Goal: Task Accomplishment & Management: Use online tool/utility

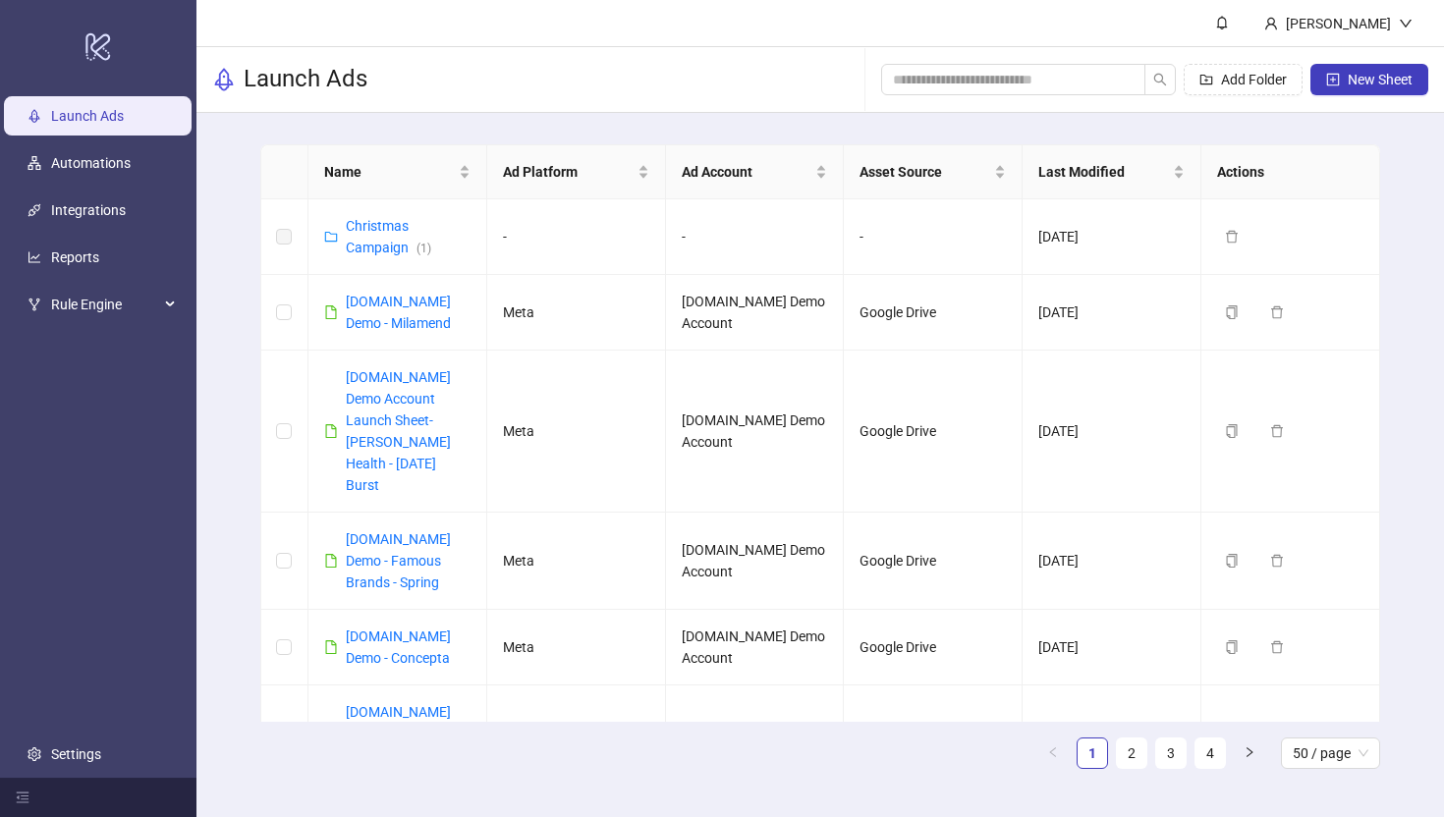
click at [1342, 49] on div "Add Folder New Sheet" at bounding box center [1154, 79] width 547 height 63
click at [1341, 8] on div "[PERSON_NAME]" at bounding box center [1338, 23] width 180 height 46
click at [1343, 69] on span "Logout" at bounding box center [1365, 70] width 94 height 22
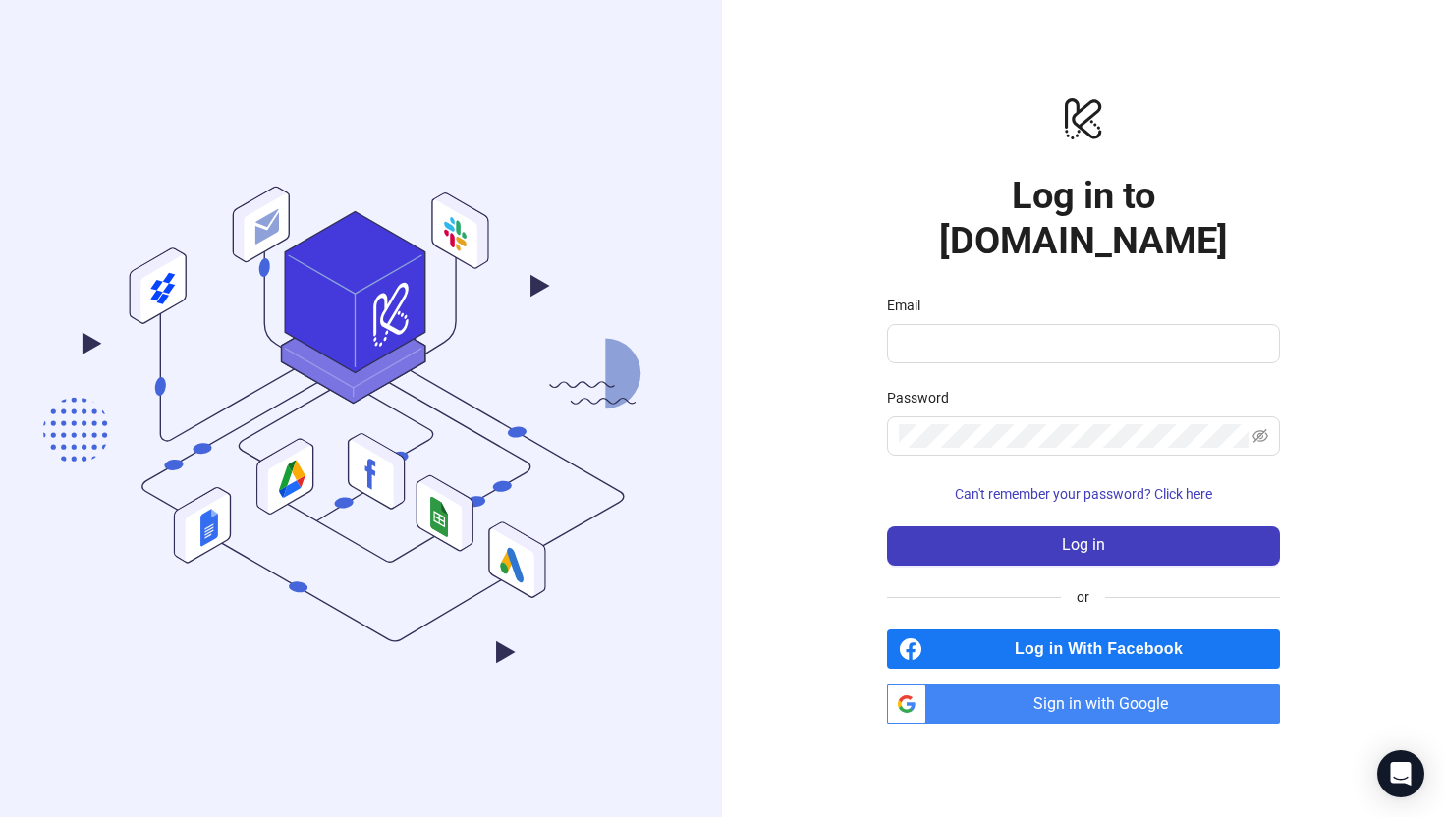
click at [1090, 685] on span "Sign in with Google" at bounding box center [1107, 704] width 346 height 39
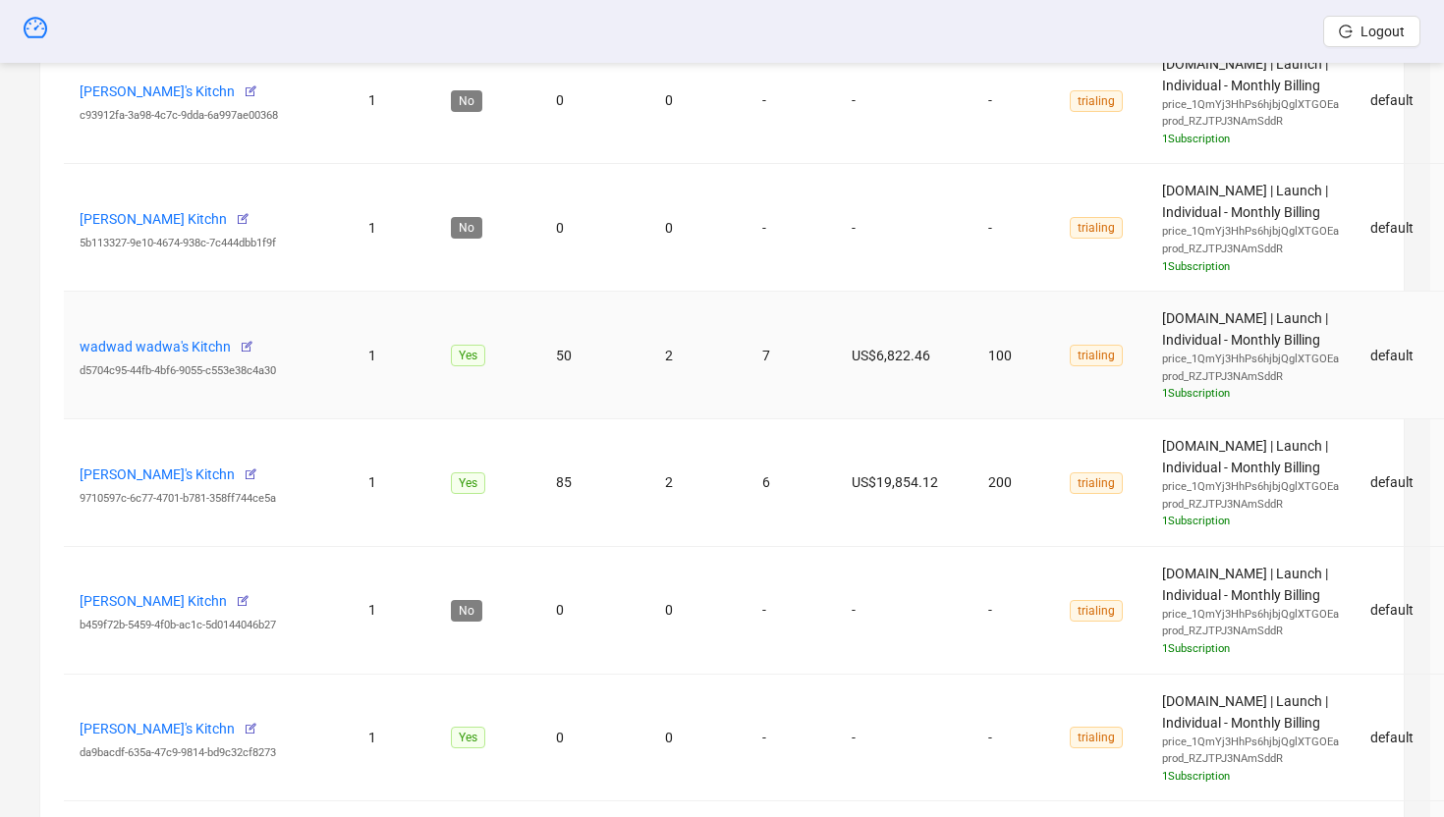
scroll to position [932, 0]
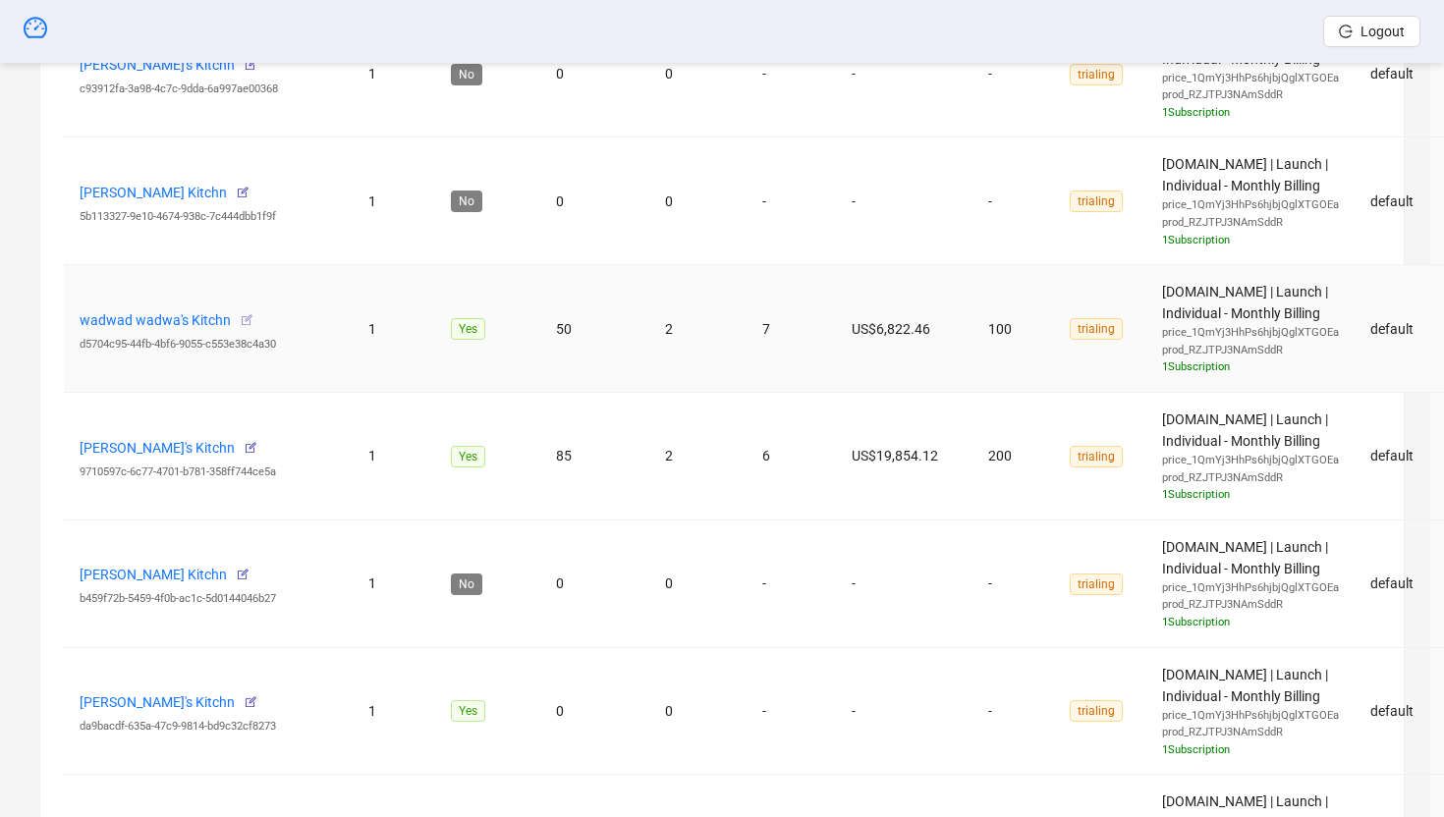
click at [244, 318] on icon "button" at bounding box center [247, 320] width 14 height 14
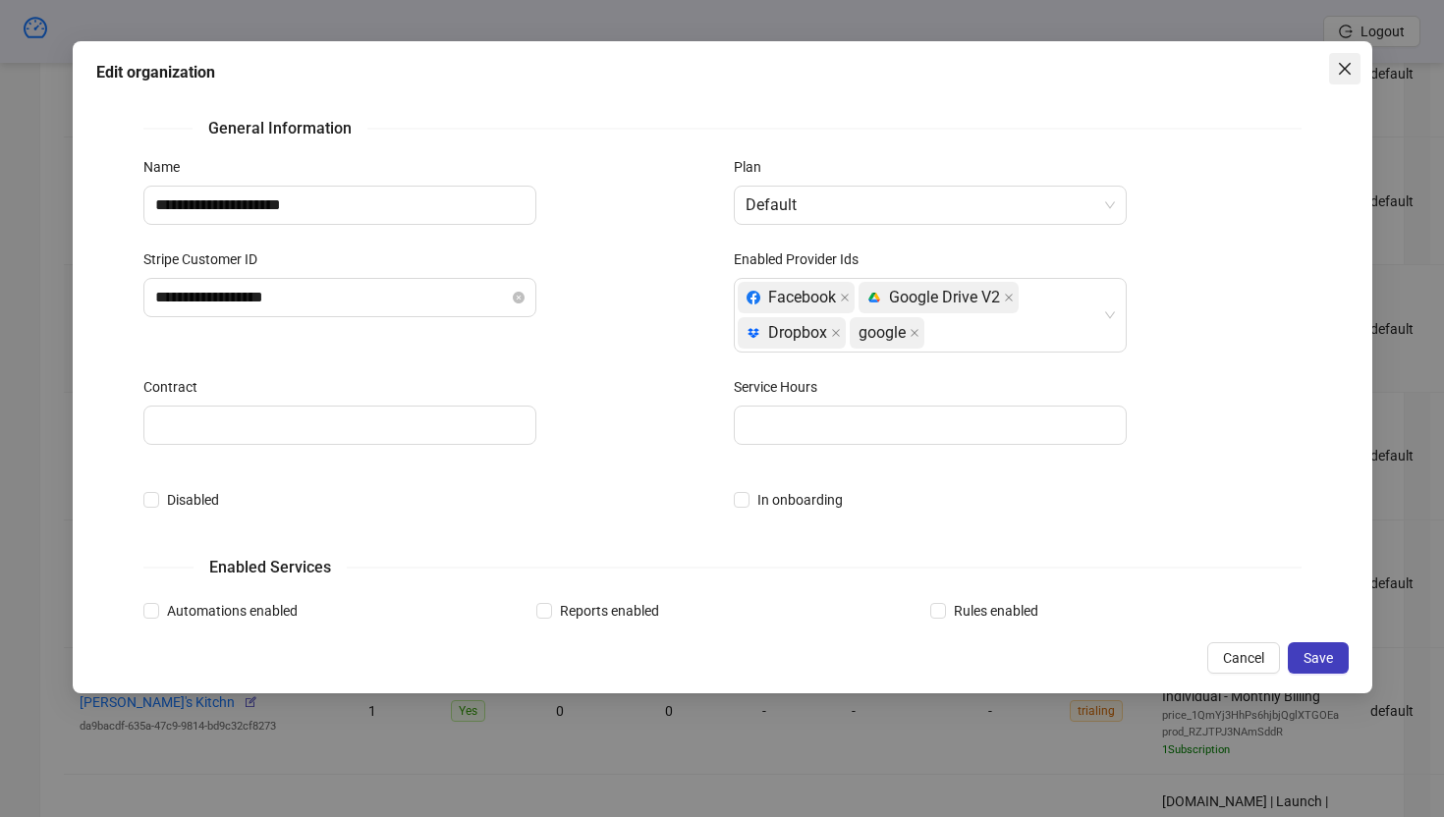
click at [1345, 69] on icon "close" at bounding box center [1344, 68] width 12 height 12
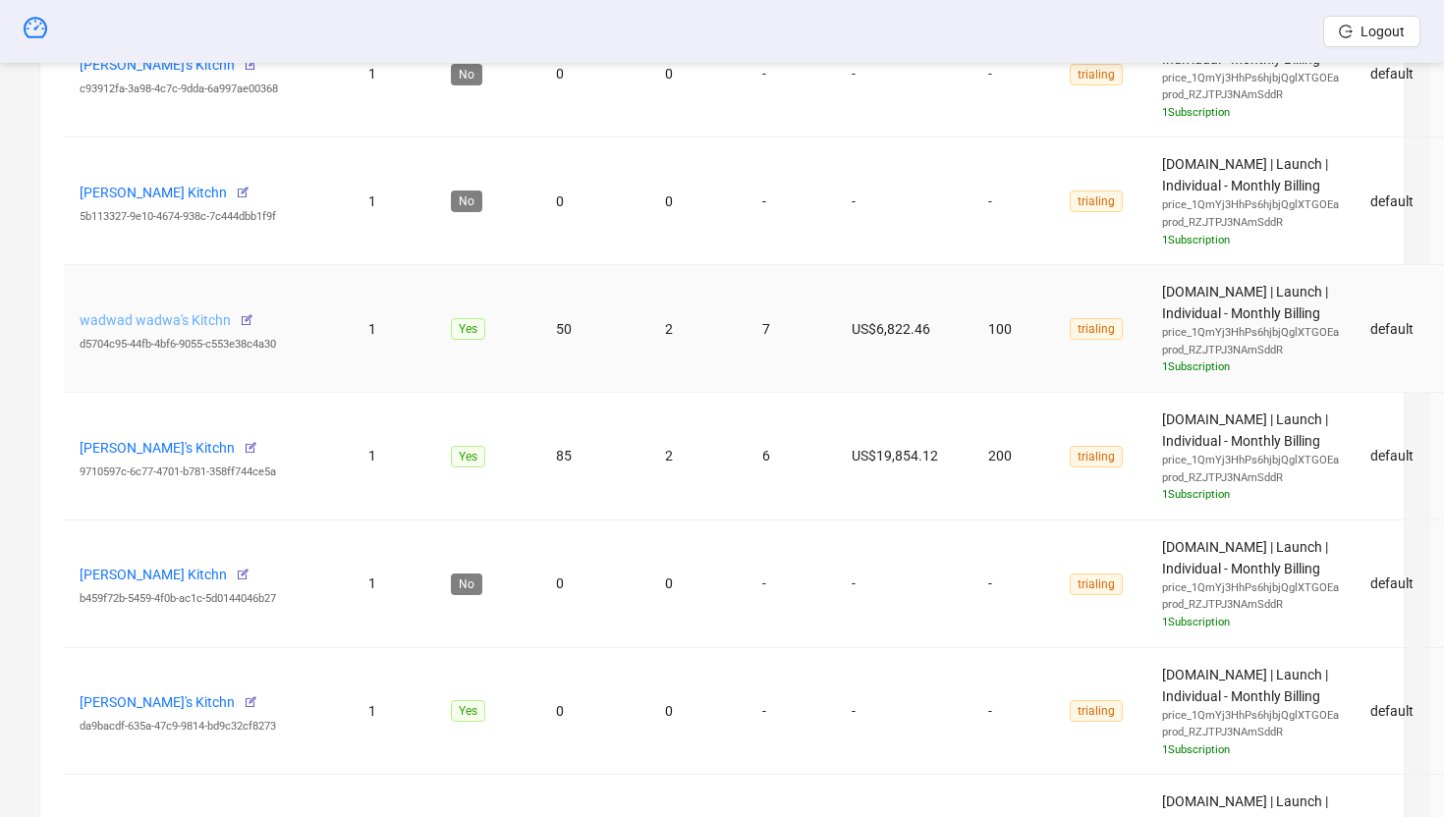
click at [168, 315] on link "wadwad wadwa's Kitchn" at bounding box center [155, 320] width 151 height 16
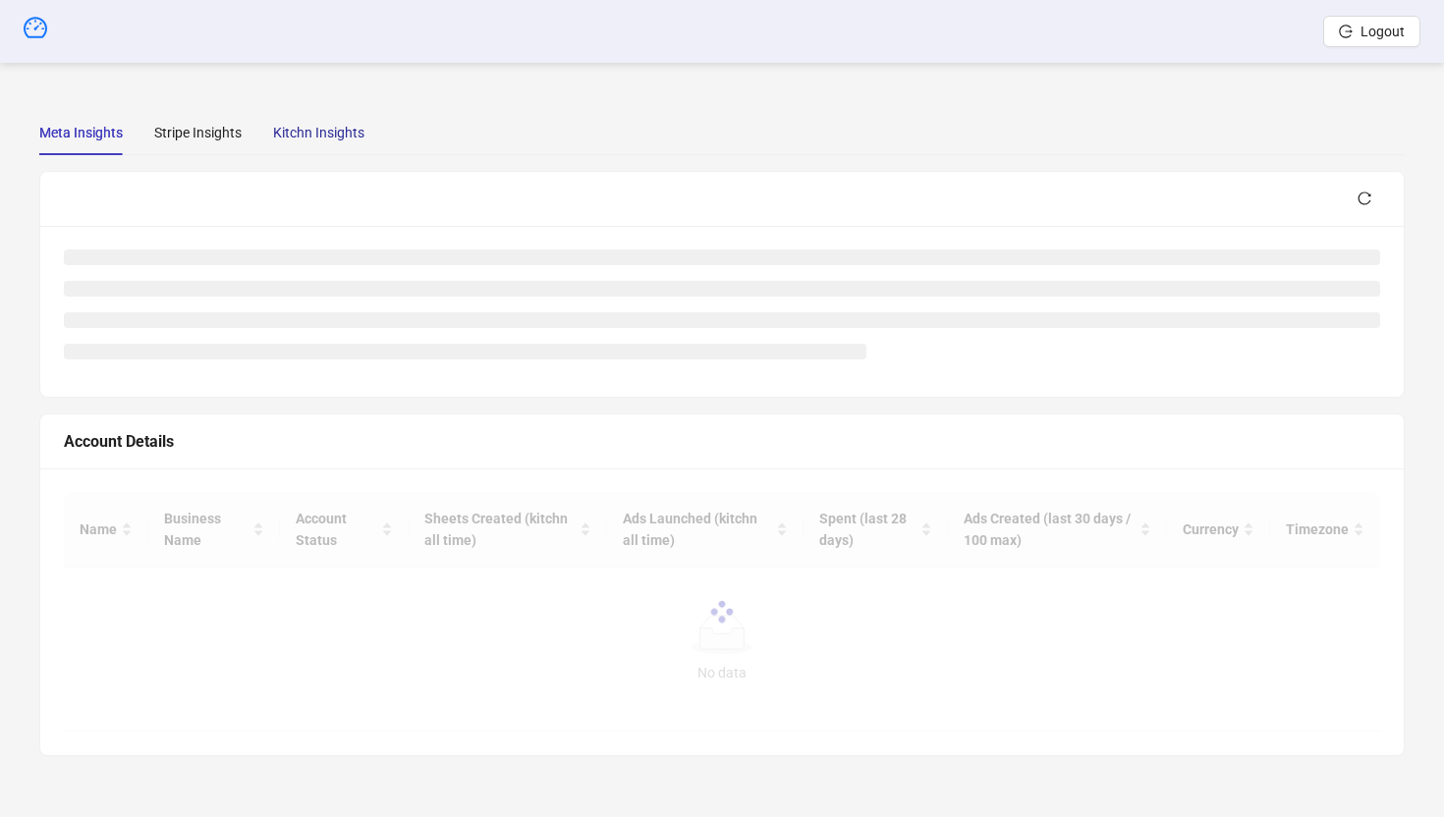
click at [318, 132] on div "Kitchn Insights" at bounding box center [318, 133] width 91 height 22
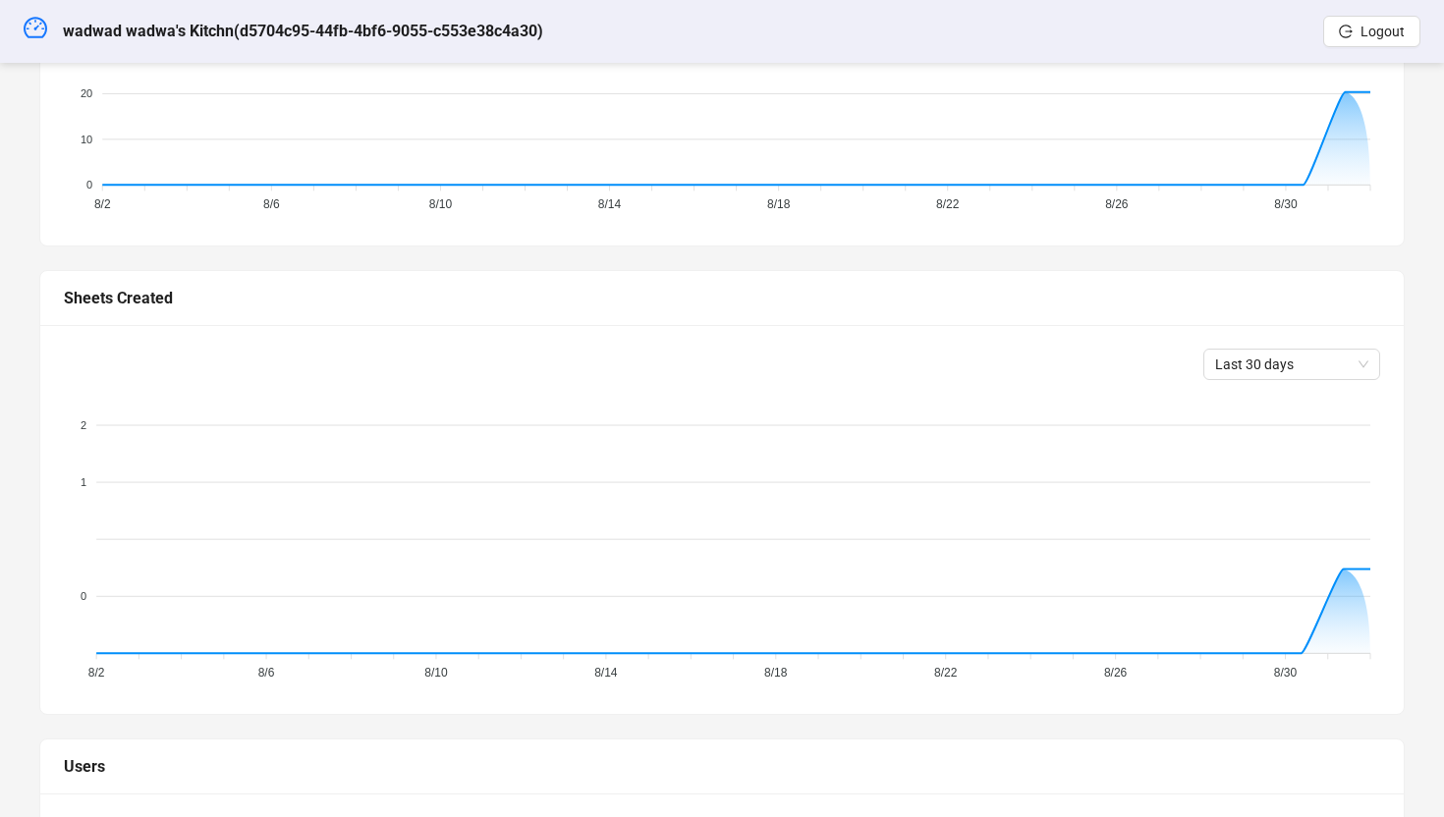
scroll to position [612, 0]
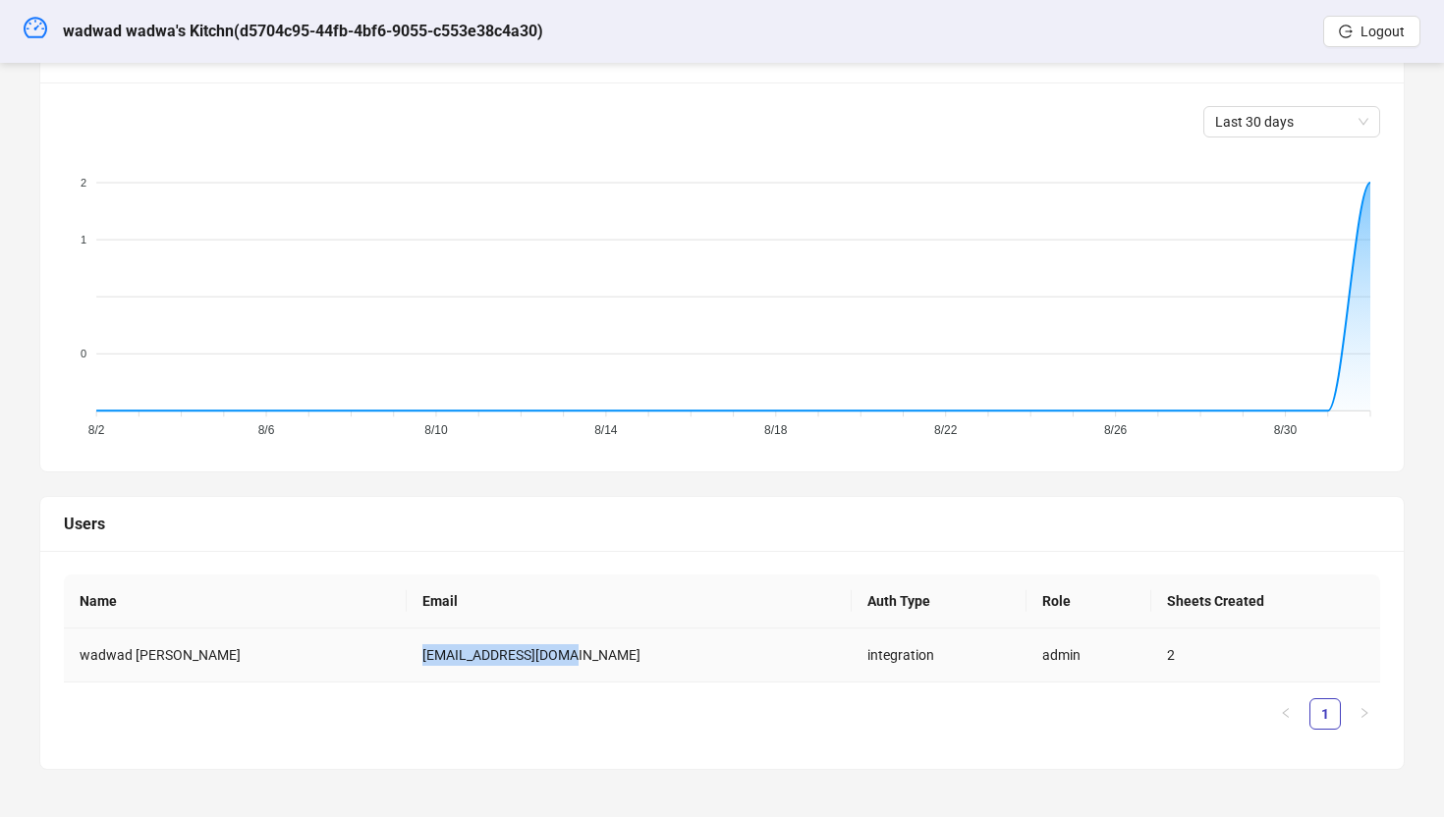
drag, startPoint x: 541, startPoint y: 660, endPoint x: 354, endPoint y: 652, distance: 187.7
click at [407, 652] on td "[EMAIL_ADDRESS][DOMAIN_NAME]" at bounding box center [629, 656] width 445 height 54
copy td "[EMAIL_ADDRESS][DOMAIN_NAME]"
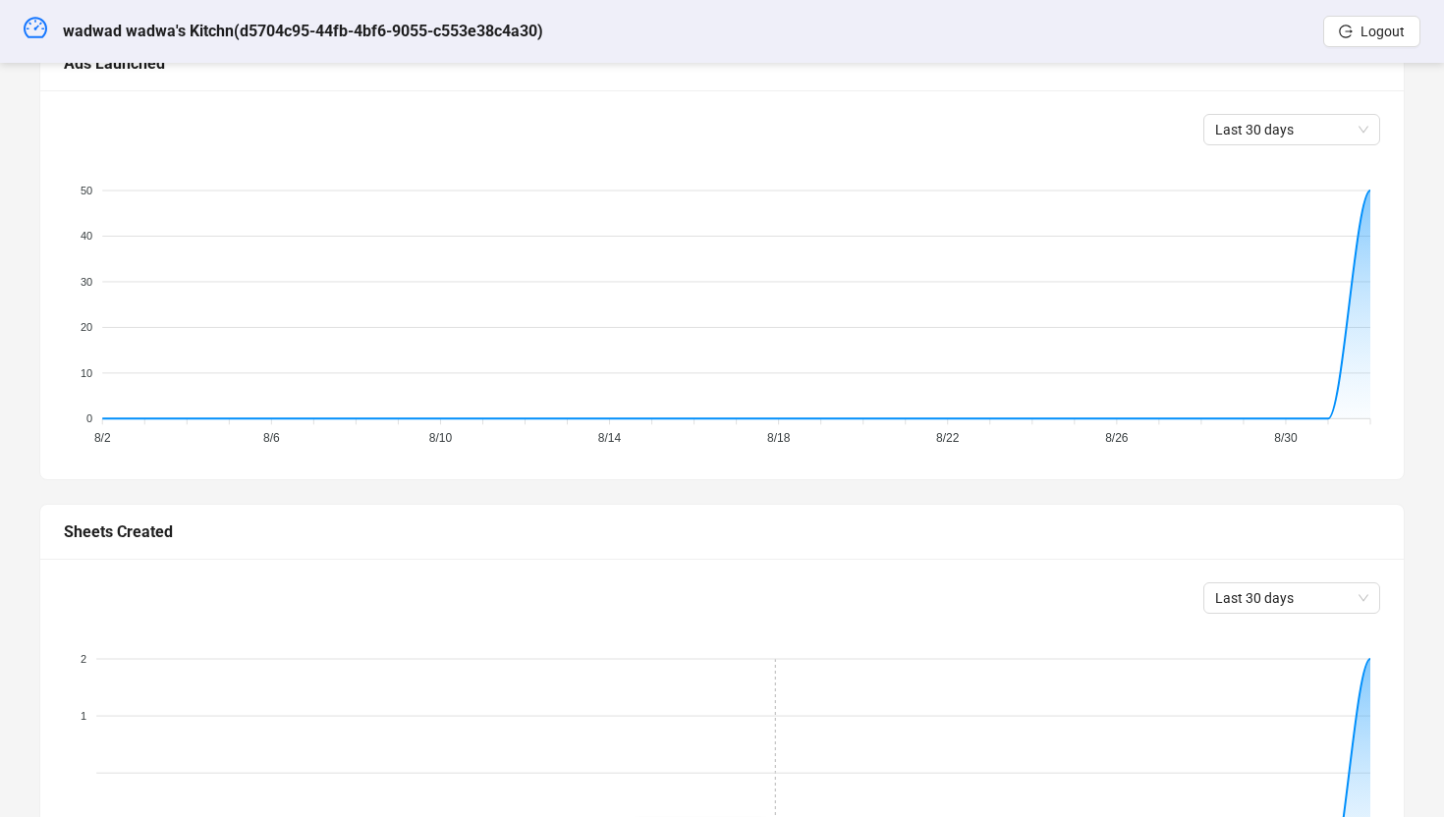
scroll to position [0, 0]
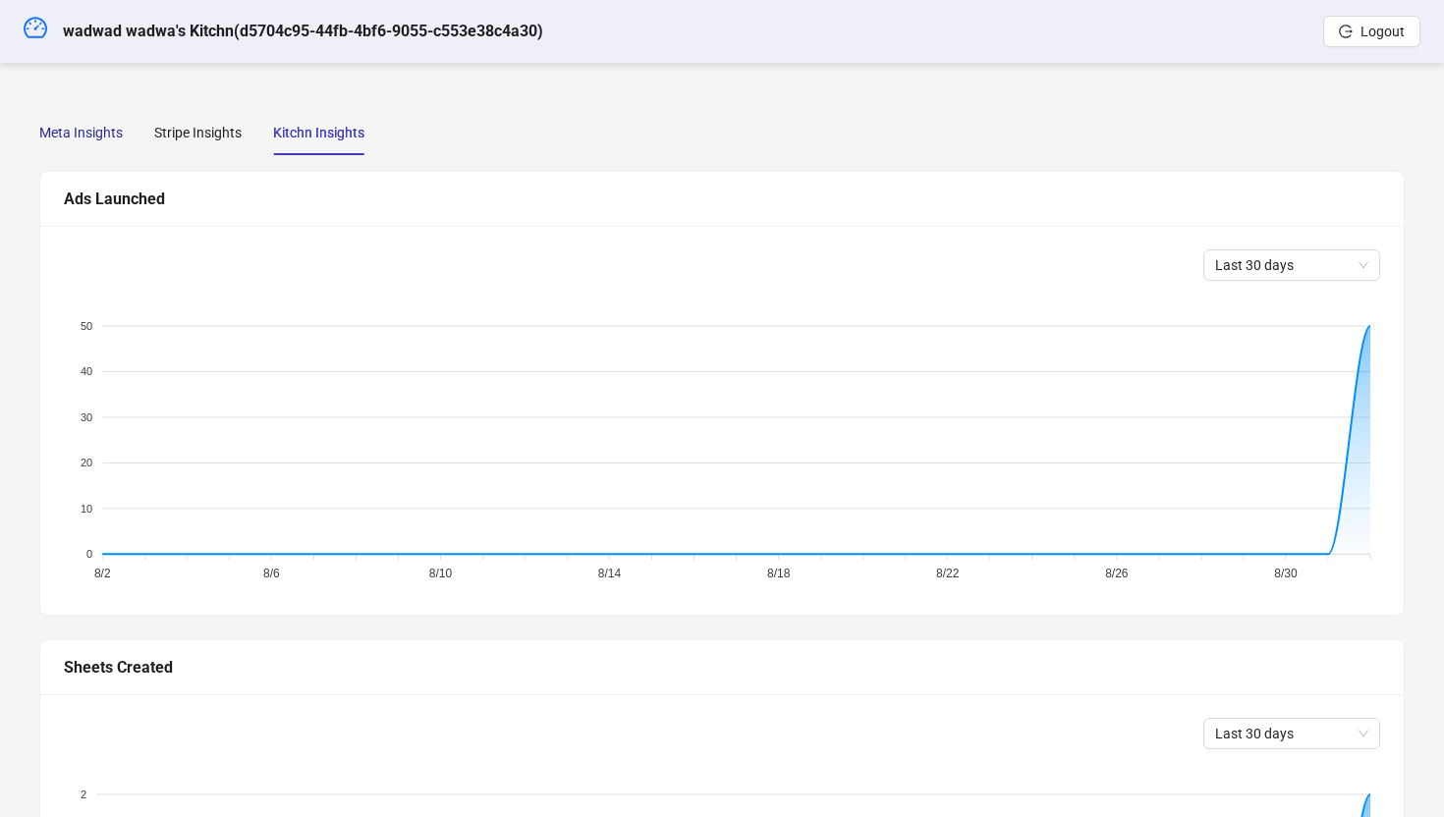
click at [81, 132] on div "Meta Insights" at bounding box center [80, 133] width 83 height 22
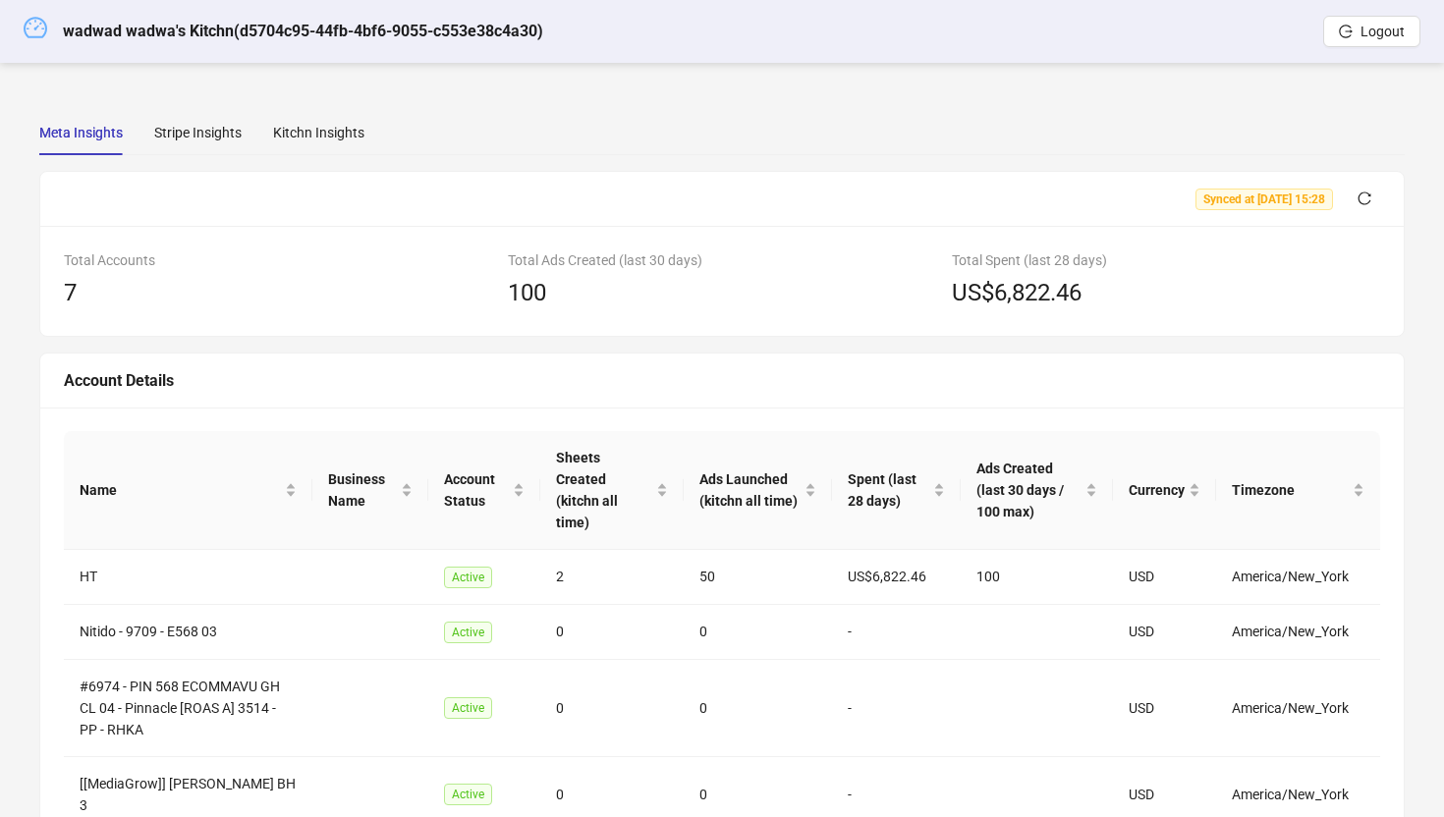
click at [44, 27] on icon "dashboard" at bounding box center [36, 28] width 24 height 24
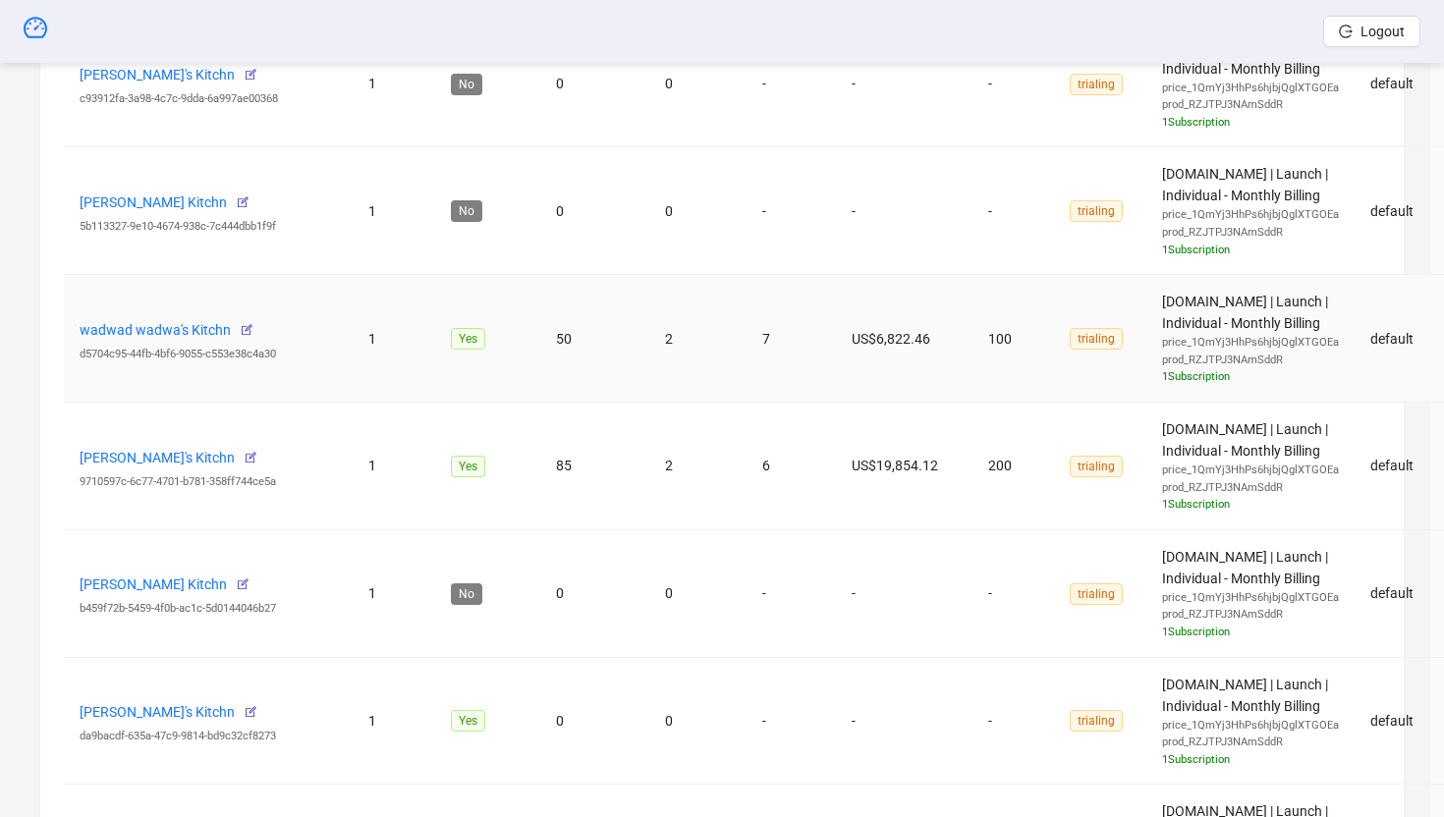
scroll to position [936, 0]
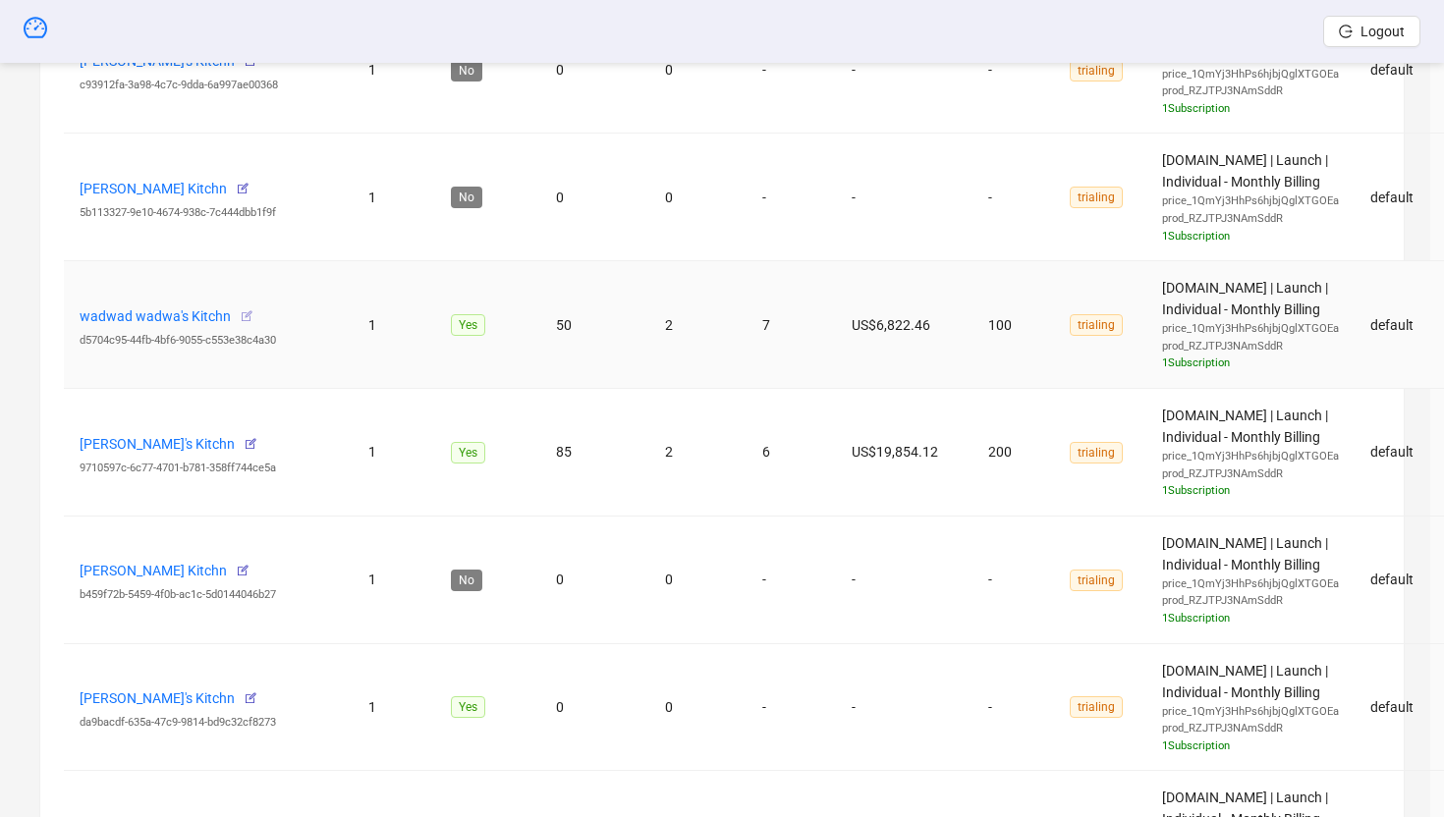
click at [247, 314] on icon "button" at bounding box center [247, 316] width 14 height 14
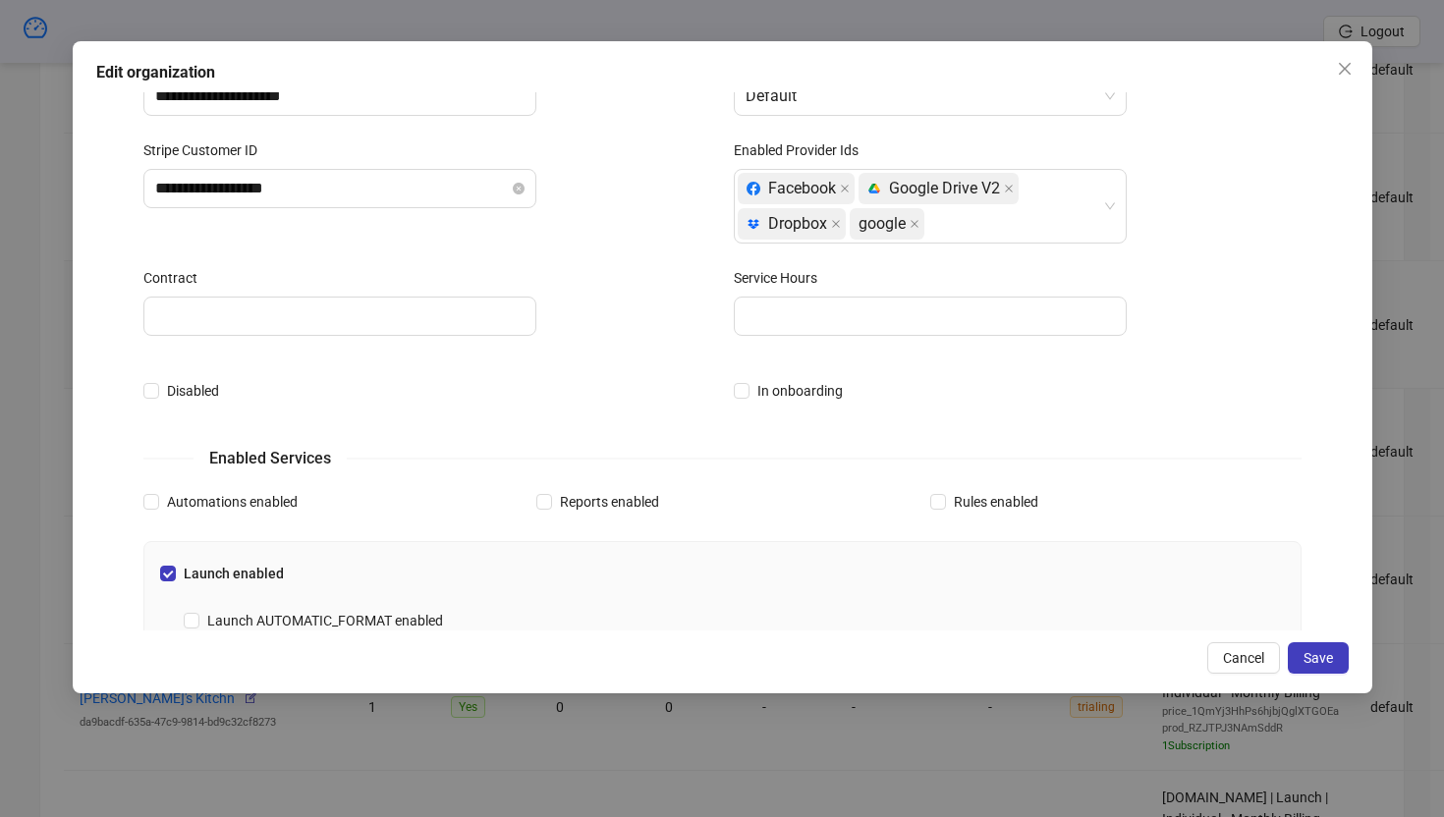
scroll to position [110, 0]
click at [1343, 68] on icon "close" at bounding box center [1344, 68] width 12 height 12
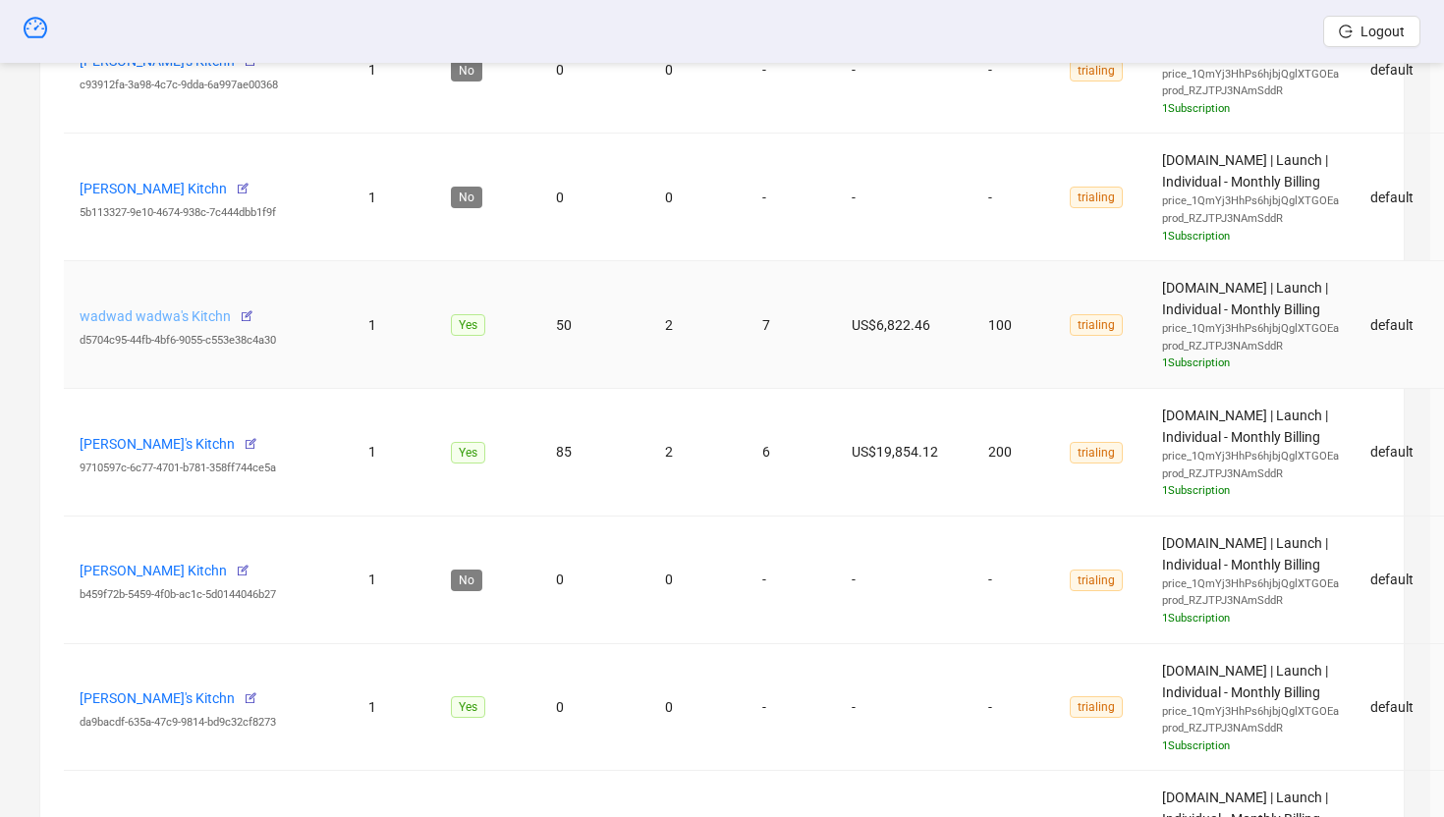
click at [168, 317] on link "wadwad wadwa's Kitchn" at bounding box center [155, 316] width 151 height 16
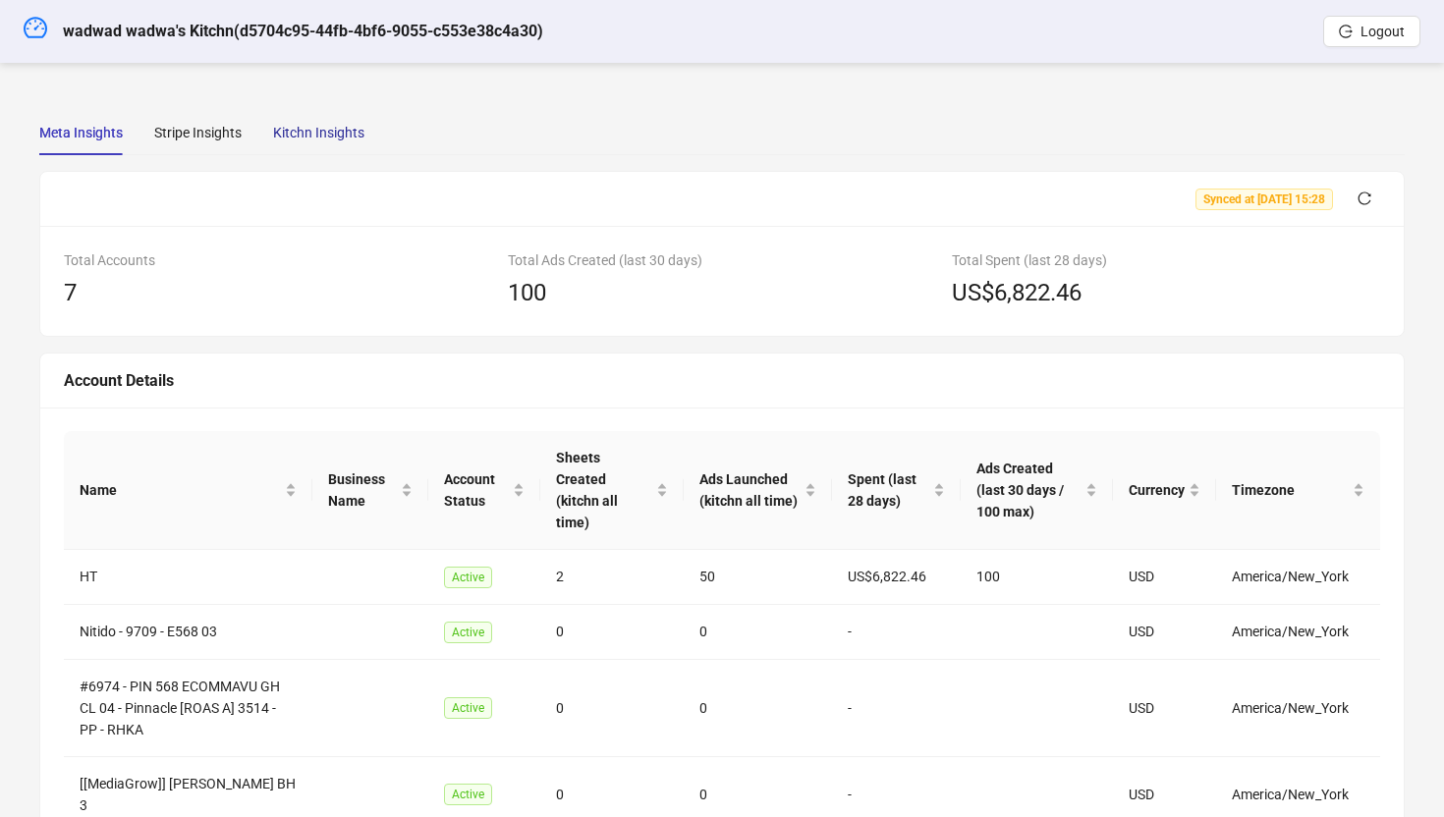
click at [349, 128] on div "Kitchn Insights" at bounding box center [318, 133] width 91 height 22
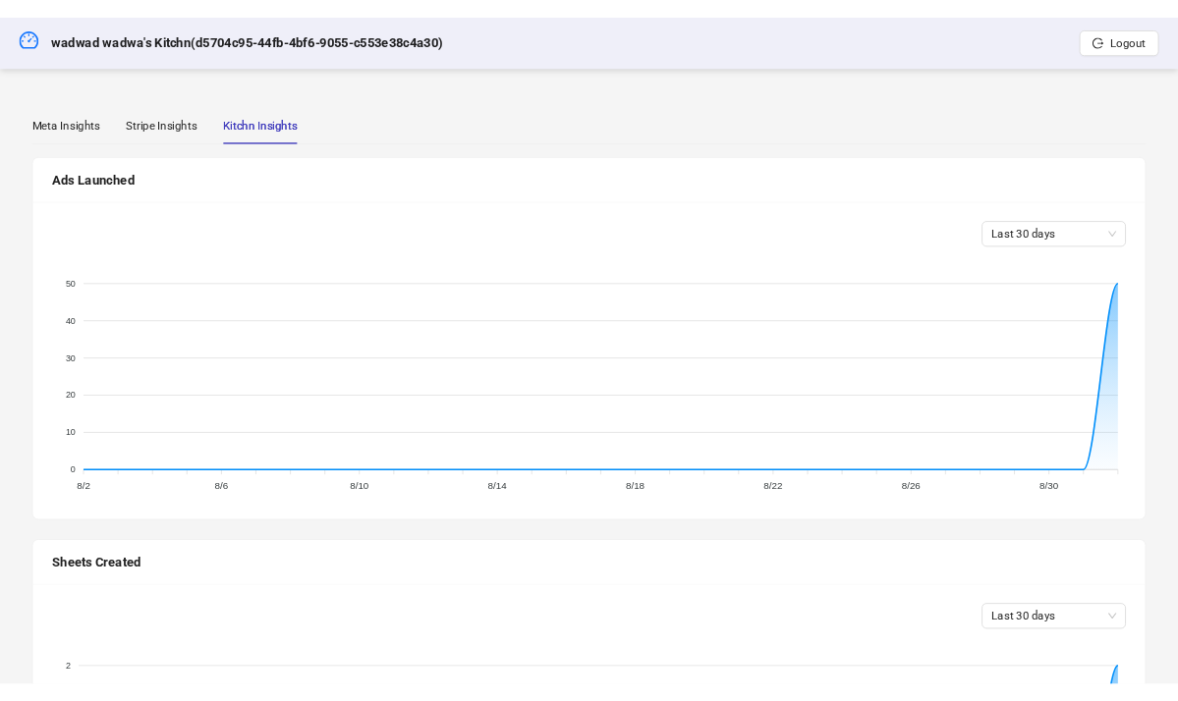
scroll to position [612, 0]
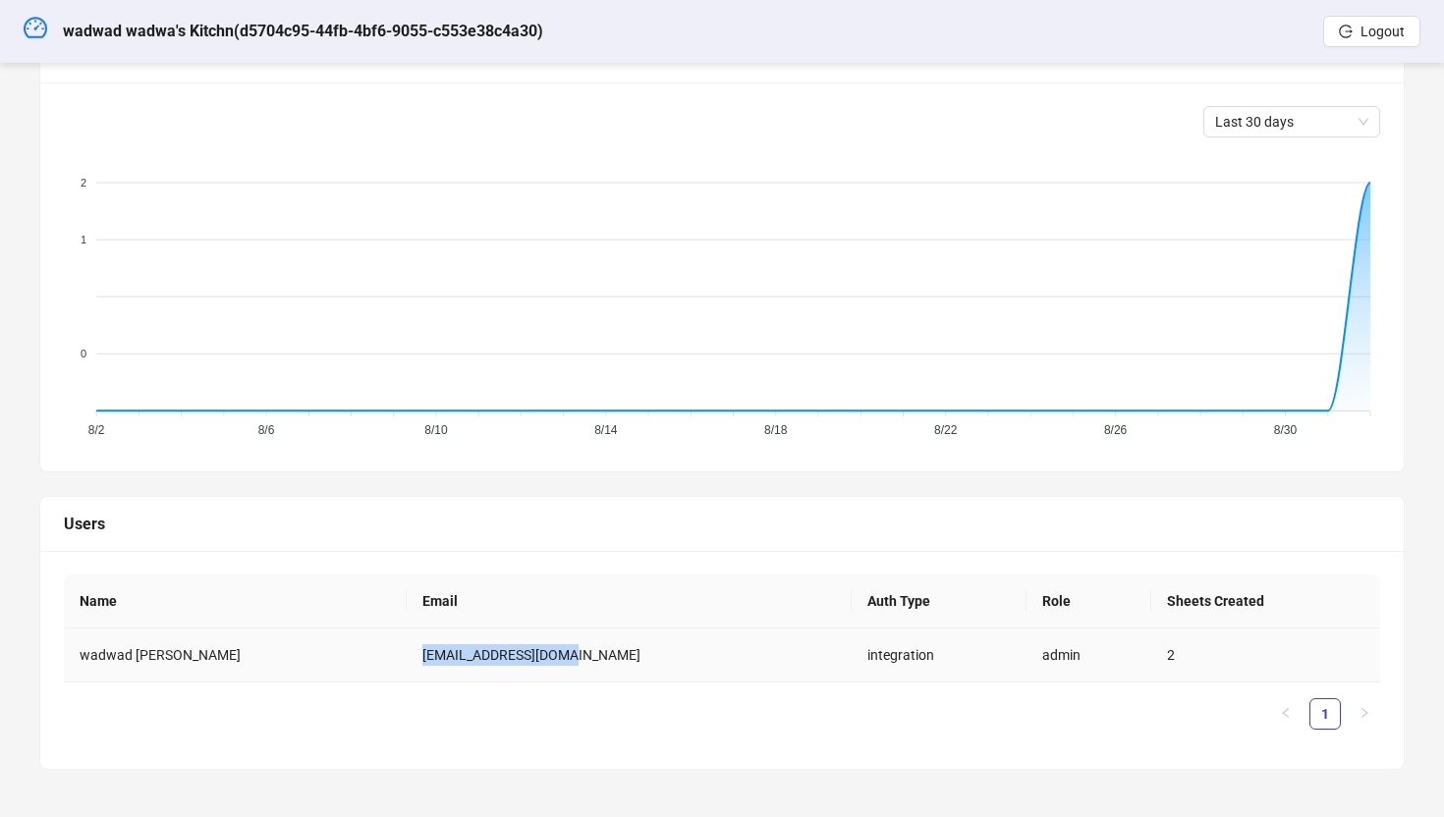
drag, startPoint x: 540, startPoint y: 648, endPoint x: 353, endPoint y: 646, distance: 187.6
click at [407, 646] on td "[EMAIL_ADDRESS][DOMAIN_NAME]" at bounding box center [629, 656] width 445 height 54
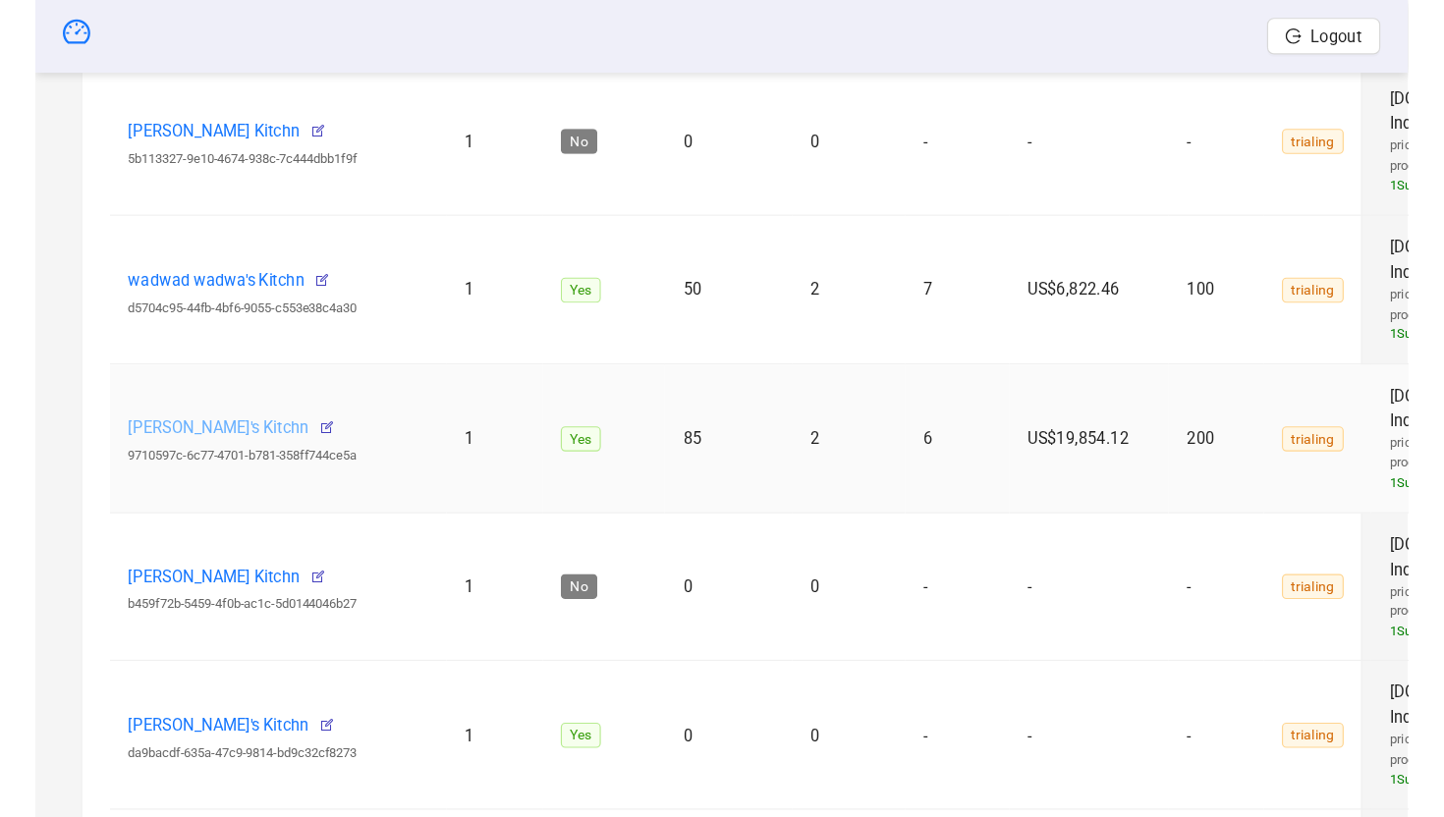
scroll to position [1083, 0]
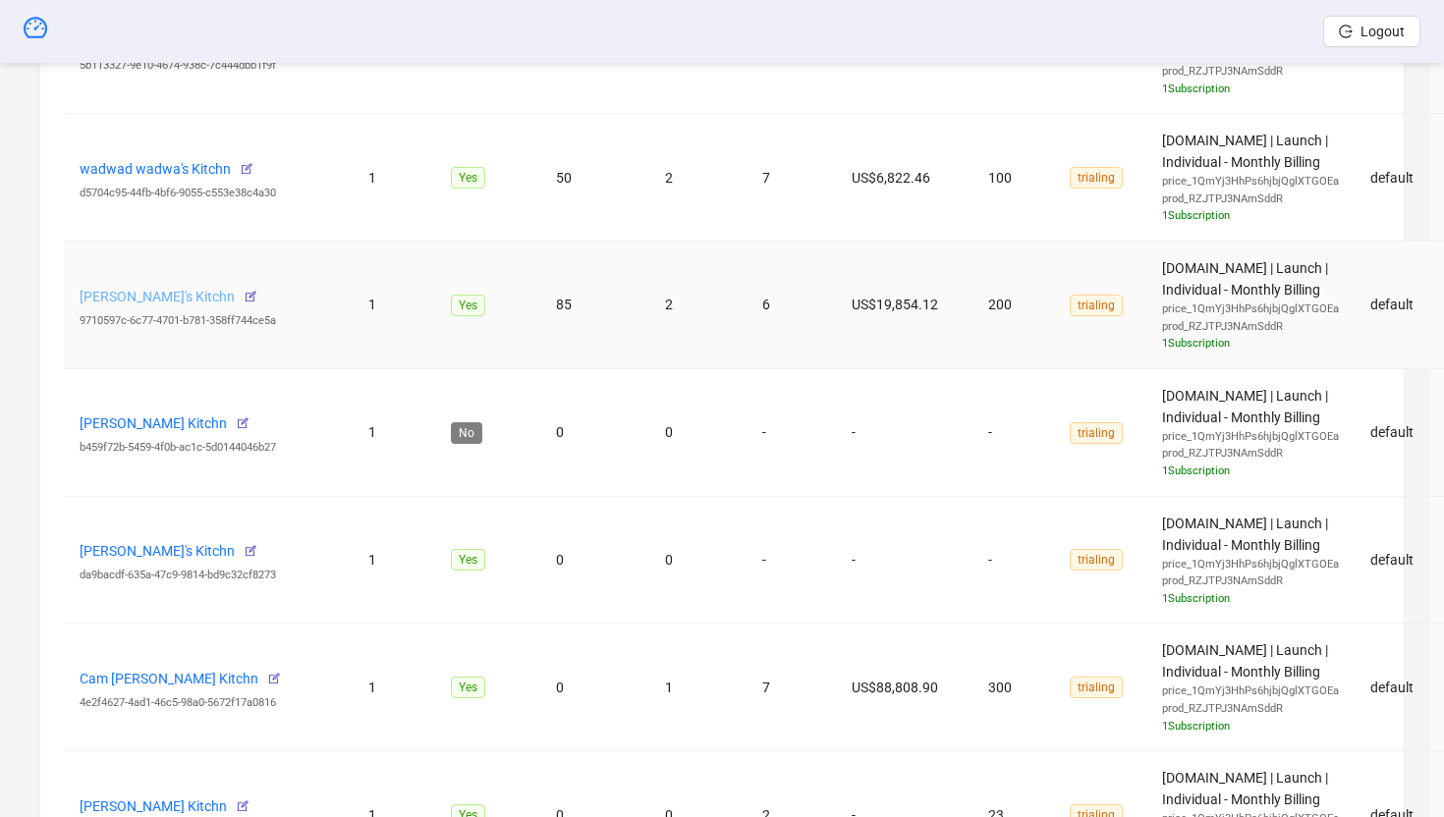
click at [193, 292] on link "[PERSON_NAME]'s Kitchn" at bounding box center [157, 297] width 155 height 16
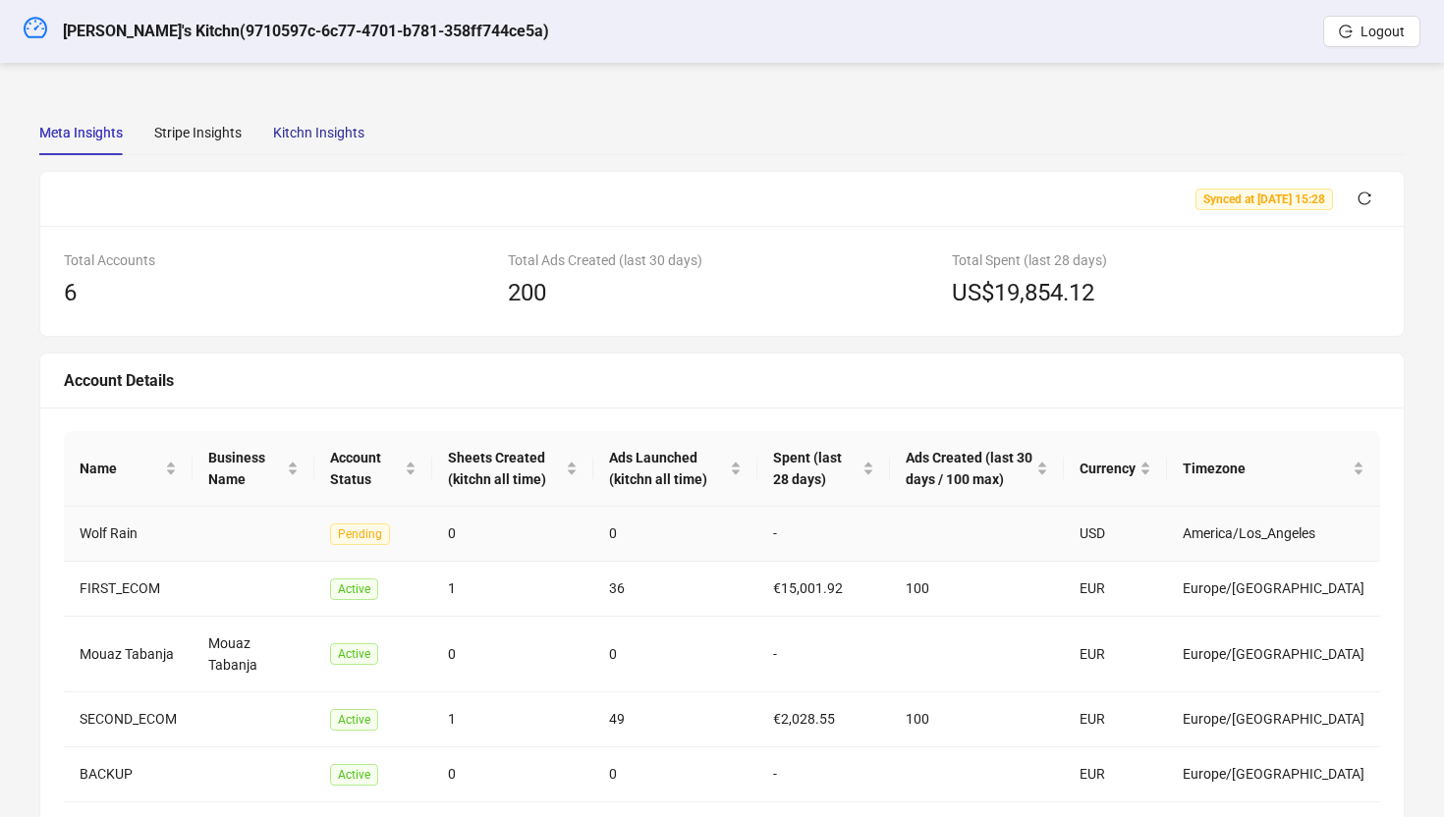
click at [327, 132] on div "Kitchn Insights" at bounding box center [318, 133] width 91 height 22
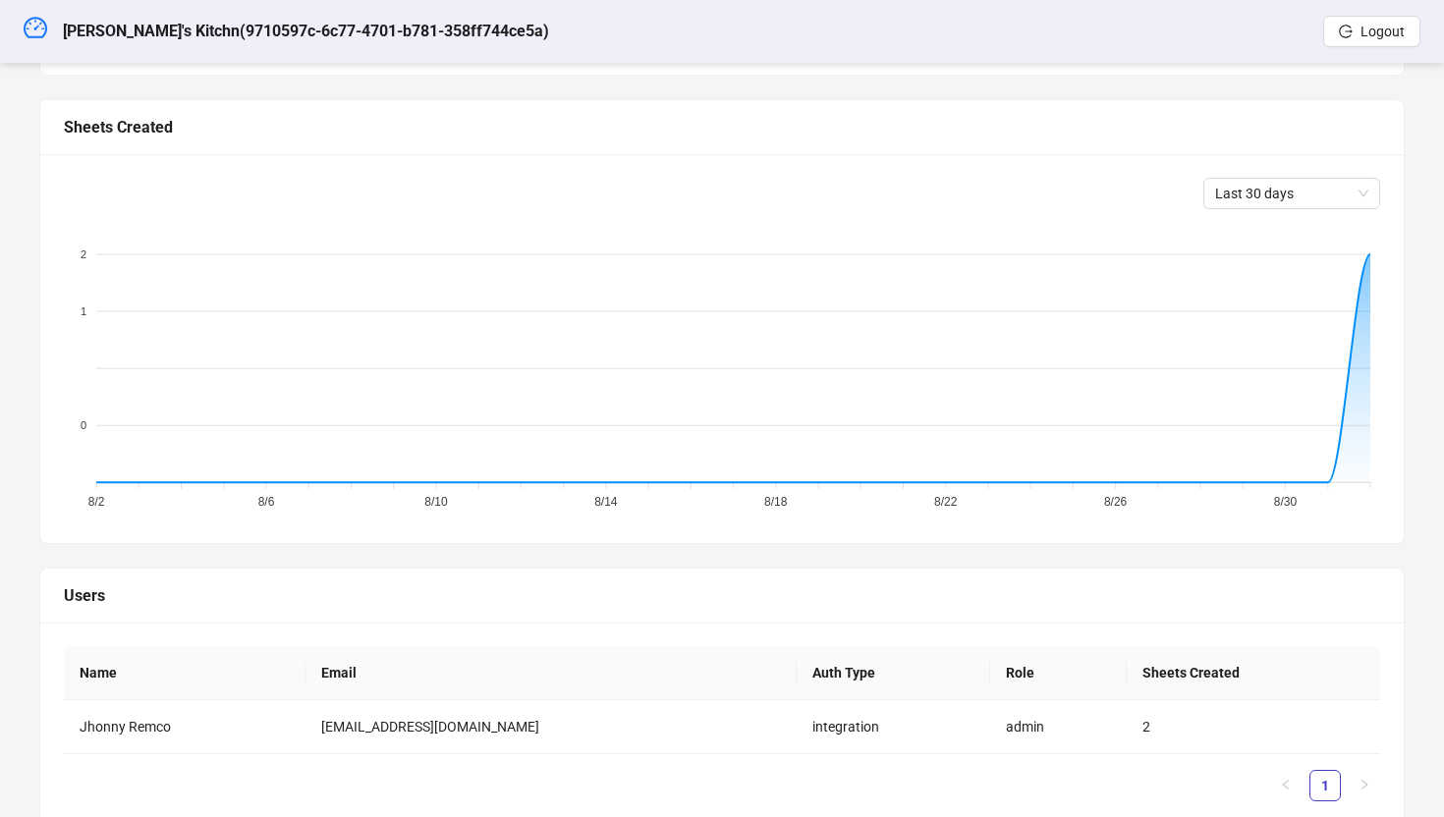
scroll to position [612, 0]
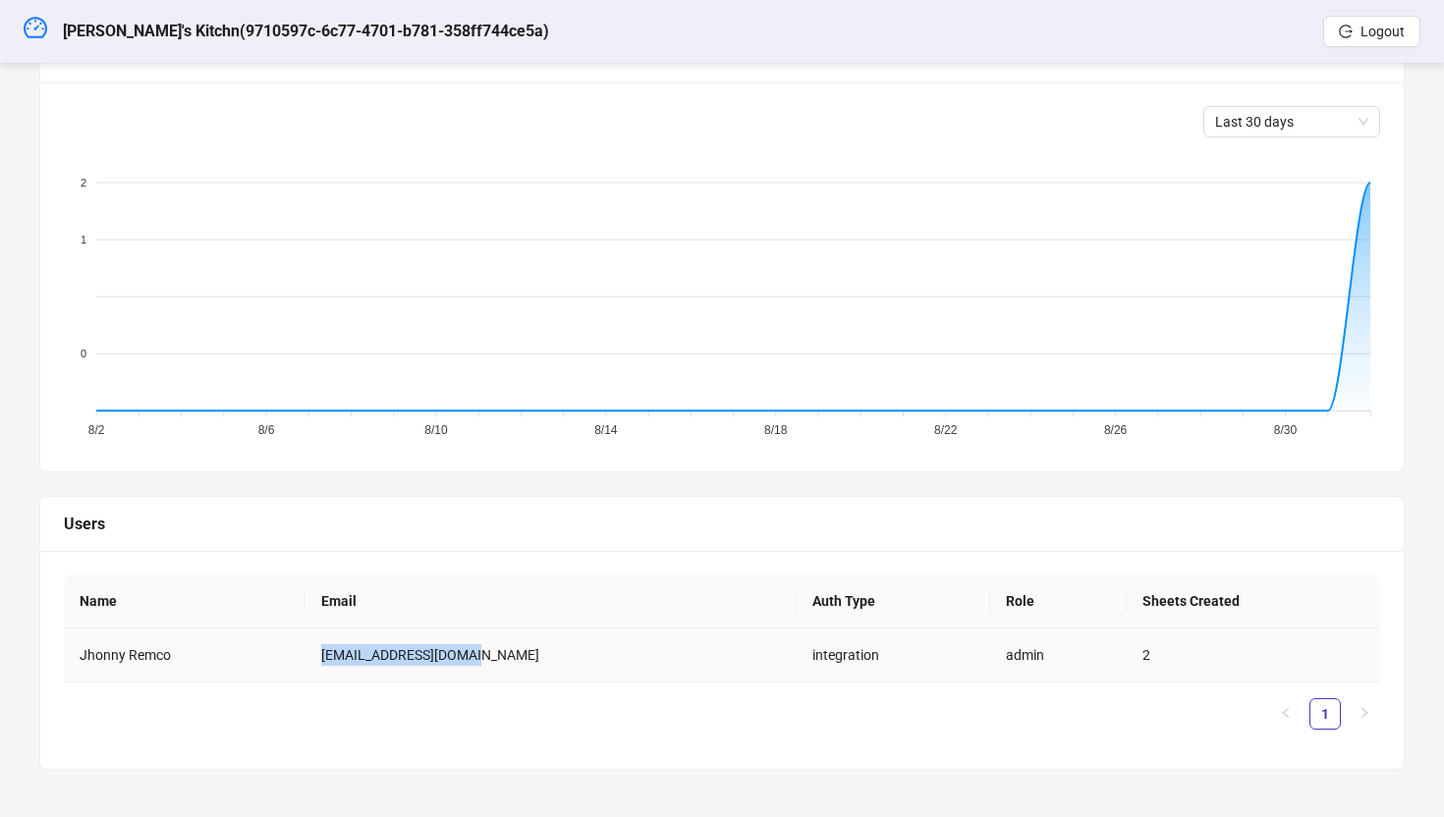
drag, startPoint x: 530, startPoint y: 656, endPoint x: 347, endPoint y: 661, distance: 183.7
click at [347, 661] on td "[EMAIL_ADDRESS][DOMAIN_NAME]" at bounding box center [550, 656] width 491 height 54
copy td "[EMAIL_ADDRESS][DOMAIN_NAME]"
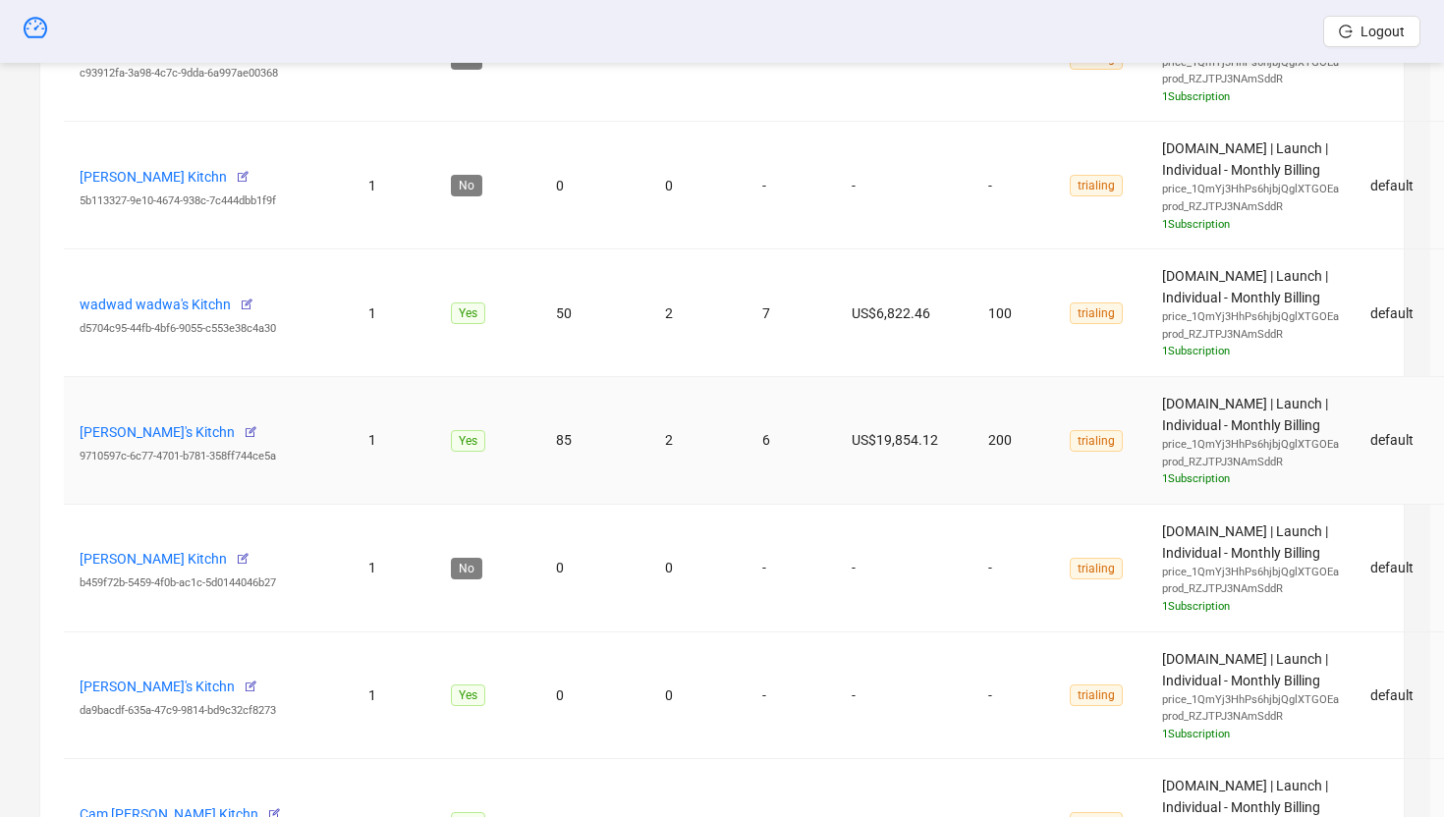
scroll to position [946, 0]
click at [196, 434] on link "[PERSON_NAME]'s Kitchn" at bounding box center [157, 434] width 155 height 16
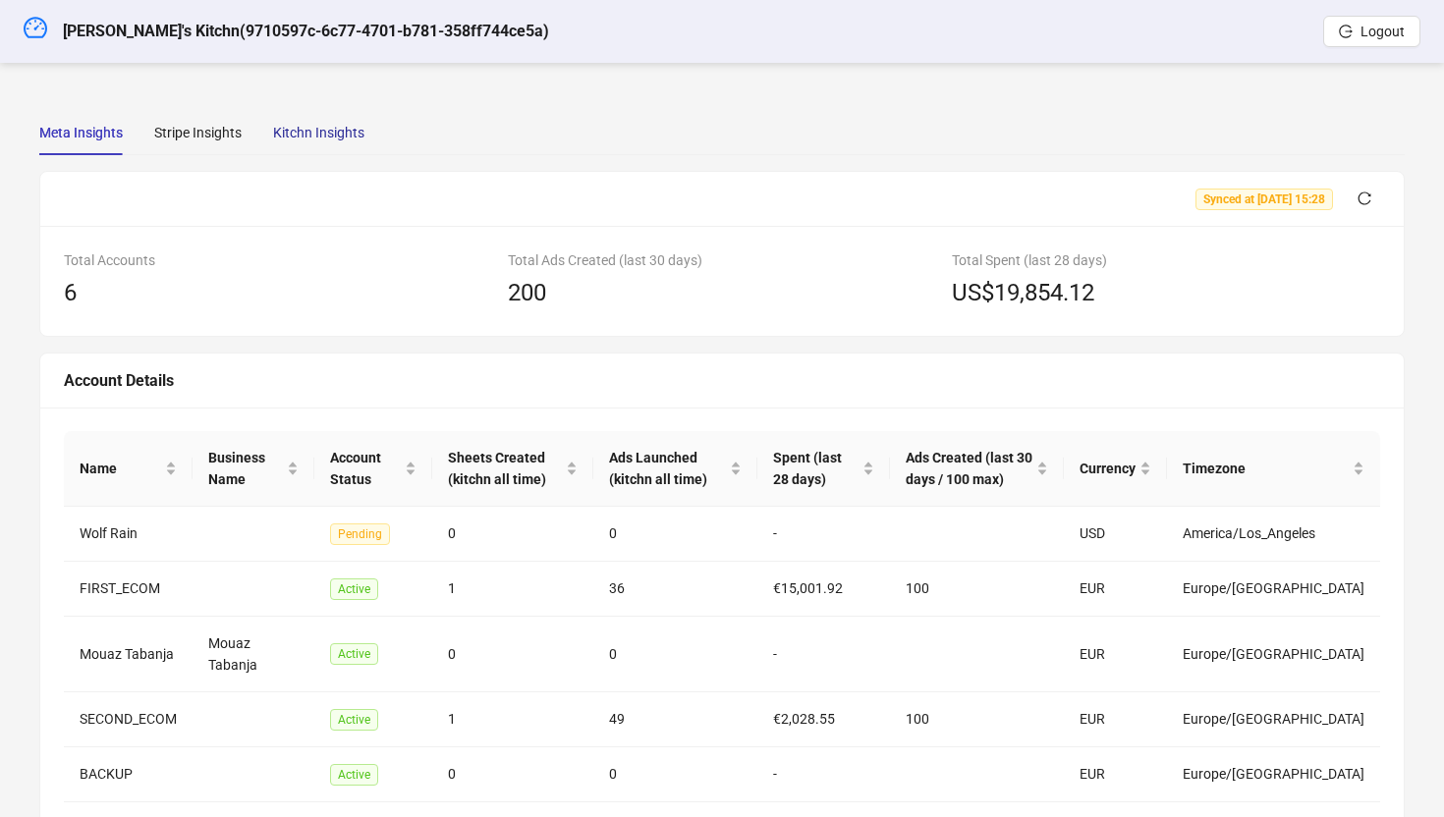
click at [348, 131] on div "Kitchn Insights" at bounding box center [318, 133] width 91 height 22
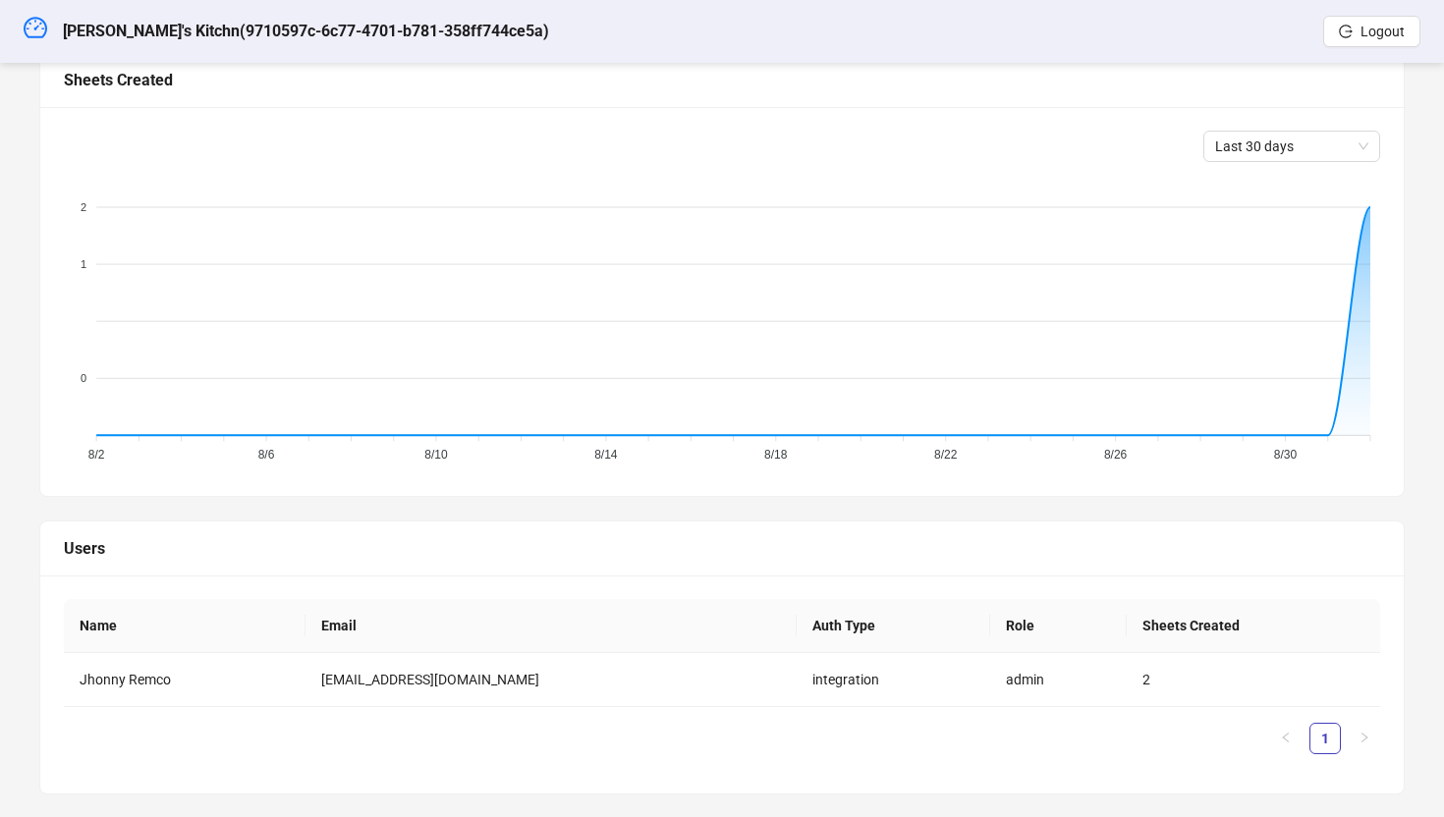
scroll to position [590, 0]
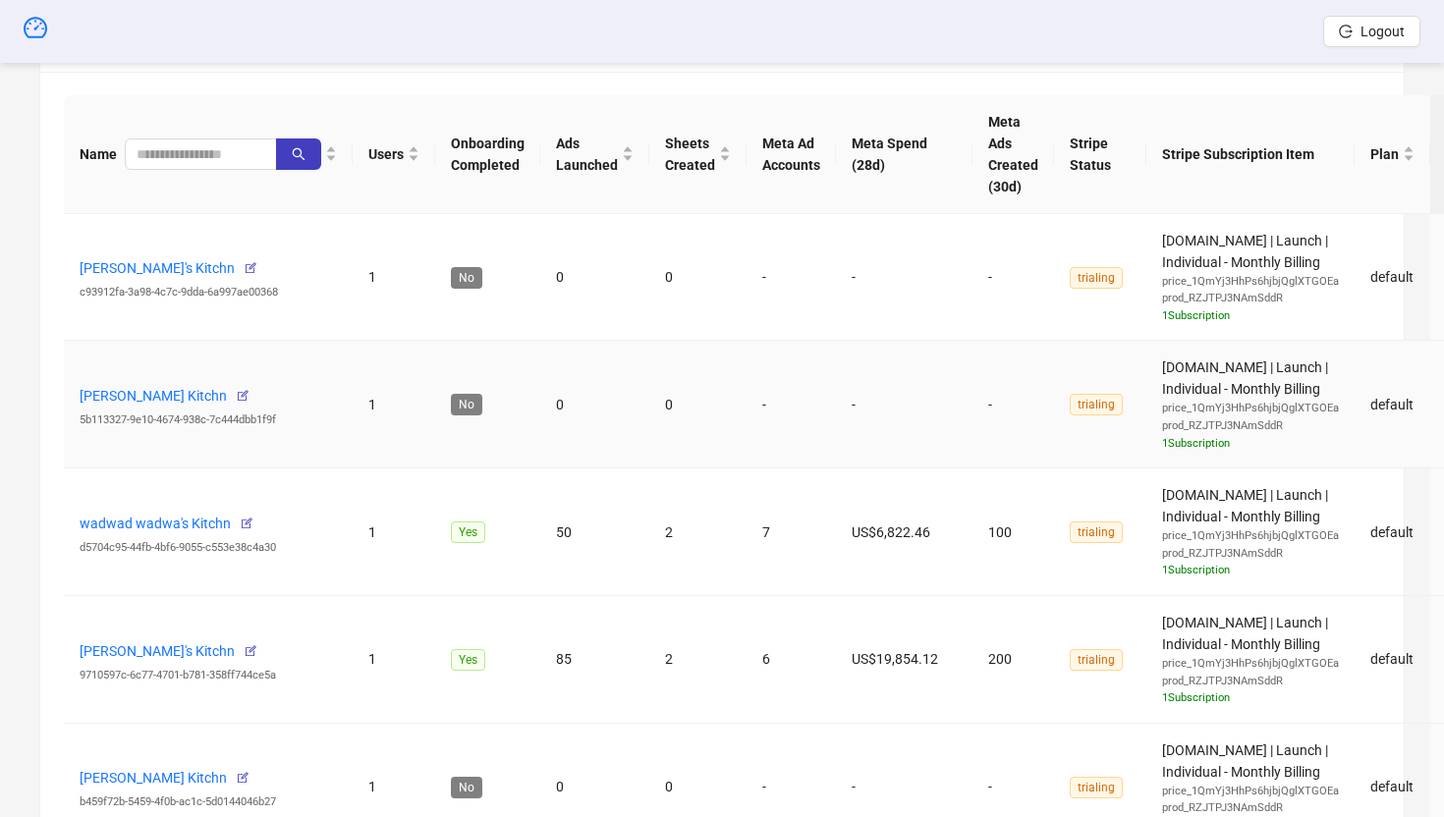
scroll to position [681, 0]
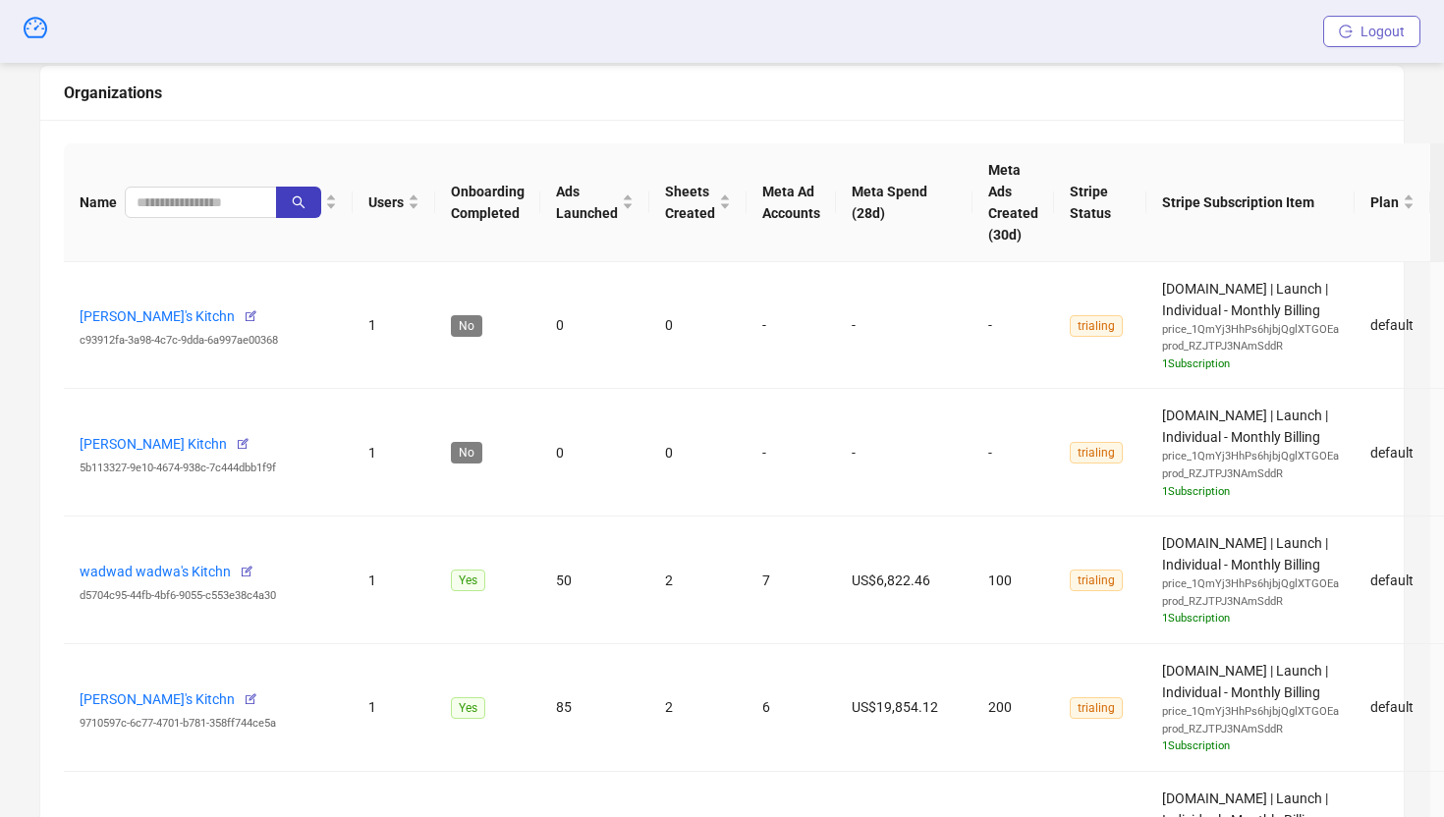
click at [1368, 36] on span "Logout" at bounding box center [1382, 32] width 44 height 16
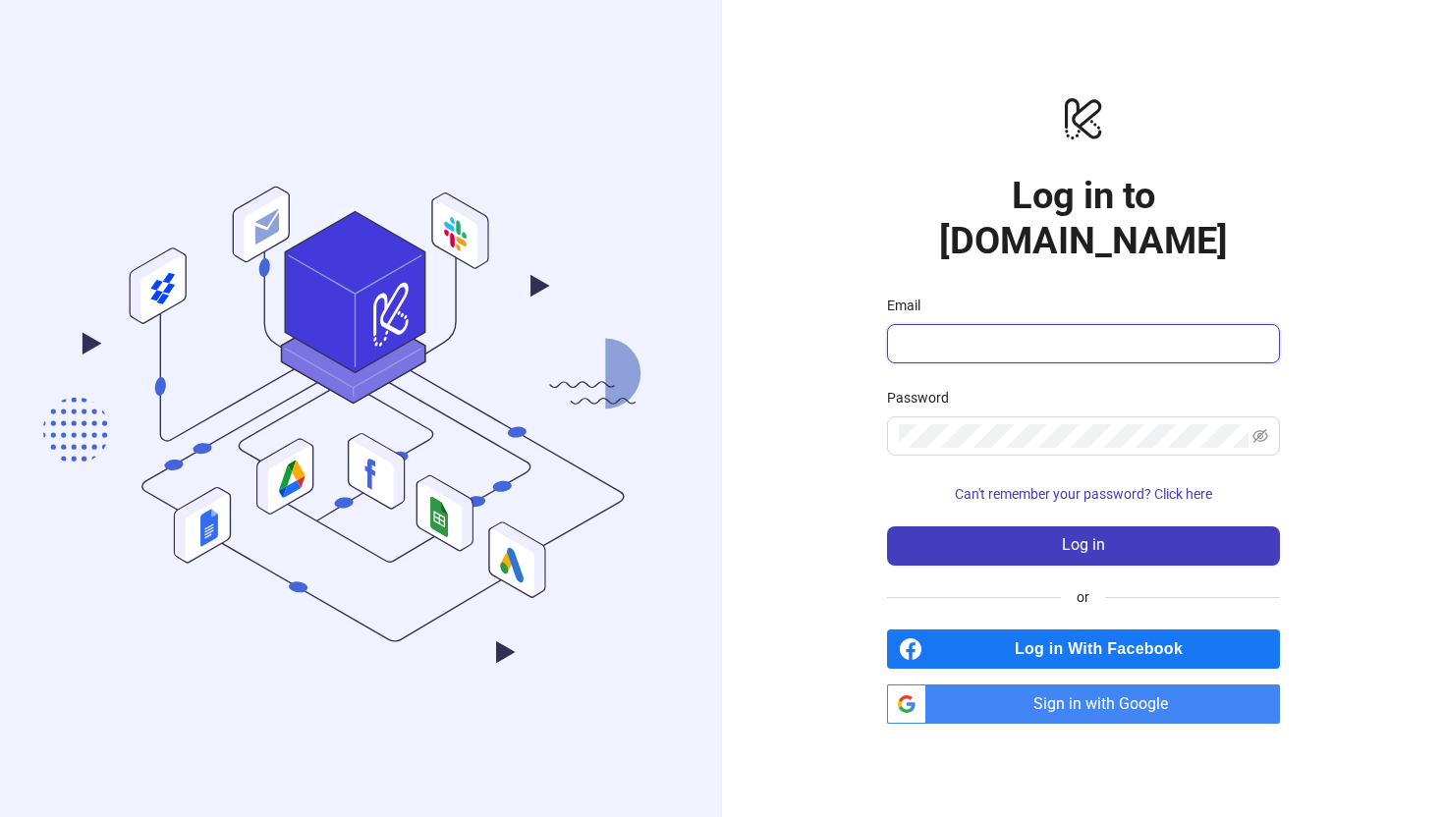
click at [1027, 332] on input "Email" at bounding box center [1081, 344] width 365 height 24
type input "**********"
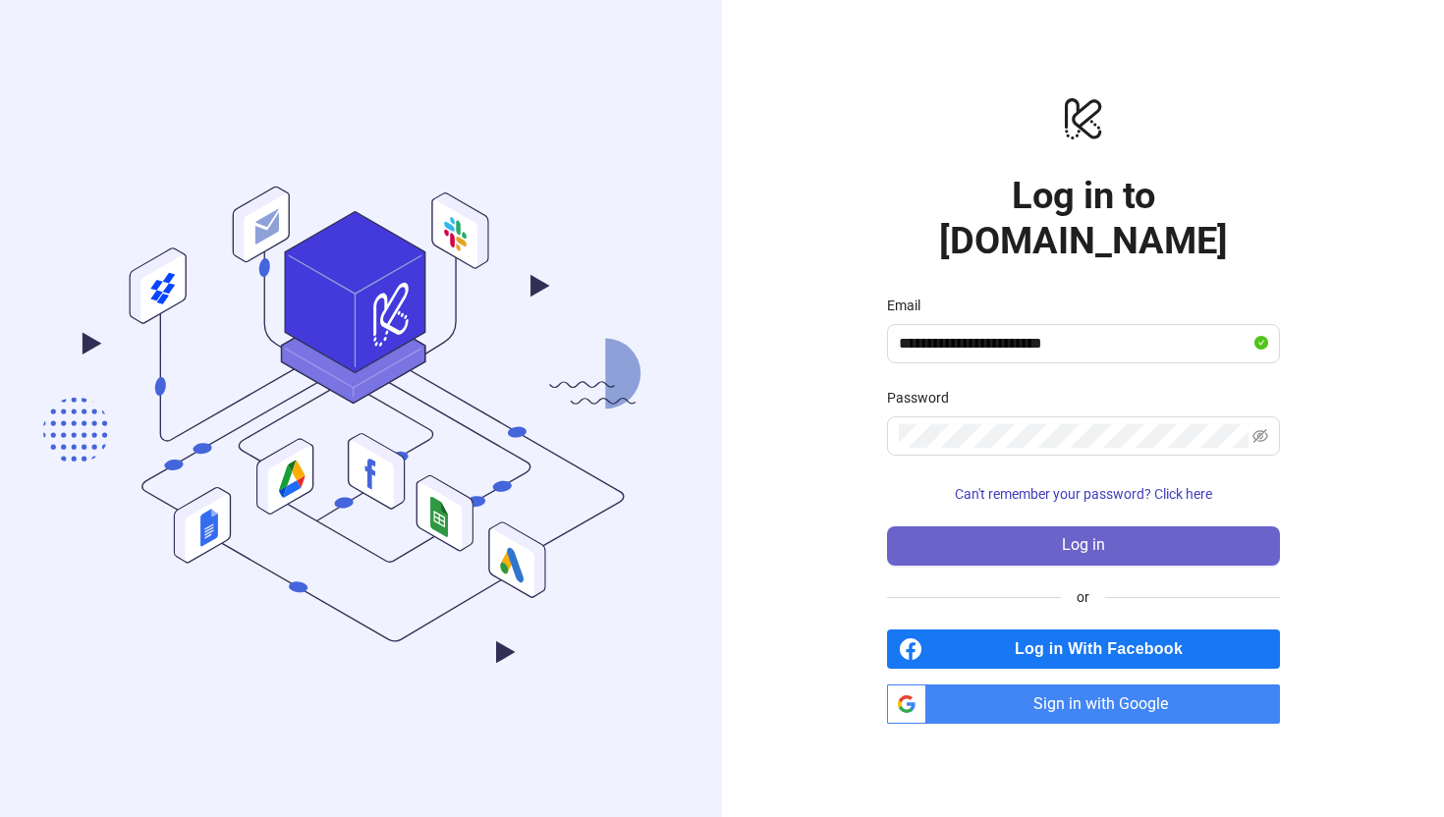
click at [915, 526] on button "Log in" at bounding box center [1083, 545] width 393 height 39
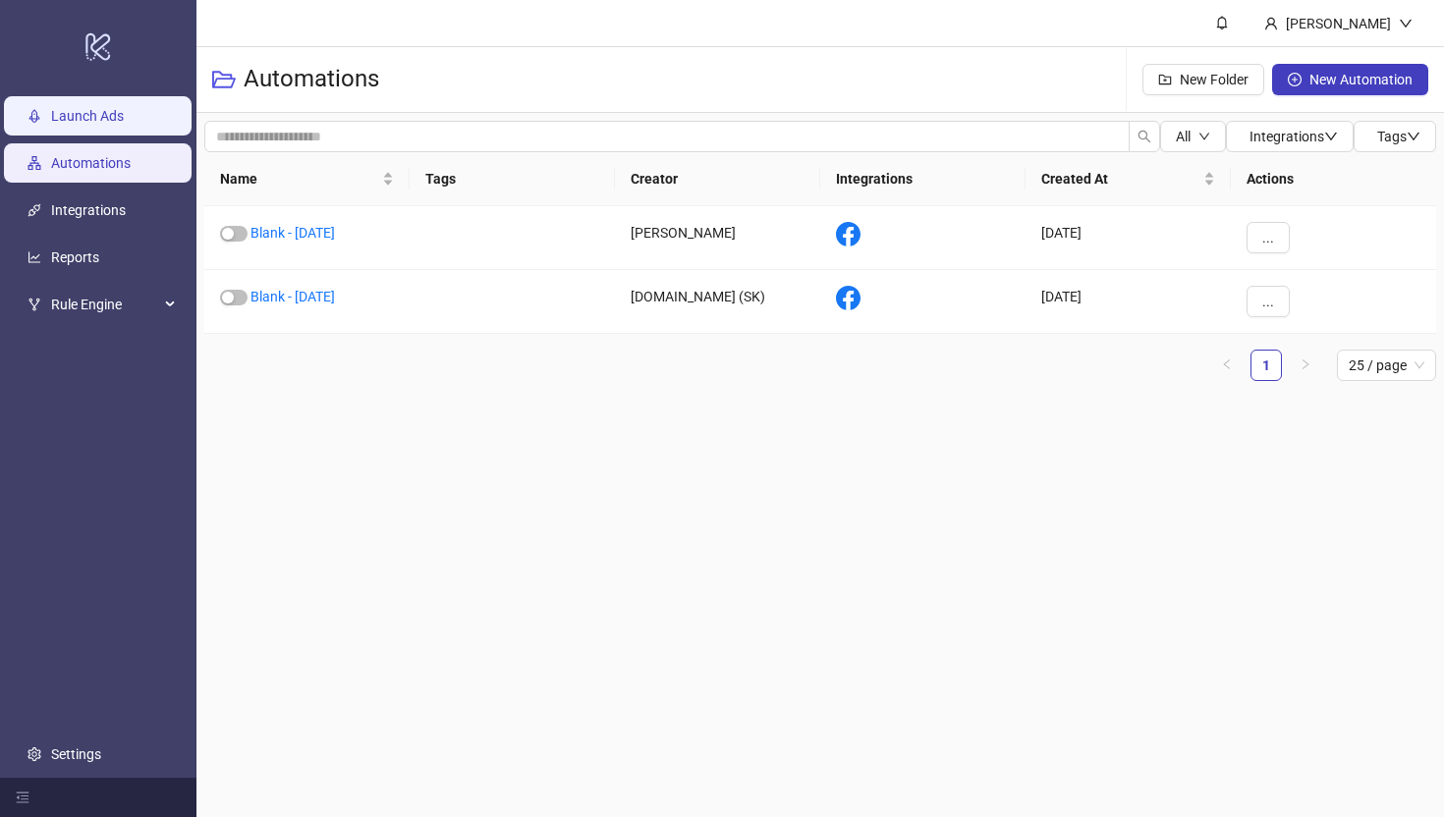
click at [115, 113] on link "Launch Ads" at bounding box center [87, 116] width 73 height 16
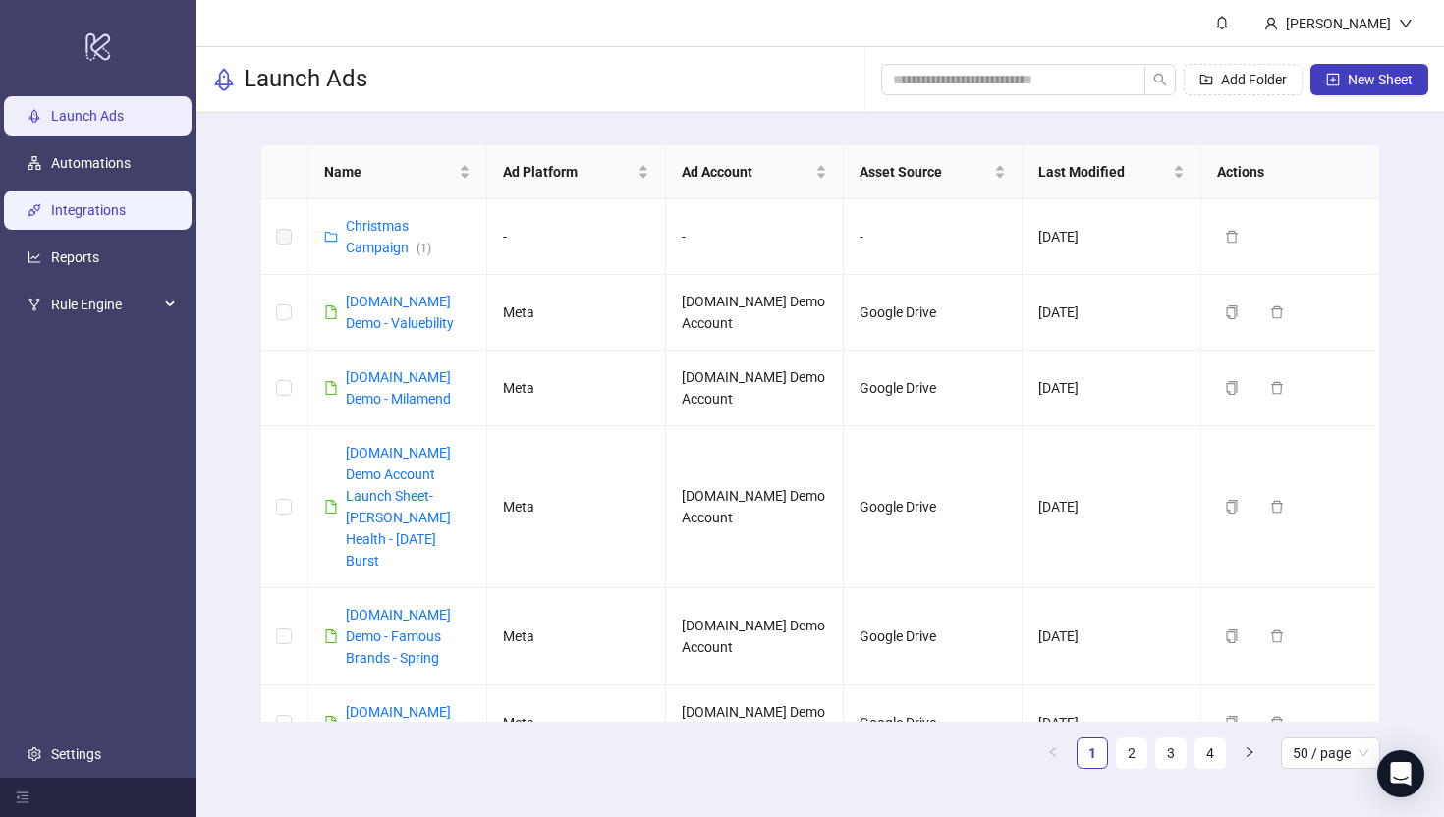
click at [74, 215] on link "Integrations" at bounding box center [88, 210] width 75 height 16
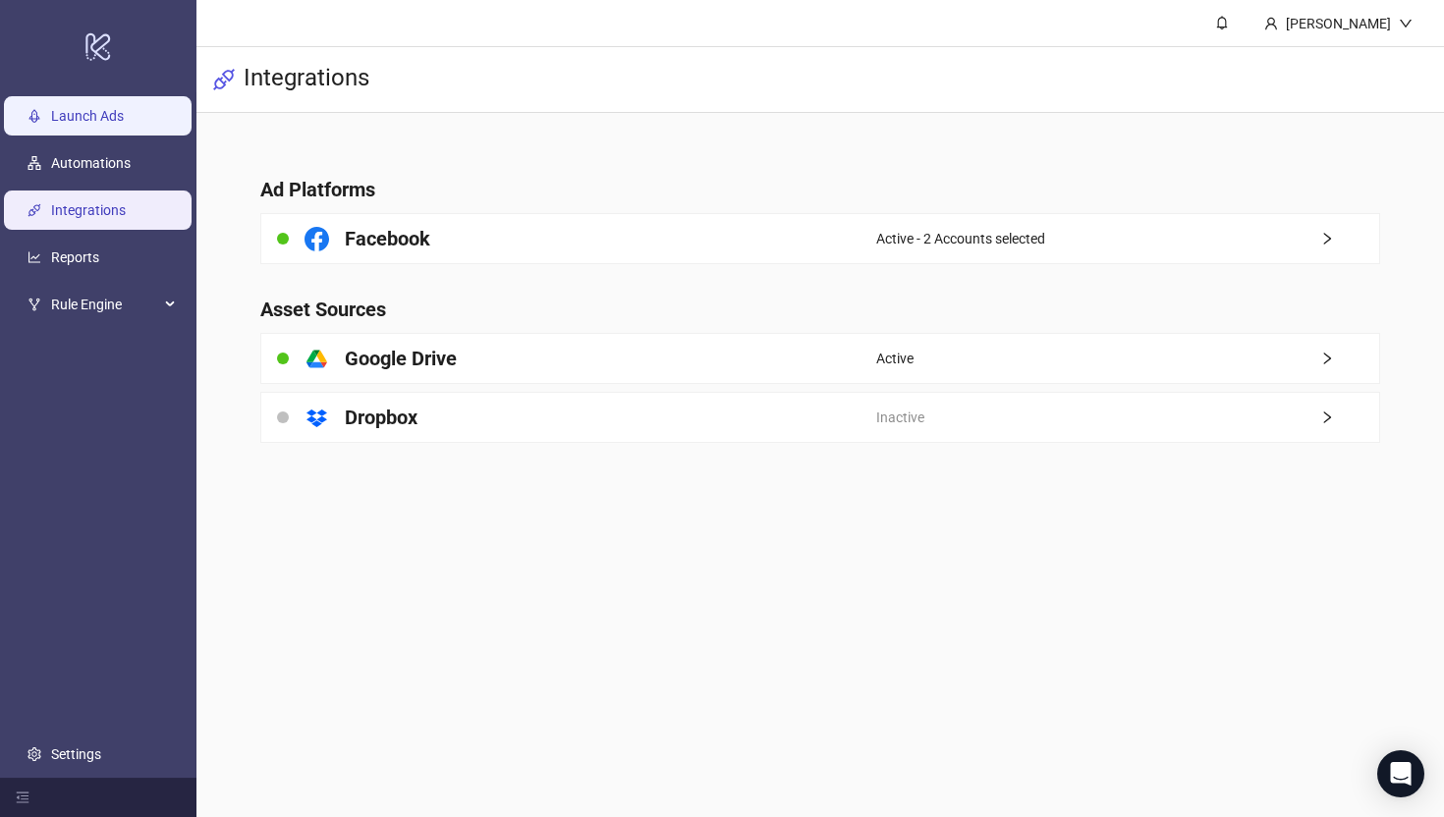
click at [71, 117] on link "Launch Ads" at bounding box center [87, 116] width 73 height 16
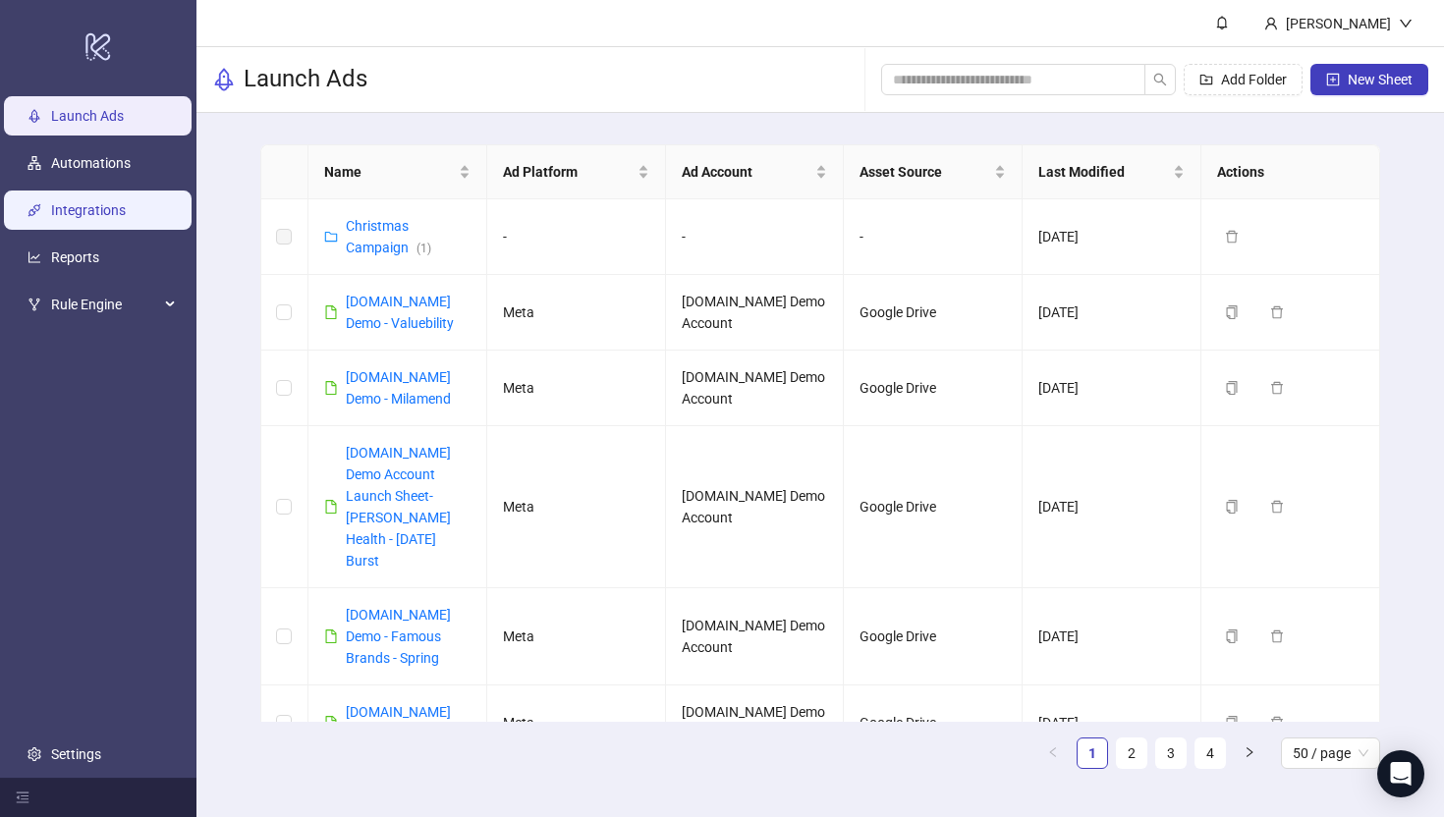
click at [66, 202] on link "Integrations" at bounding box center [88, 210] width 75 height 16
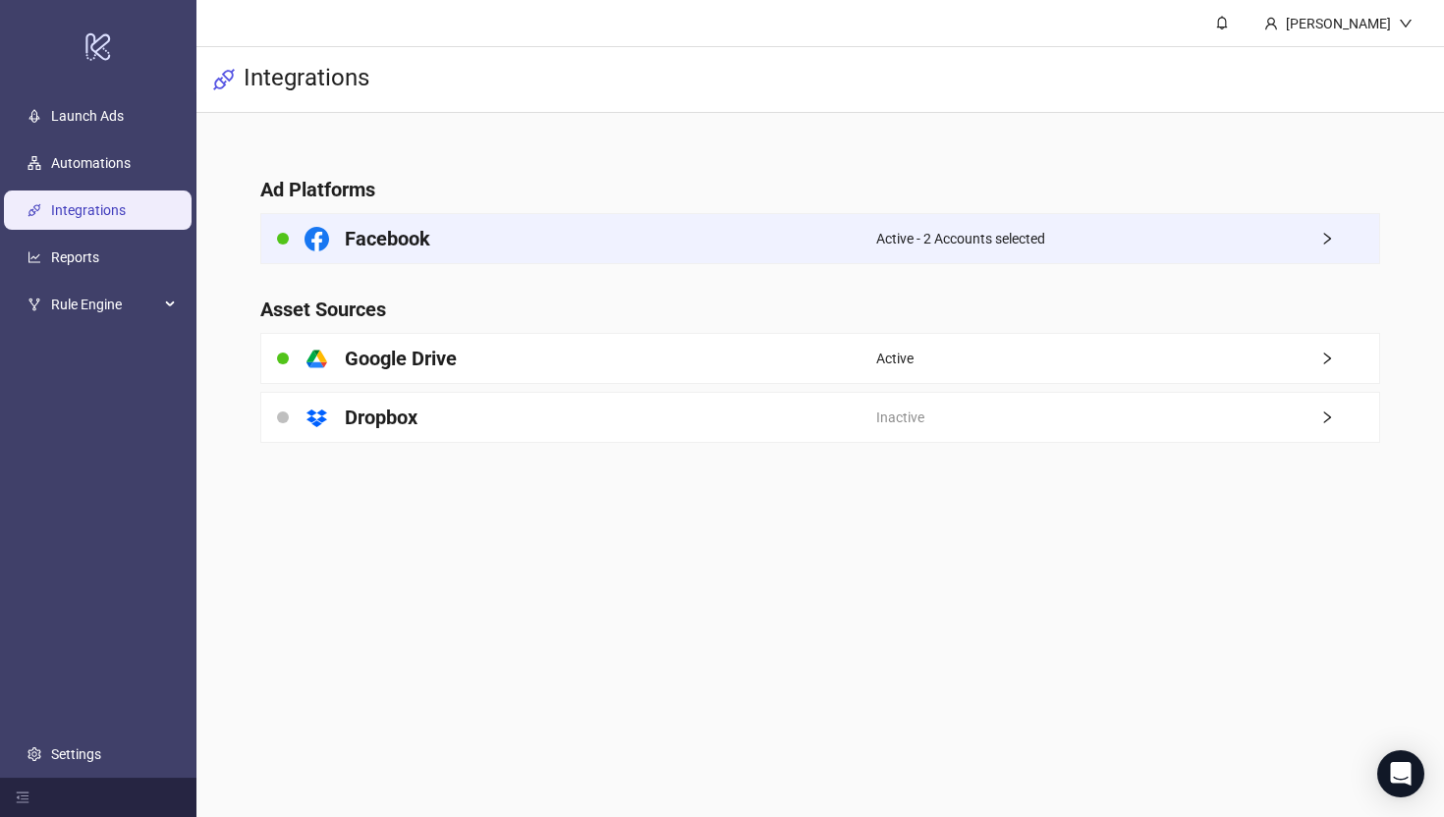
click at [829, 235] on div "Facebook" at bounding box center [568, 238] width 615 height 49
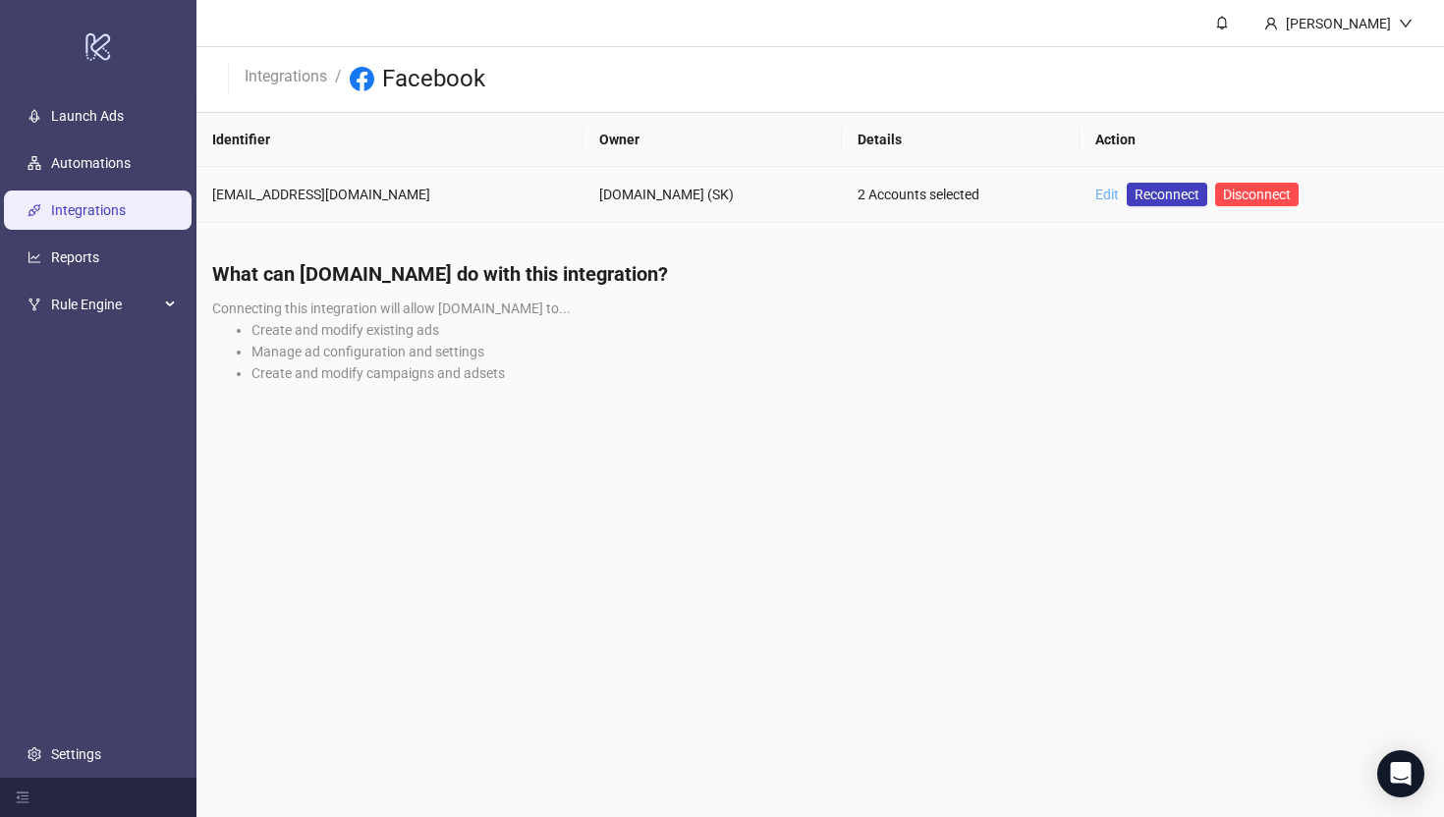
click at [1095, 191] on link "Edit" at bounding box center [1107, 195] width 24 height 16
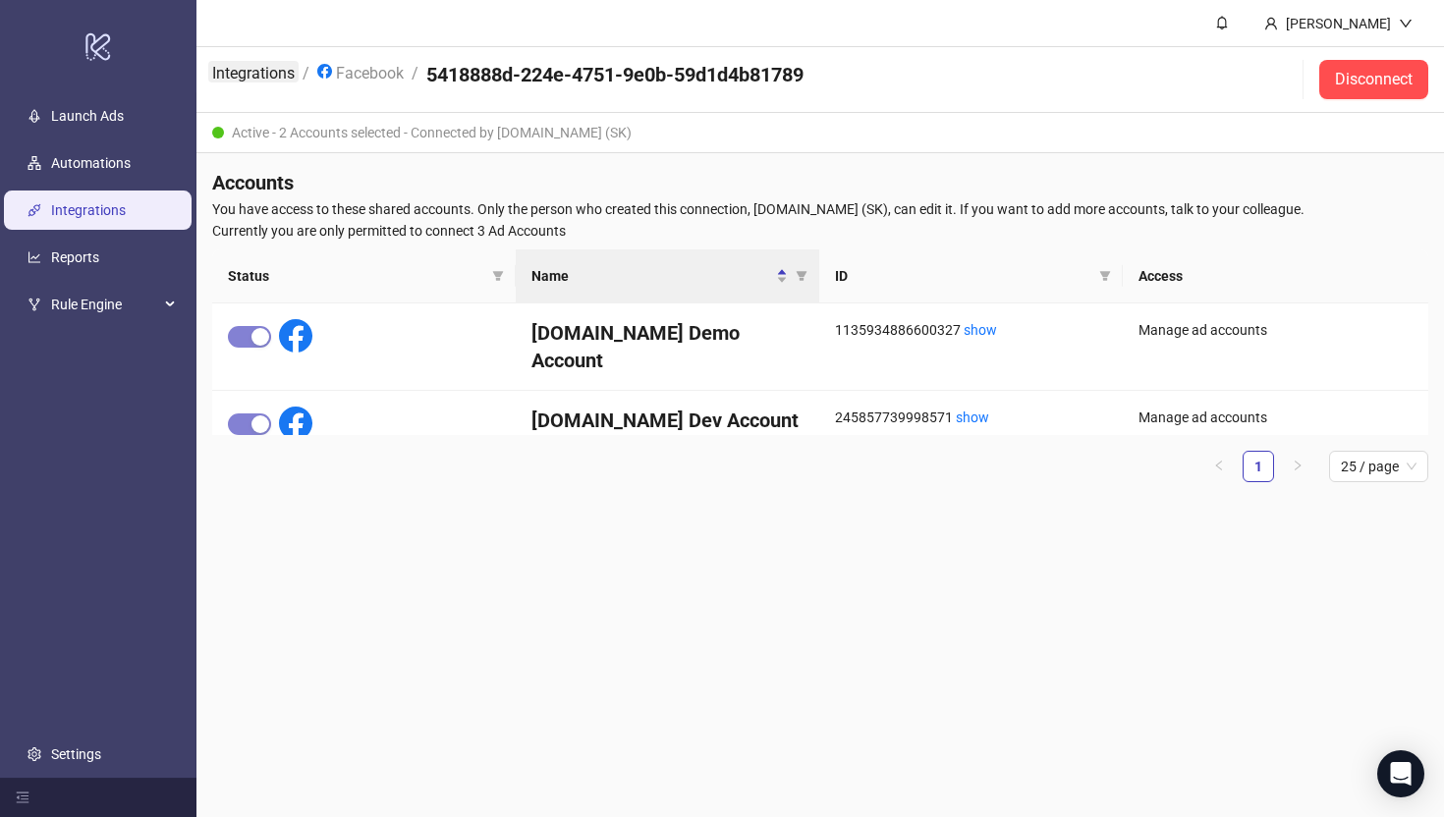
click at [240, 66] on link "Integrations" at bounding box center [253, 72] width 90 height 22
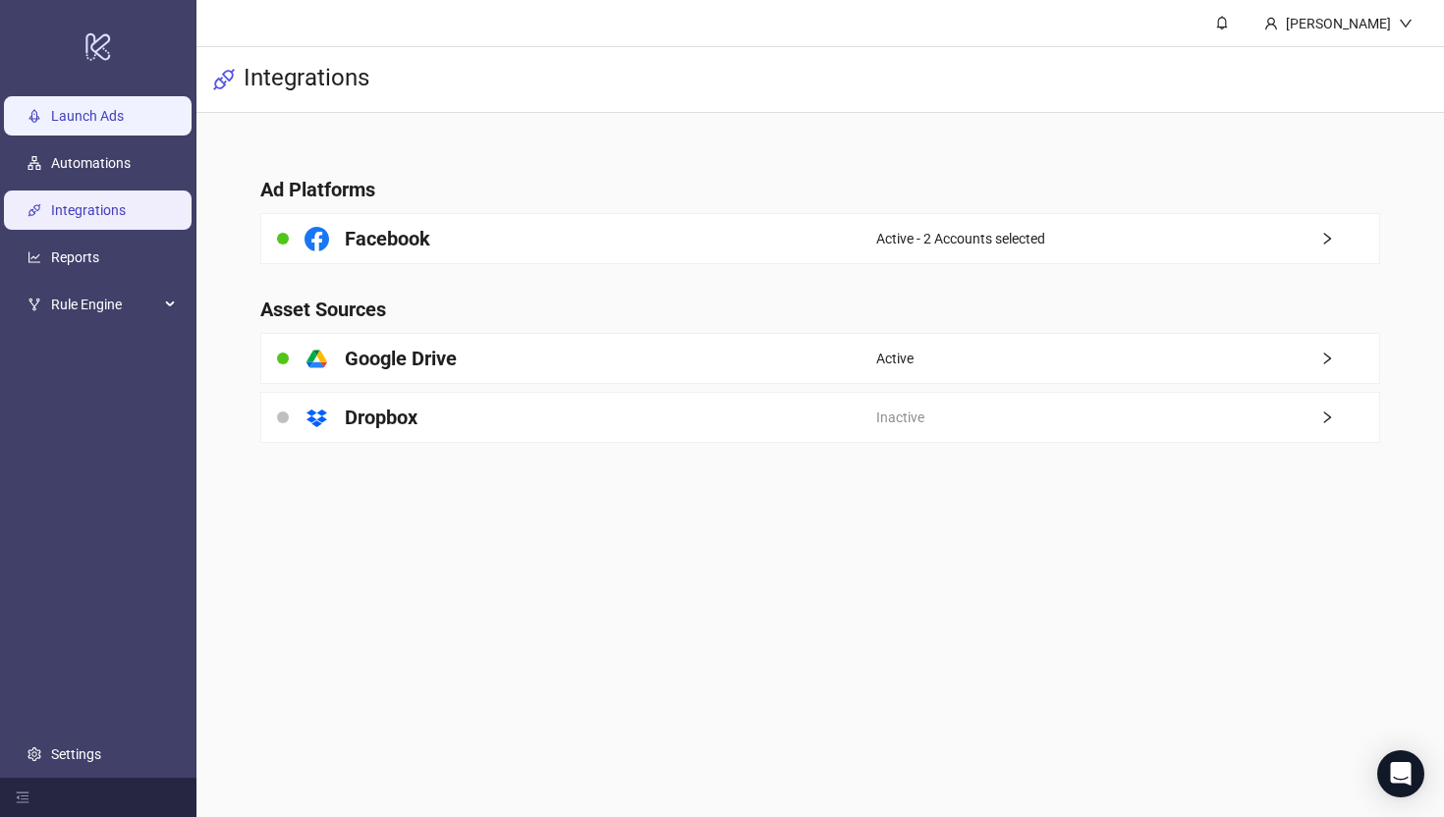
click at [84, 120] on link "Launch Ads" at bounding box center [87, 116] width 73 height 16
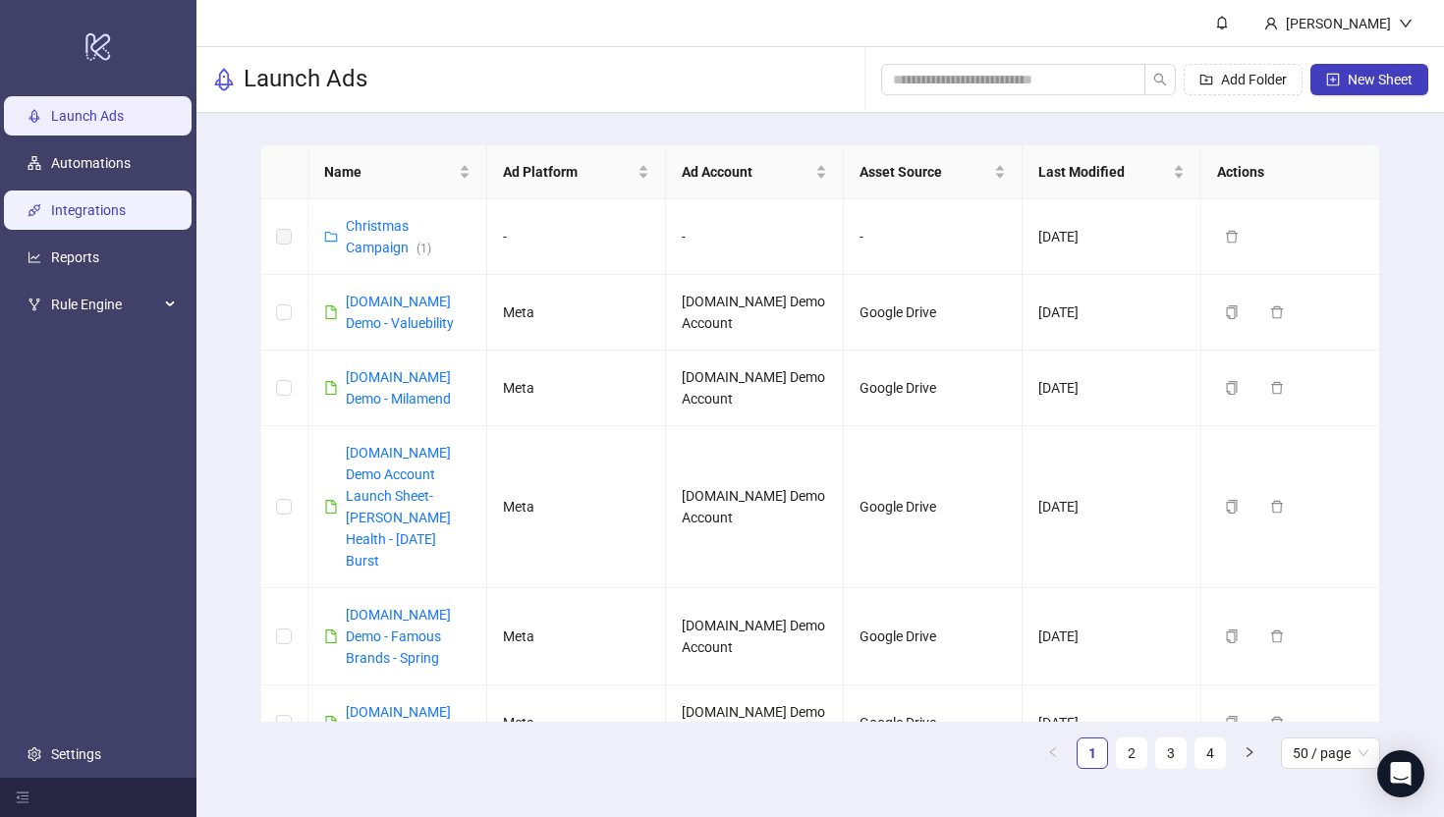
click at [62, 202] on link "Integrations" at bounding box center [88, 210] width 75 height 16
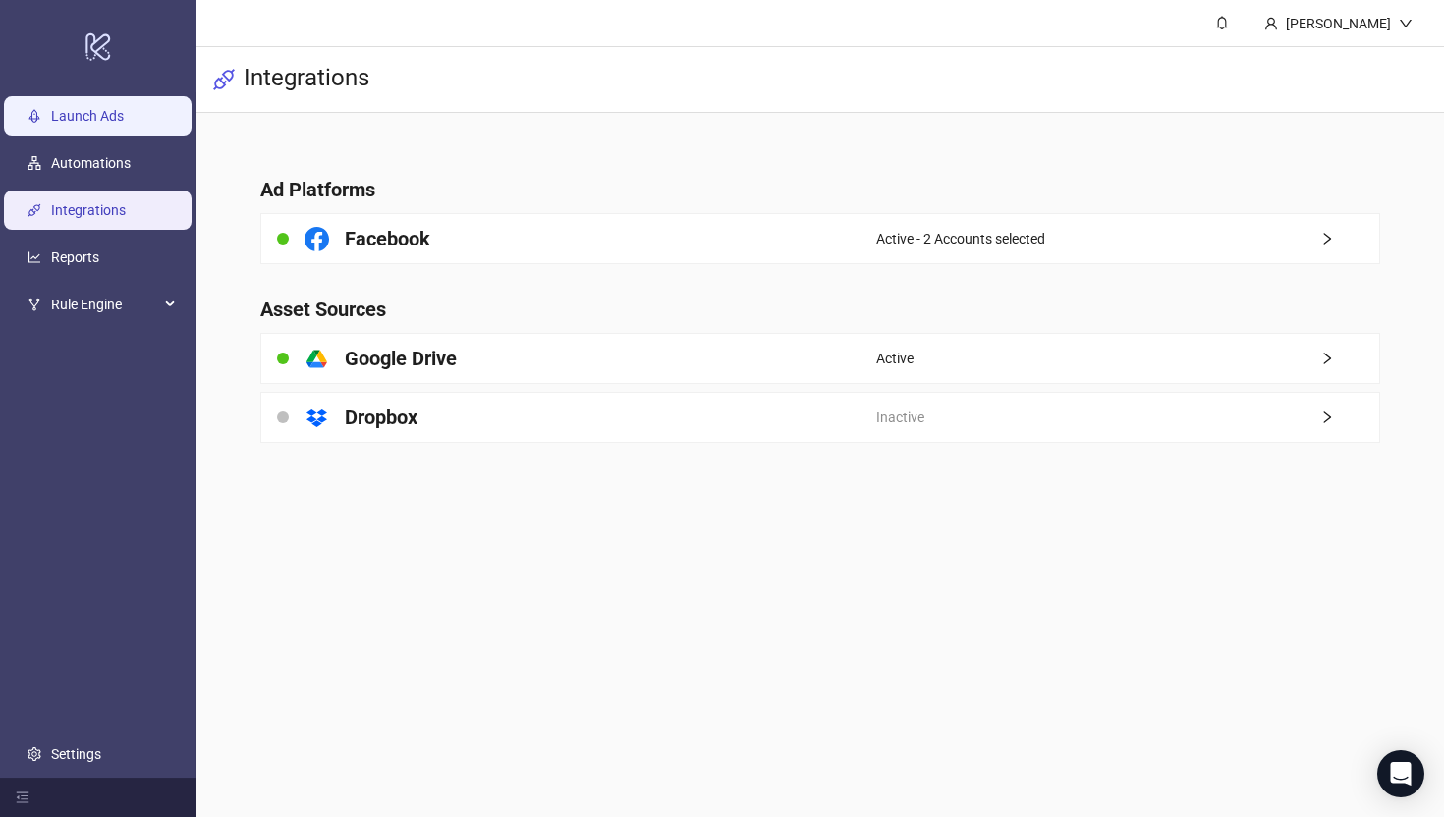
click at [86, 114] on link "Launch Ads" at bounding box center [87, 116] width 73 height 16
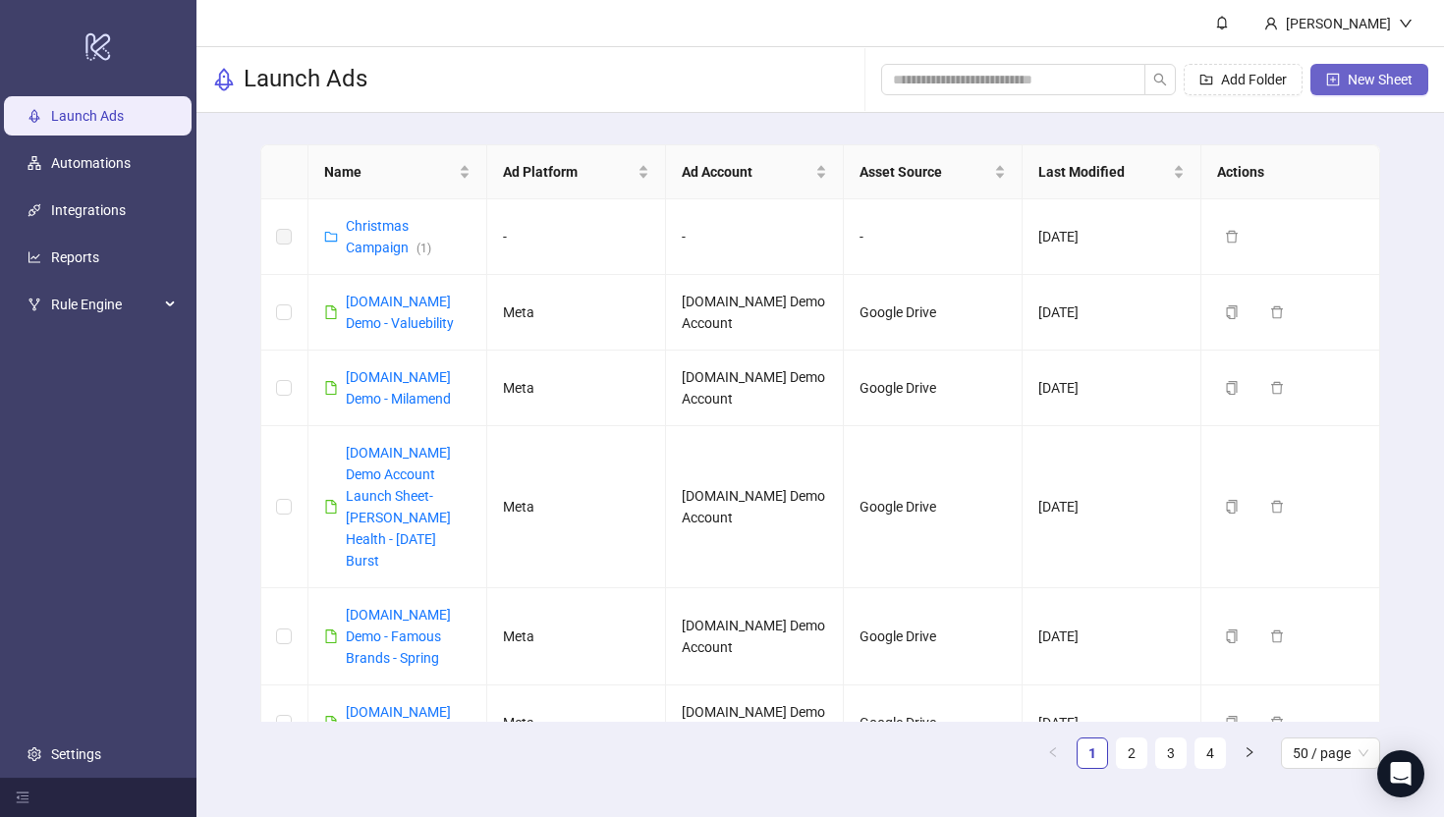
click at [1374, 92] on button "New Sheet" at bounding box center [1369, 79] width 118 height 31
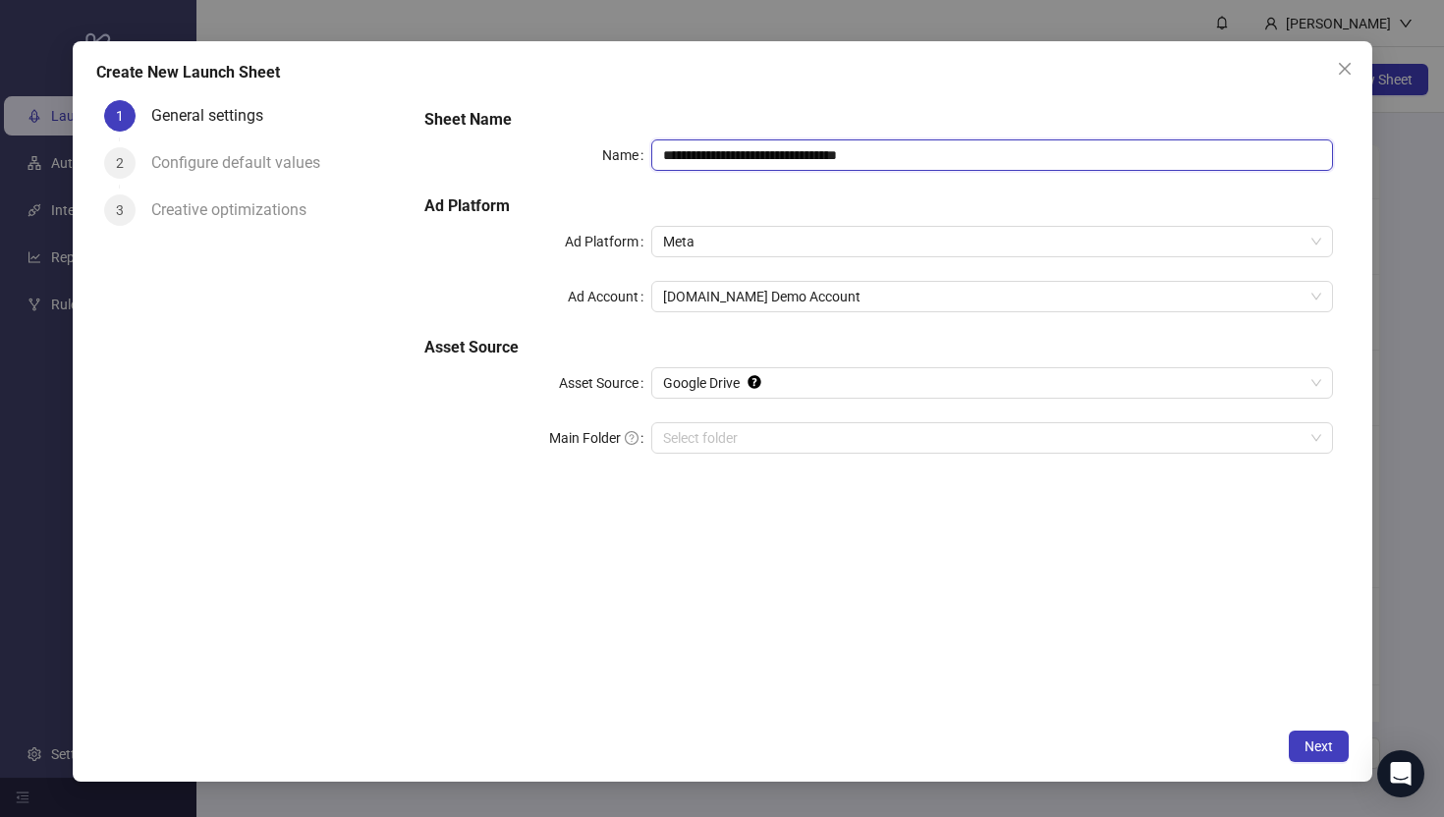
click at [925, 161] on input "**********" at bounding box center [991, 154] width 681 height 31
type input "**********"
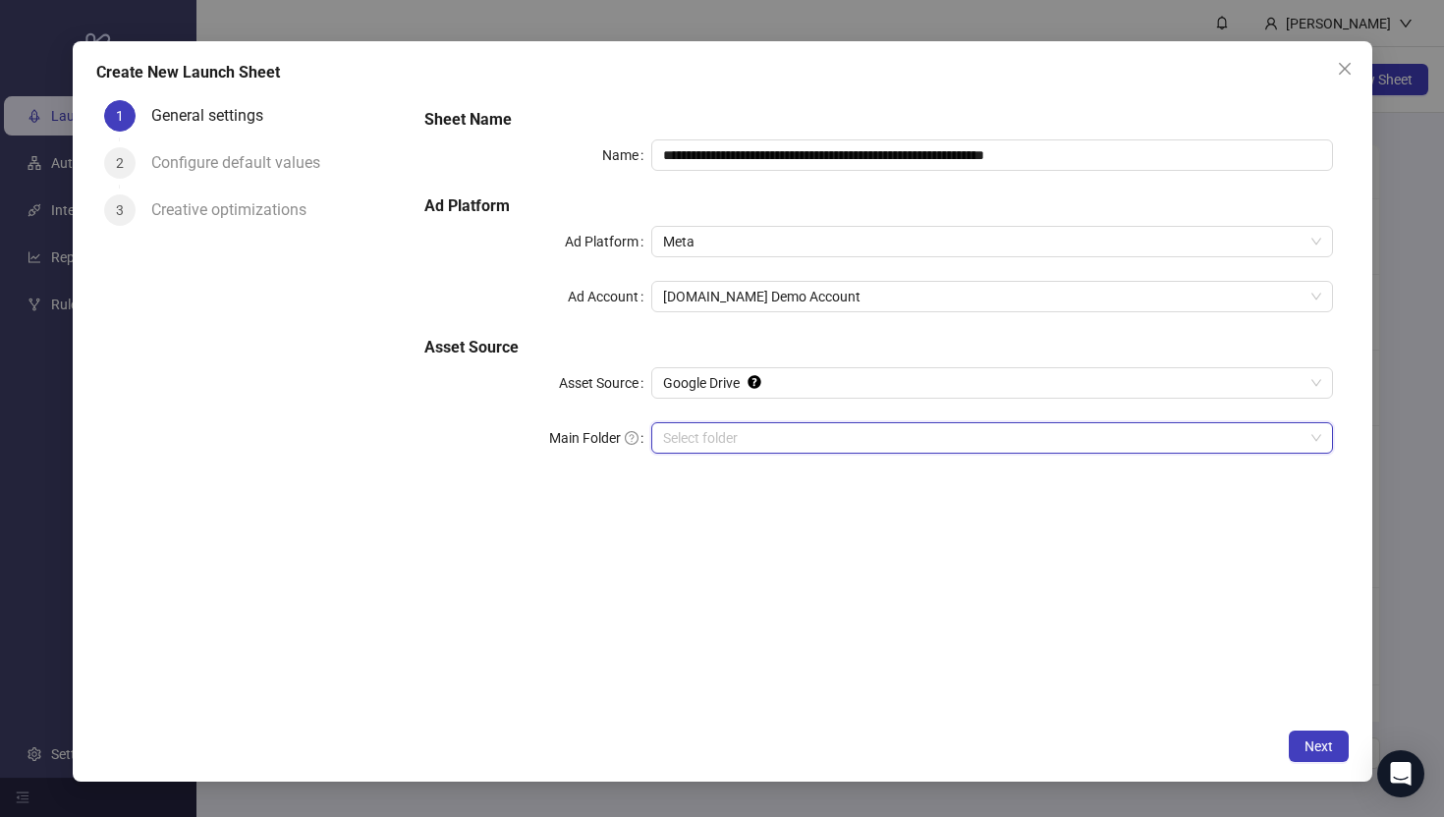
click at [695, 440] on input "Main Folder" at bounding box center [982, 437] width 639 height 29
click at [1314, 751] on span "Next" at bounding box center [1318, 747] width 28 height 16
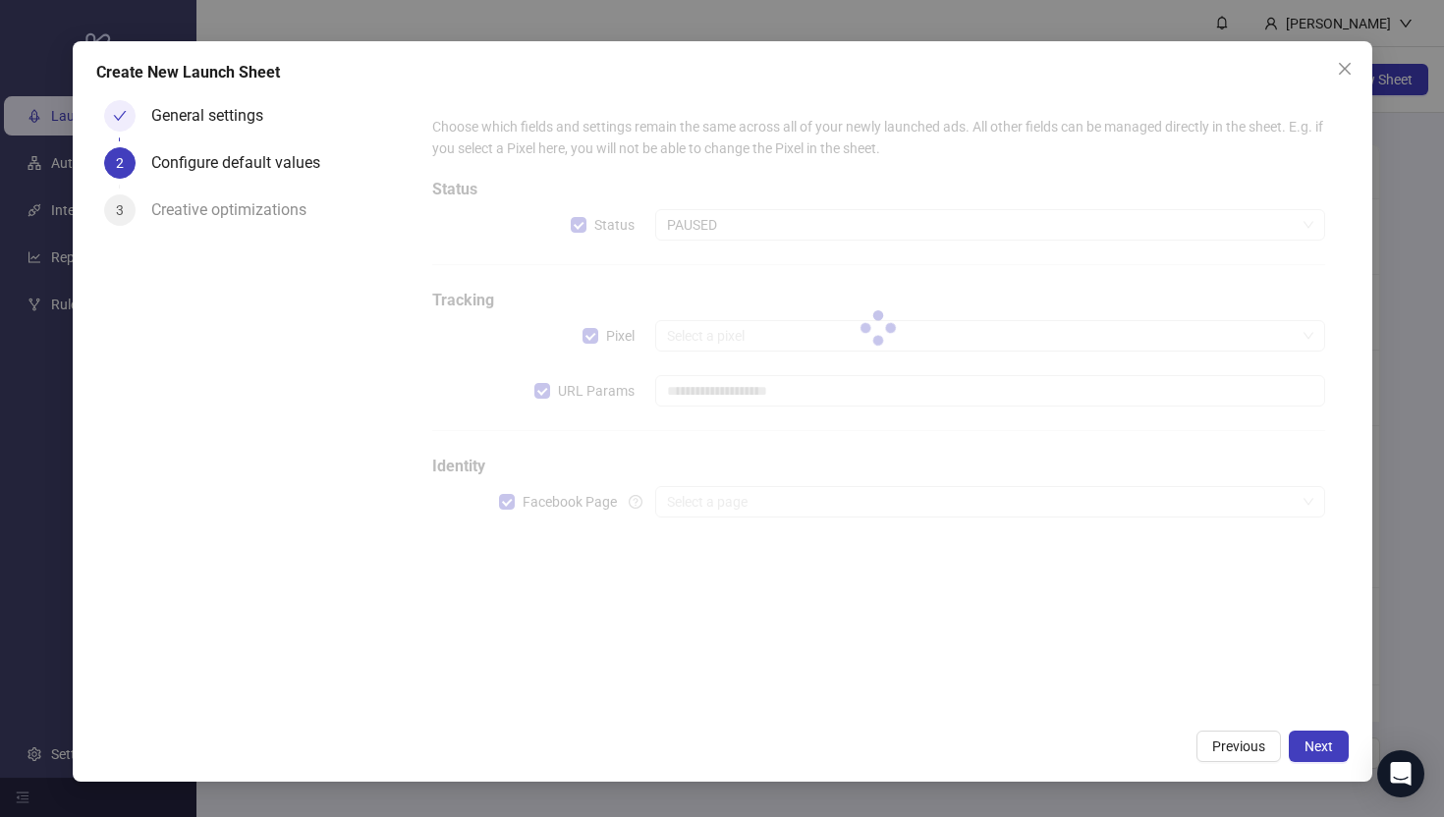
type input "**********"
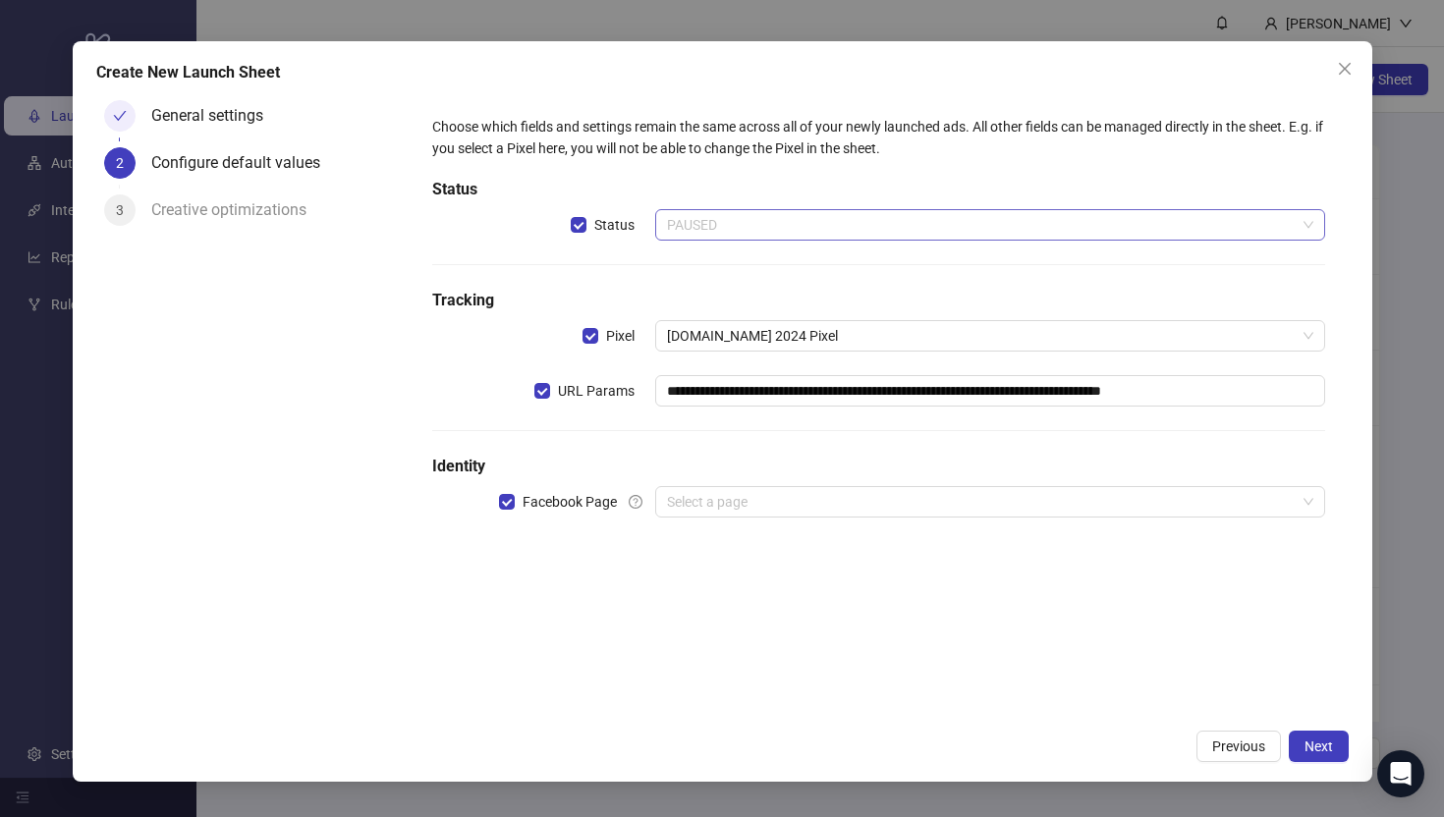
click at [719, 229] on span "PAUSED" at bounding box center [989, 224] width 645 height 29
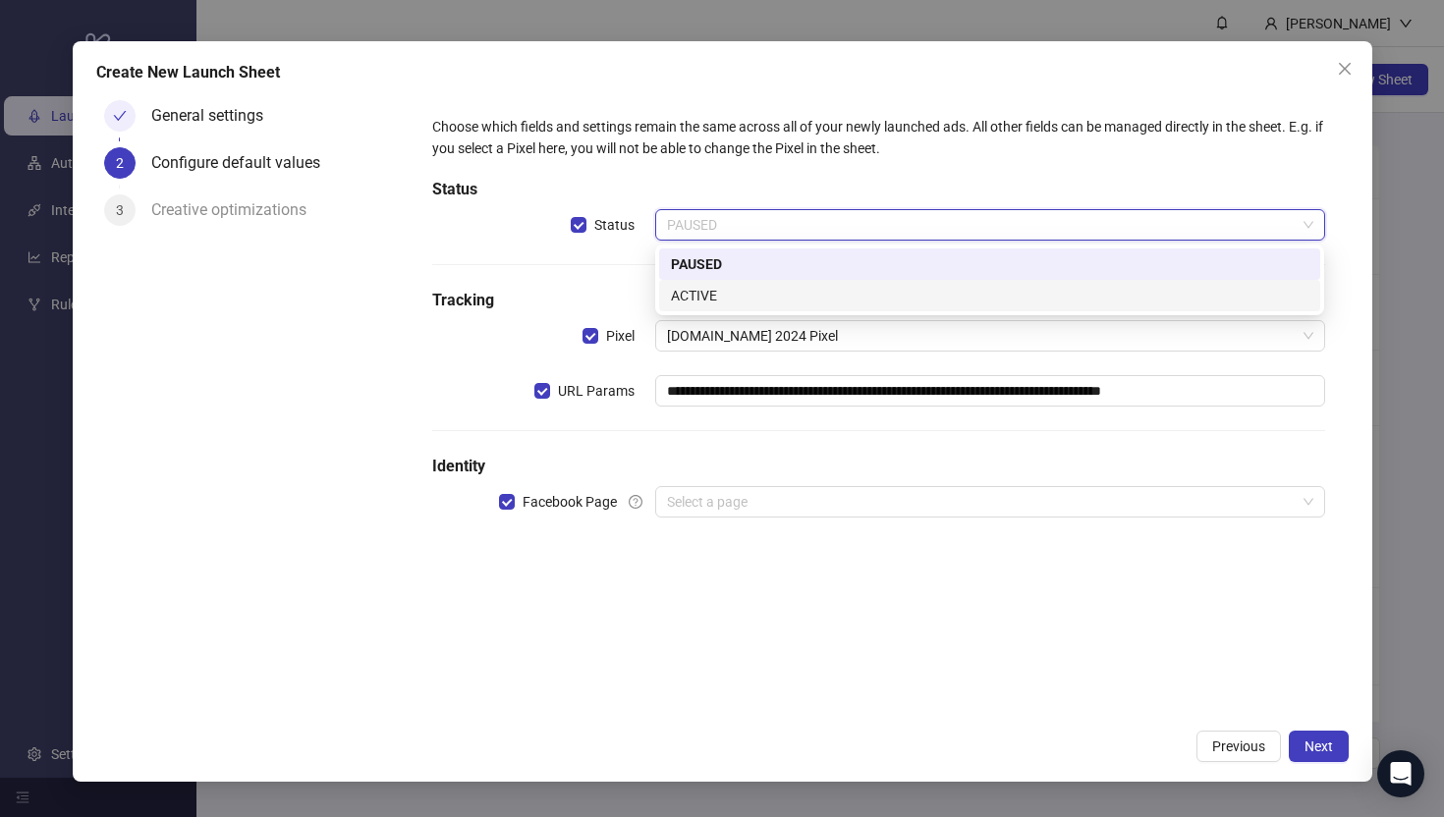
click at [565, 279] on div "**********" at bounding box center [877, 328] width 907 height 441
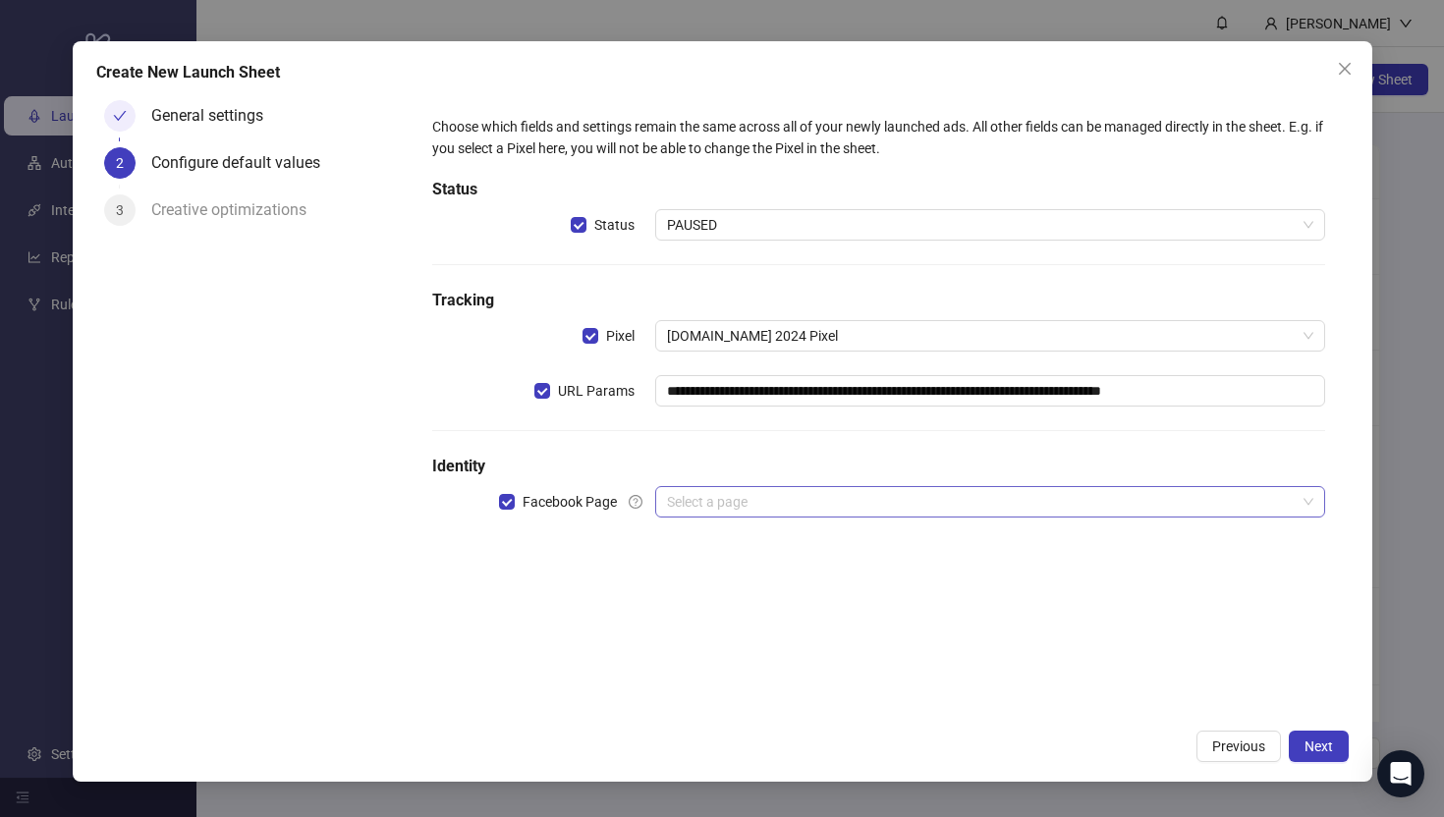
click at [703, 506] on input "search" at bounding box center [981, 501] width 628 height 29
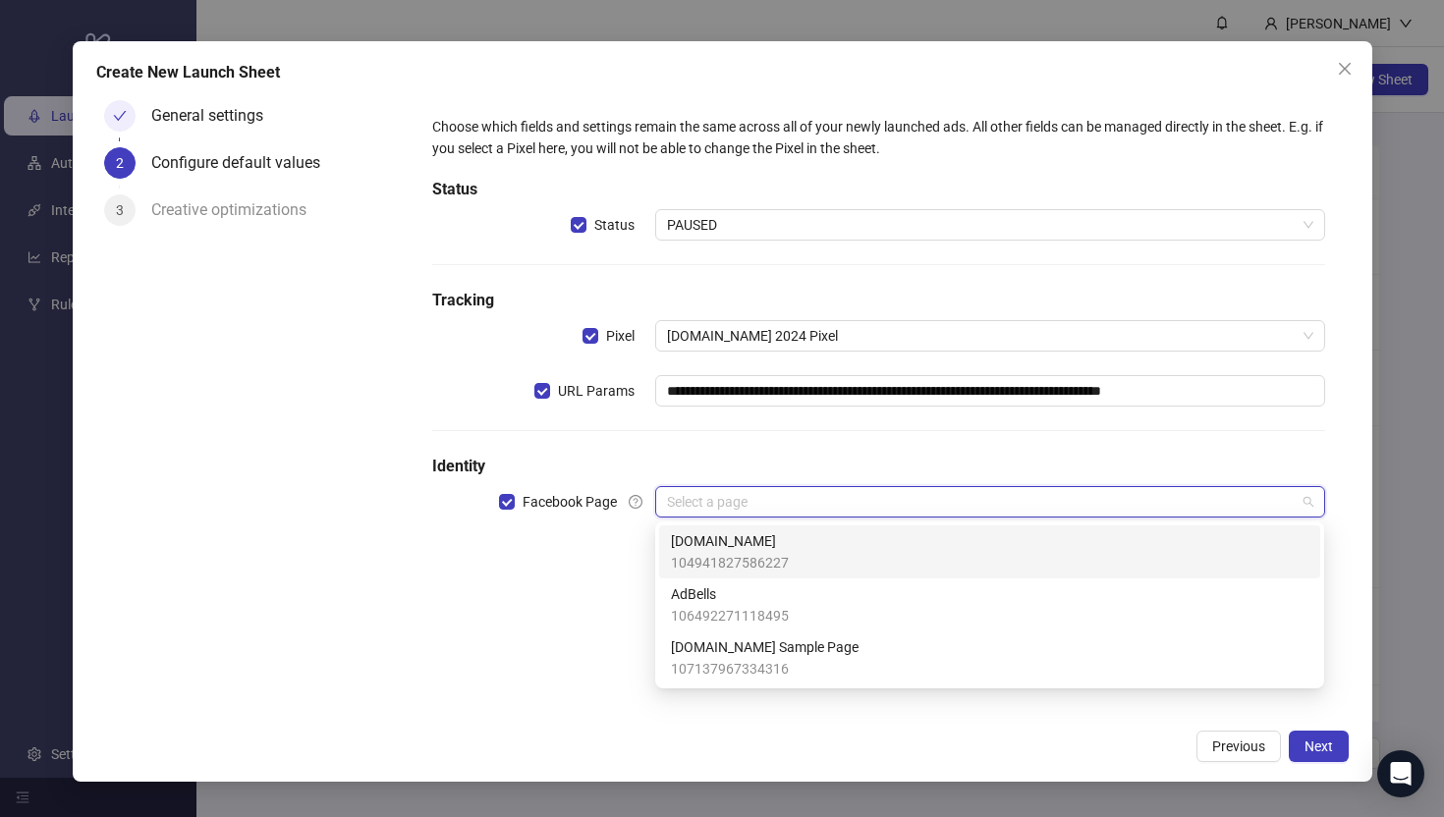
click at [697, 556] on span "104941827586227" at bounding box center [730, 563] width 118 height 22
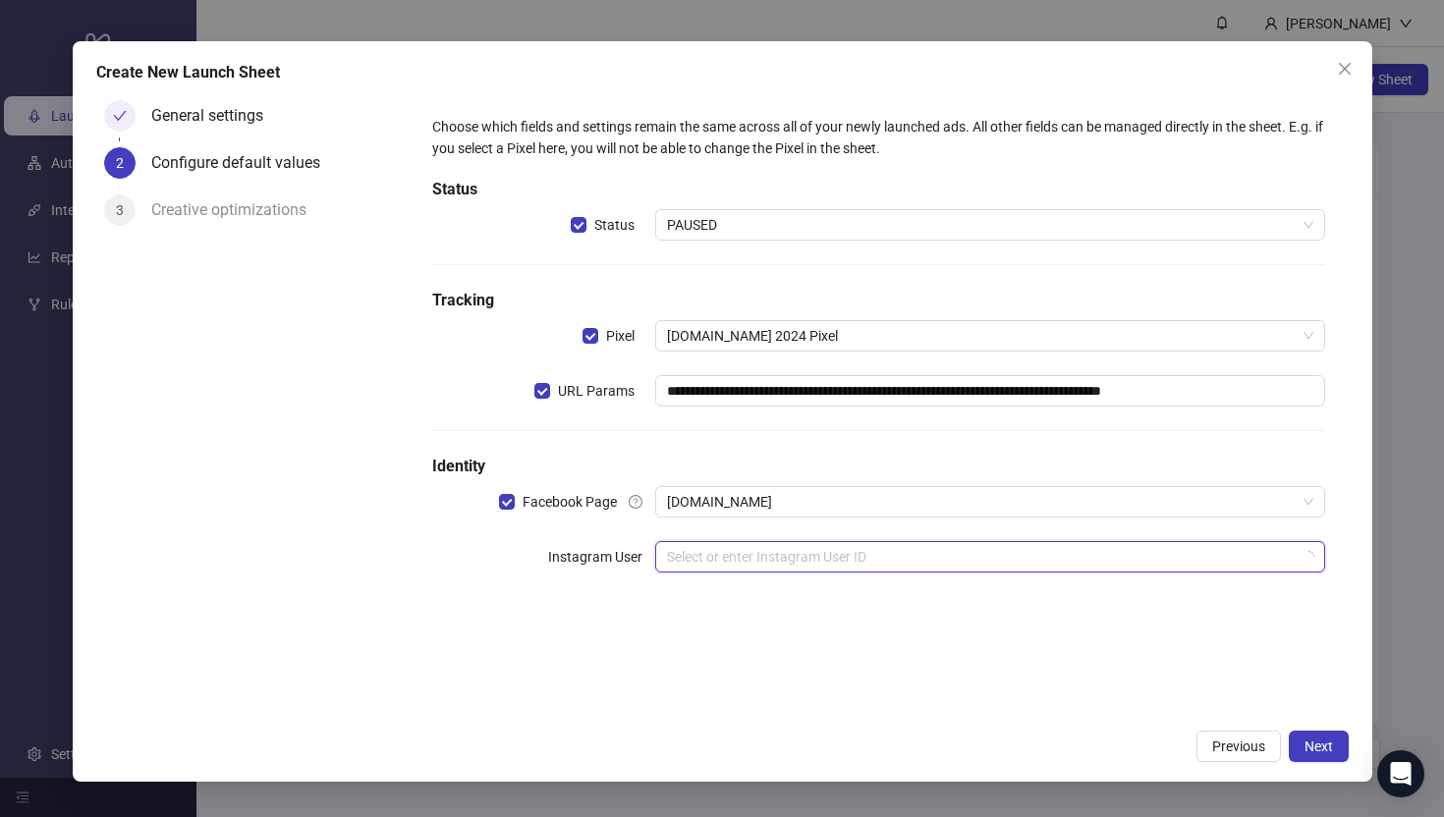
click at [675, 558] on input "search" at bounding box center [981, 556] width 628 height 29
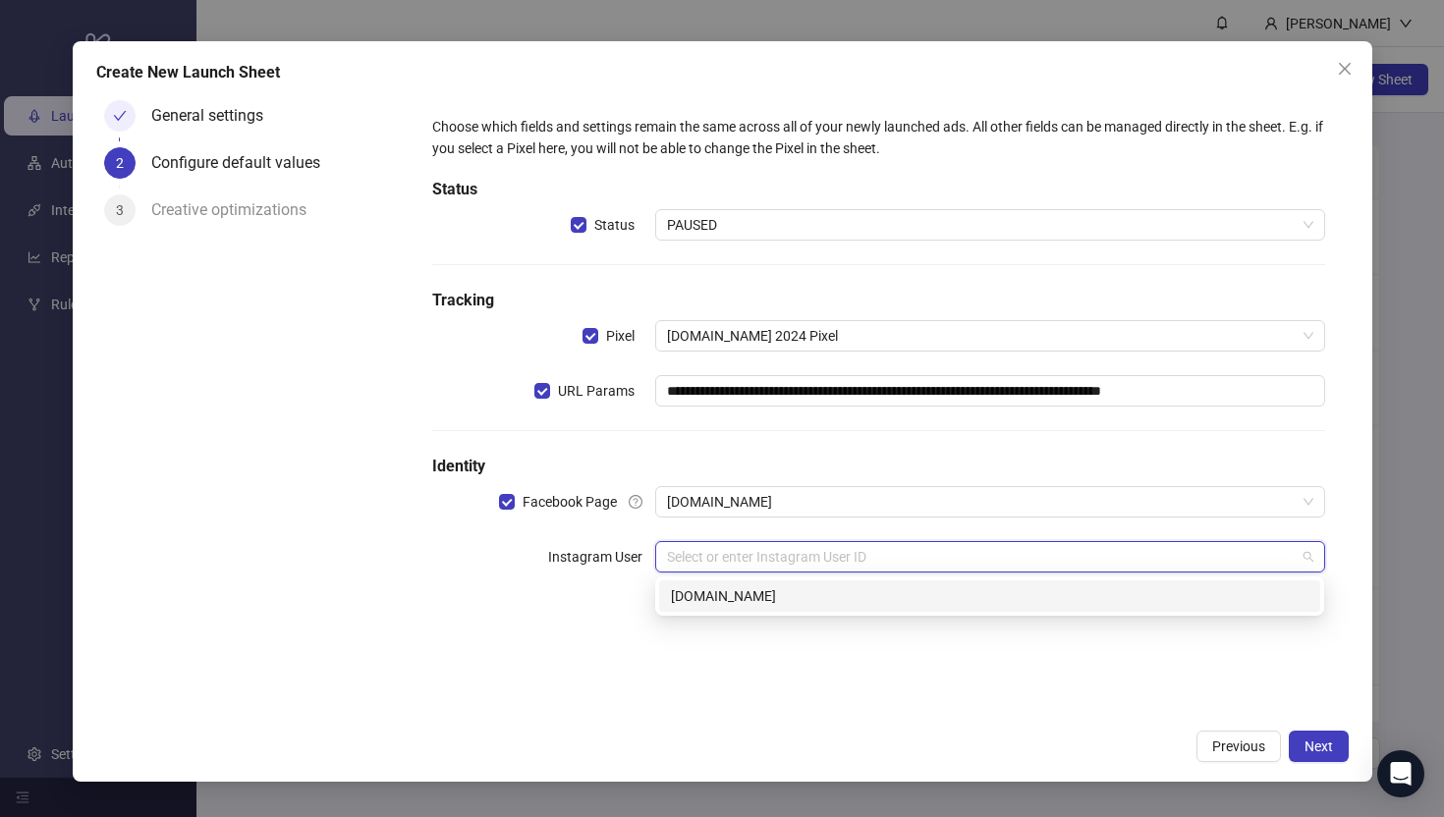
click at [686, 597] on div "[DOMAIN_NAME]" at bounding box center [989, 596] width 637 height 22
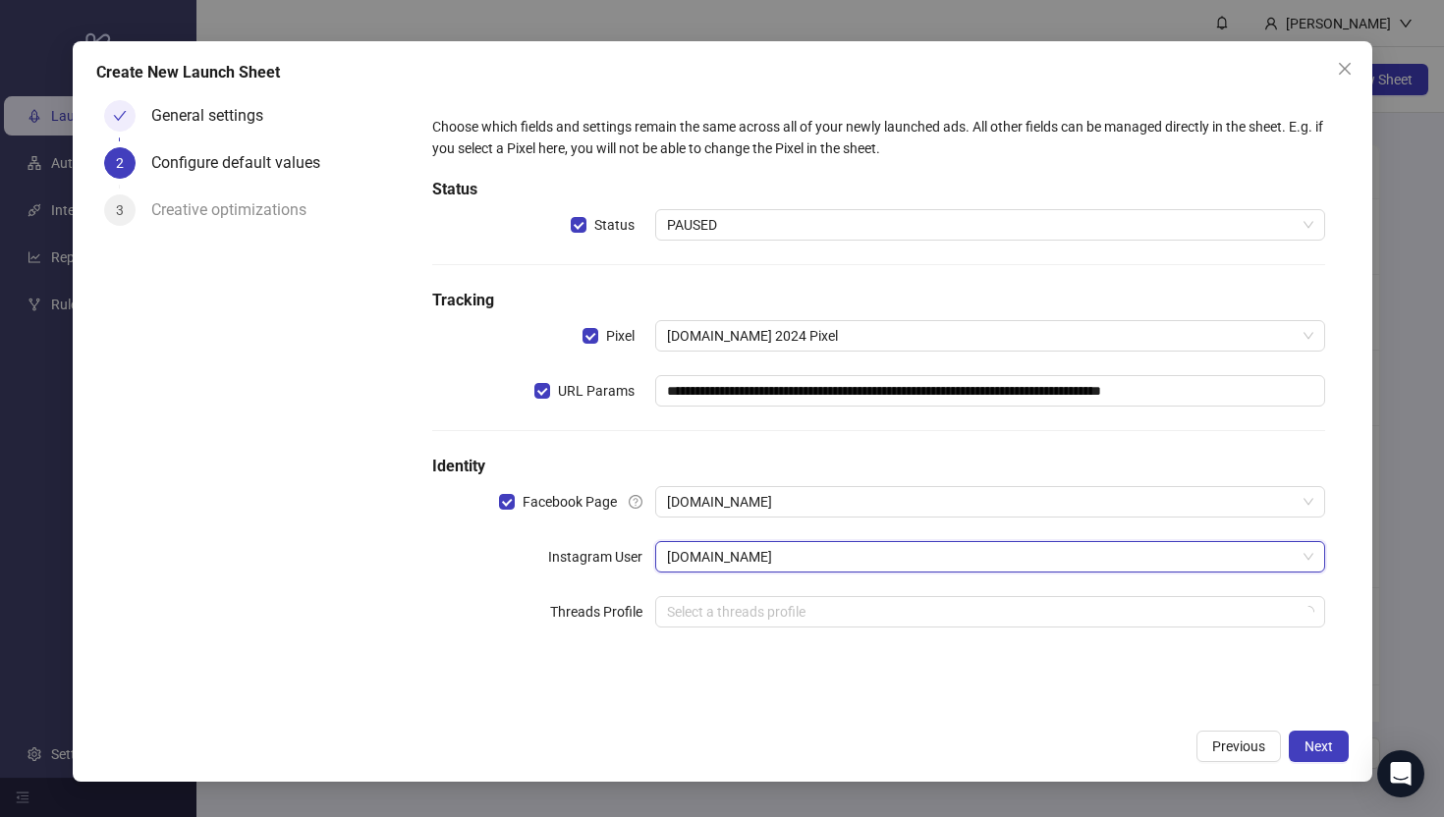
click at [392, 581] on div "General settings 2 Configure default values 3 Creative optimizations" at bounding box center [252, 406] width 313 height 628
click at [1329, 750] on span "Next" at bounding box center [1318, 747] width 28 height 16
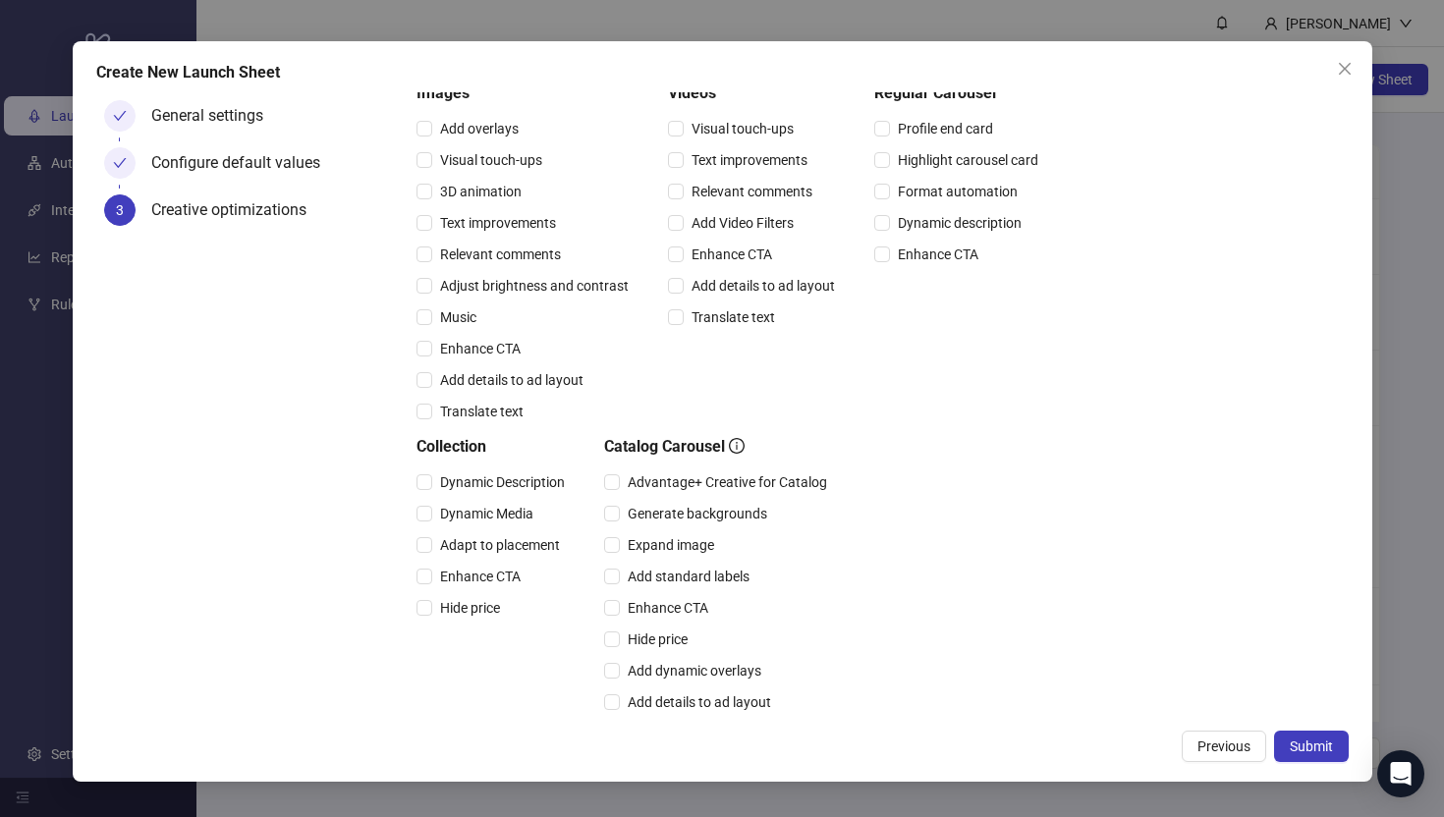
scroll to position [374, 0]
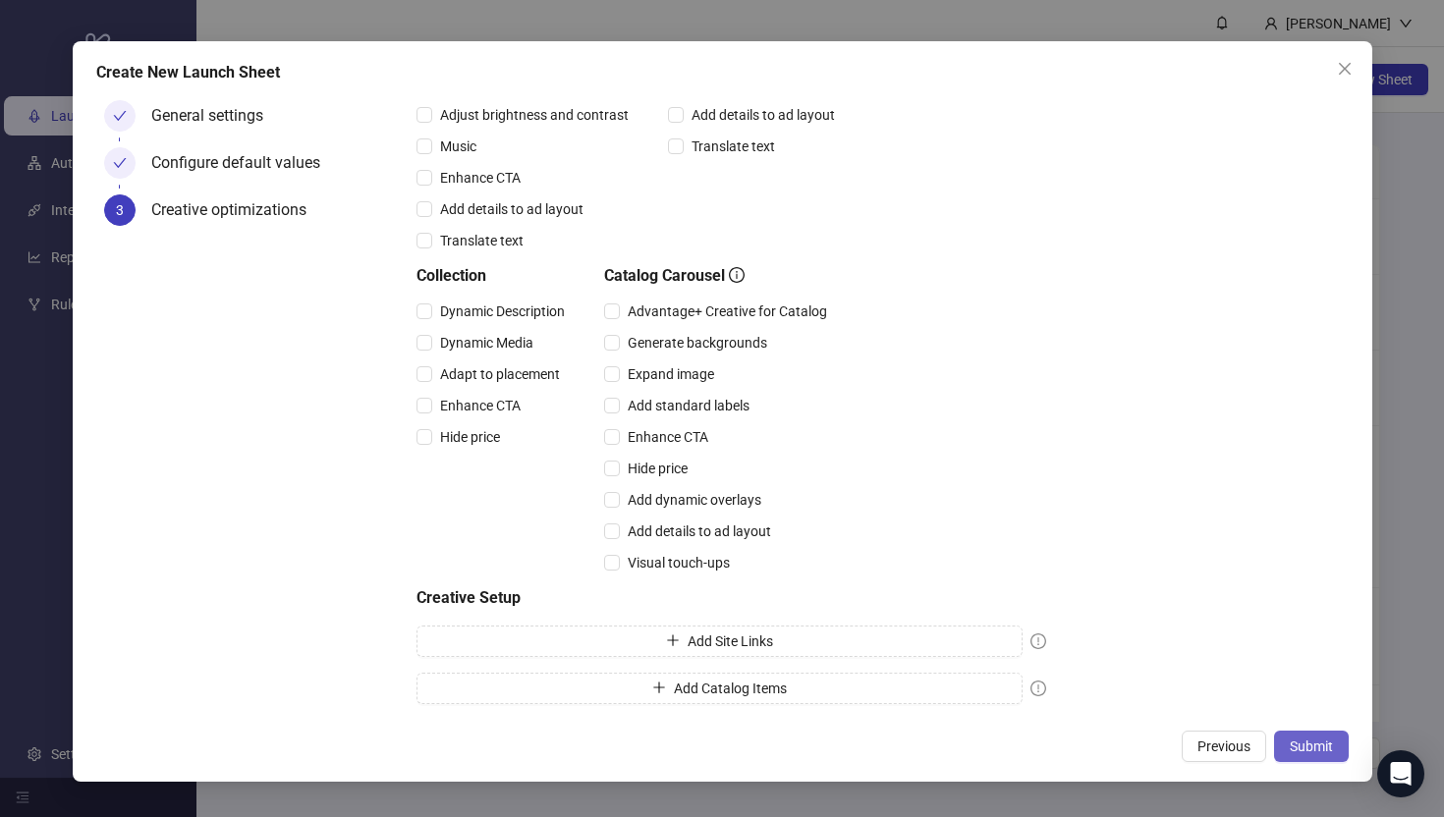
click at [1311, 748] on span "Submit" at bounding box center [1311, 747] width 43 height 16
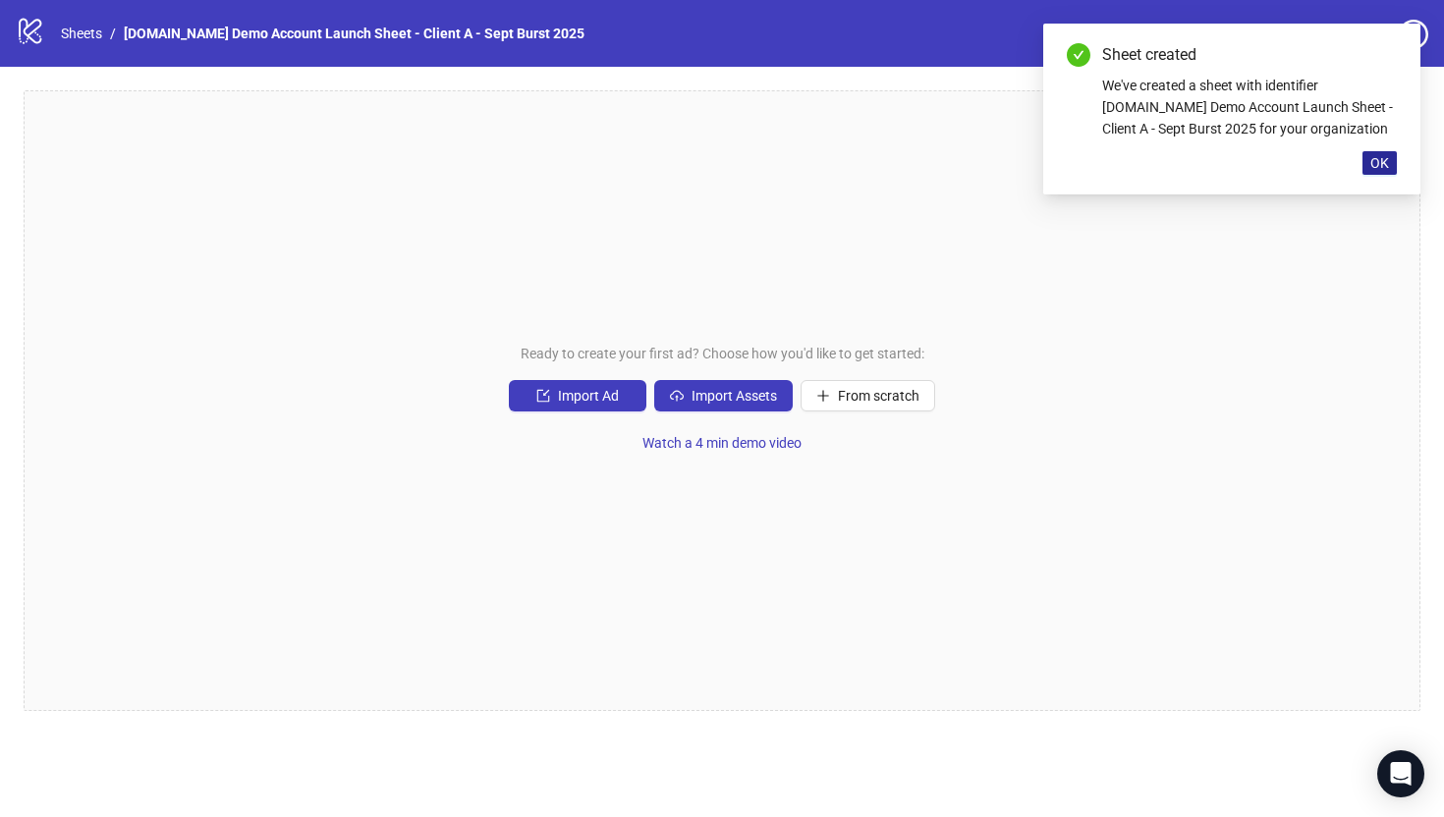
click at [1378, 164] on span "OK" at bounding box center [1379, 163] width 19 height 16
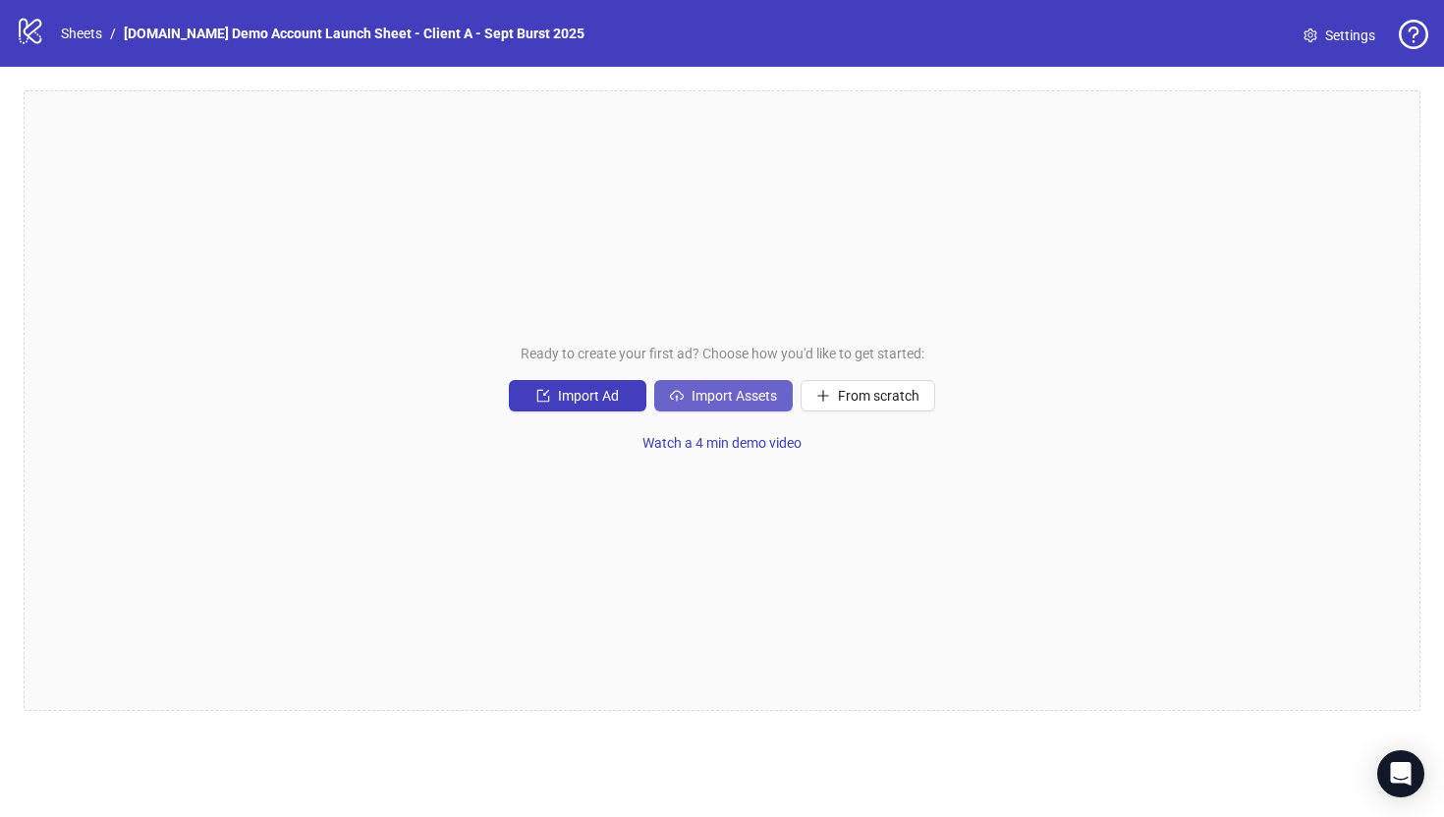
click at [704, 397] on span "Import Assets" at bounding box center [733, 396] width 85 height 16
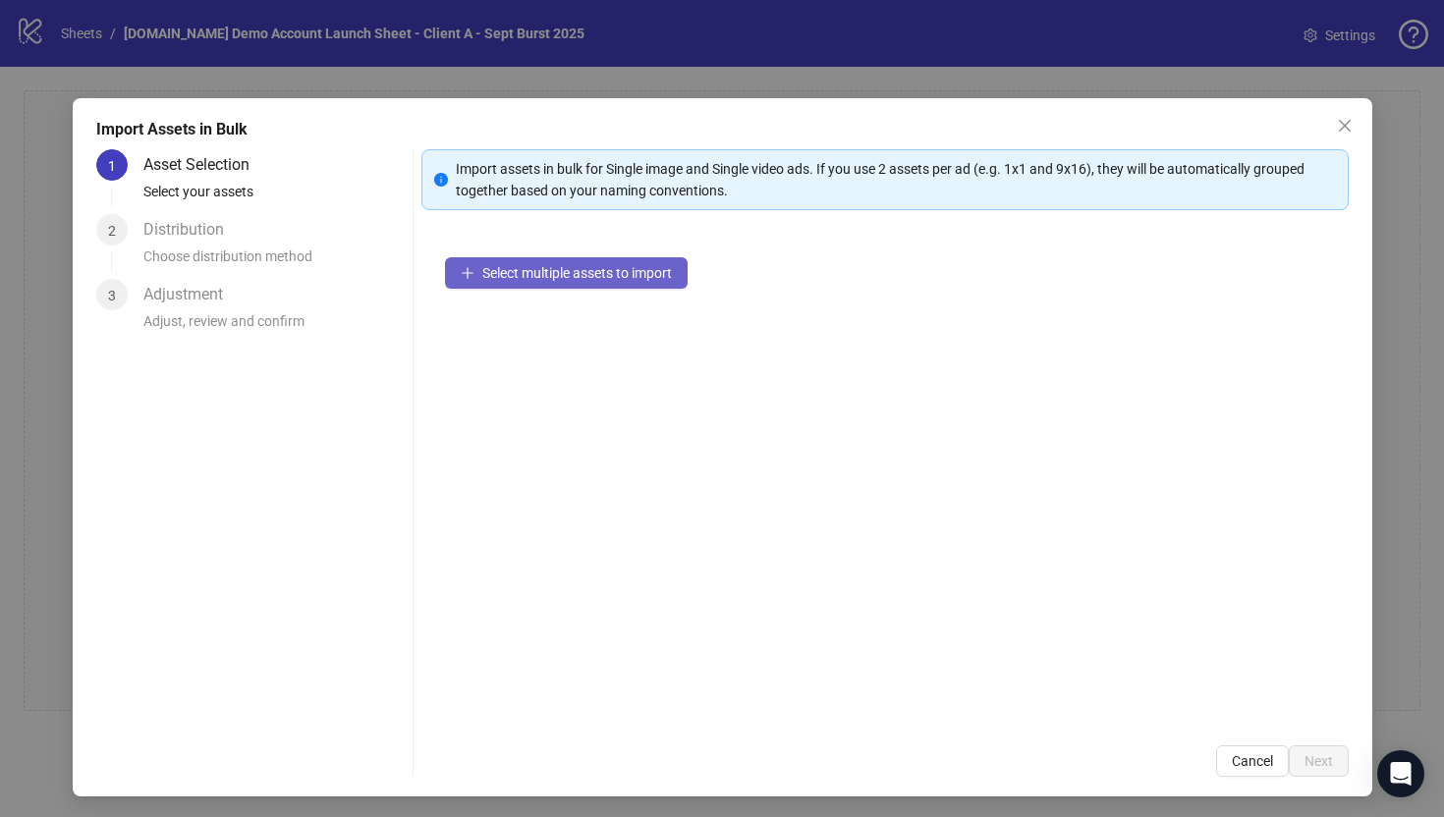
click at [539, 271] on span "Select multiple assets to import" at bounding box center [577, 273] width 190 height 16
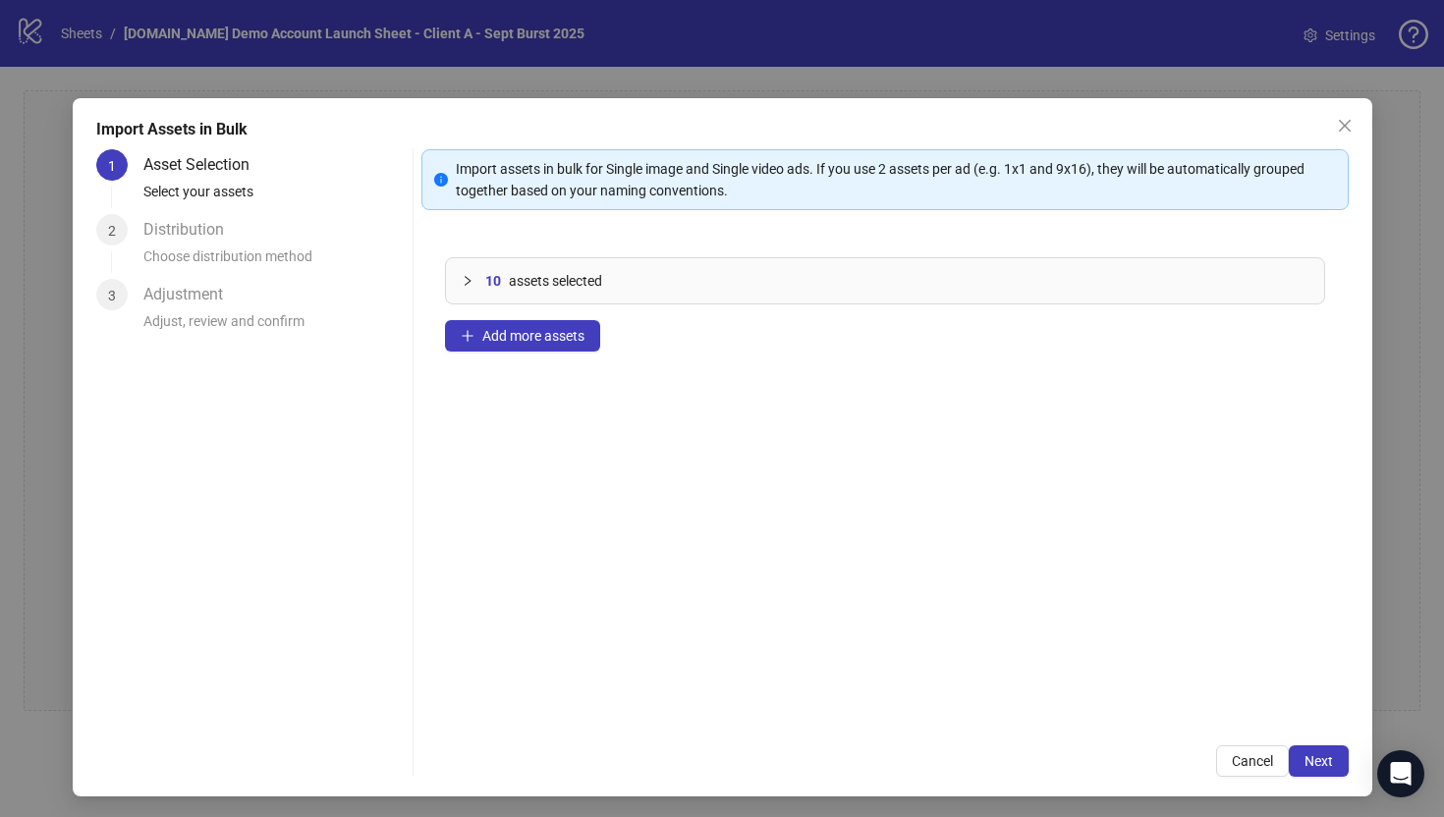
click at [473, 285] on div at bounding box center [474, 281] width 24 height 22
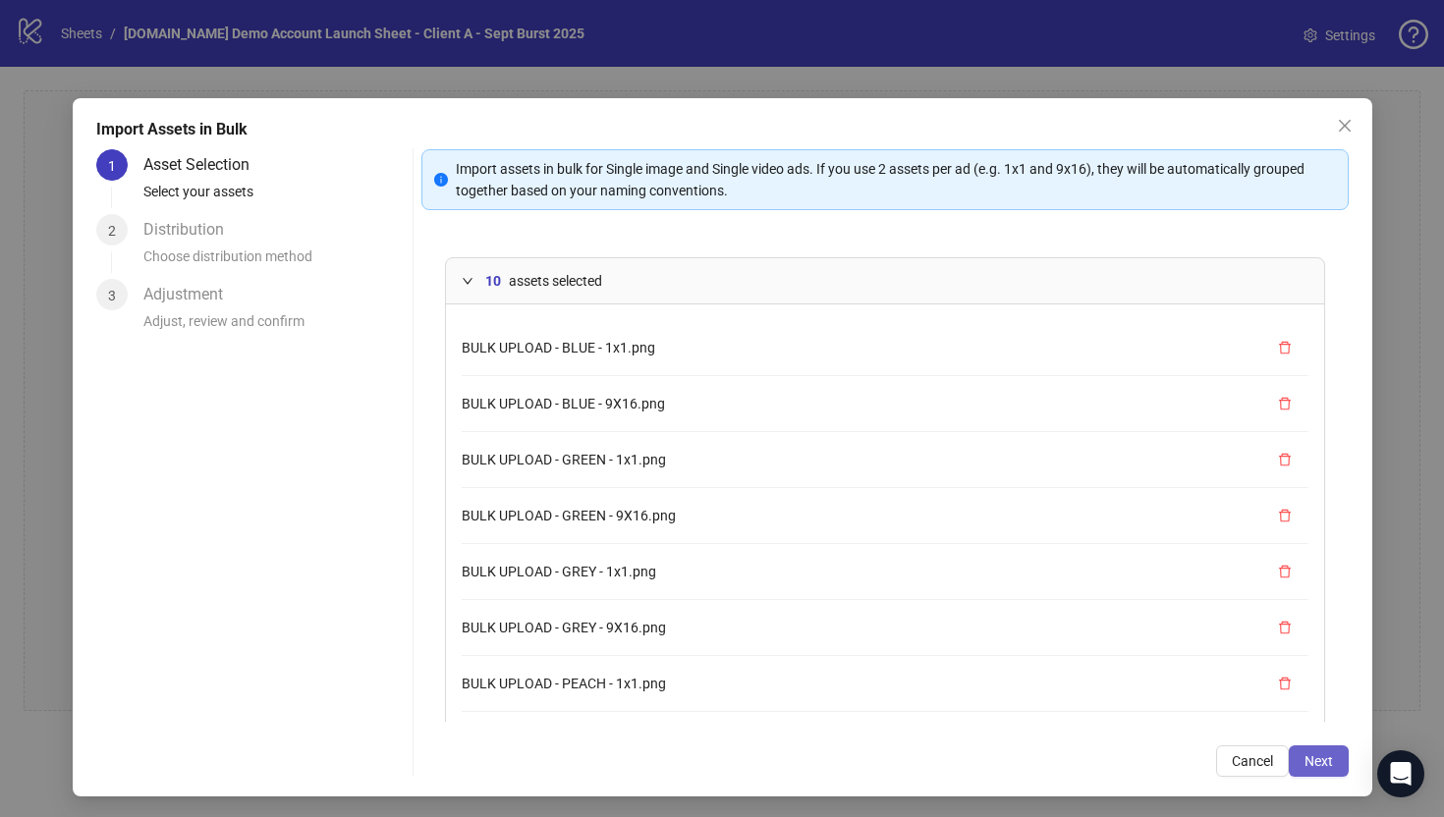
click at [1320, 758] on span "Next" at bounding box center [1318, 761] width 28 height 16
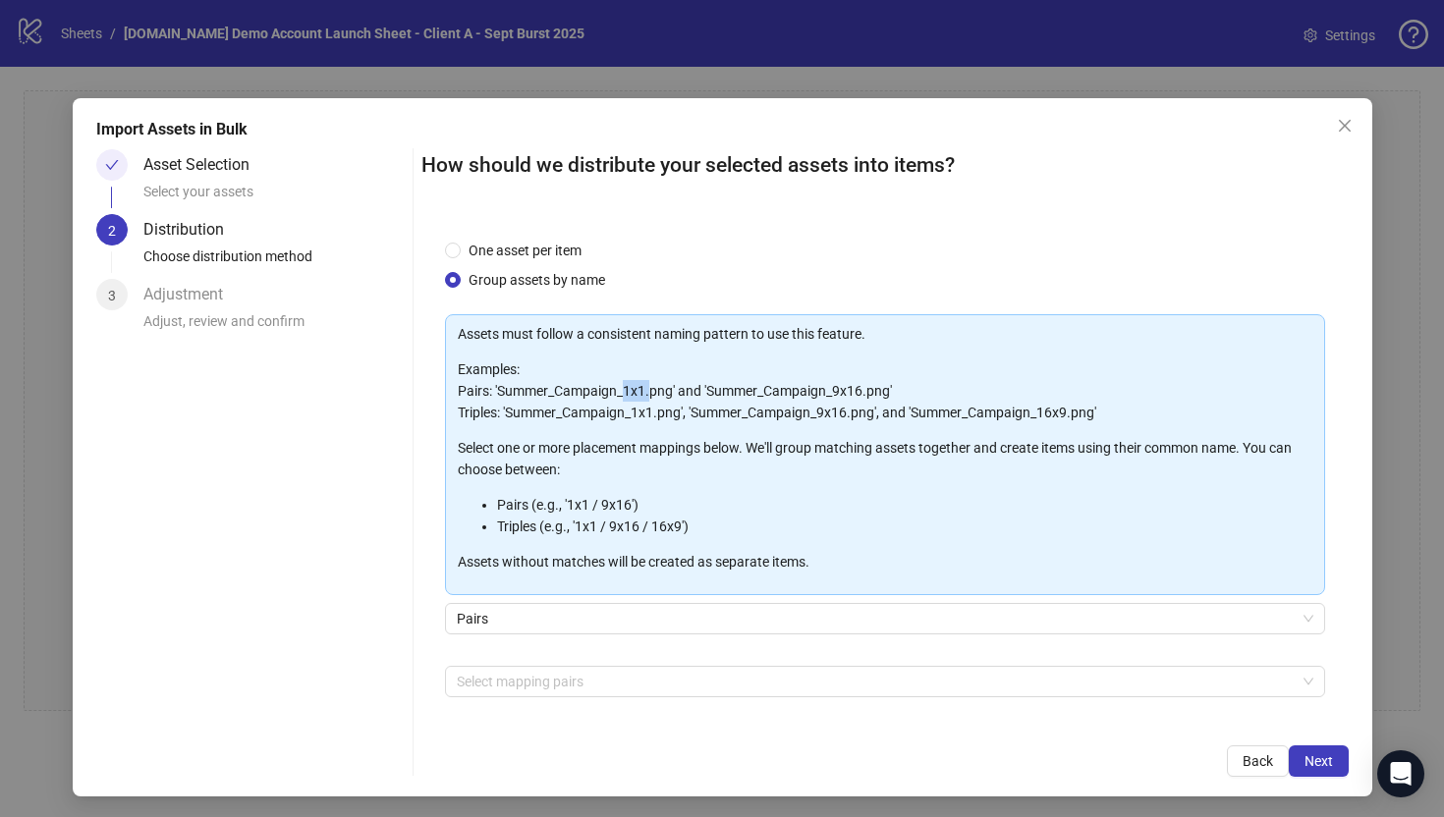
drag, startPoint x: 627, startPoint y: 389, endPoint x: 649, endPoint y: 391, distance: 22.7
click at [649, 391] on p "Examples: Pairs: 'Summer_Campaign_1x1.png' and 'Summer_Campaign_9x16.png' Tripl…" at bounding box center [885, 390] width 854 height 65
drag, startPoint x: 835, startPoint y: 391, endPoint x: 871, endPoint y: 391, distance: 36.3
click at [871, 391] on p "Examples: Pairs: 'Summer_Campaign_1x1.png' and 'Summer_Campaign_9x16.png' Tripl…" at bounding box center [885, 390] width 854 height 65
click at [469, 618] on span "Pairs" at bounding box center [885, 618] width 856 height 29
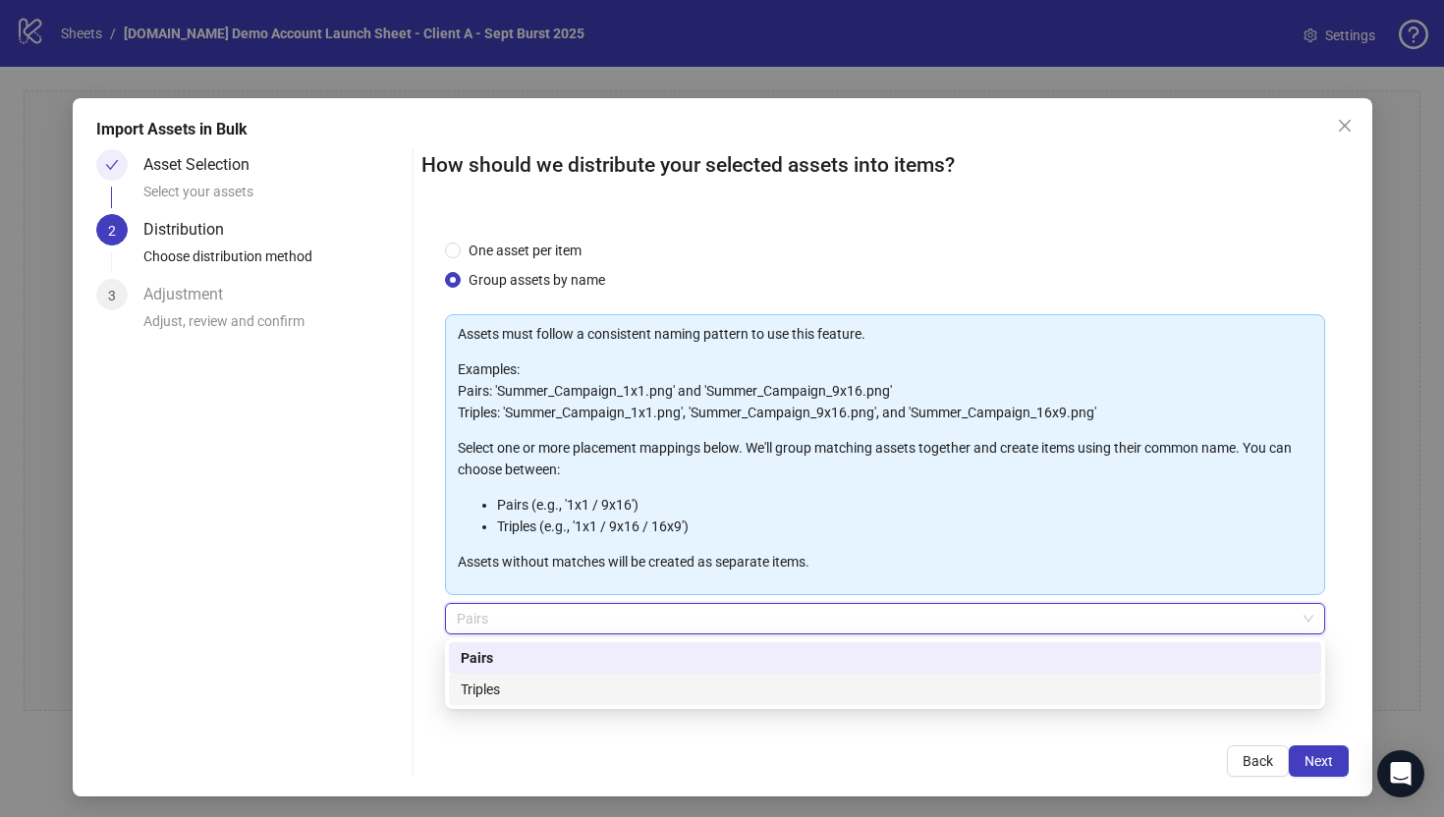
click at [480, 696] on div "Triples" at bounding box center [885, 690] width 849 height 22
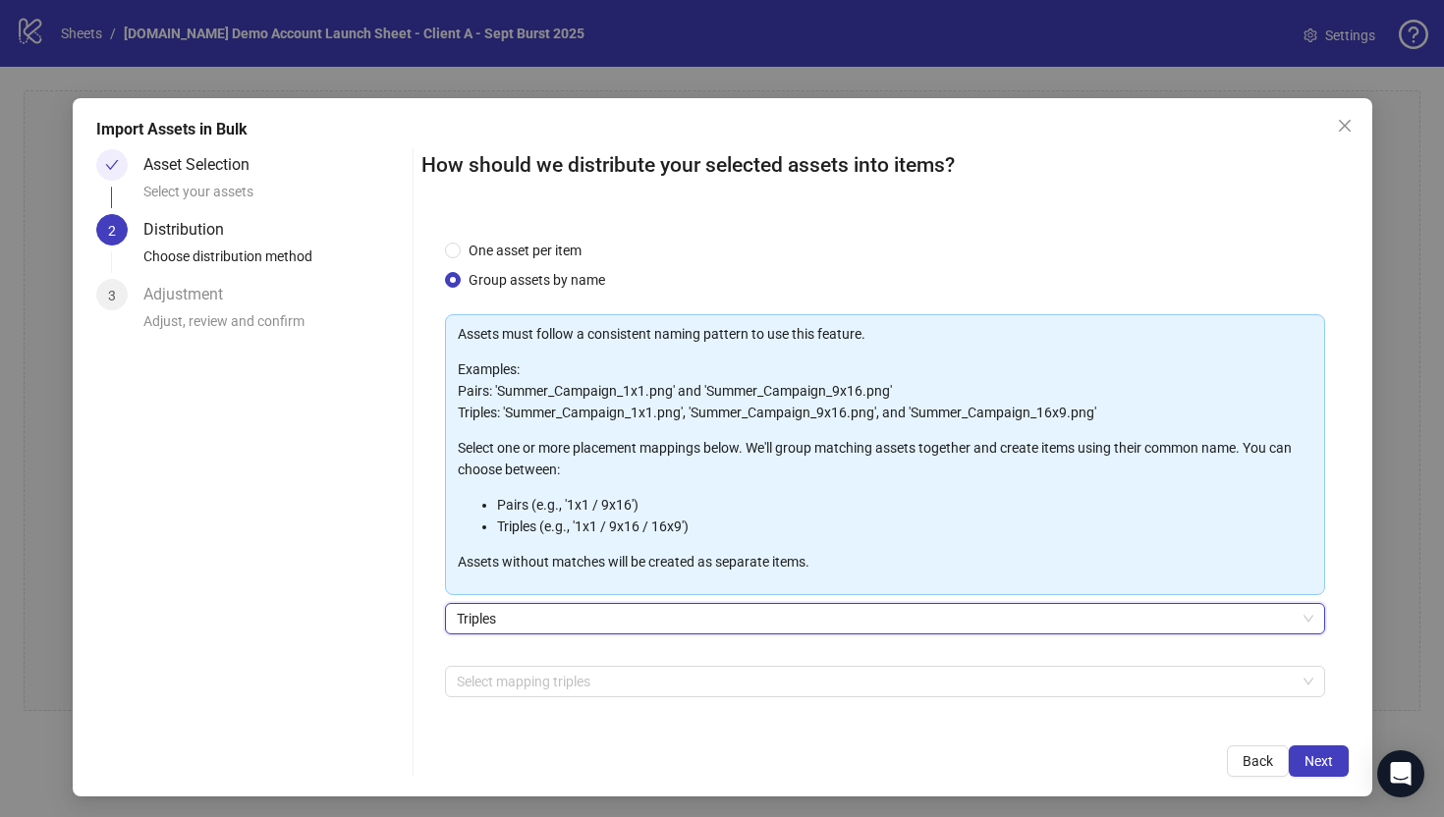
click at [490, 659] on div "Assets must follow a consistent naming pattern to use this feature. Examples: P…" at bounding box center [885, 541] width 880 height 454
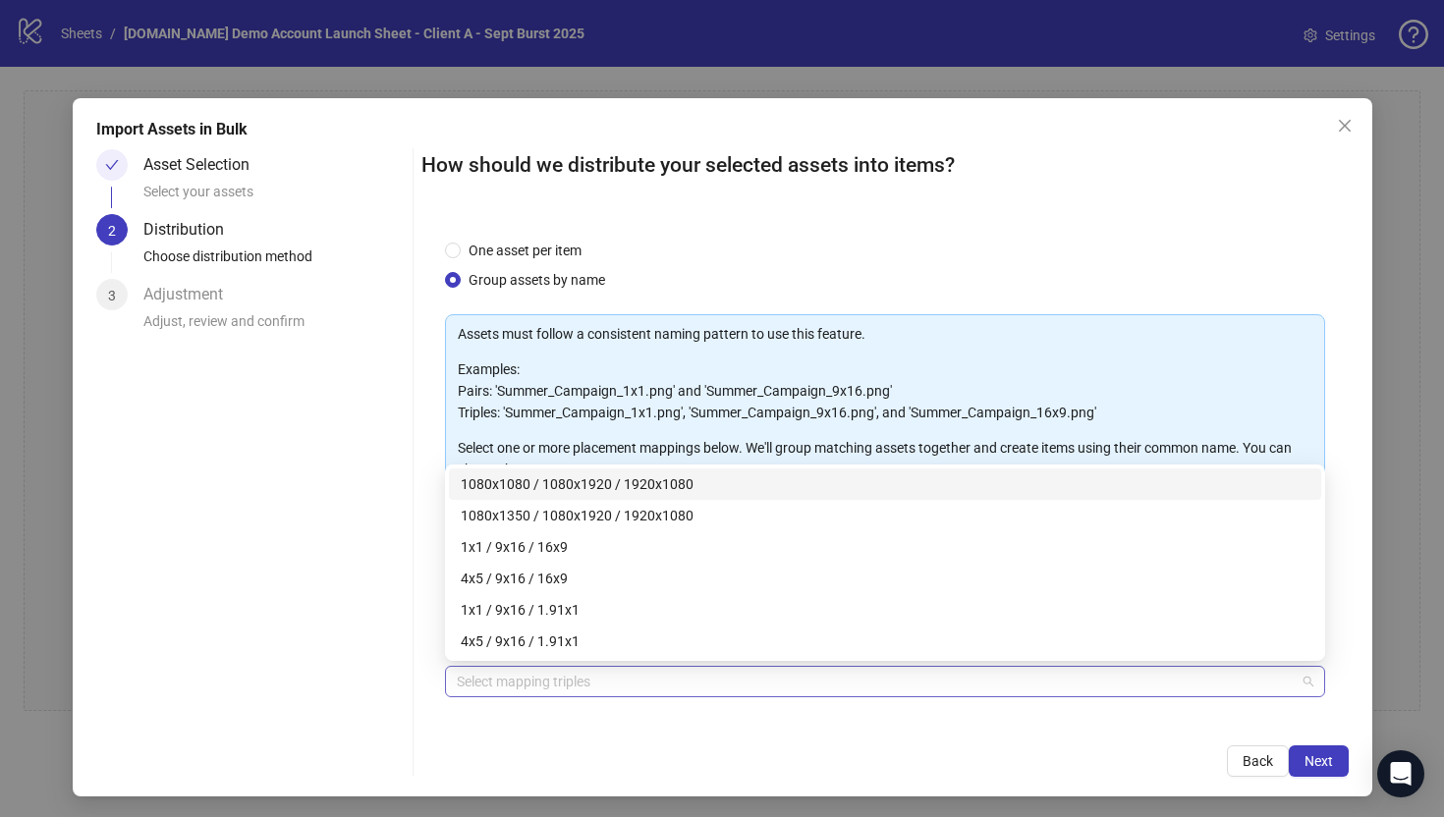
click at [490, 687] on div at bounding box center [874, 681] width 851 height 27
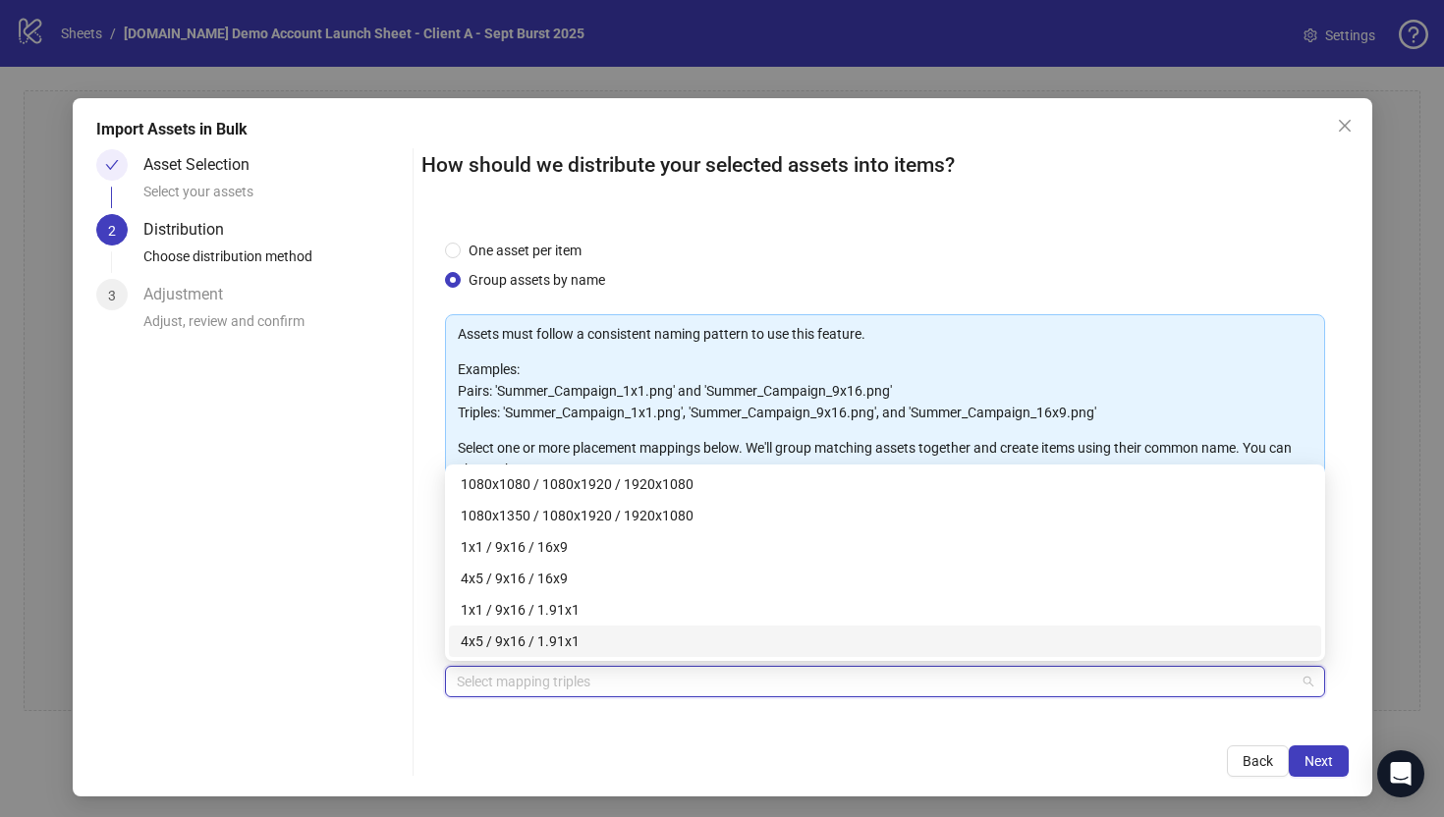
click at [456, 730] on div "How should we distribute your selected assets into items? One asset per item Gr…" at bounding box center [884, 463] width 927 height 628
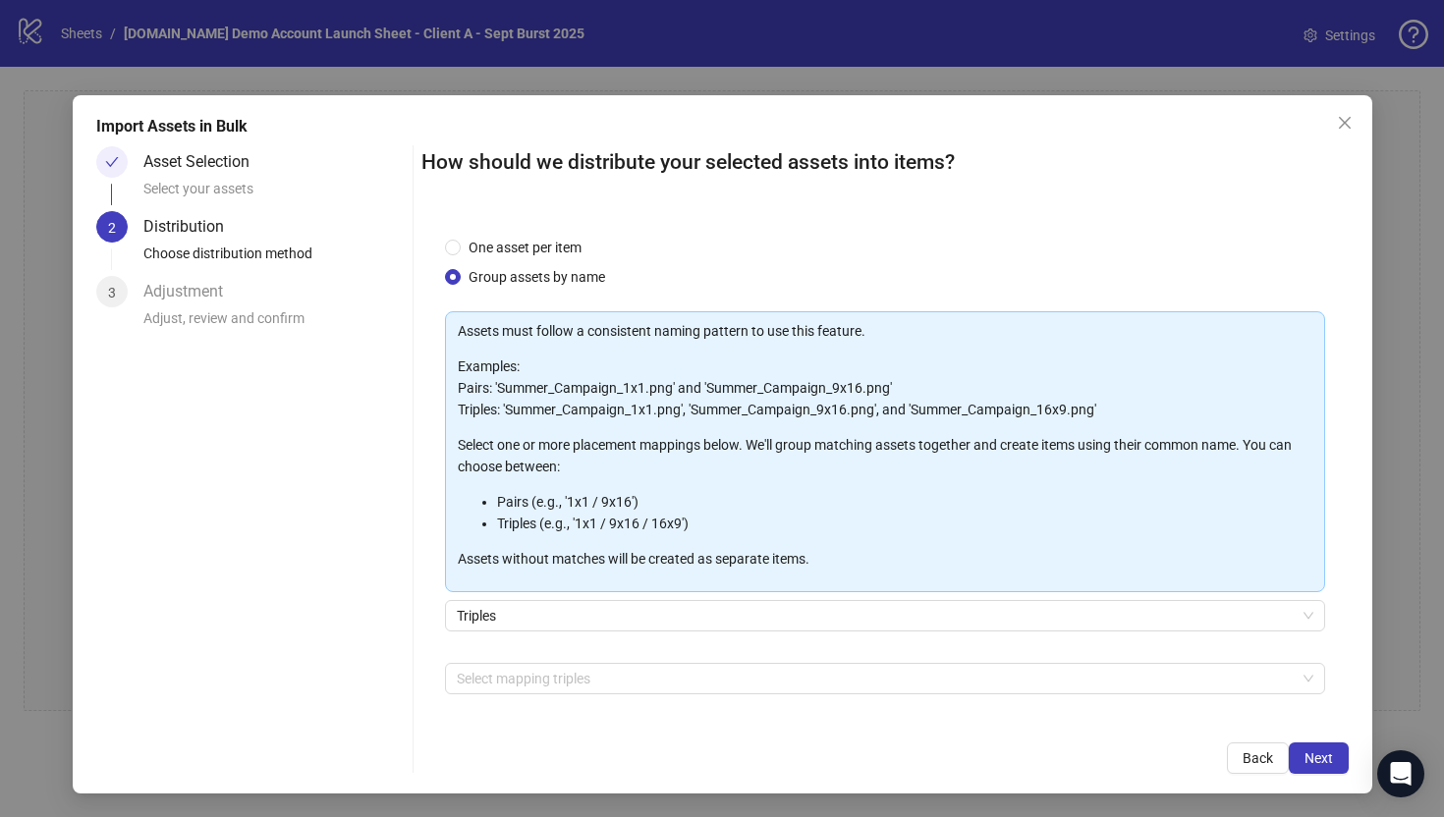
scroll to position [69, 0]
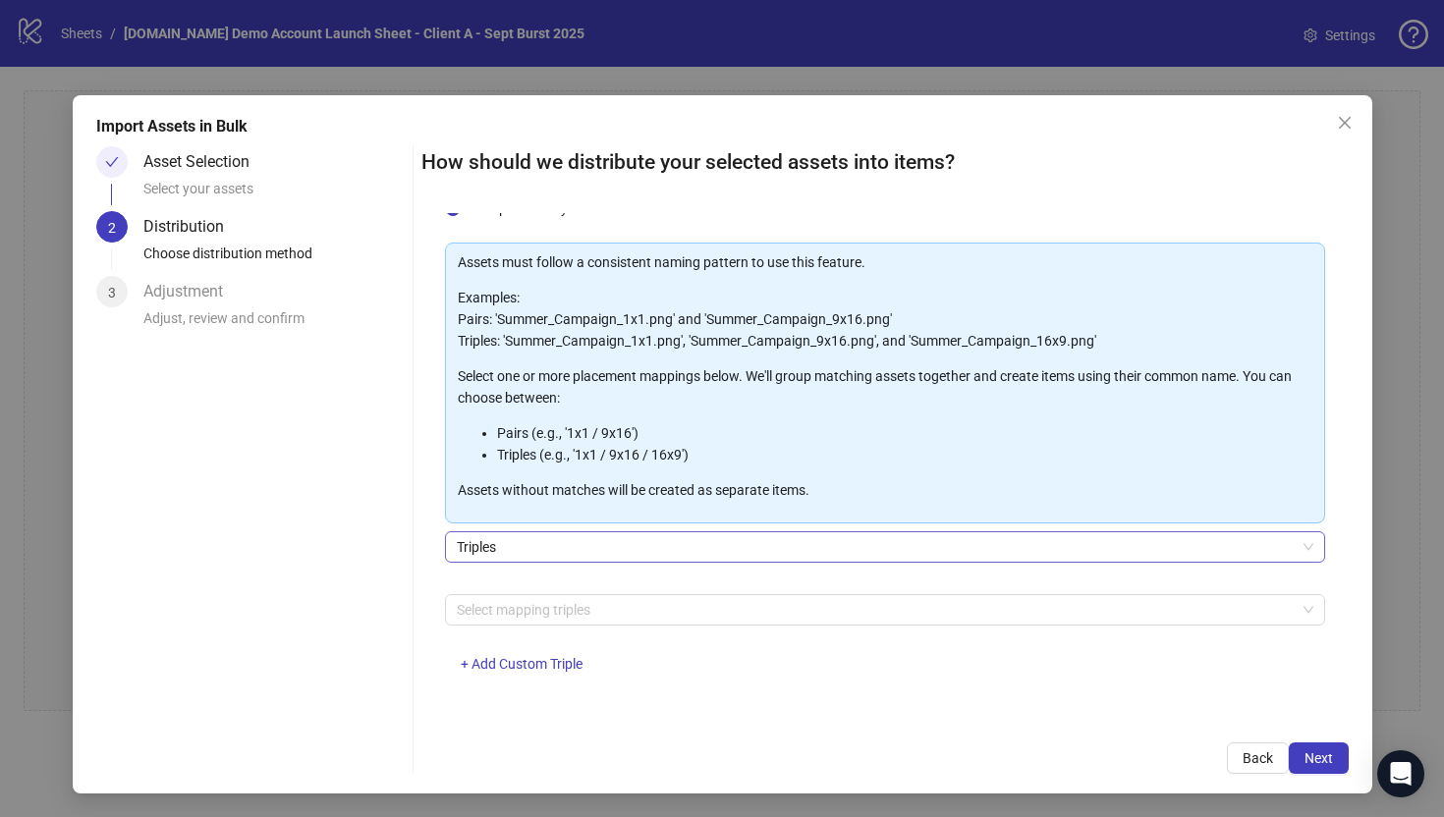
click at [482, 543] on span "Triples" at bounding box center [885, 546] width 856 height 29
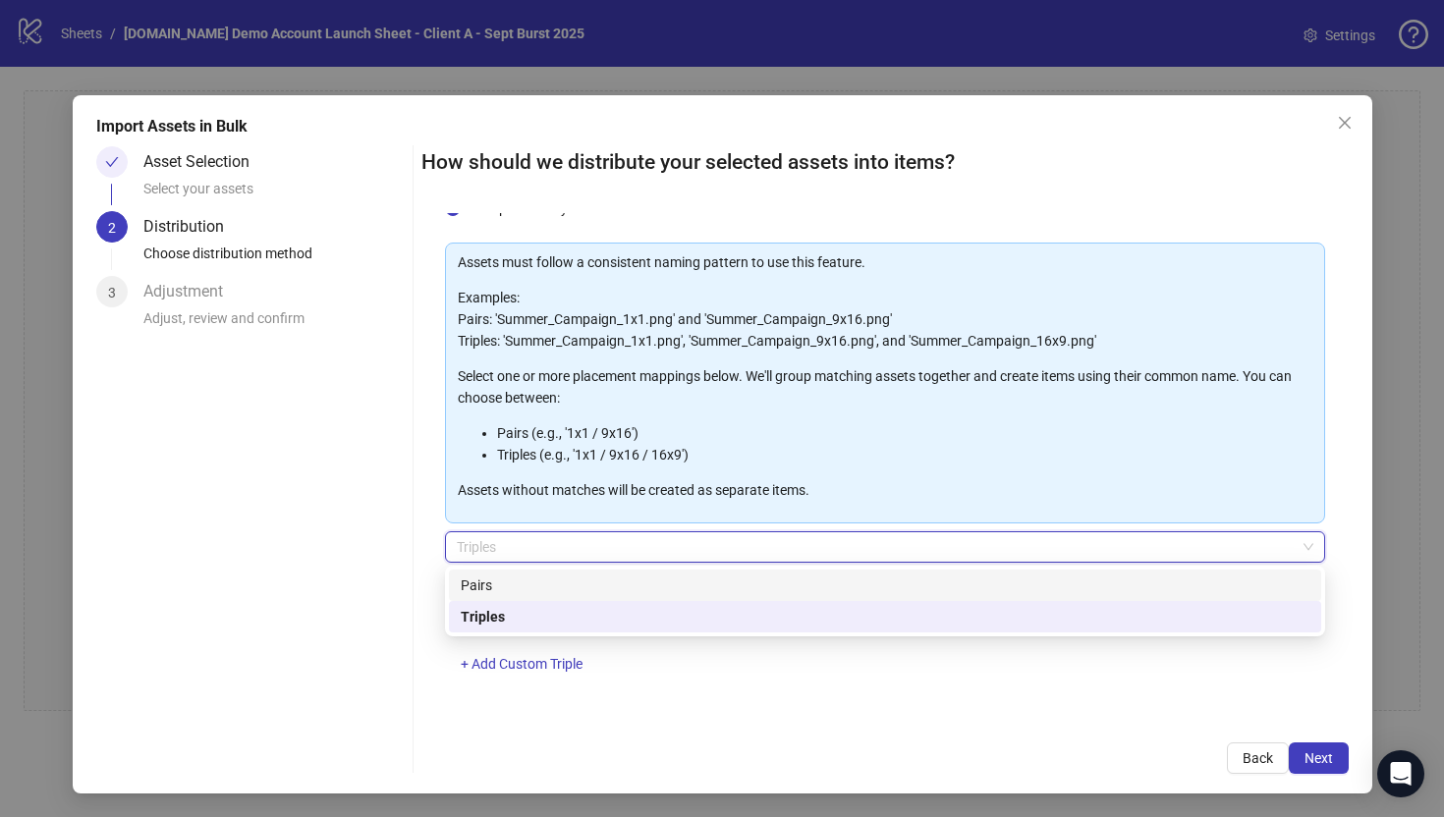
click at [473, 587] on div "Pairs" at bounding box center [885, 586] width 849 height 22
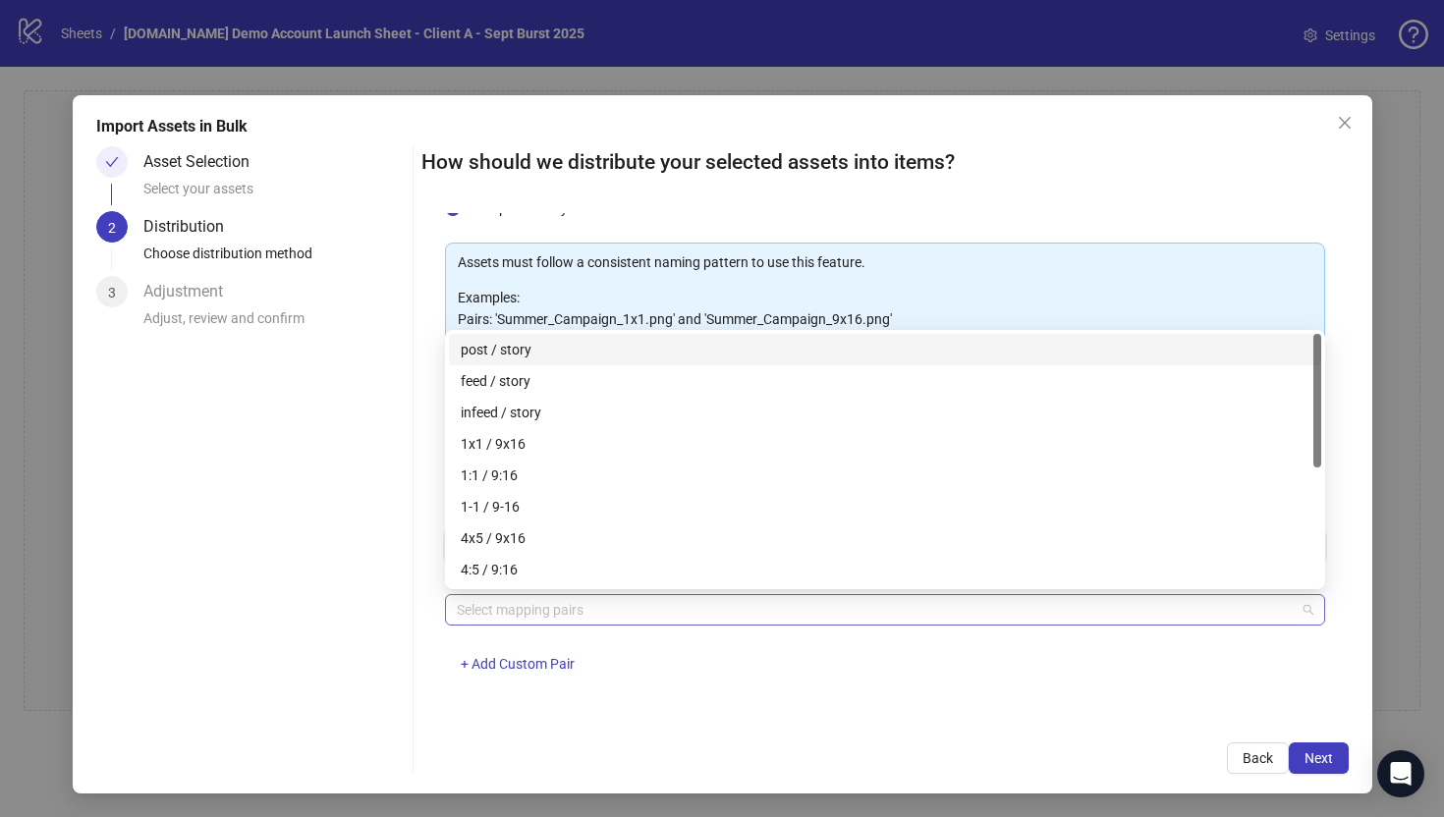
click at [474, 596] on div at bounding box center [874, 609] width 851 height 27
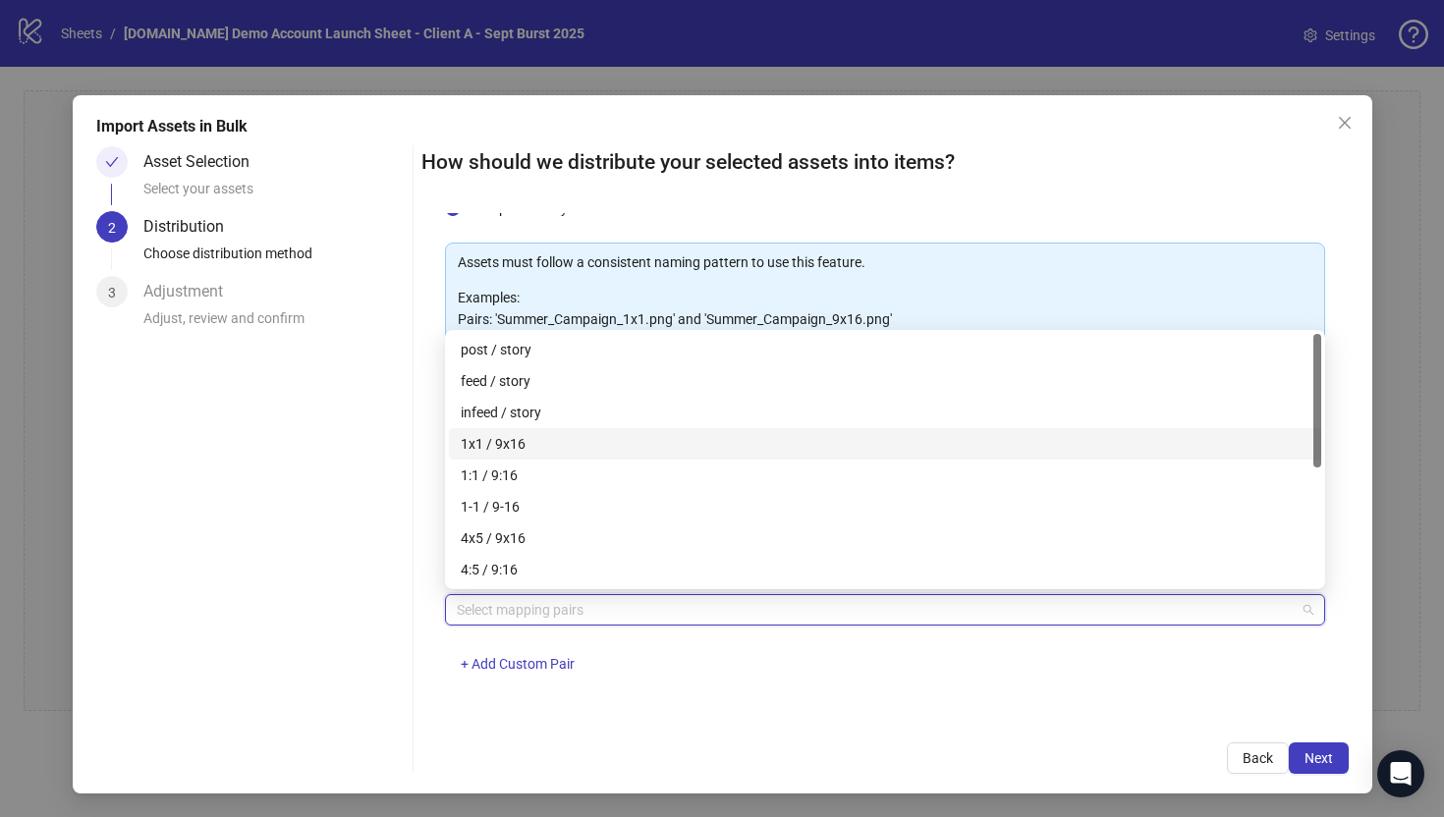
click at [476, 446] on div "1x1 / 9x16" at bounding box center [885, 444] width 849 height 22
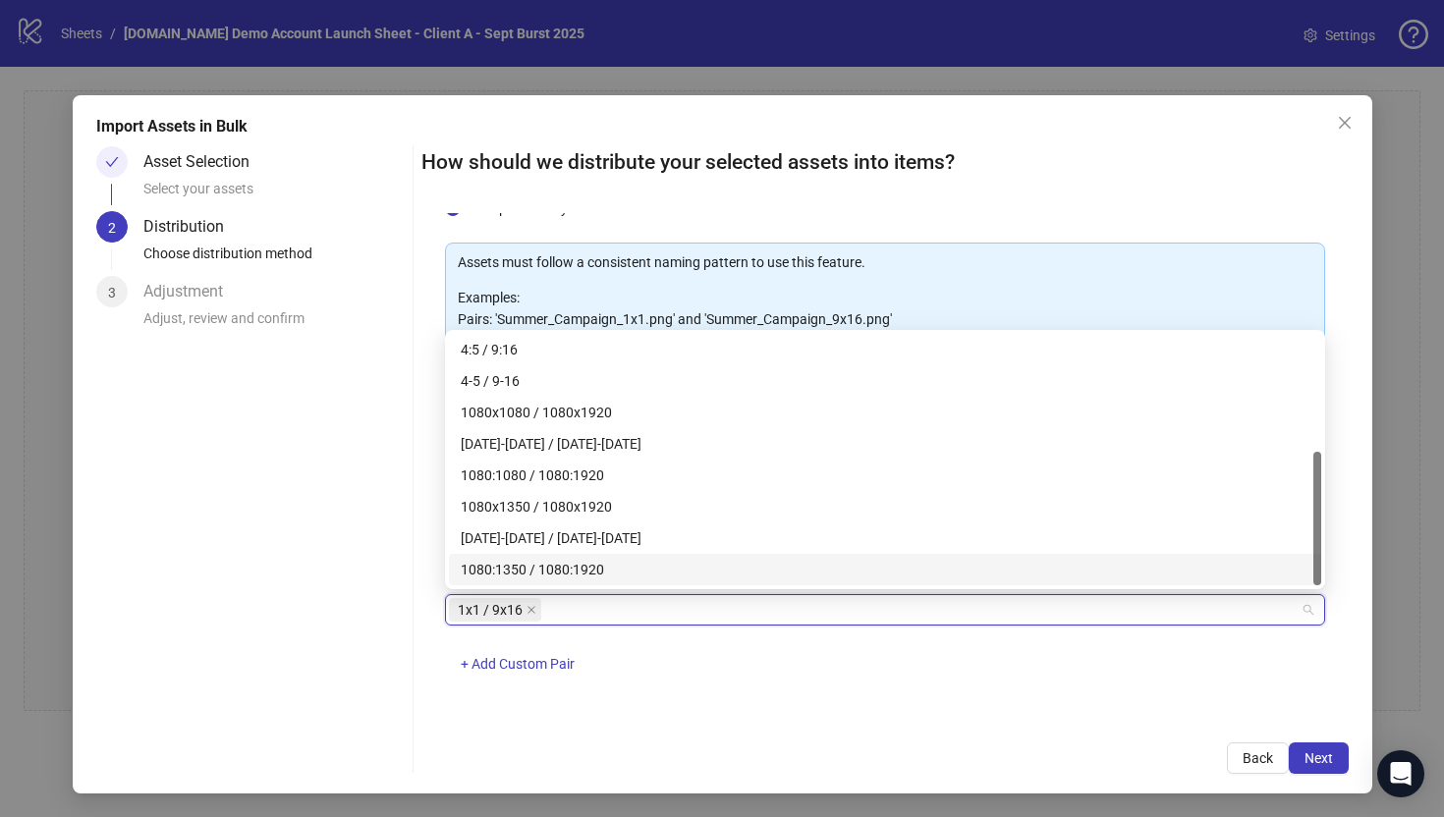
click at [555, 701] on div "One asset per item Group assets by name Assets must follow a consistent naming …" at bounding box center [884, 466] width 927 height 506
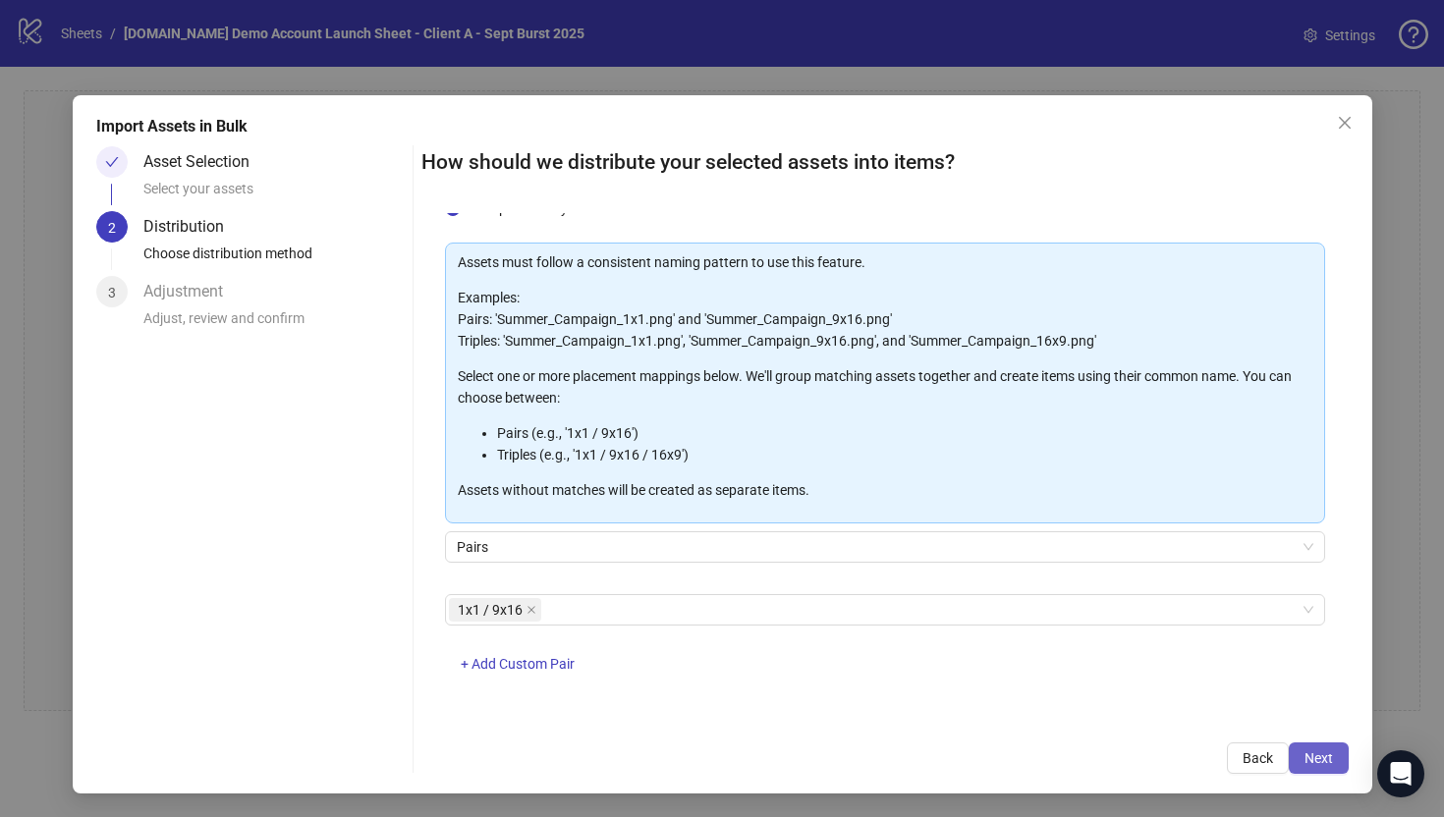
click at [1325, 762] on span "Next" at bounding box center [1318, 758] width 28 height 16
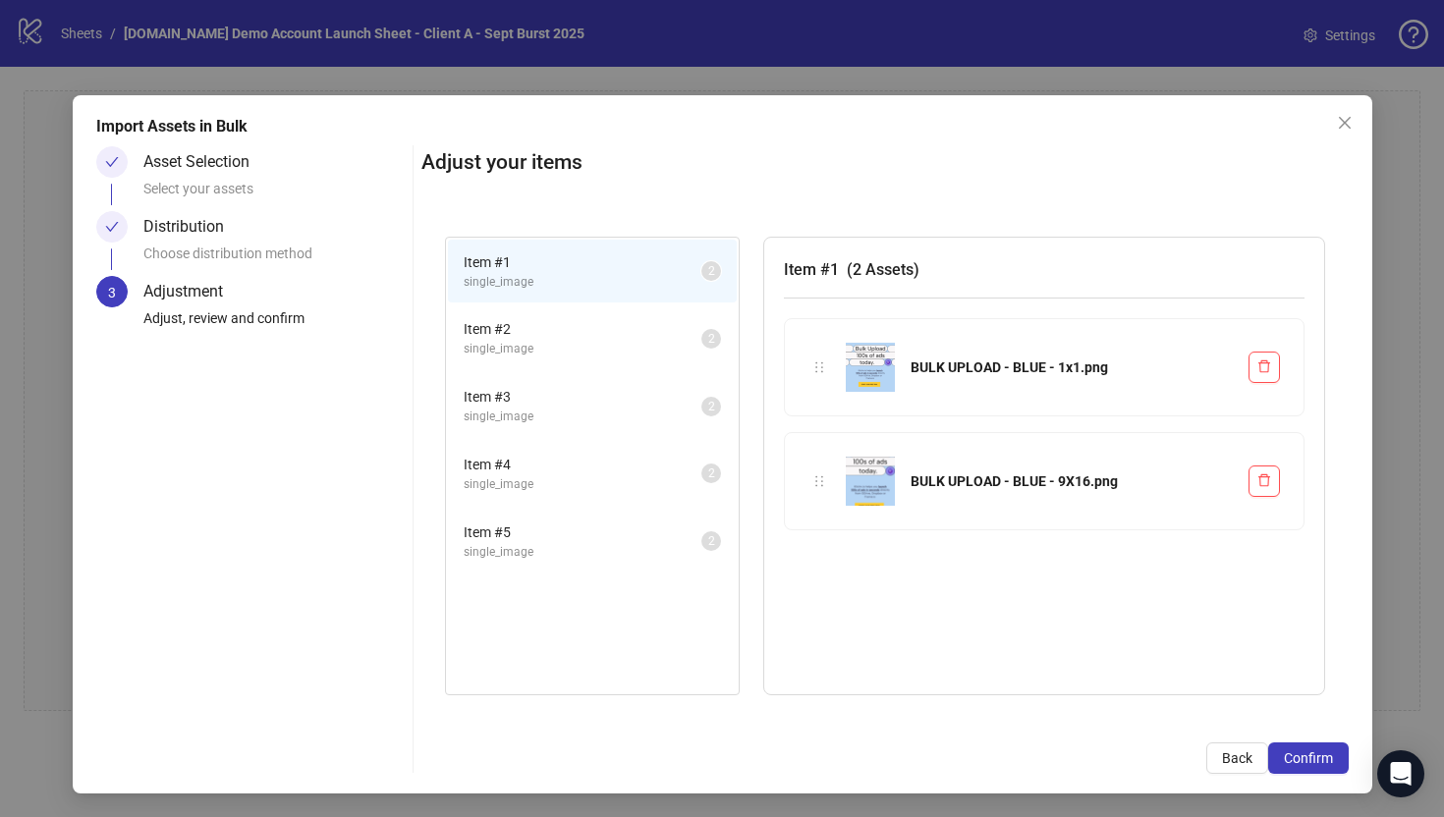
click at [655, 323] on span "Item # 2" at bounding box center [583, 329] width 238 height 22
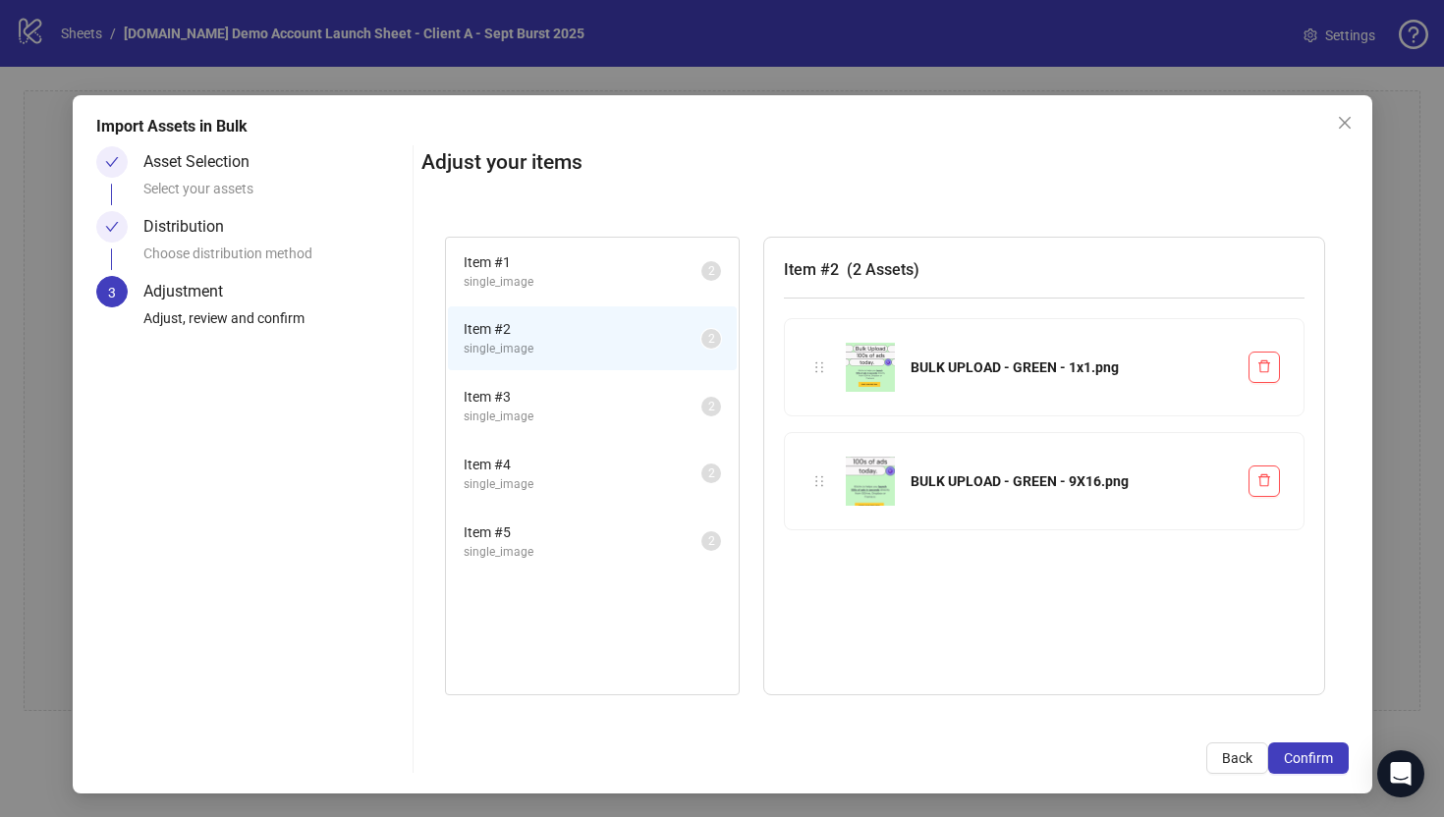
click at [643, 408] on span "single_image" at bounding box center [583, 417] width 238 height 19
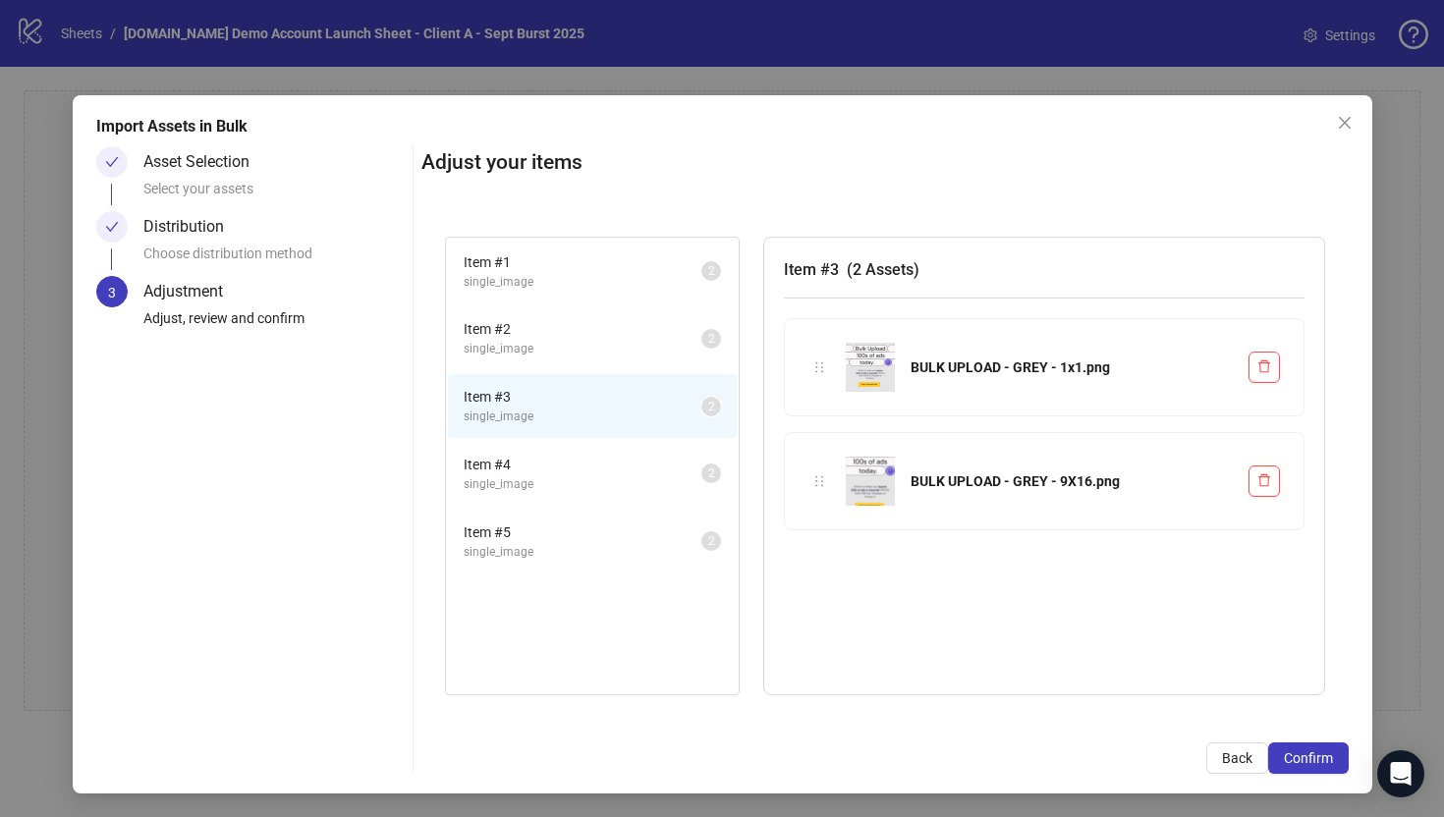
click at [638, 475] on span "single_image" at bounding box center [583, 484] width 238 height 19
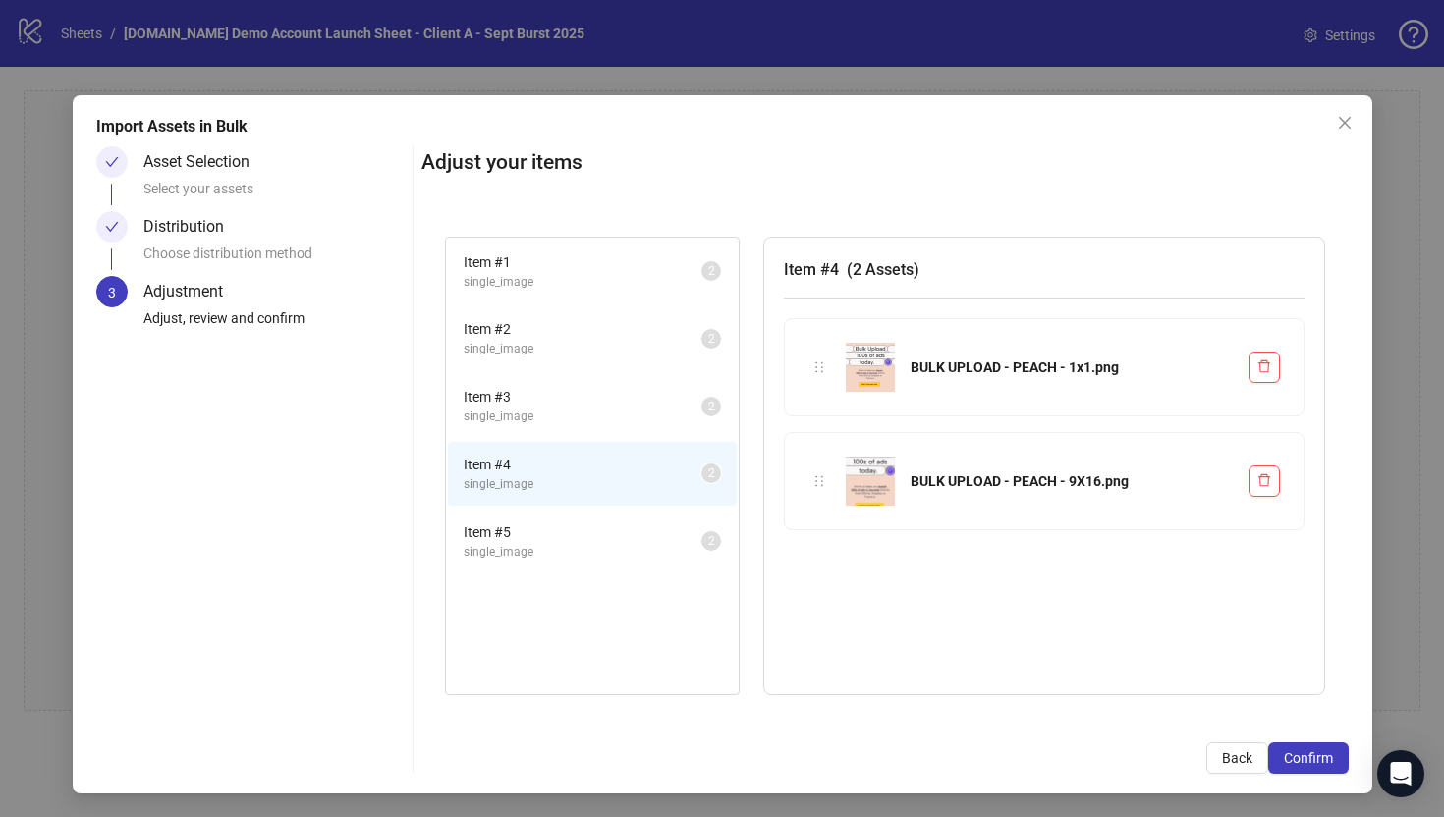
click at [629, 538] on span "Item # 5" at bounding box center [583, 532] width 238 height 22
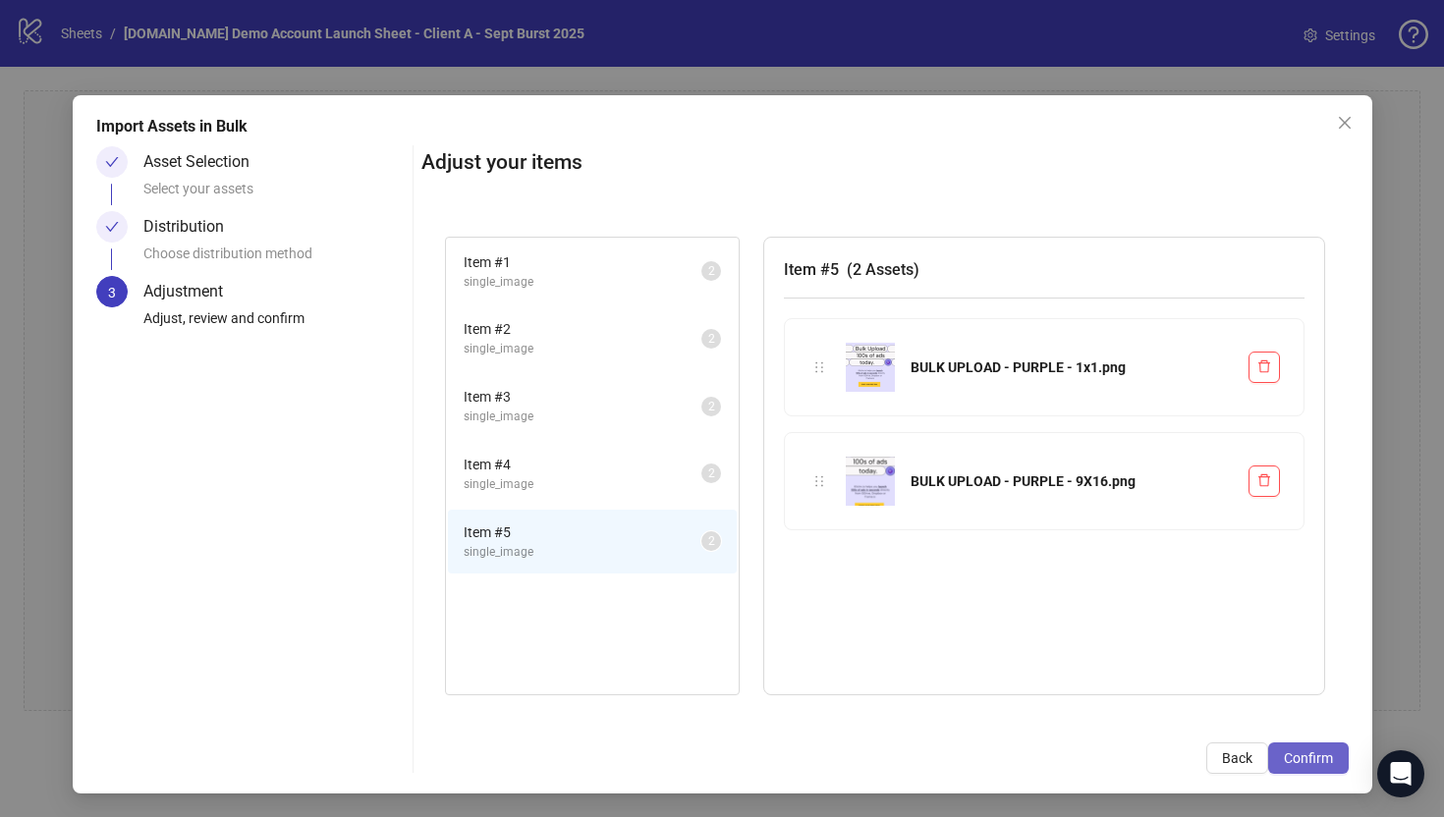
click at [1308, 757] on span "Confirm" at bounding box center [1308, 758] width 49 height 16
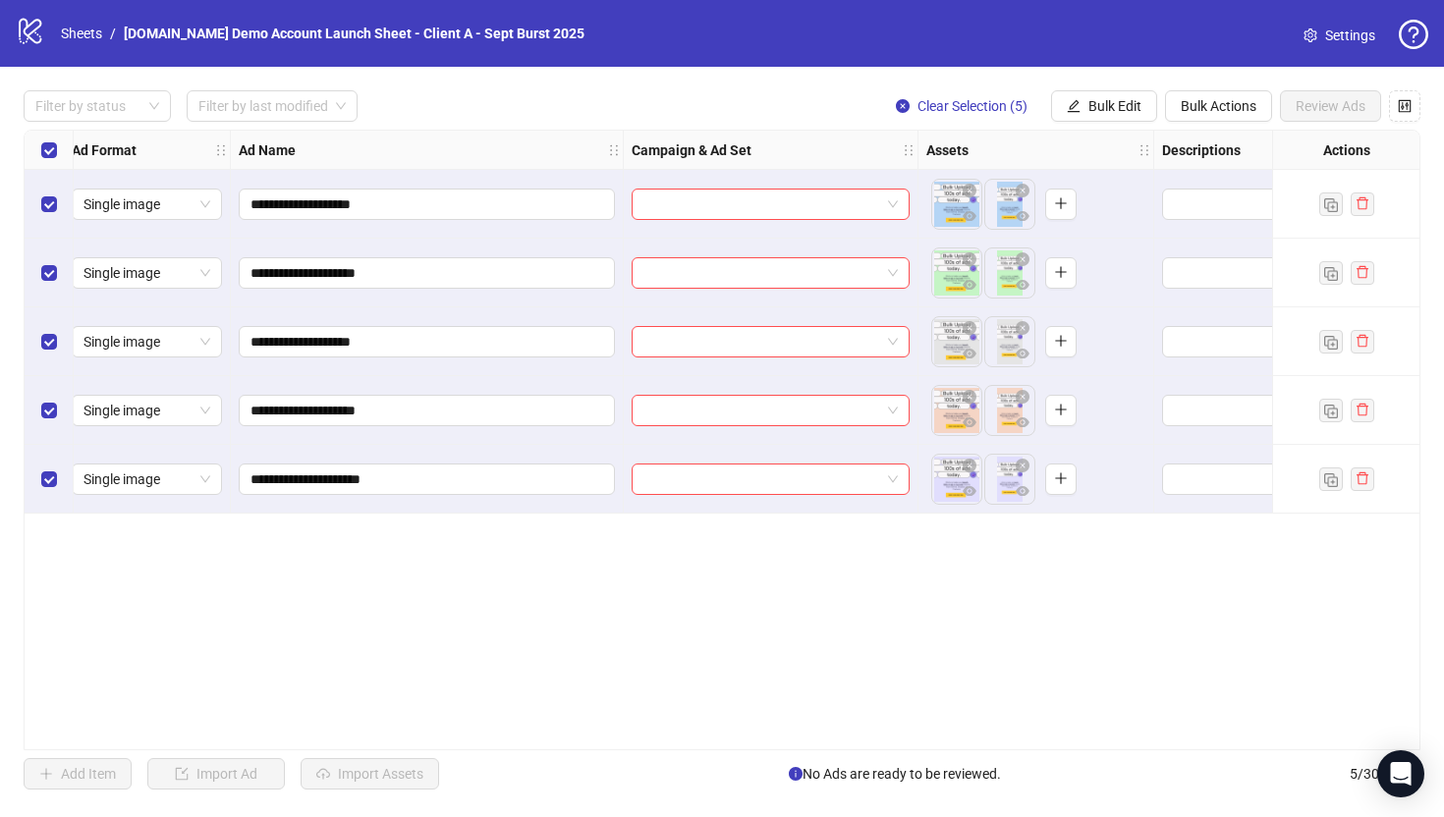
scroll to position [0, 0]
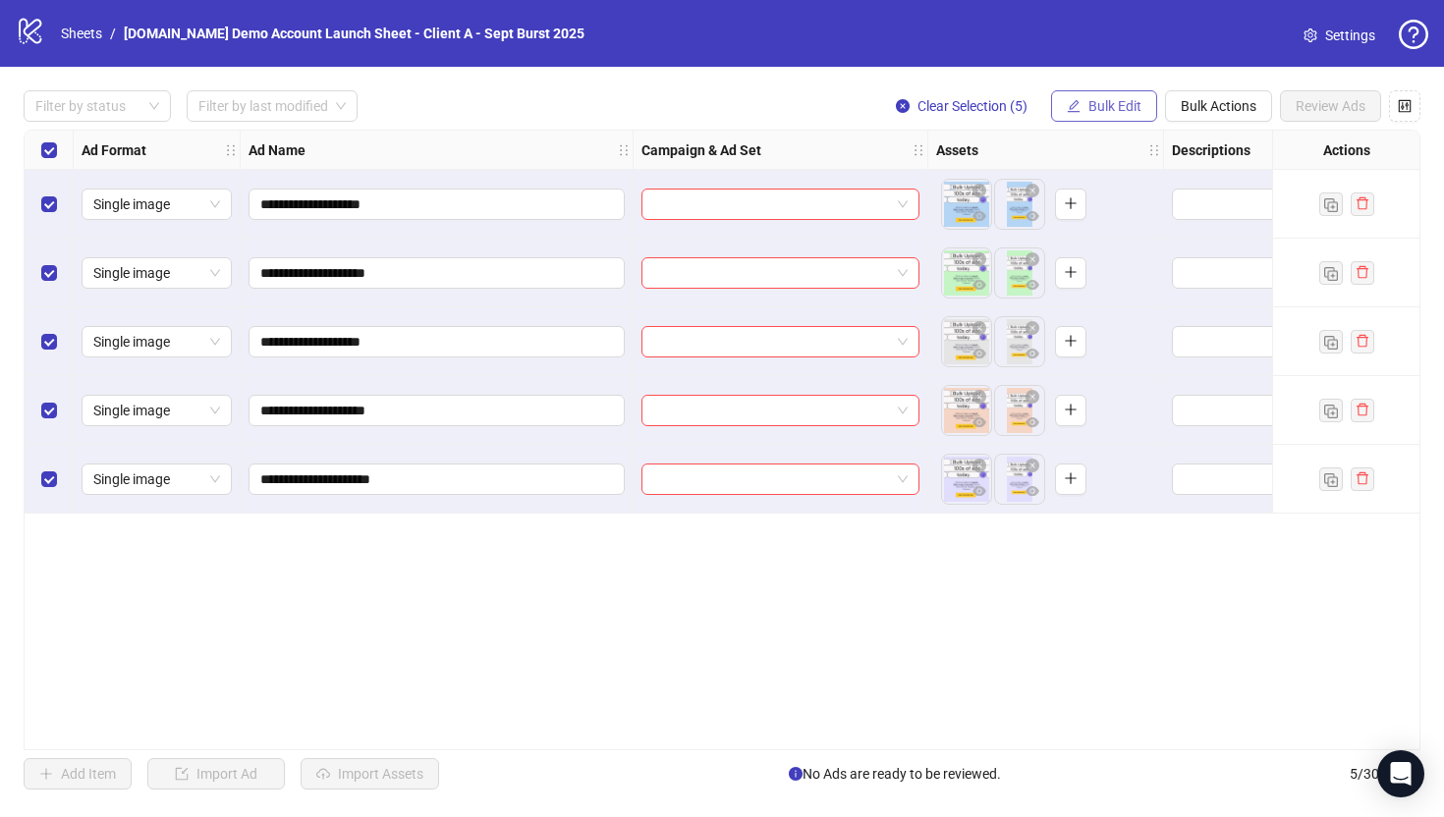
click at [1094, 107] on span "Bulk Edit" at bounding box center [1114, 106] width 53 height 16
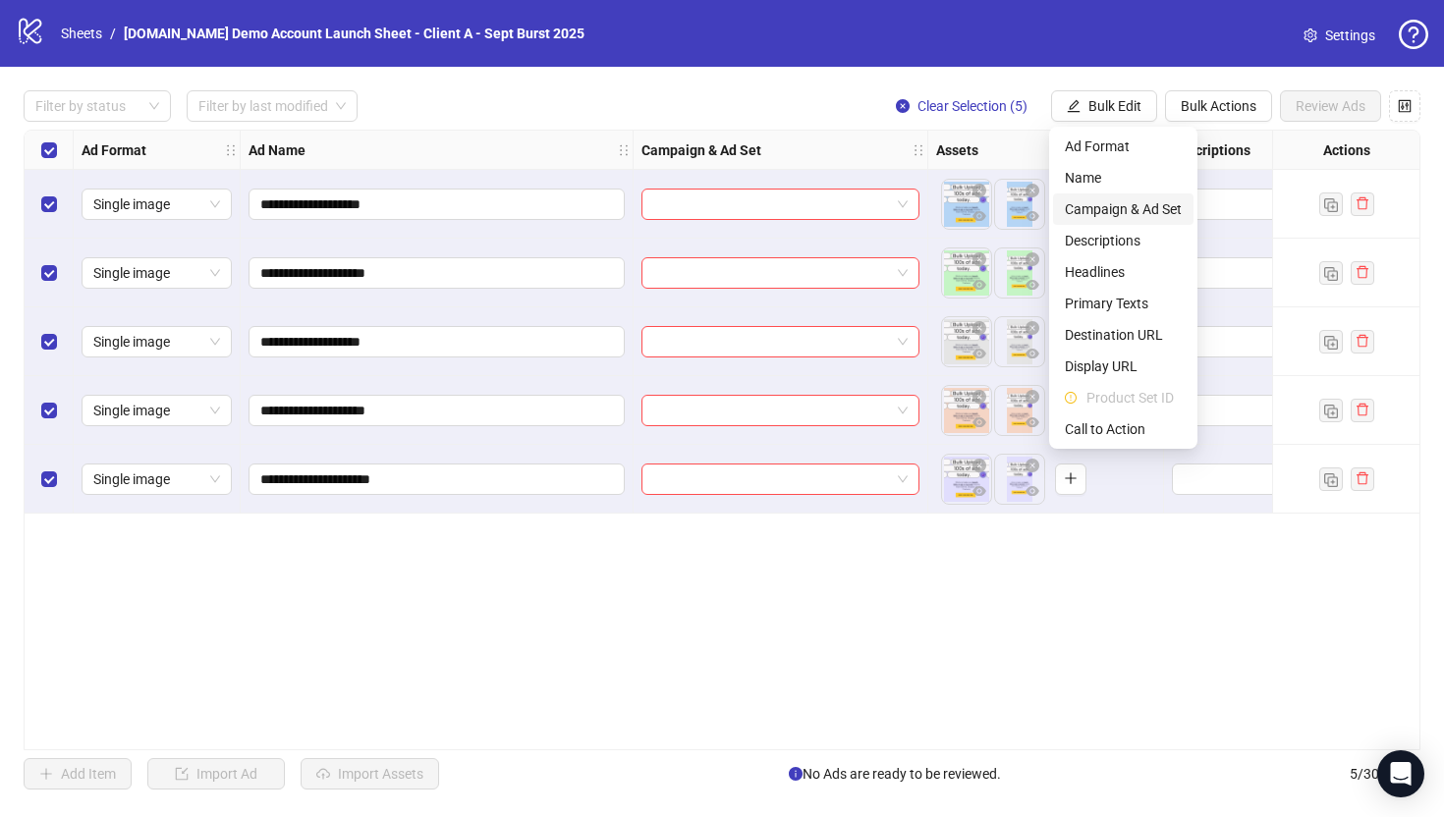
click at [1091, 203] on span "Campaign & Ad Set" at bounding box center [1123, 209] width 117 height 22
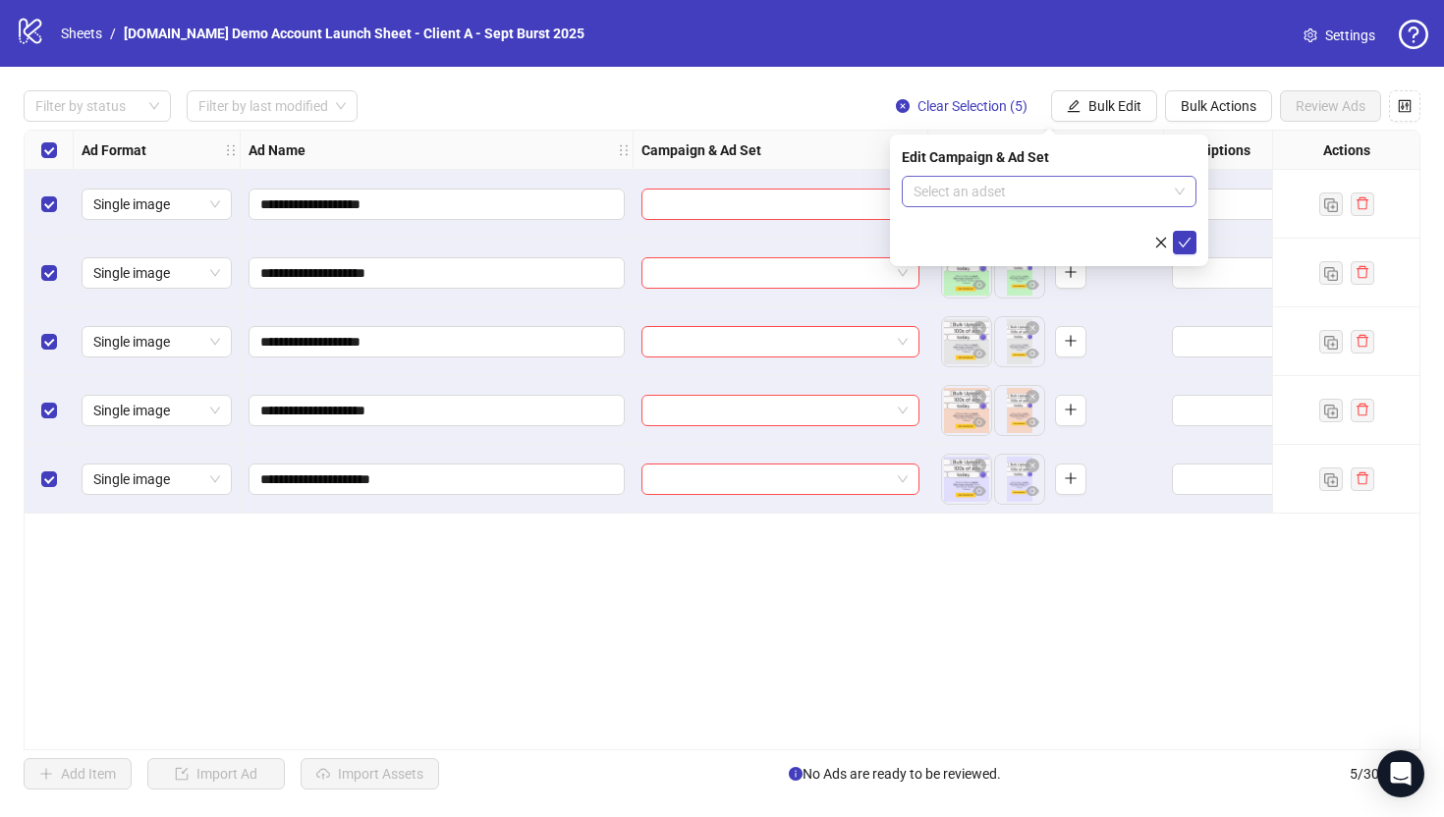
click at [994, 194] on input "search" at bounding box center [1039, 191] width 253 height 29
type input "****"
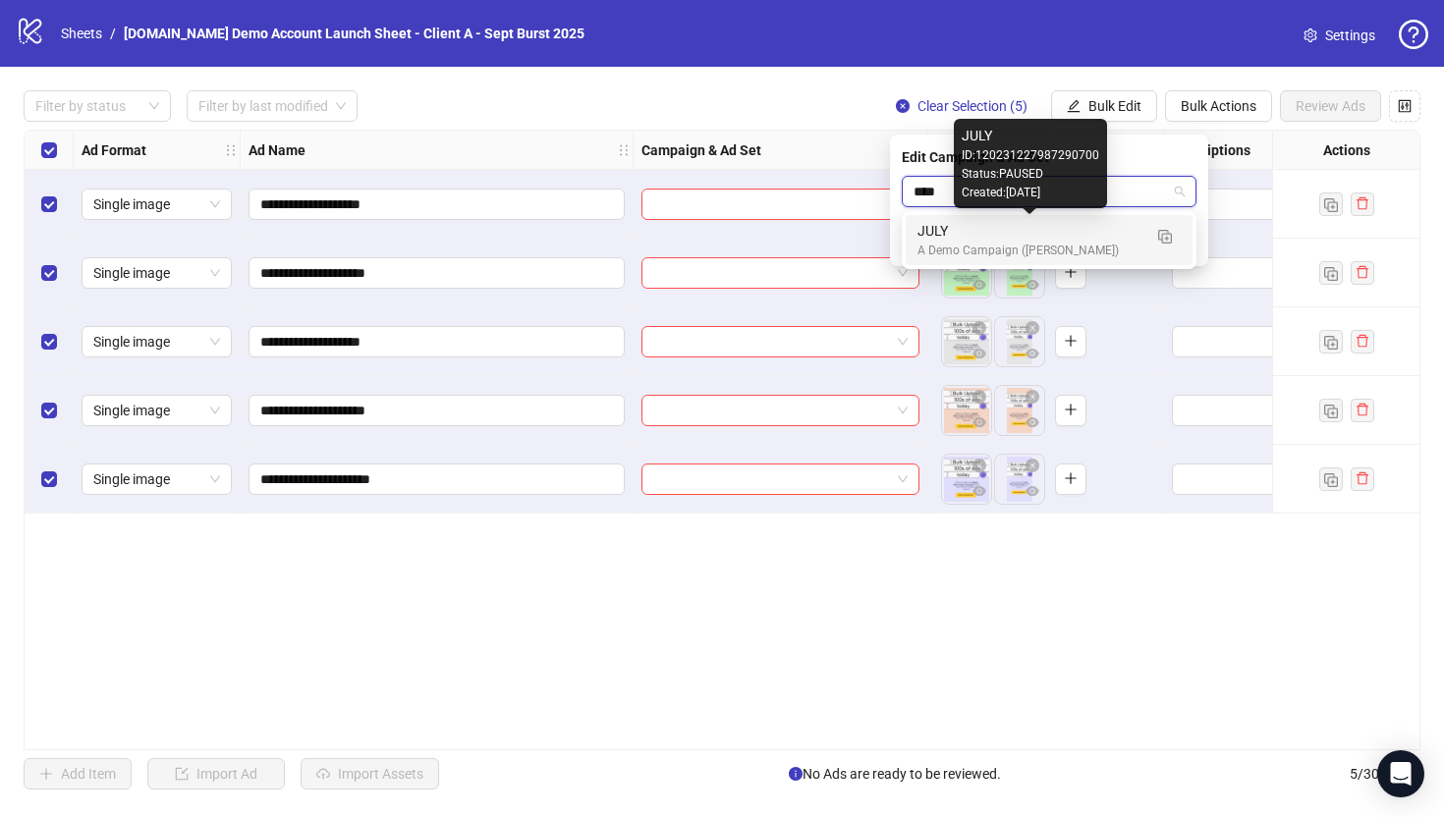
click at [928, 237] on div "JULY" at bounding box center [1029, 231] width 224 height 22
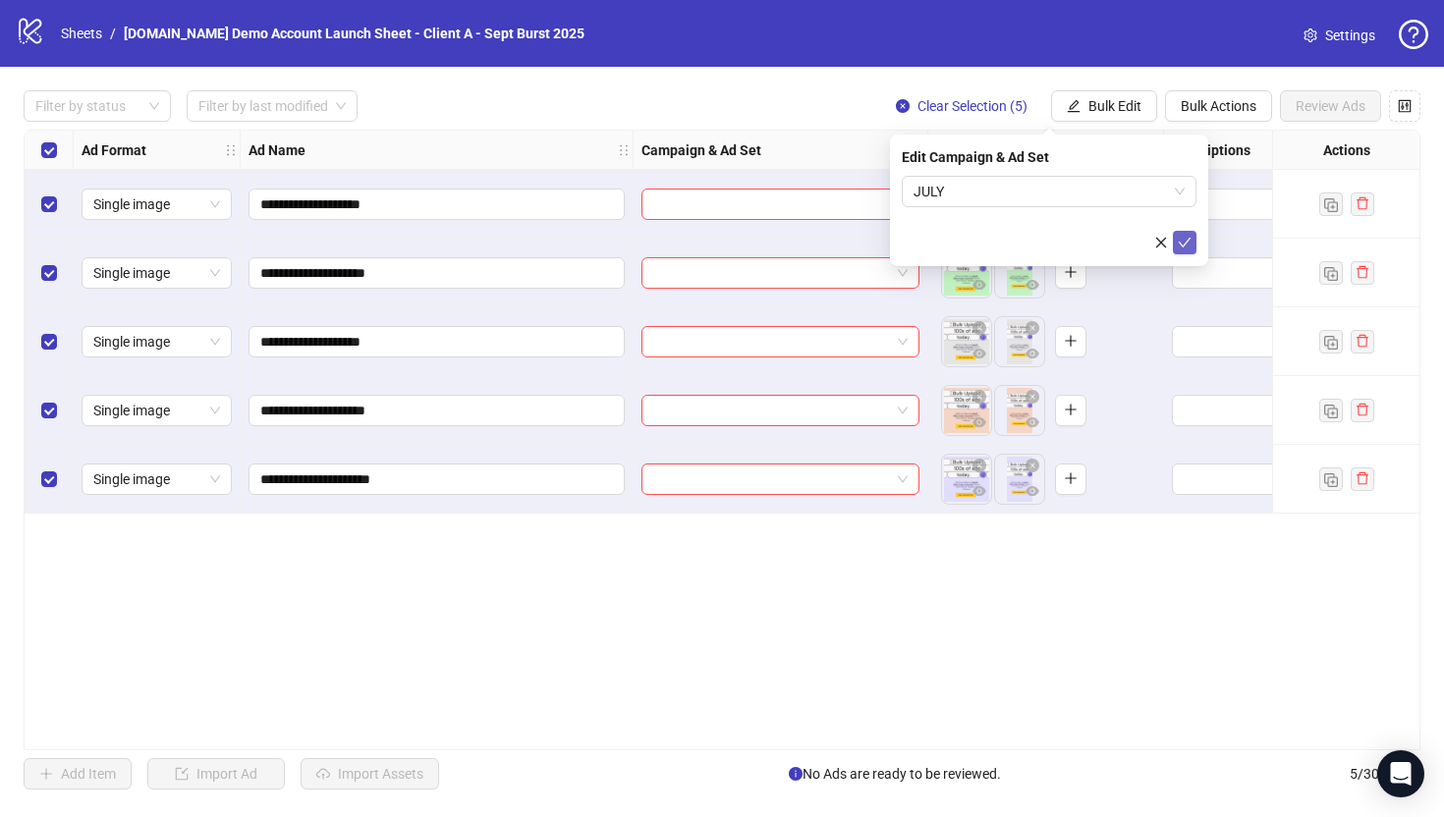
click at [1181, 243] on icon "check" at bounding box center [1185, 243] width 14 height 14
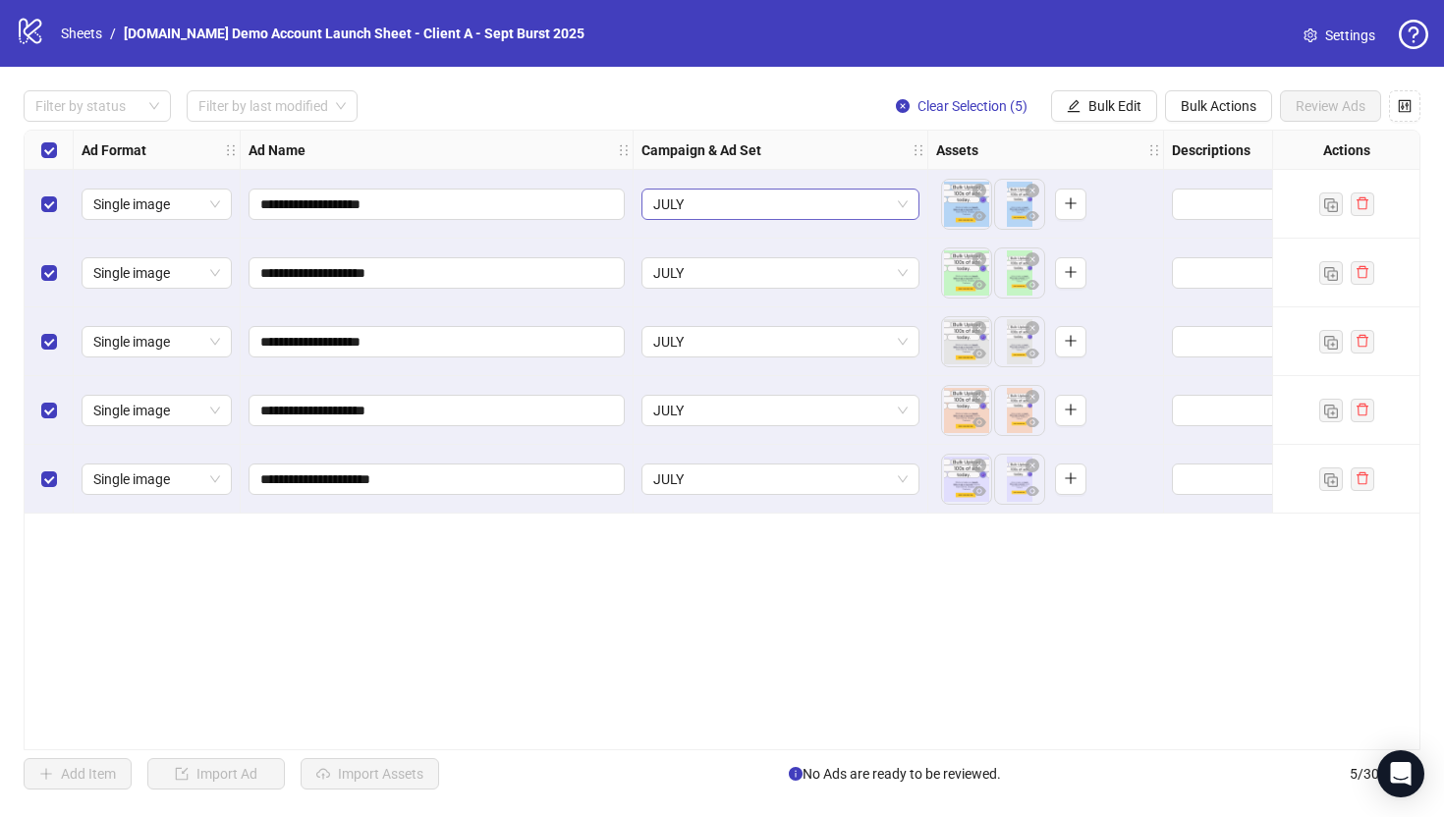
click at [740, 202] on span "JULY" at bounding box center [780, 204] width 254 height 29
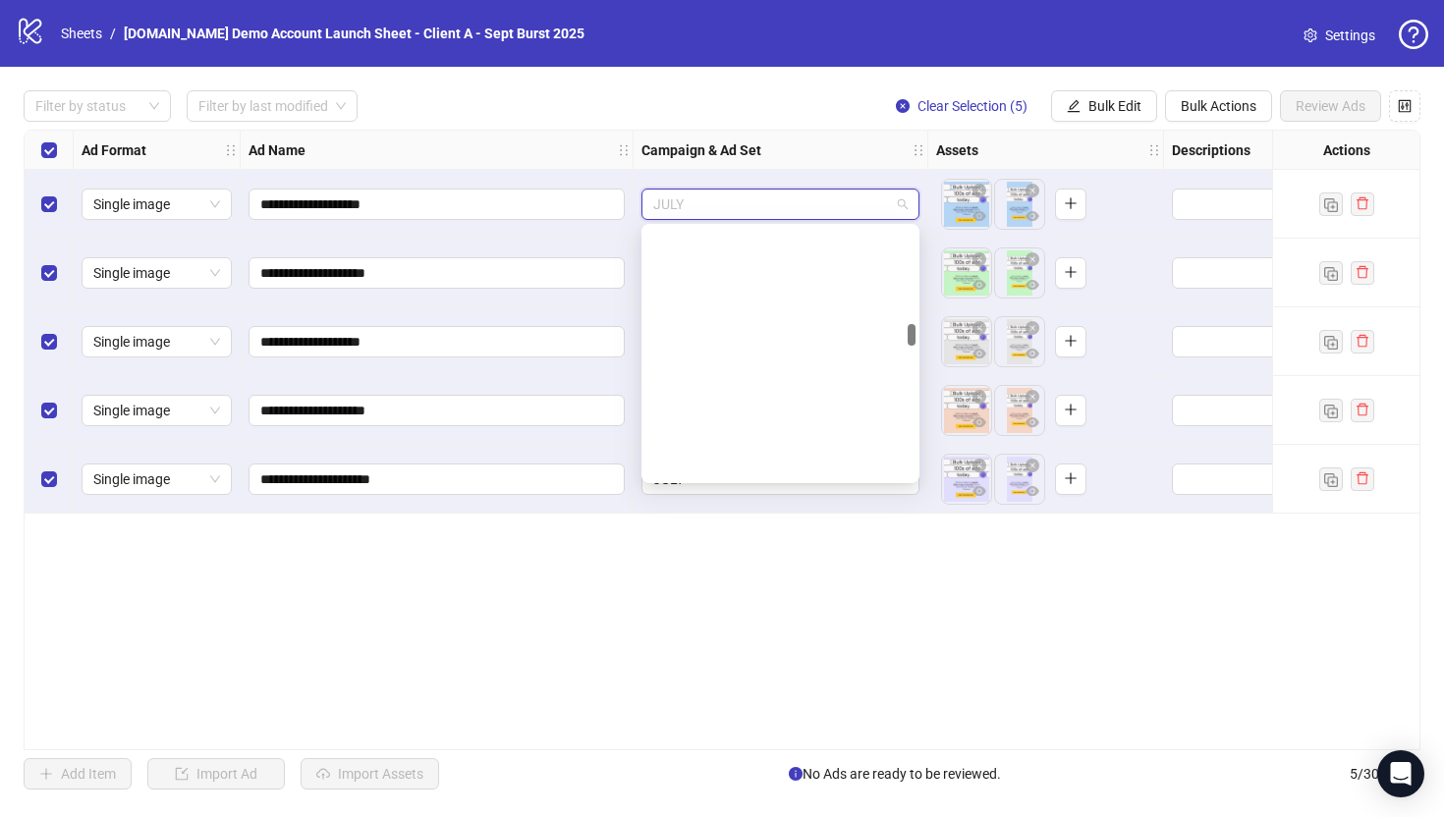
scroll to position [1109, 0]
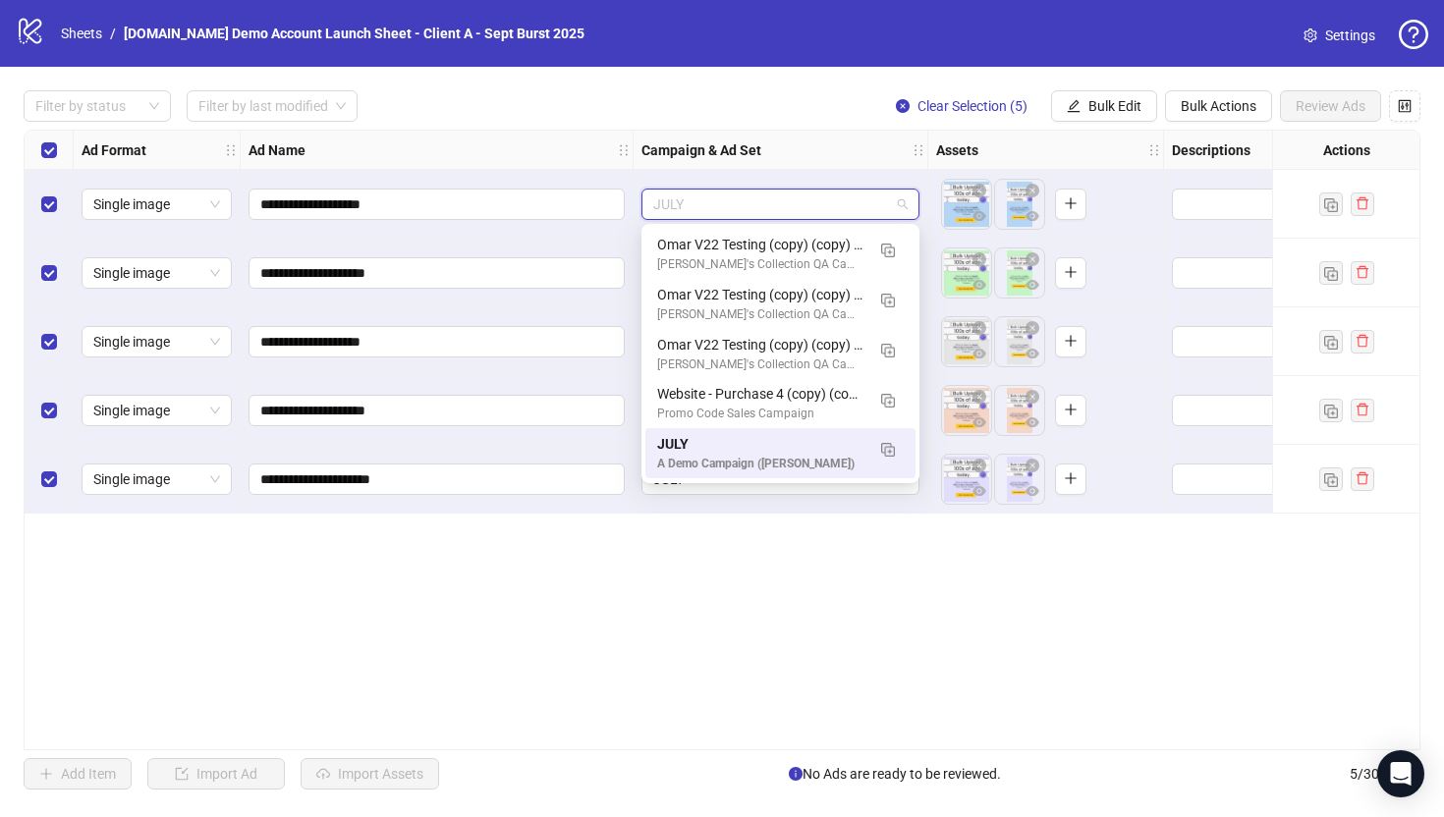
click at [778, 611] on div "**********" at bounding box center [722, 440] width 1397 height 621
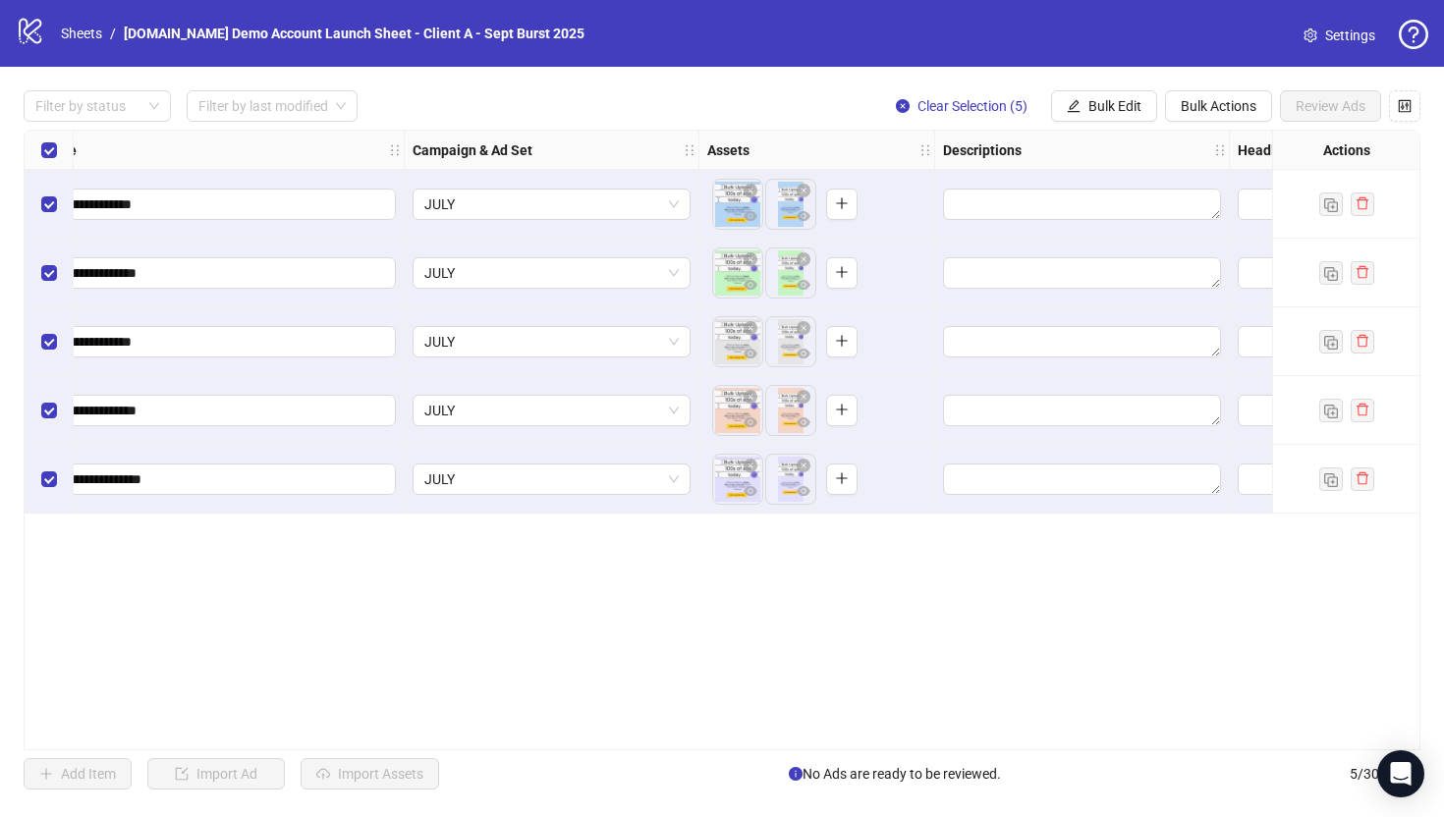
scroll to position [0, 209]
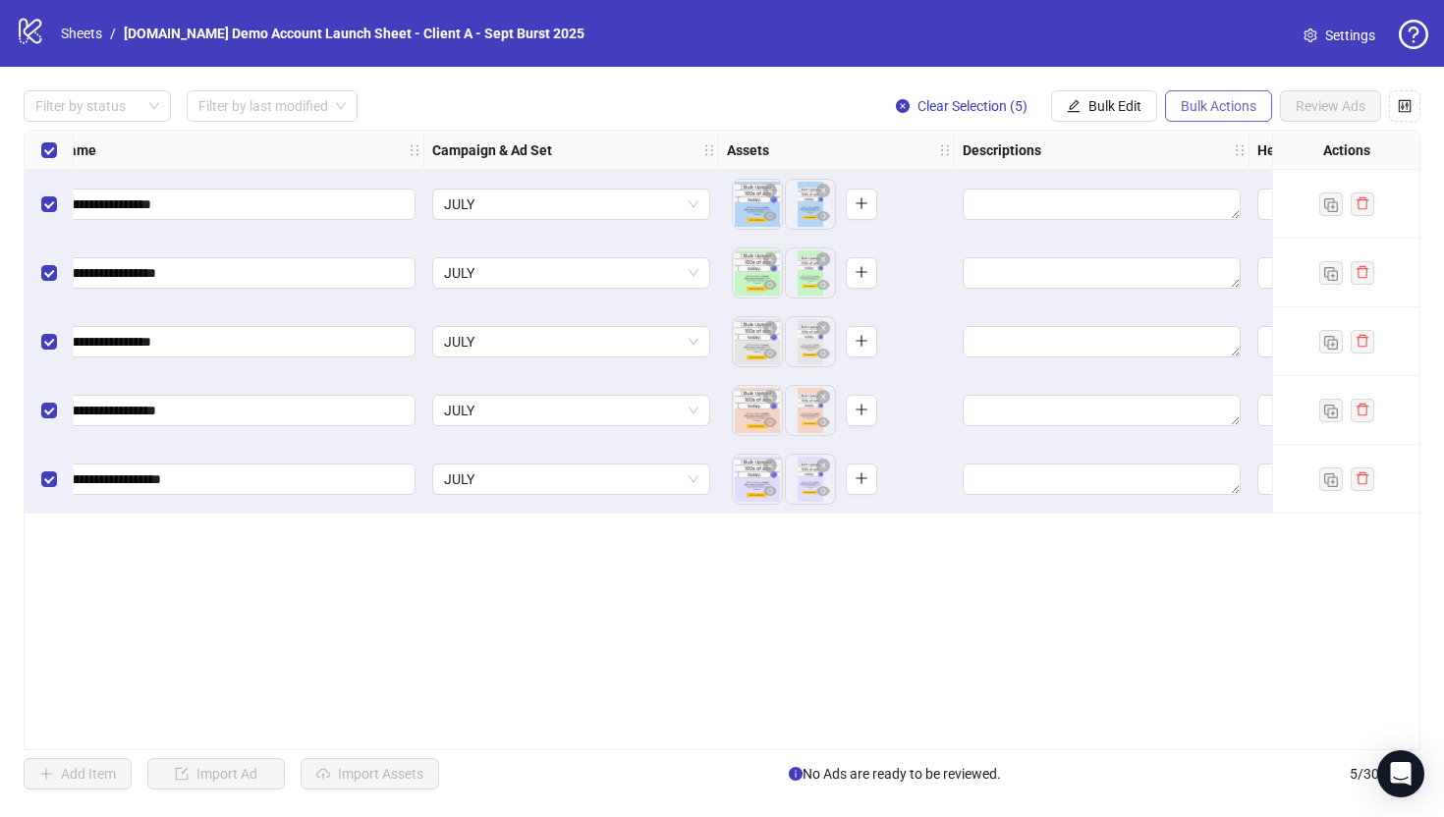
click at [1200, 111] on span "Bulk Actions" at bounding box center [1218, 106] width 76 height 16
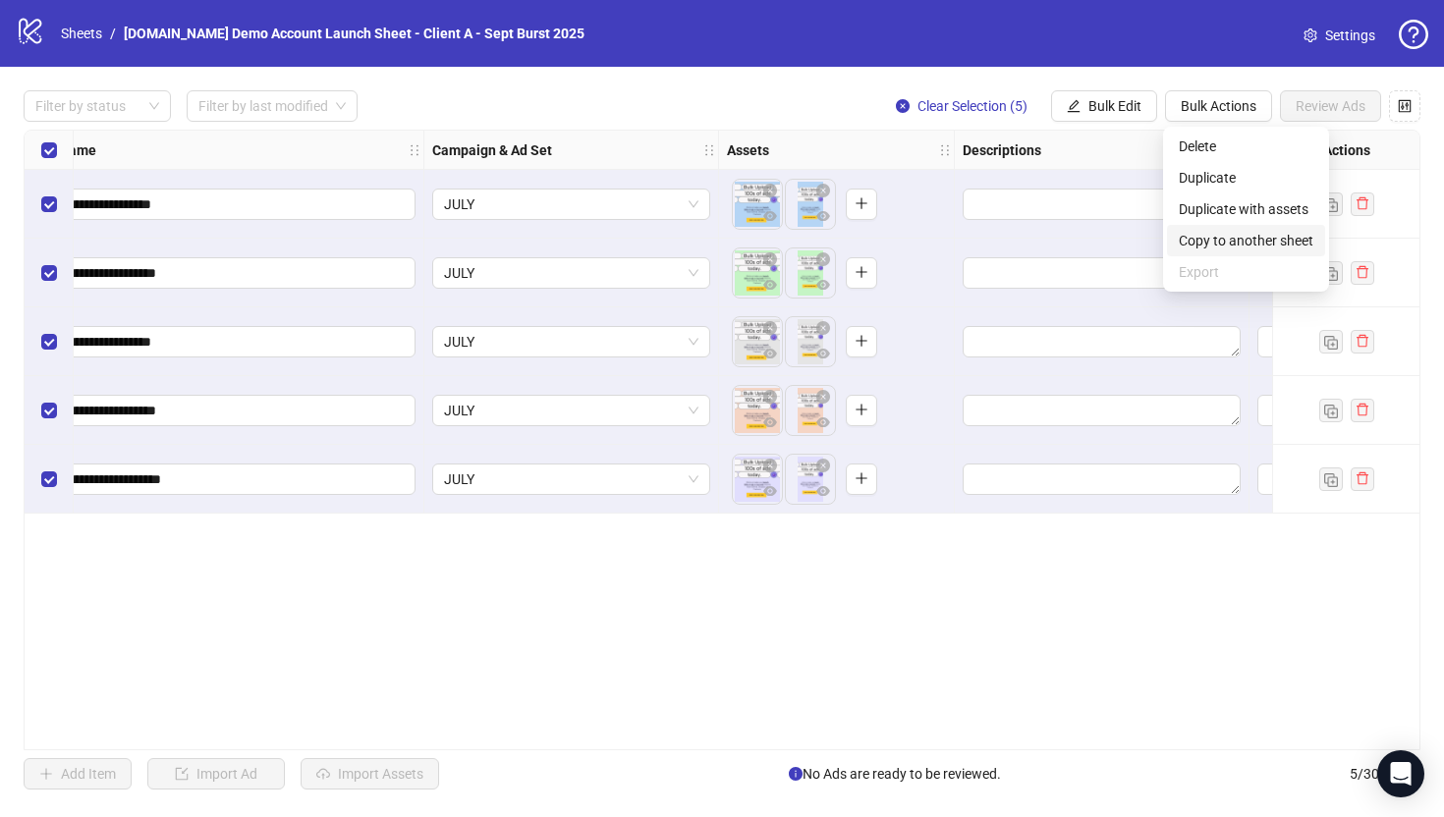
click at [1208, 243] on span "Copy to another sheet" at bounding box center [1246, 241] width 135 height 22
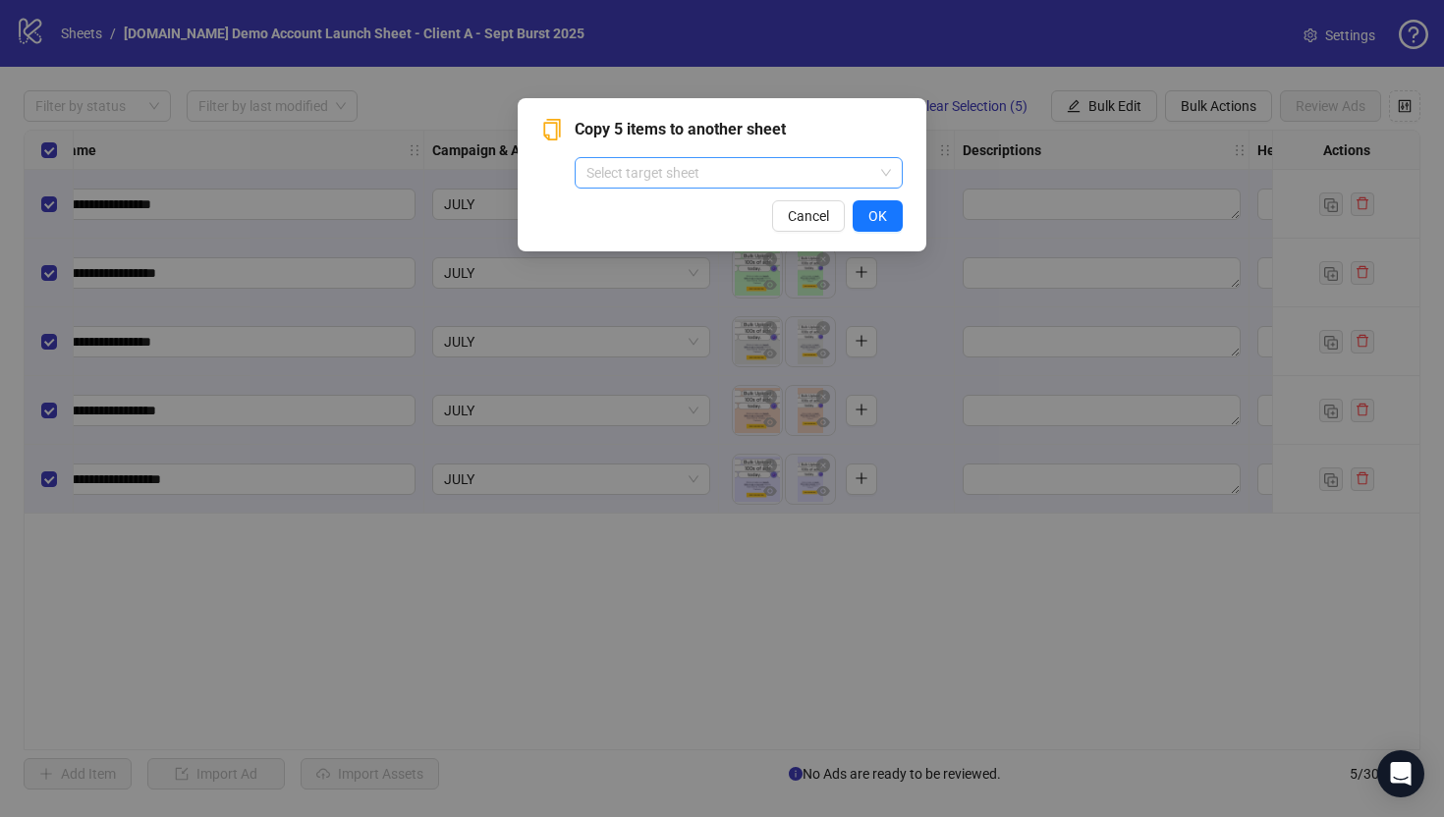
click at [639, 173] on input "search" at bounding box center [729, 172] width 287 height 29
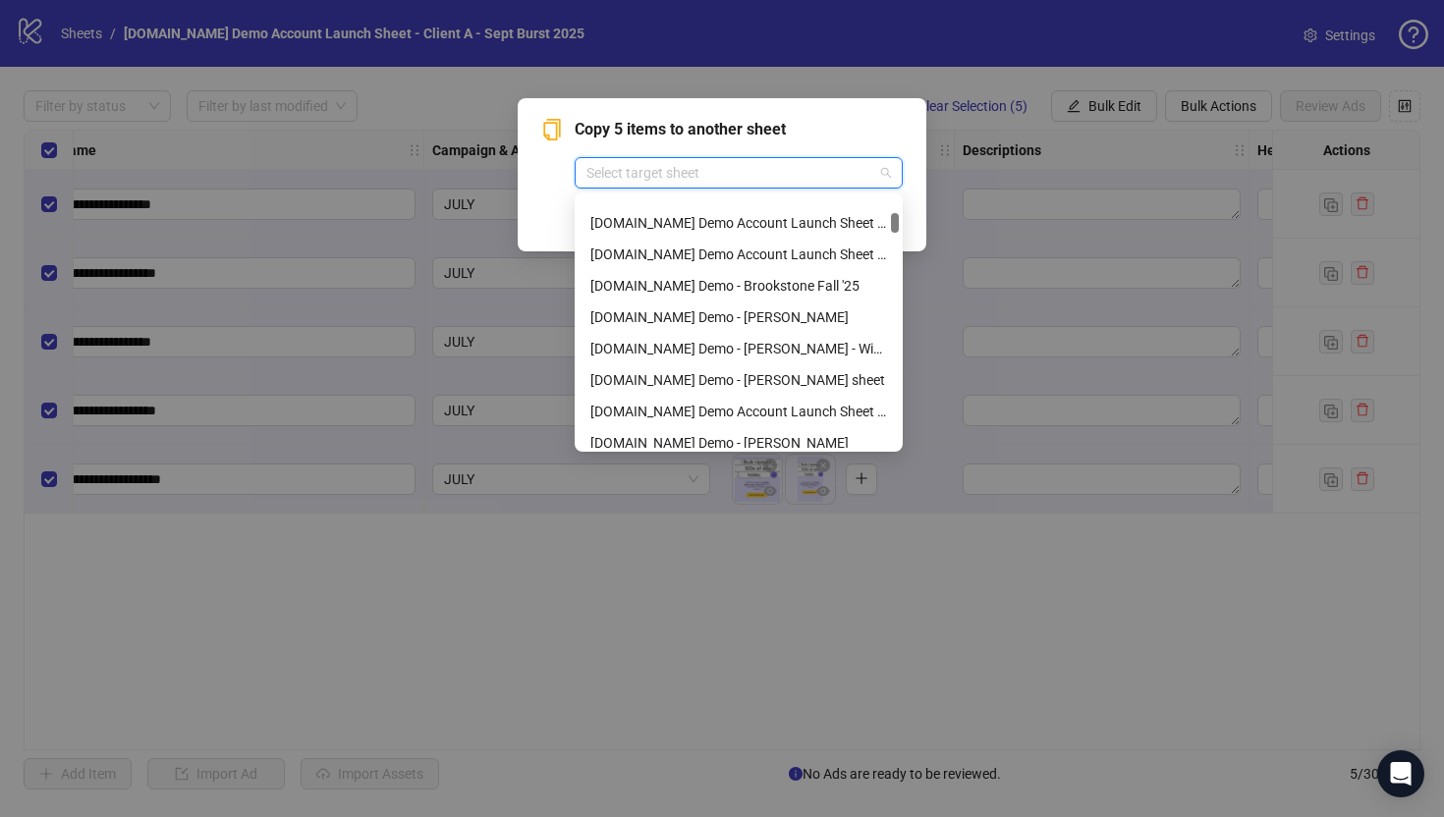
scroll to position [366, 0]
click at [533, 210] on div "Copy 5 items to another sheet Select target sheet Cancel OK" at bounding box center [722, 174] width 409 height 153
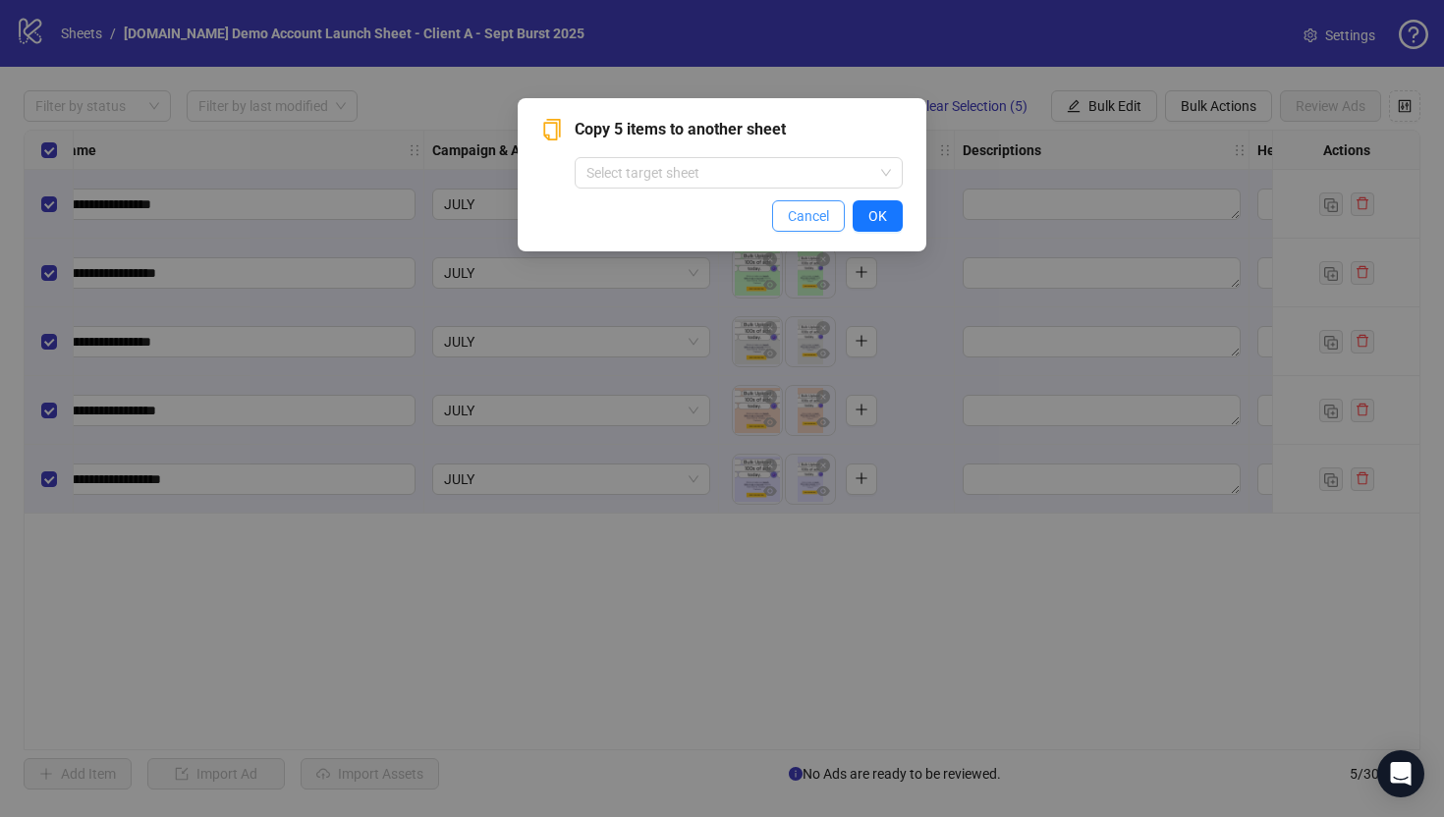
click at [813, 225] on button "Cancel" at bounding box center [808, 215] width 73 height 31
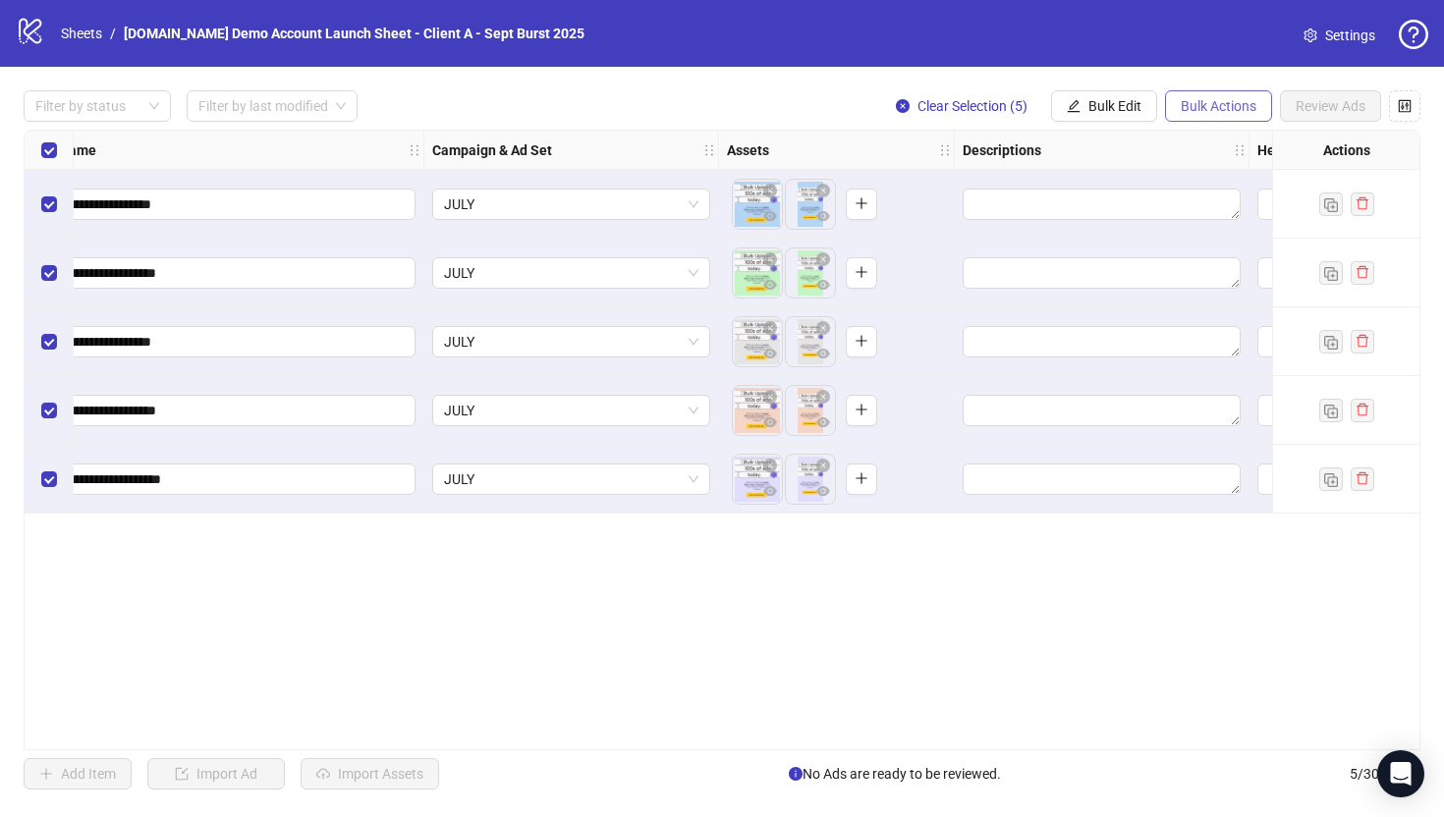
click at [1194, 111] on span "Bulk Actions" at bounding box center [1218, 106] width 76 height 16
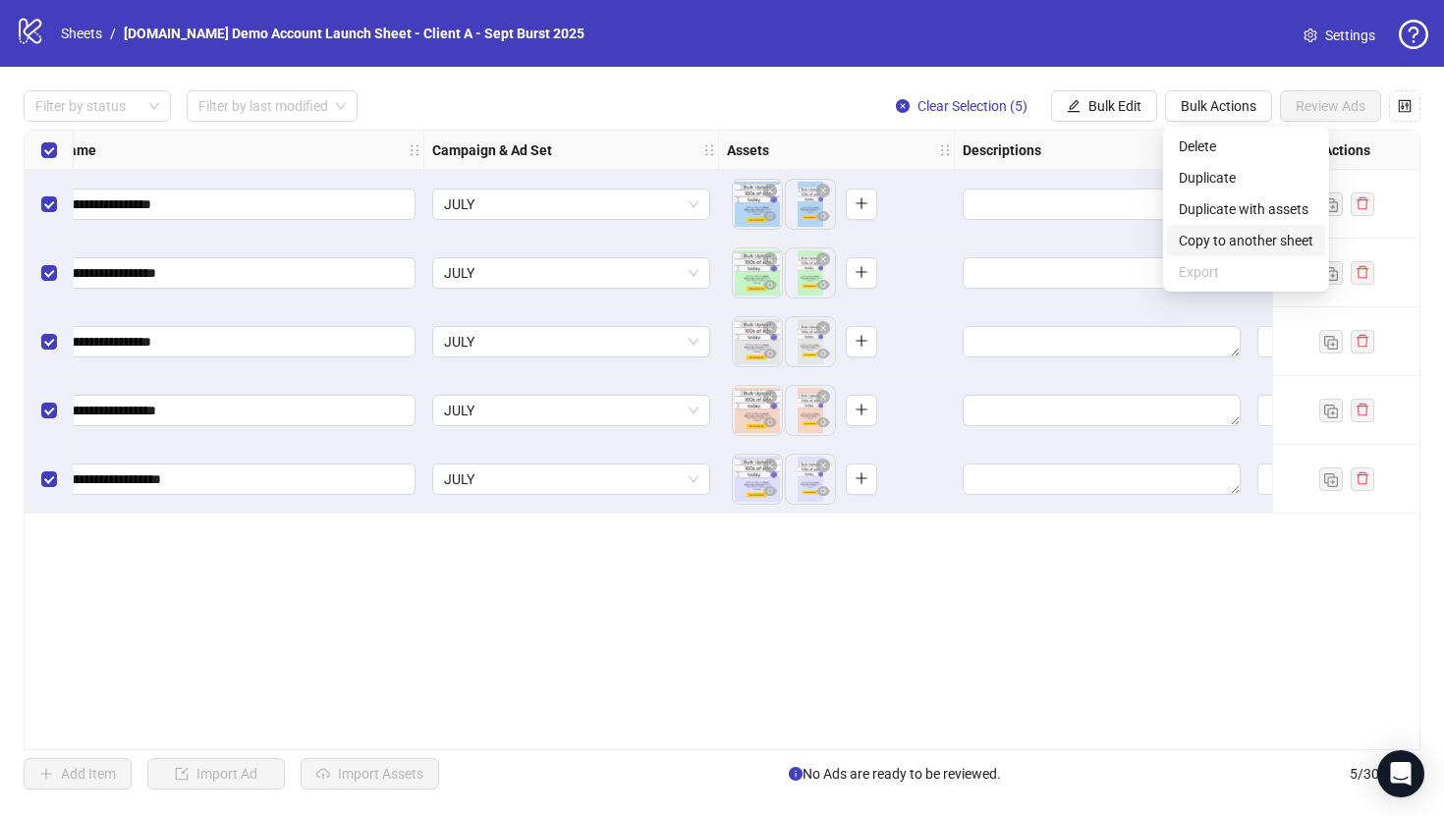
click at [1226, 246] on span "Copy to another sheet" at bounding box center [1246, 241] width 135 height 22
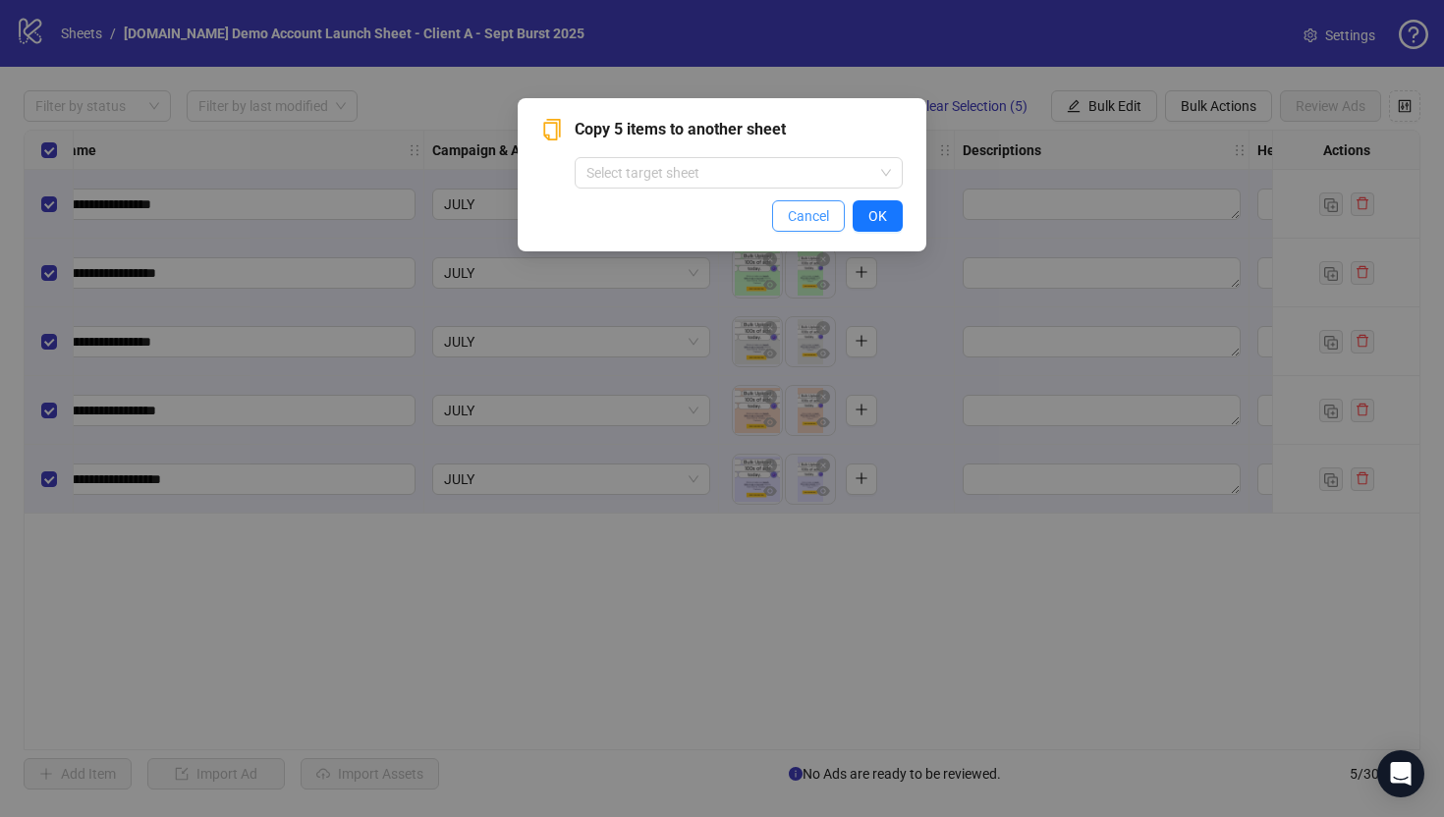
click at [796, 215] on span "Cancel" at bounding box center [808, 216] width 41 height 16
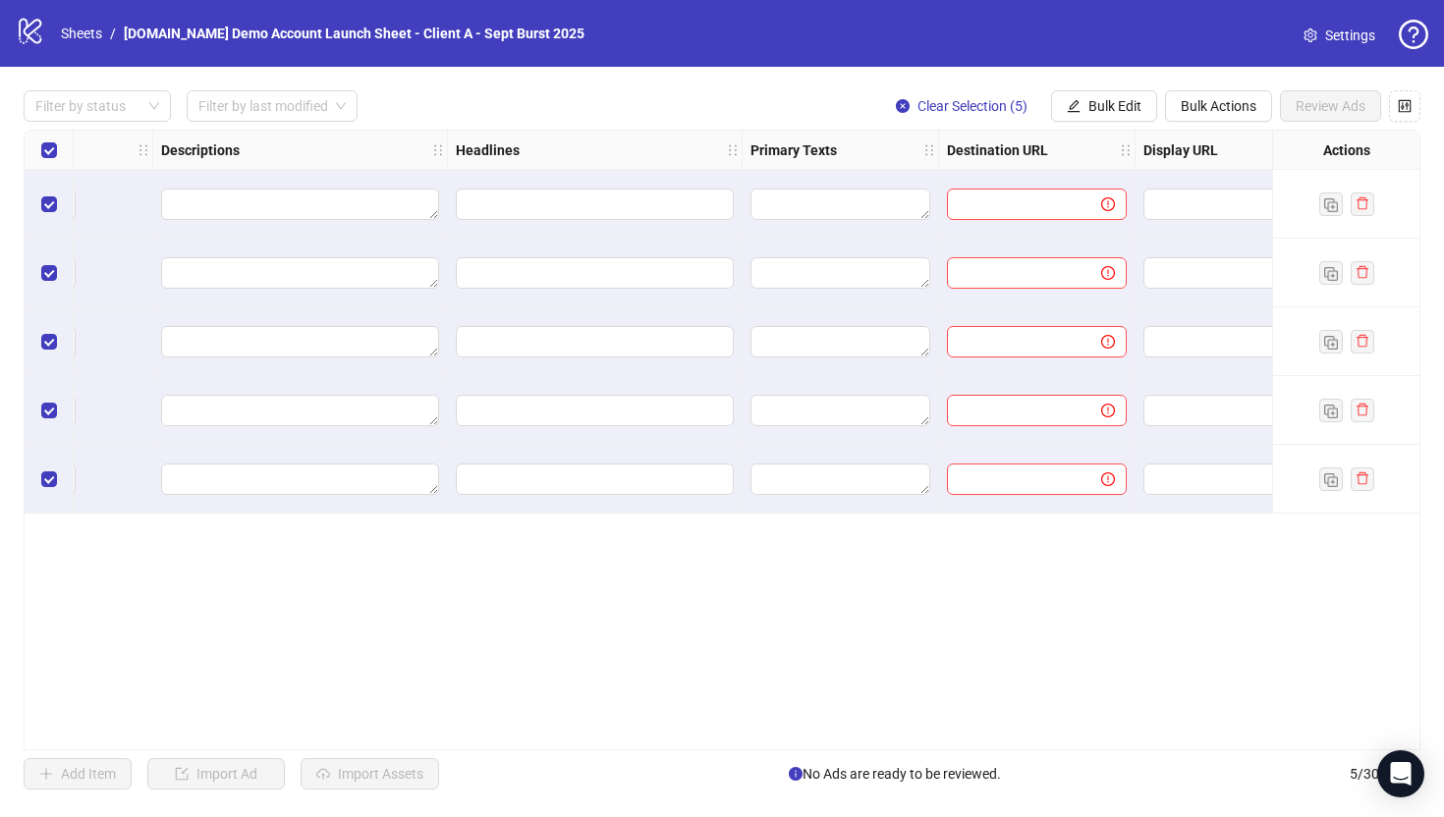
scroll to position [0, 1038]
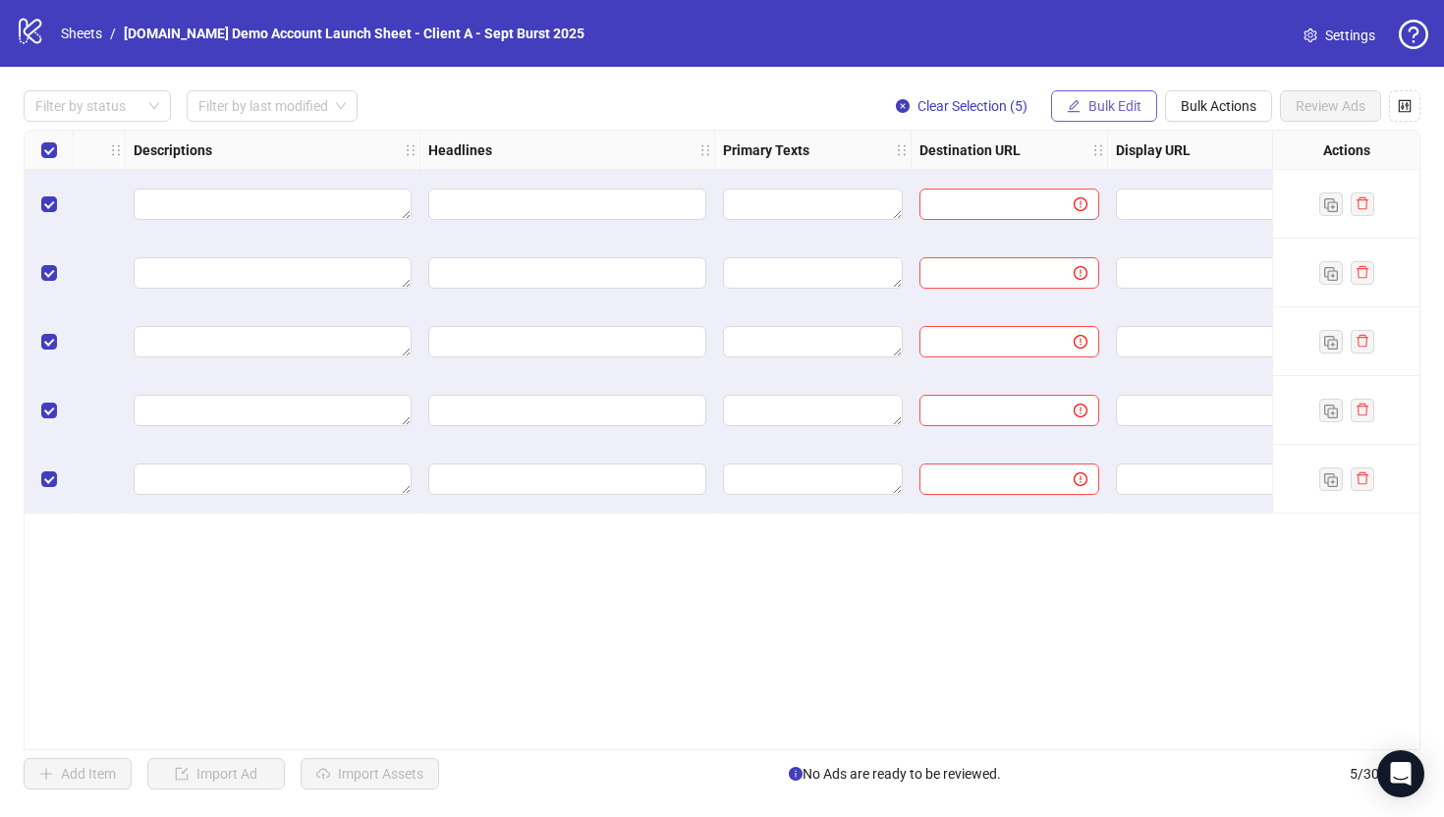
click at [1093, 103] on span "Bulk Edit" at bounding box center [1114, 106] width 53 height 16
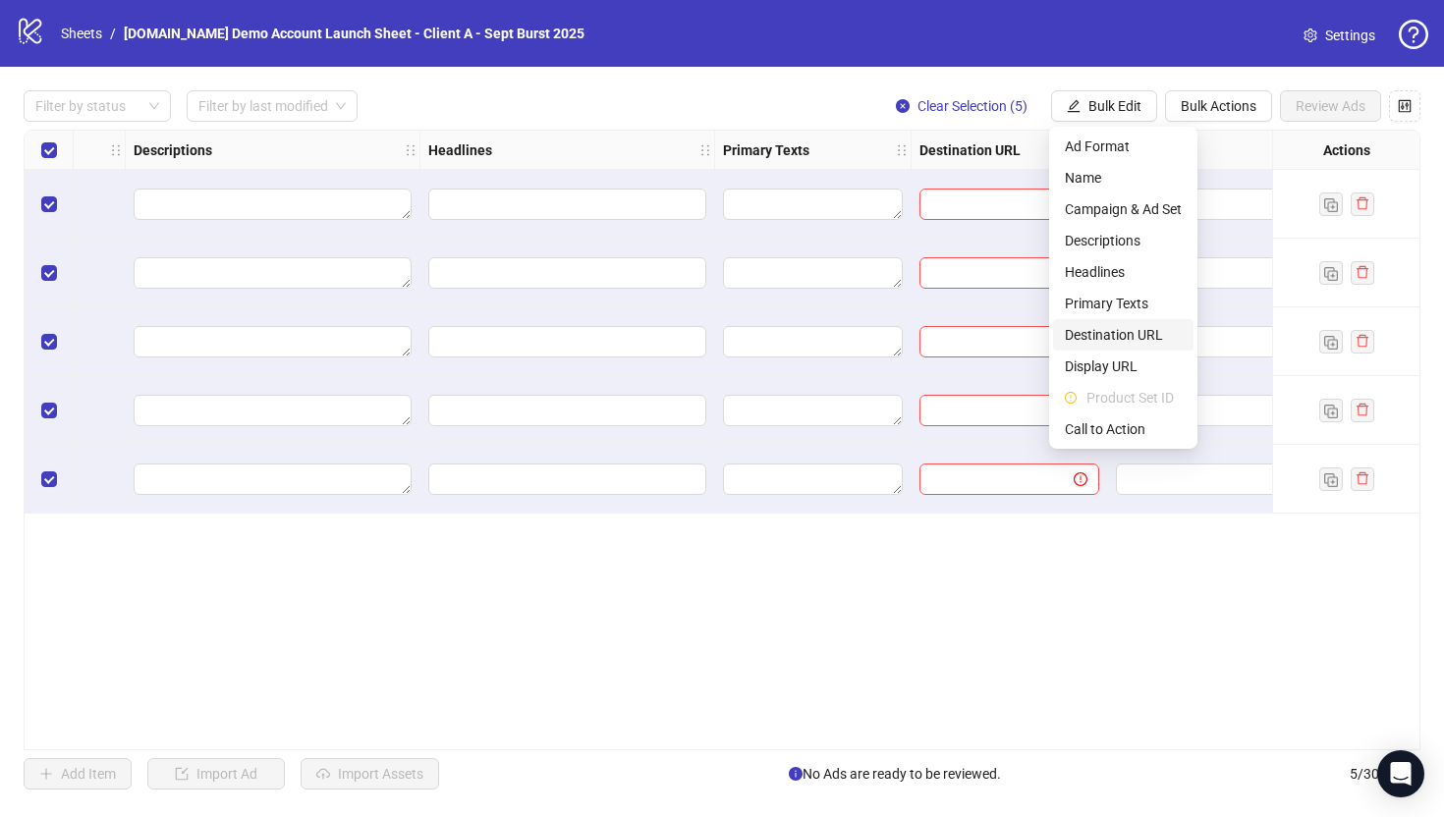
click at [1095, 341] on span "Destination URL" at bounding box center [1123, 335] width 117 height 22
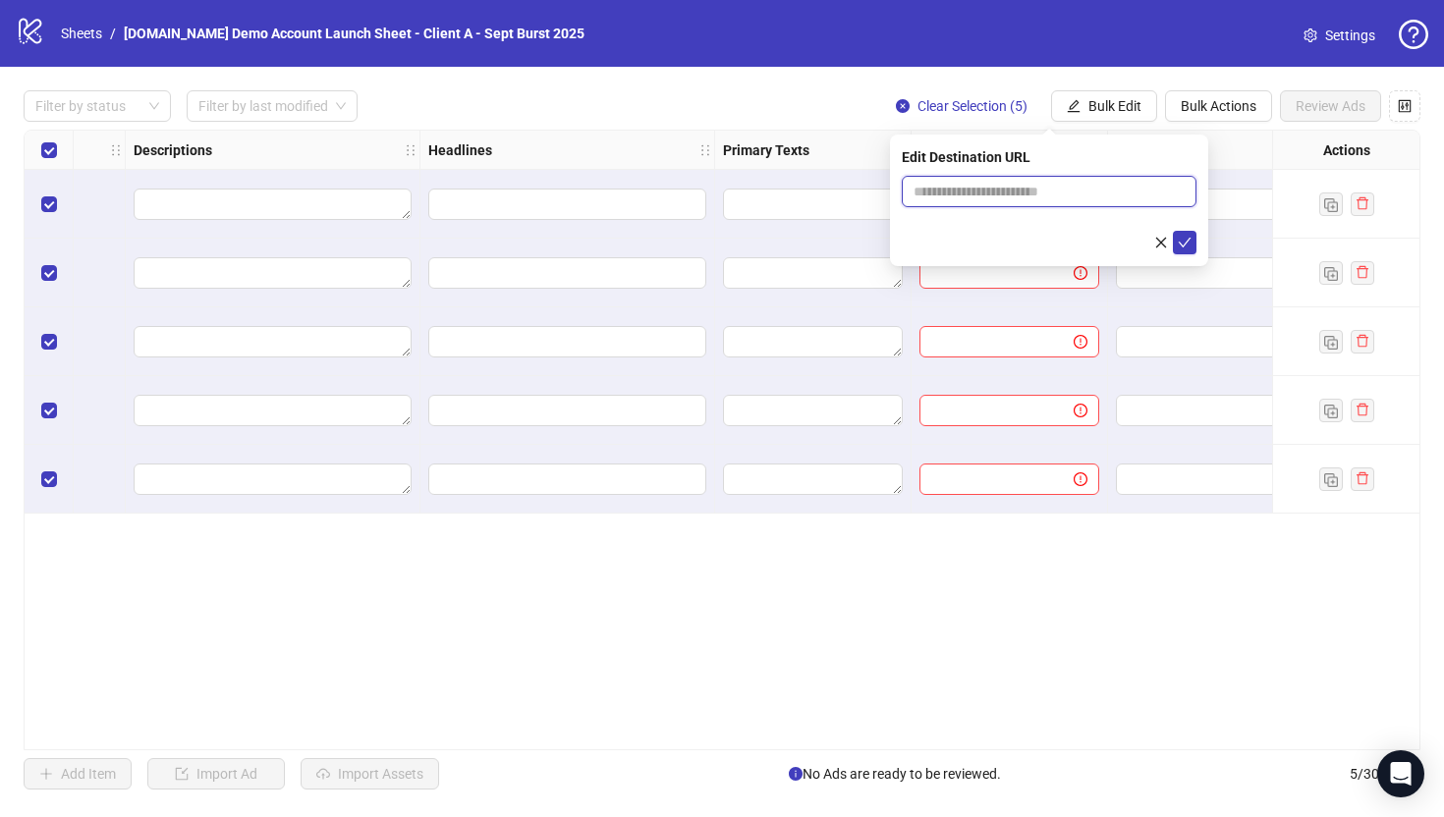
click at [961, 195] on input "text" at bounding box center [1040, 192] width 255 height 22
type input "**********"
click at [1184, 242] on icon "check" at bounding box center [1185, 243] width 14 height 14
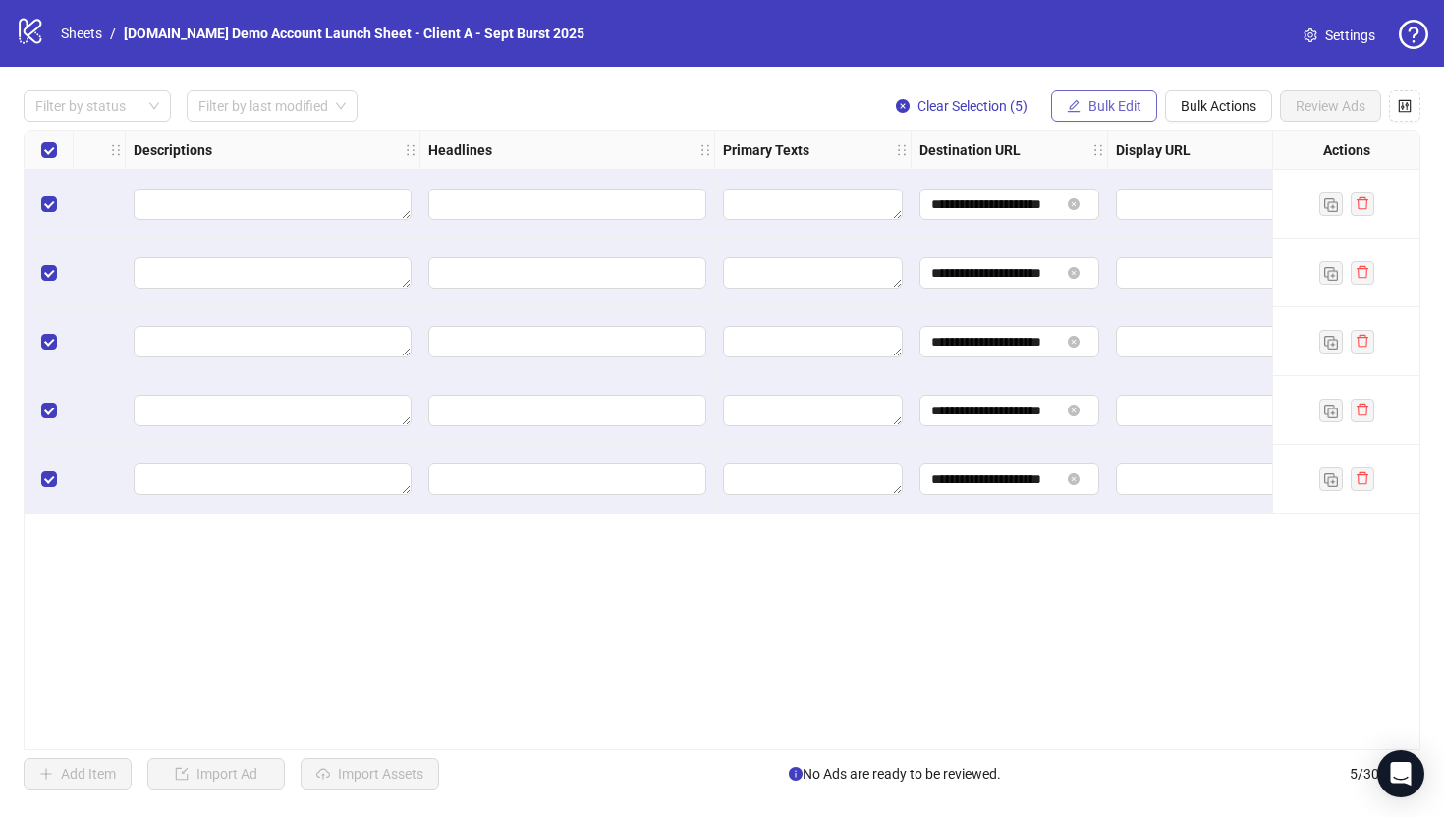
click at [1125, 101] on span "Bulk Edit" at bounding box center [1114, 106] width 53 height 16
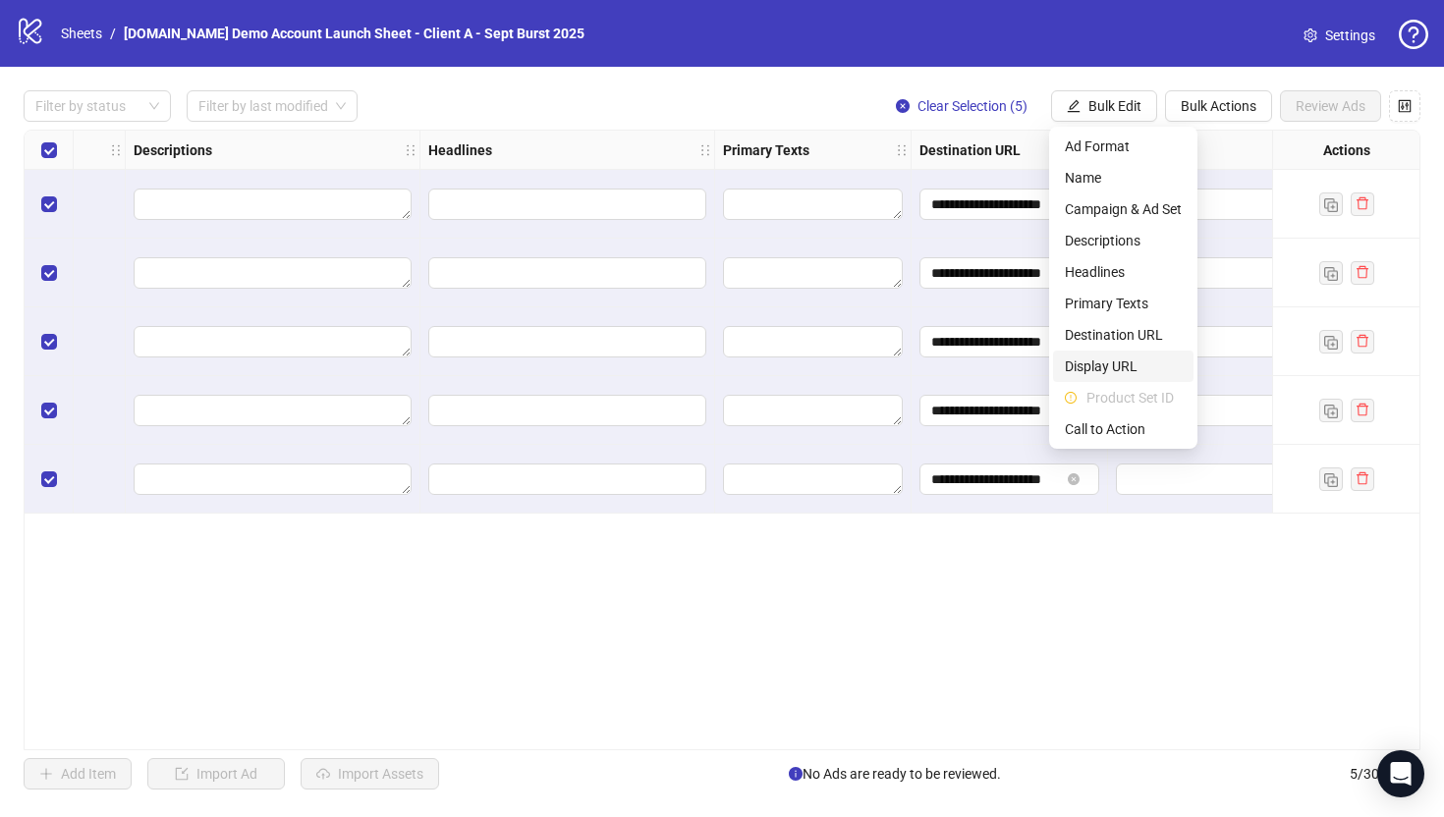
click at [1079, 362] on span "Display URL" at bounding box center [1123, 367] width 117 height 22
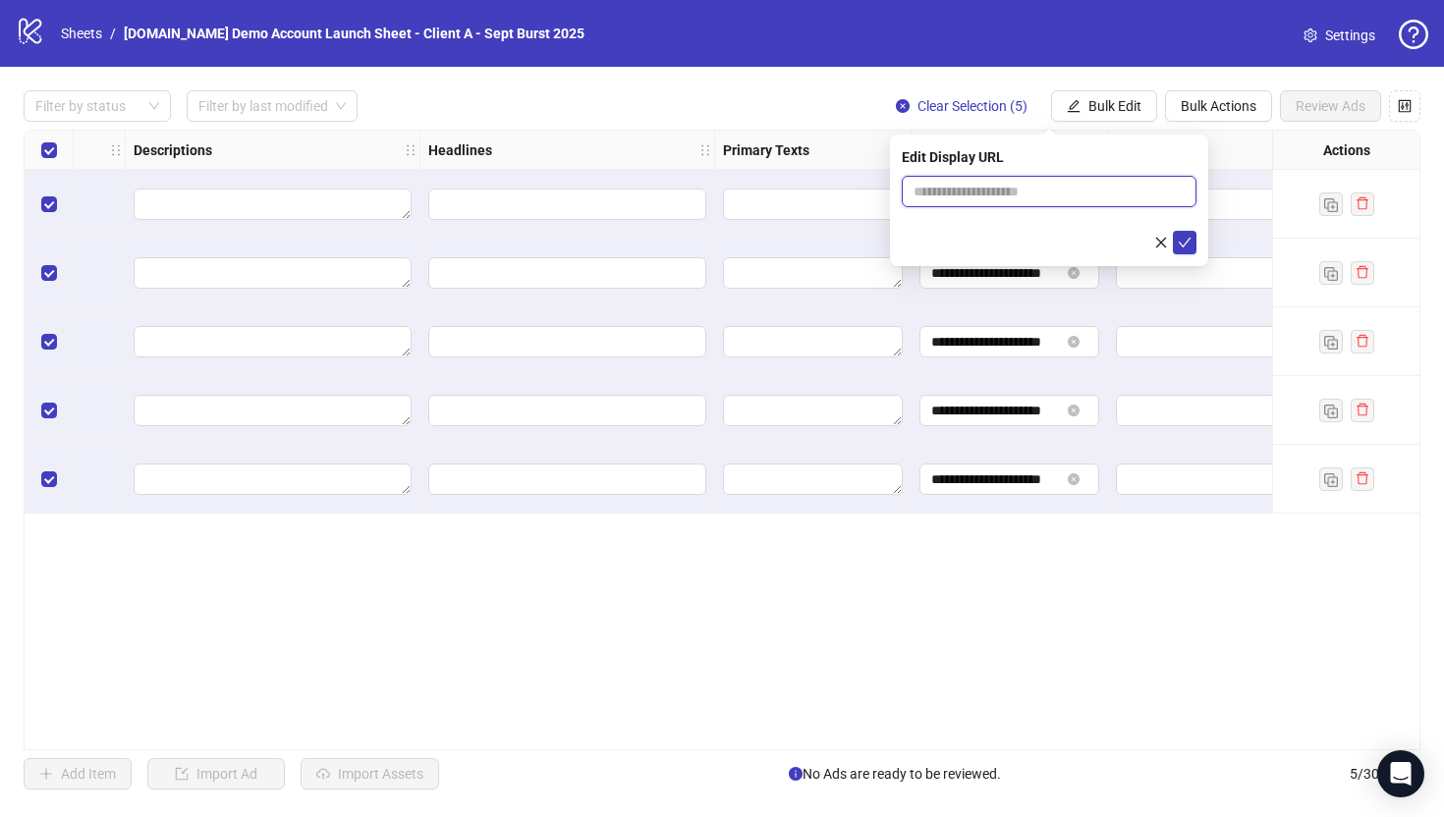
click at [980, 192] on input "text" at bounding box center [1049, 191] width 295 height 31
type input "**********"
click at [1185, 245] on icon "check" at bounding box center [1185, 243] width 14 height 14
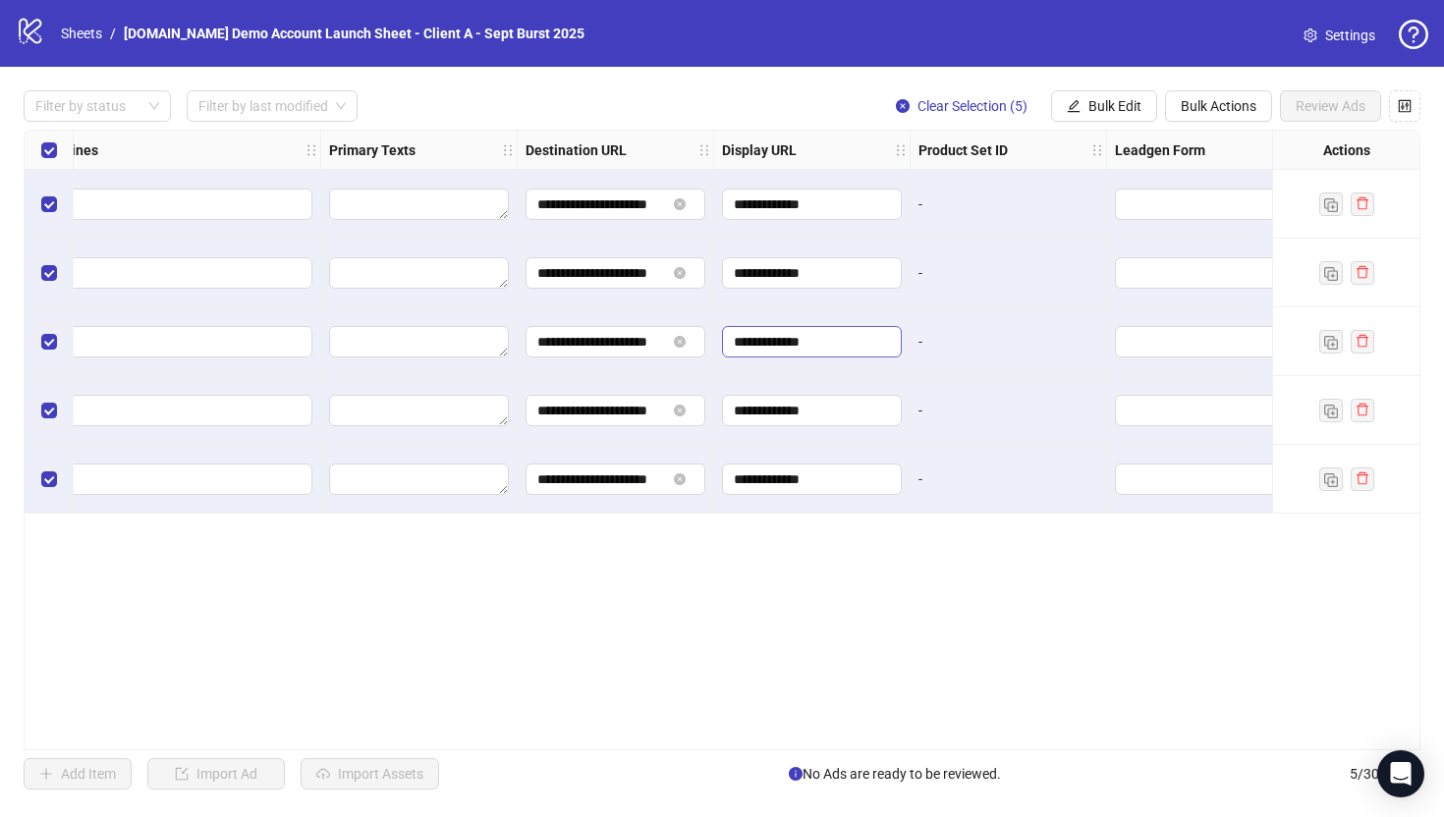
scroll to position [0, 1461]
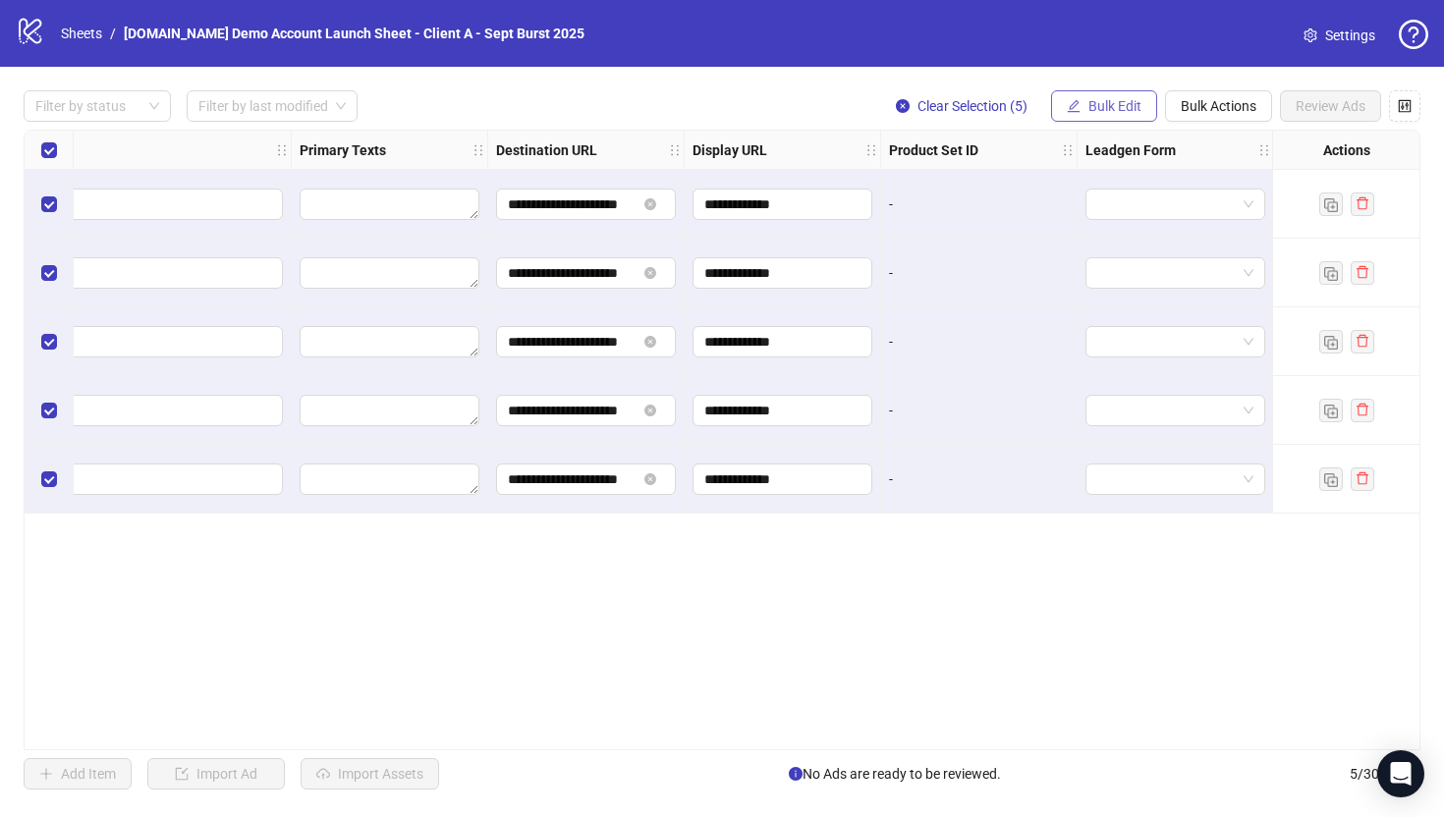
click at [1109, 102] on span "Bulk Edit" at bounding box center [1114, 106] width 53 height 16
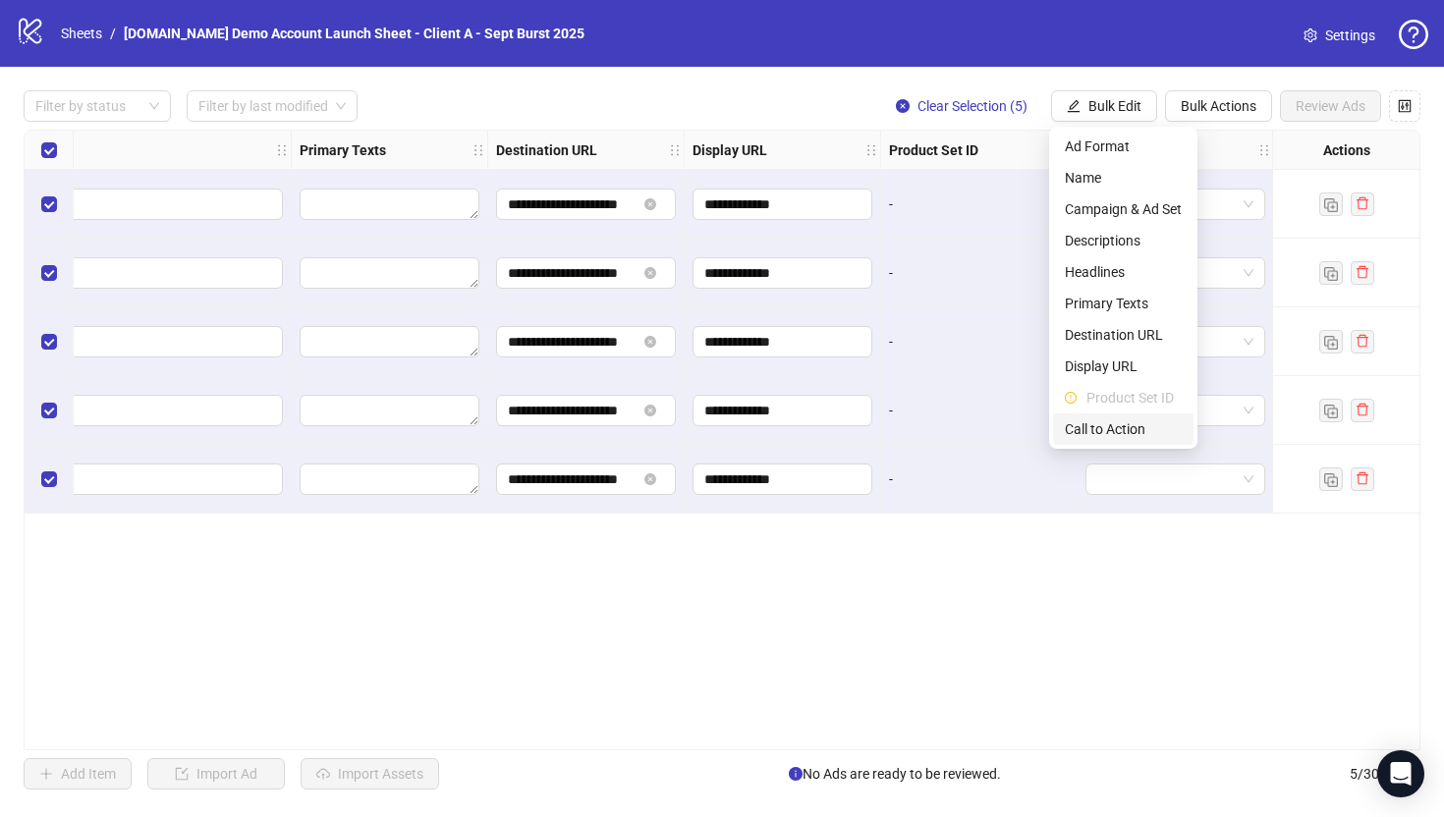
click at [1095, 436] on span "Call to Action" at bounding box center [1123, 429] width 117 height 22
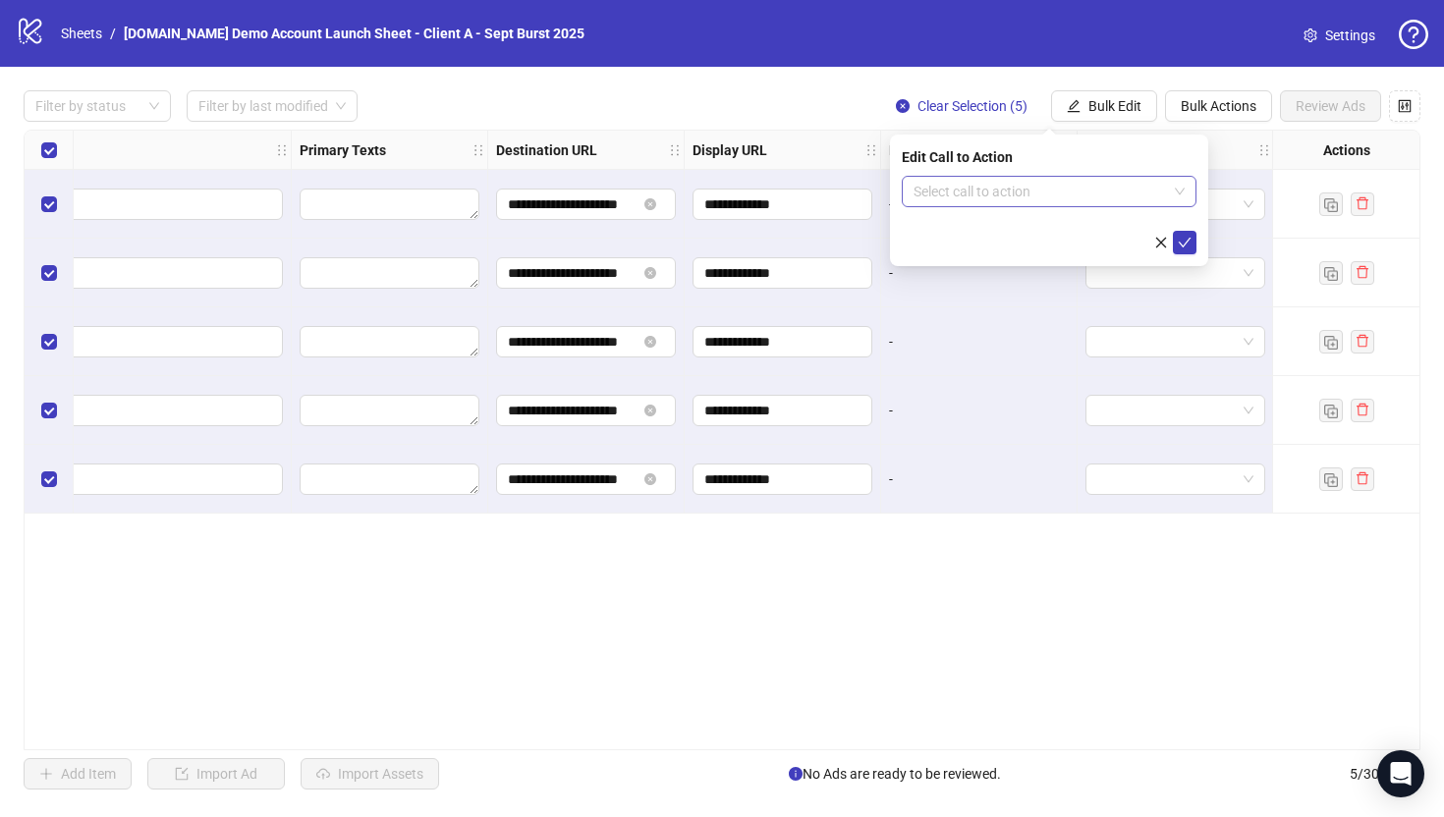
click at [985, 195] on input "search" at bounding box center [1039, 191] width 253 height 29
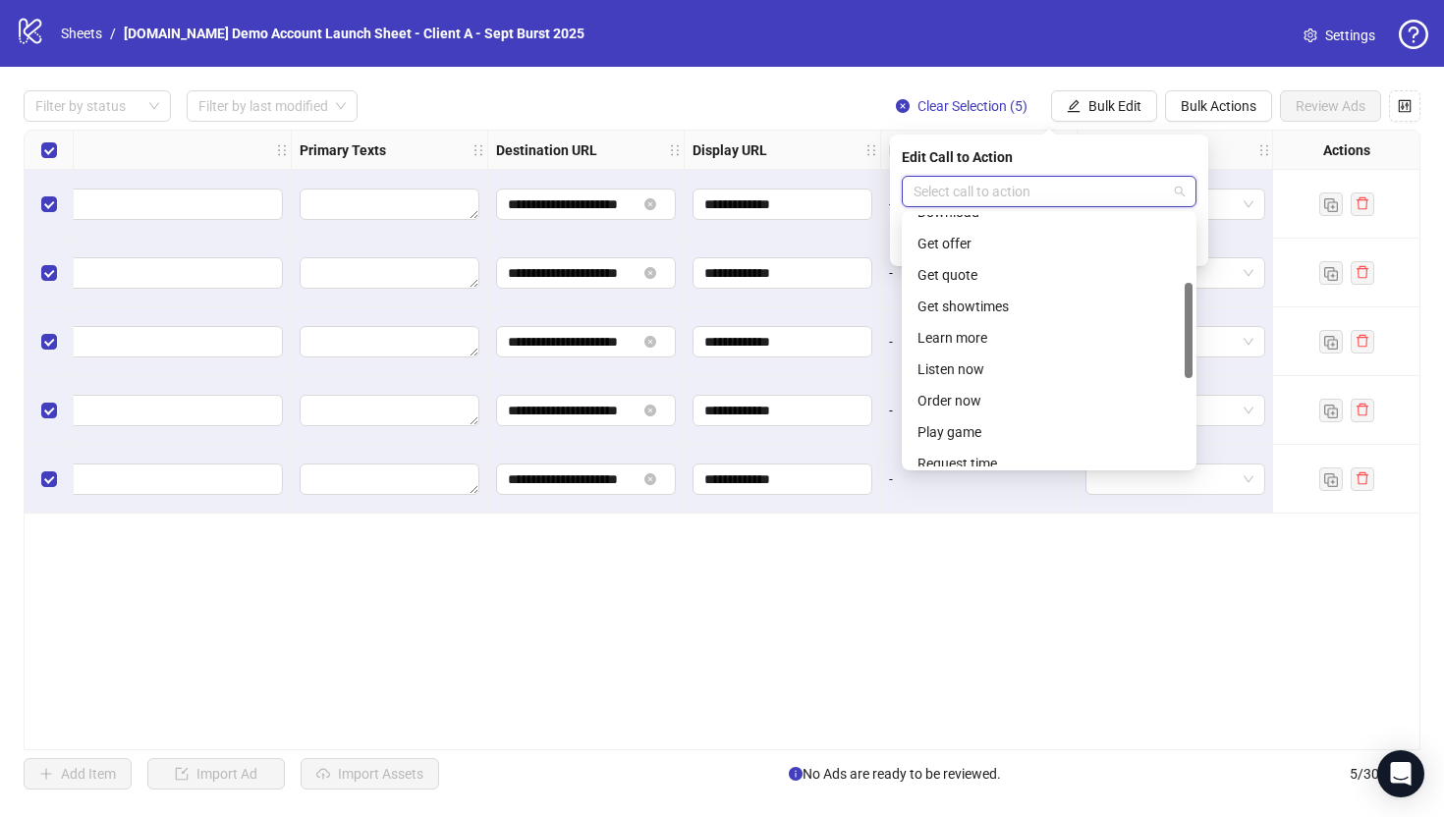
scroll to position [177, 0]
click at [938, 335] on div "Learn more" at bounding box center [1048, 337] width 263 height 22
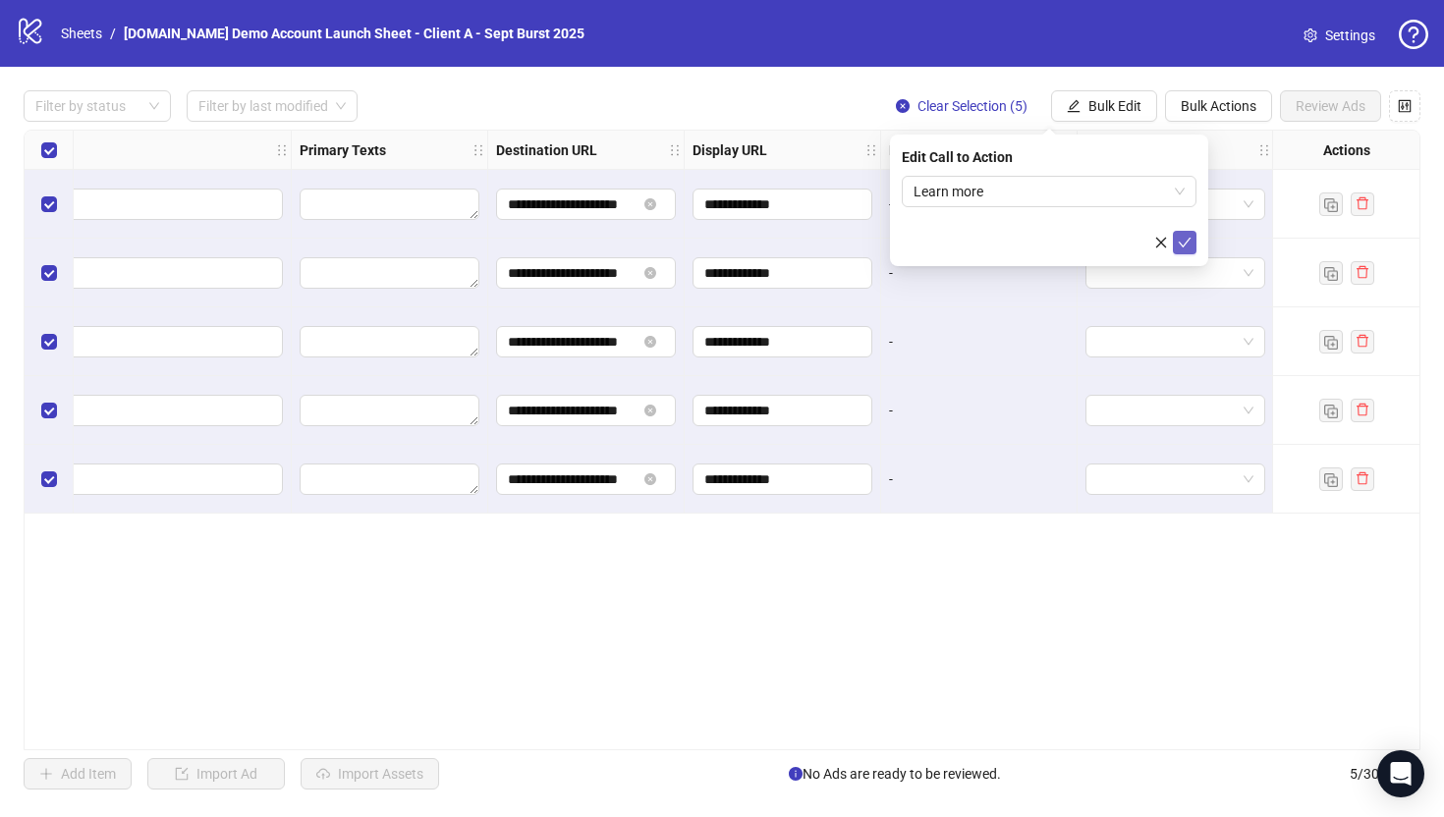
click at [1184, 247] on icon "check" at bounding box center [1185, 243] width 14 height 14
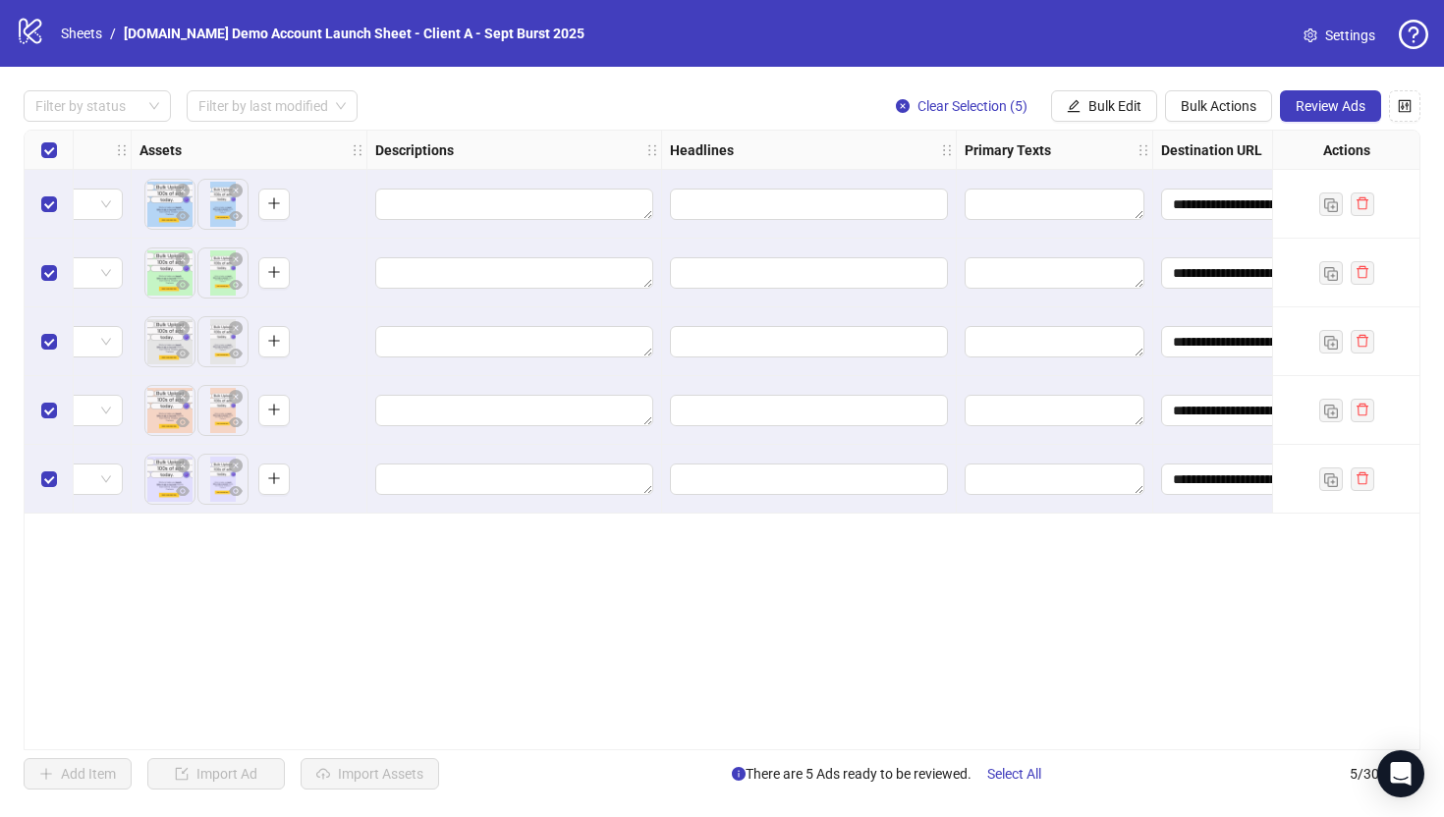
scroll to position [0, 868]
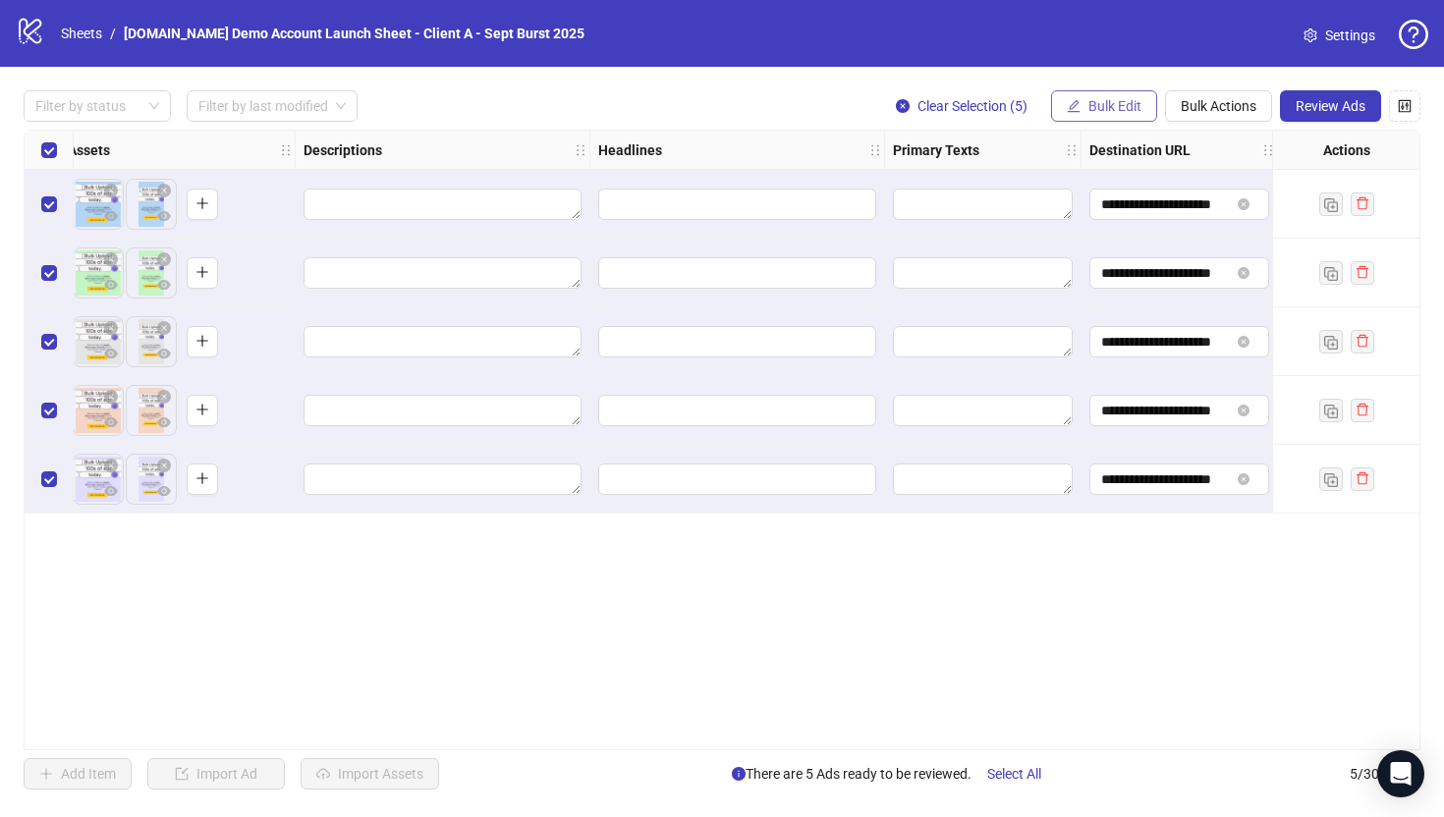
click at [1119, 100] on span "Bulk Edit" at bounding box center [1114, 106] width 53 height 16
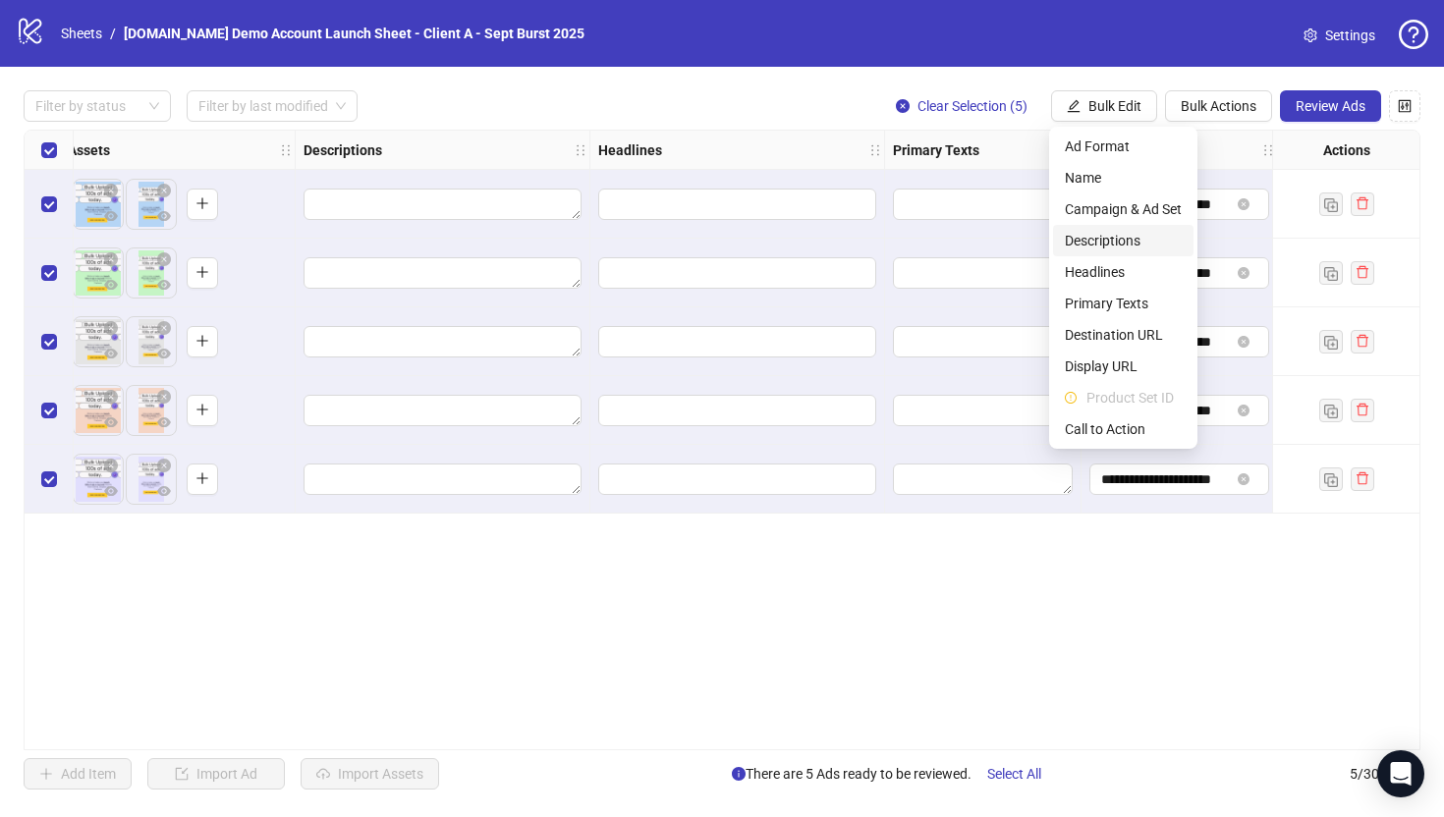
click at [1088, 246] on span "Descriptions" at bounding box center [1123, 241] width 117 height 22
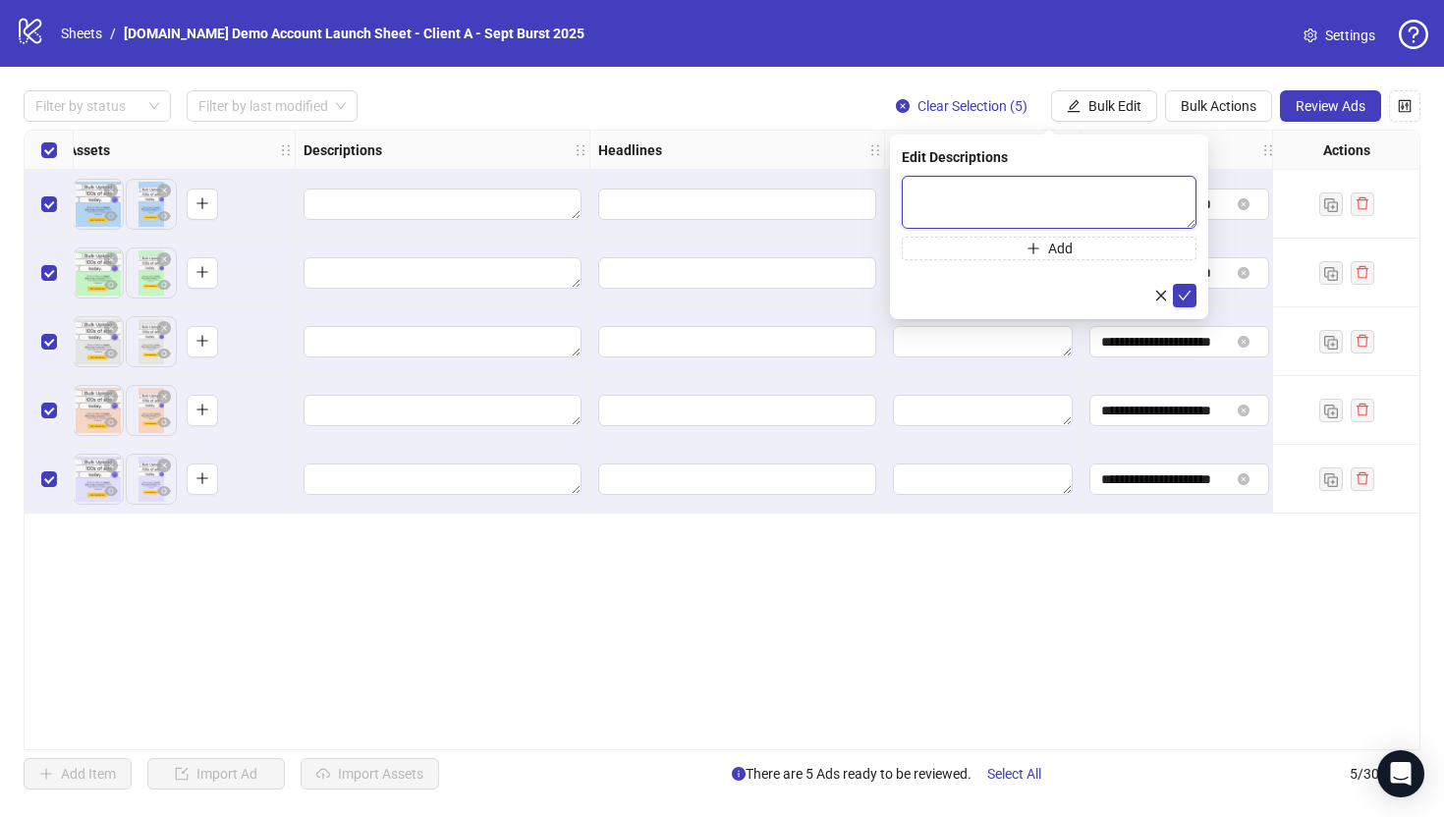
click at [925, 191] on textarea at bounding box center [1049, 202] width 295 height 53
type textarea "****"
click at [1007, 252] on button "Add" at bounding box center [1049, 249] width 295 height 24
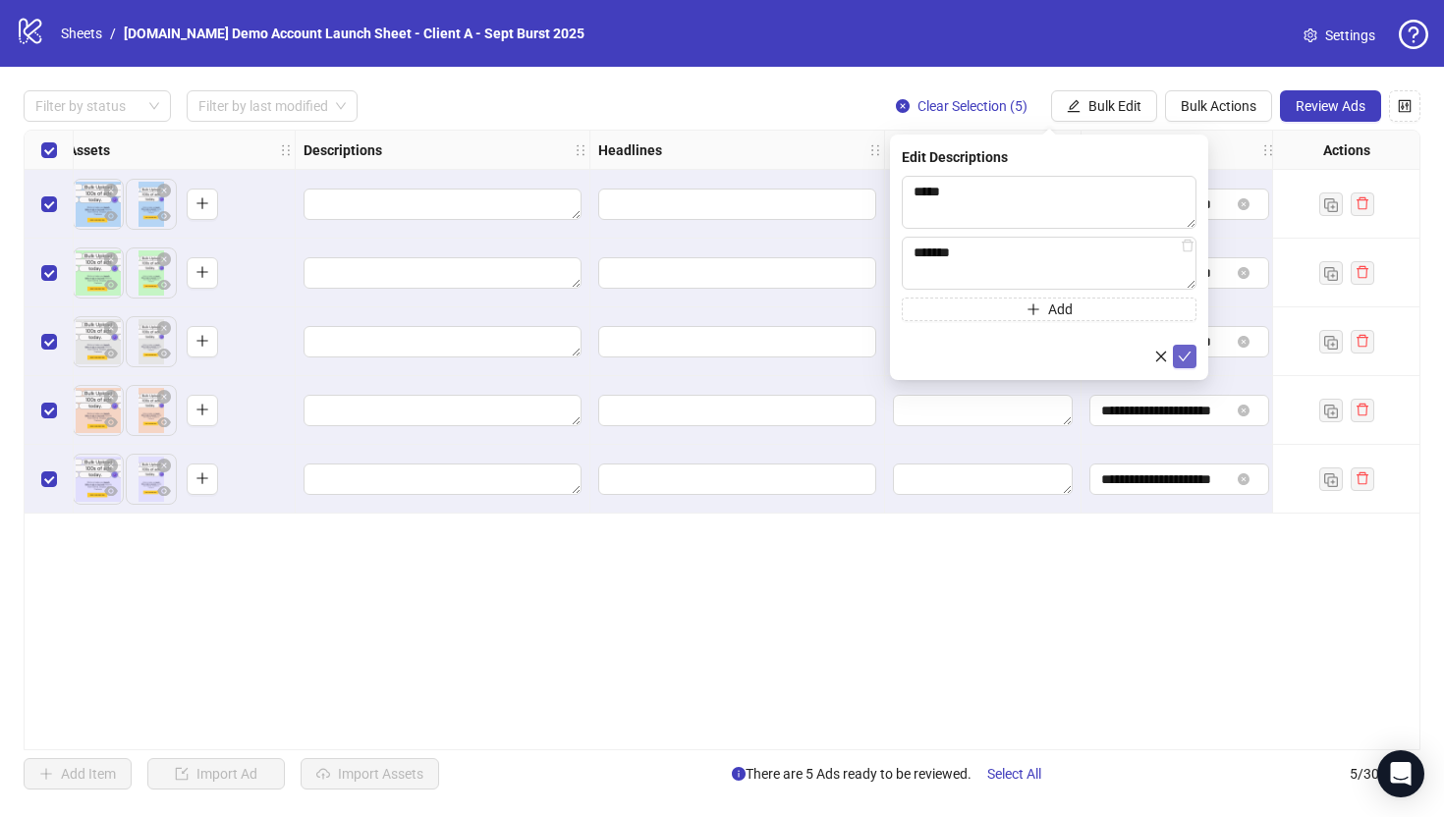
type textarea "******"
click at [1186, 356] on icon "check" at bounding box center [1185, 357] width 13 height 10
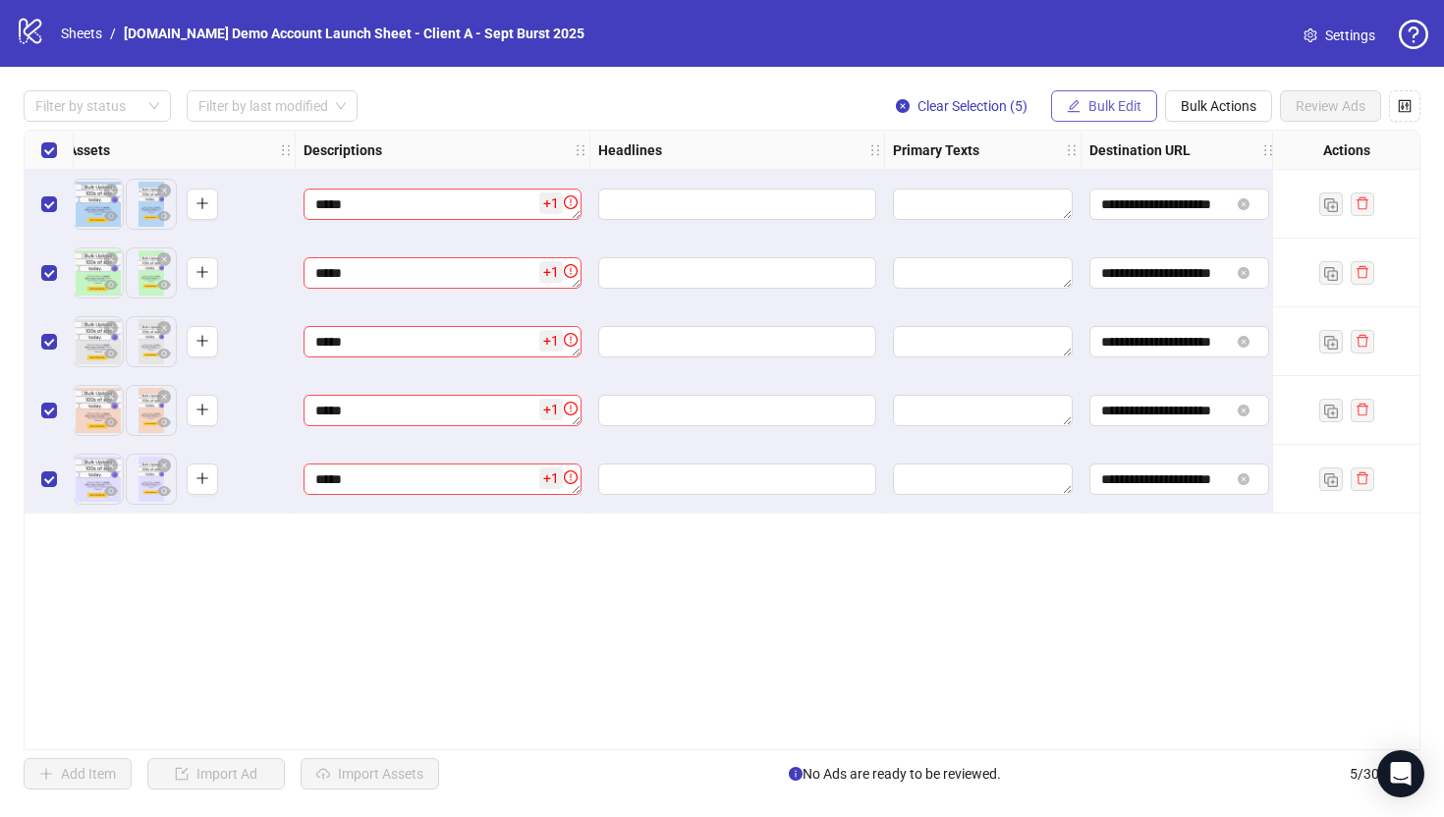
click at [1109, 98] on span "Bulk Edit" at bounding box center [1114, 106] width 53 height 16
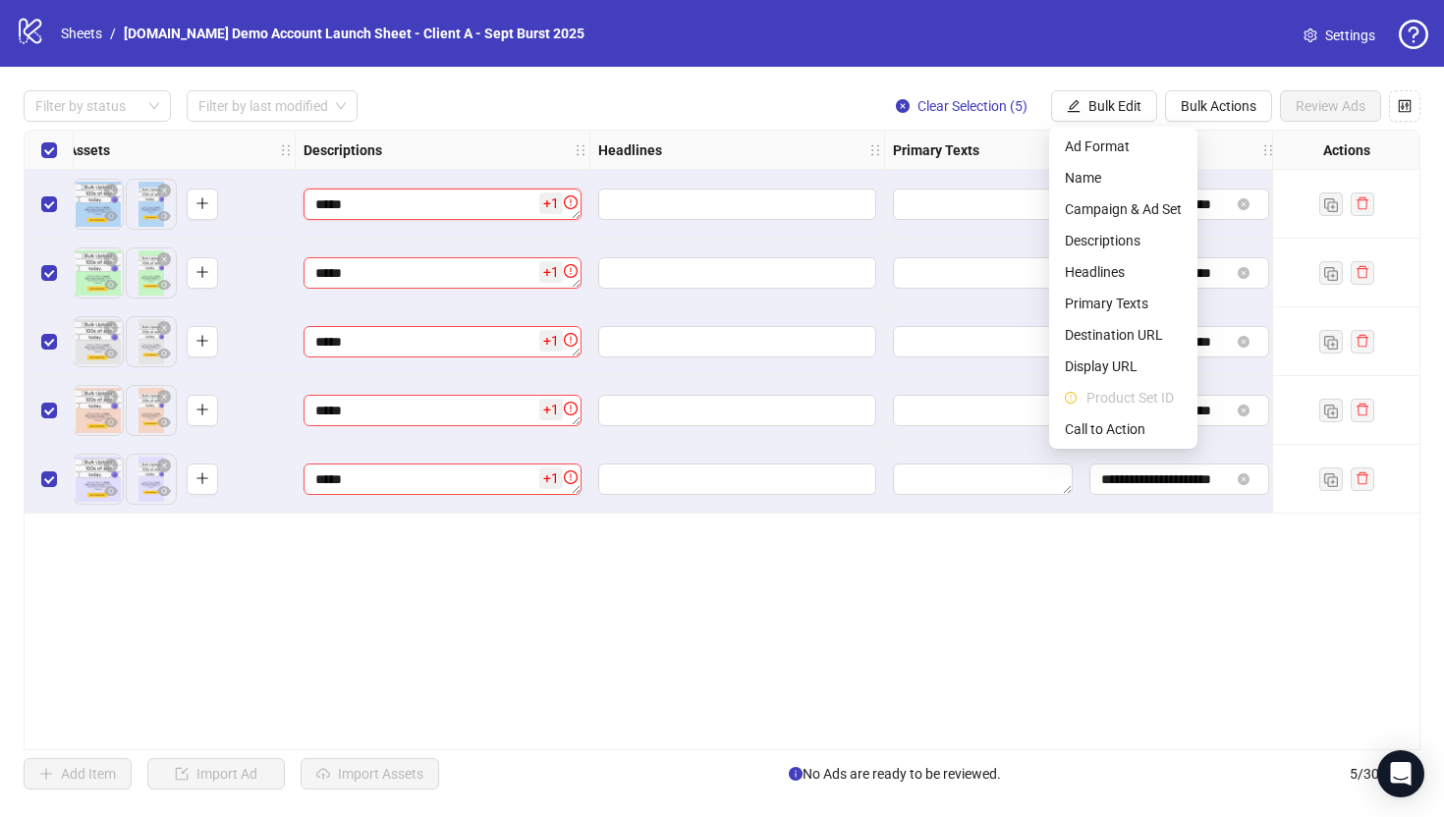
click at [531, 198] on textarea "****" at bounding box center [442, 204] width 278 height 31
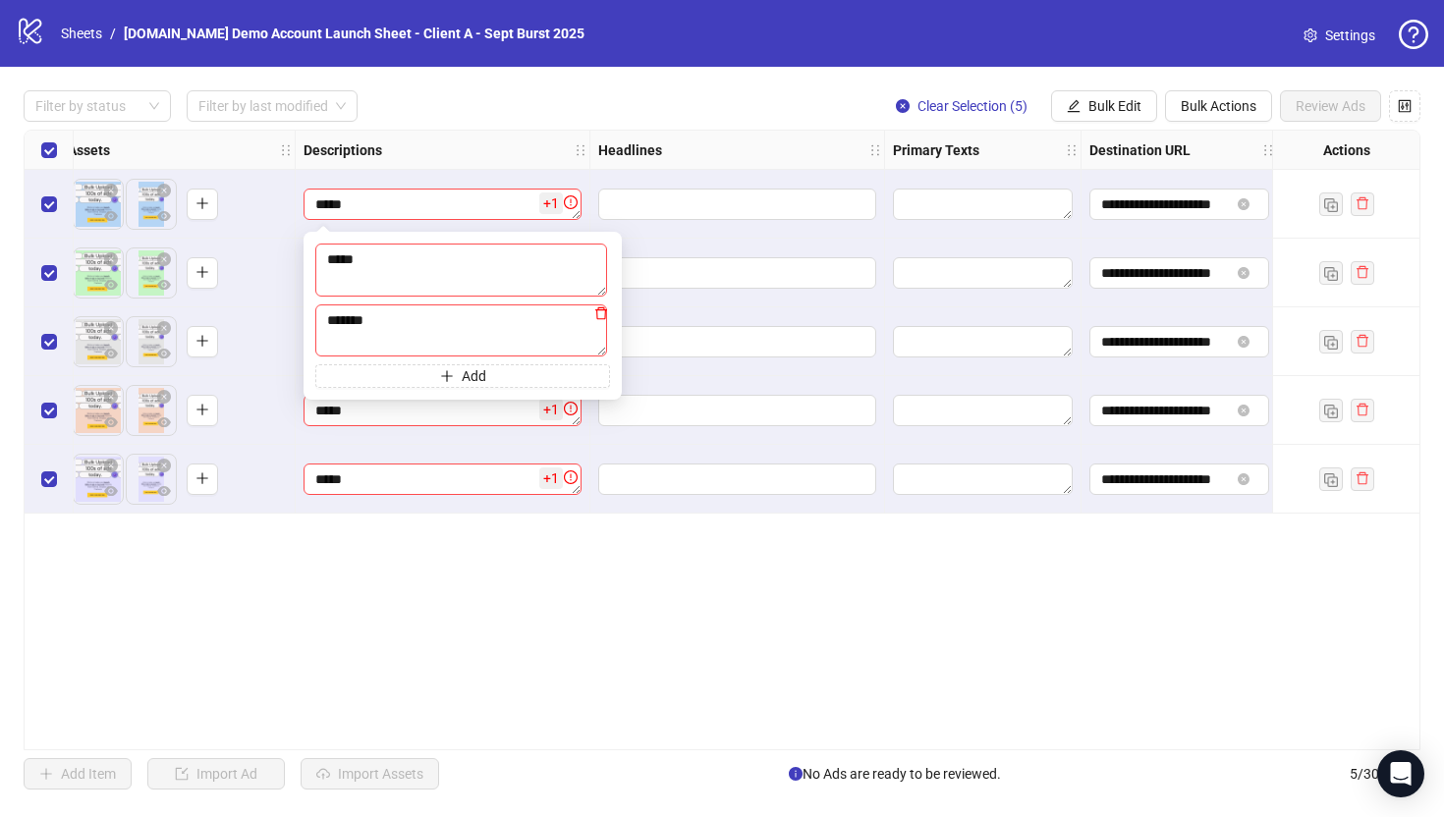
click at [603, 314] on icon "delete" at bounding box center [601, 313] width 14 height 14
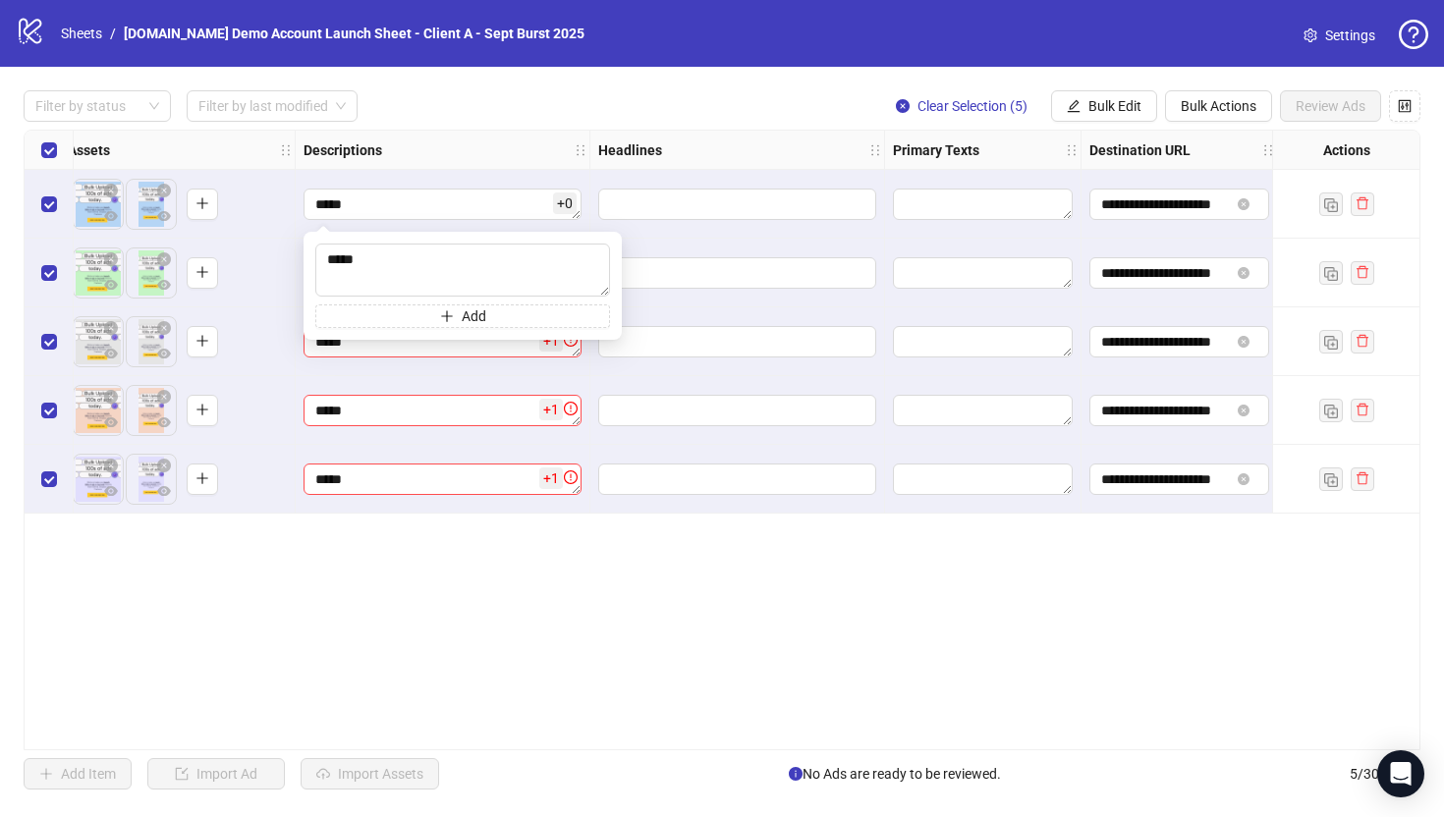
click at [490, 525] on div "**********" at bounding box center [722, 440] width 1397 height 621
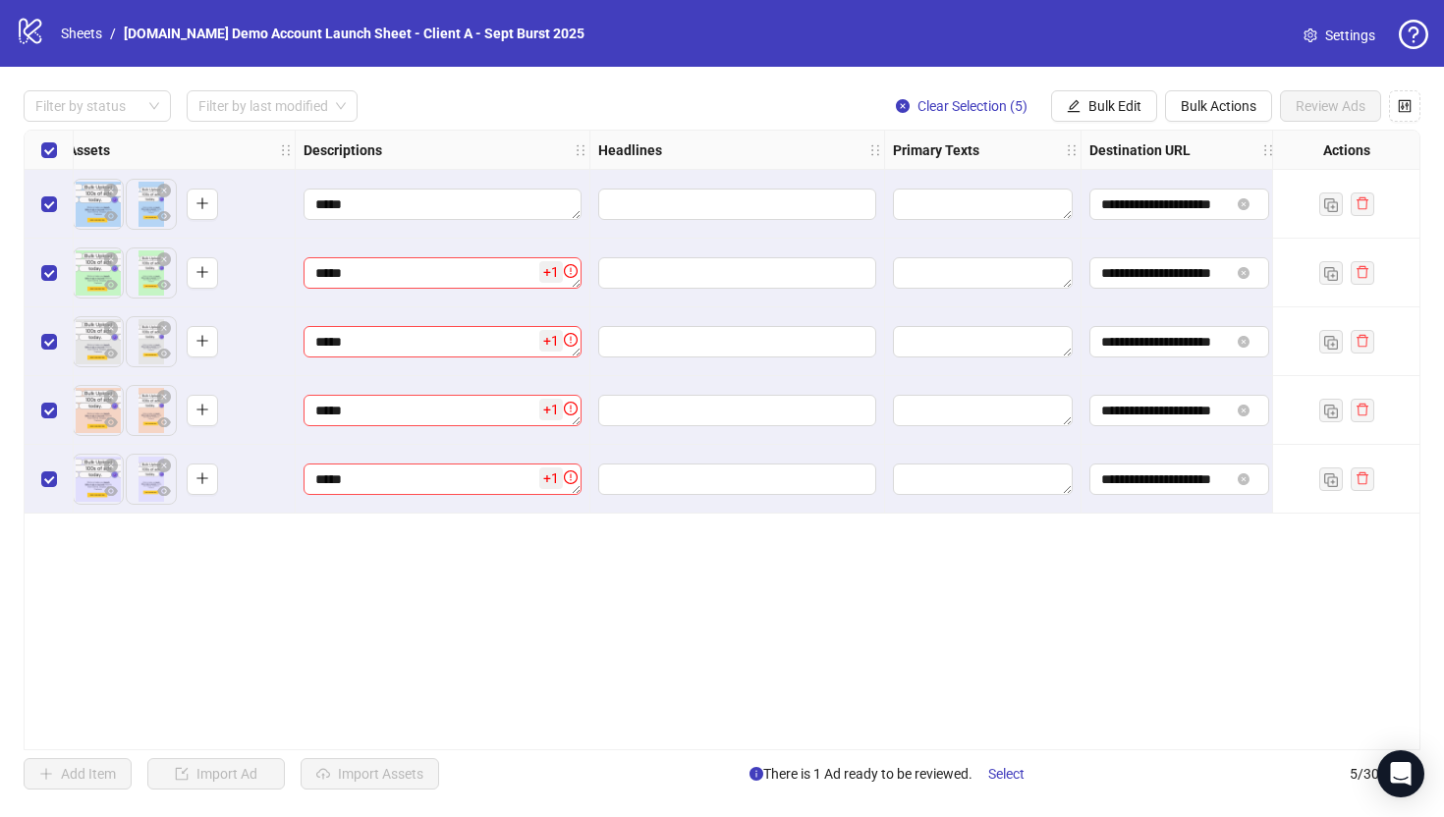
click at [524, 290] on div "**** + 1" at bounding box center [443, 273] width 295 height 69
click at [524, 273] on textarea "****" at bounding box center [442, 272] width 278 height 31
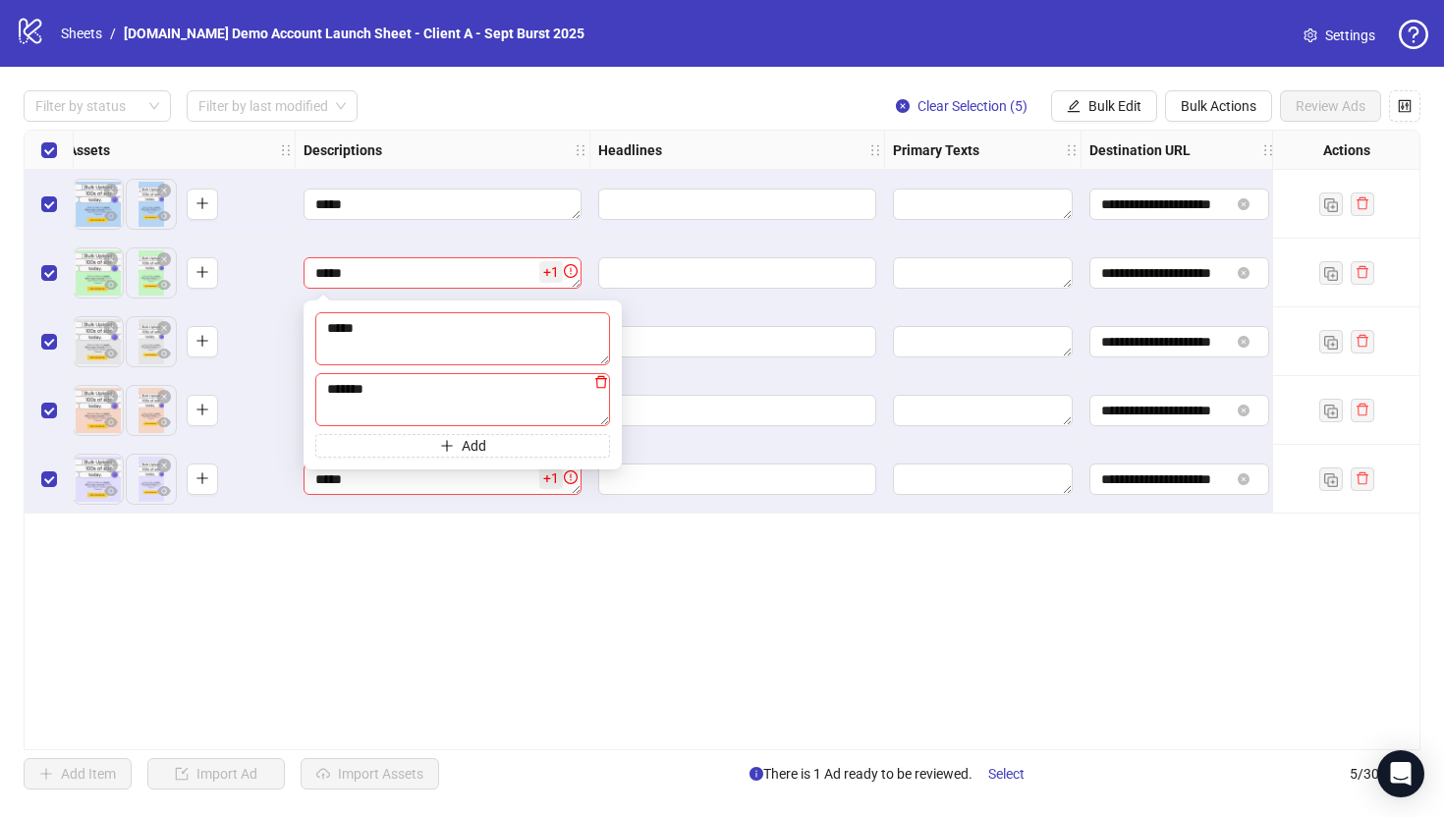
click at [600, 384] on icon "delete" at bounding box center [601, 382] width 14 height 14
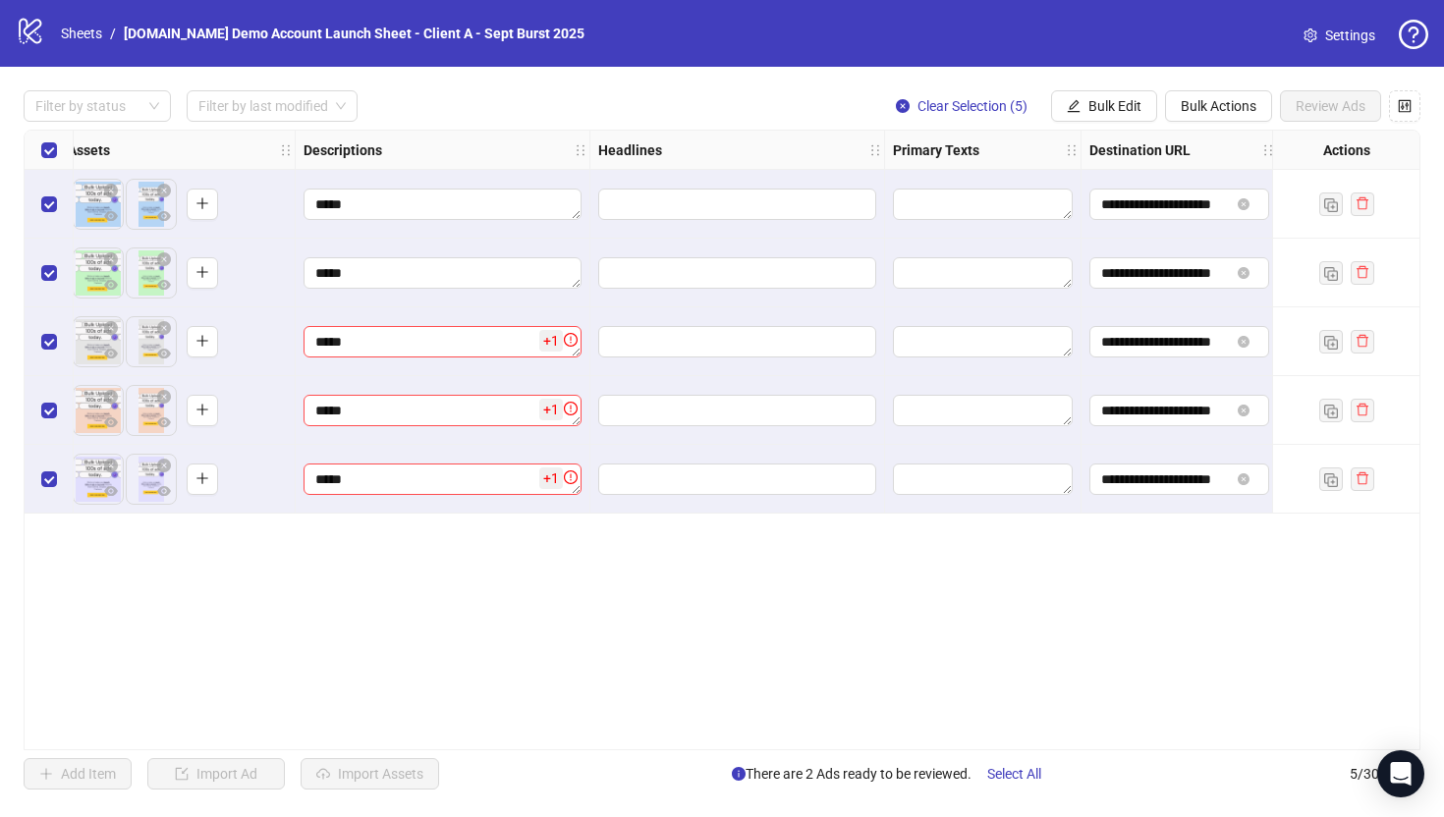
click at [415, 607] on div "**********" at bounding box center [722, 440] width 1397 height 621
click at [524, 355] on textarea "****" at bounding box center [442, 341] width 278 height 31
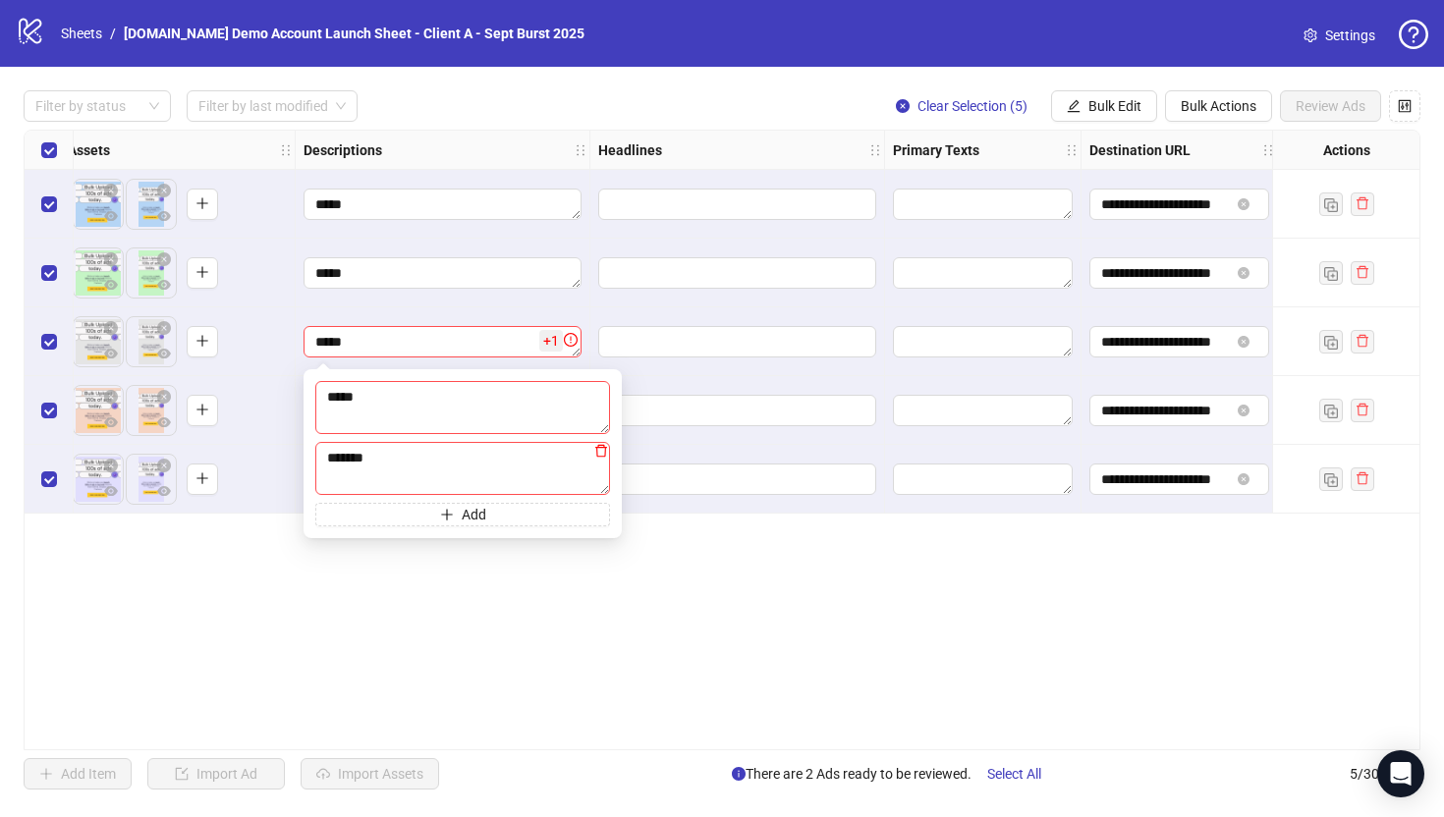
click at [603, 453] on icon "delete" at bounding box center [601, 451] width 14 height 14
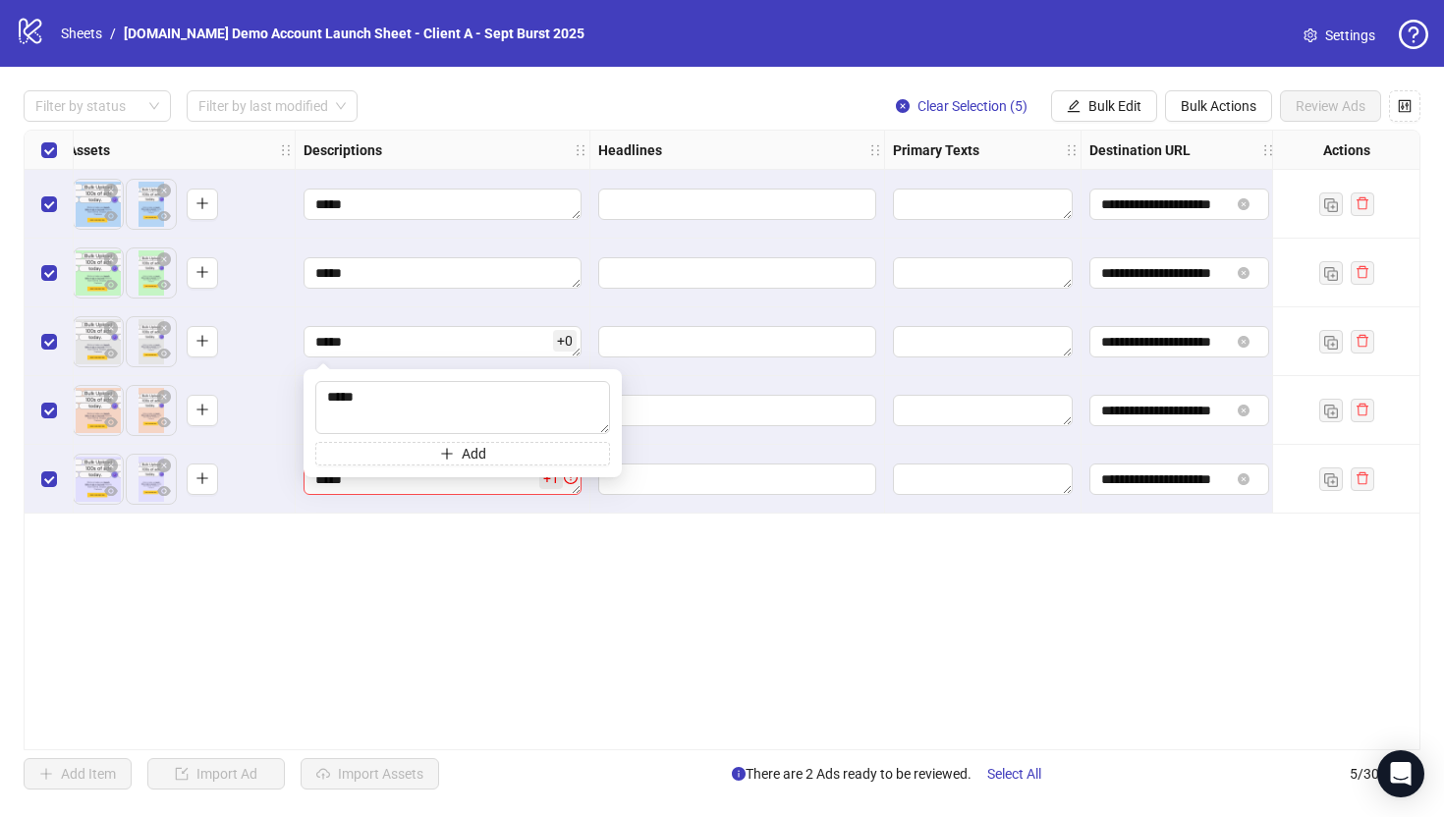
click at [489, 565] on div "**********" at bounding box center [722, 440] width 1397 height 621
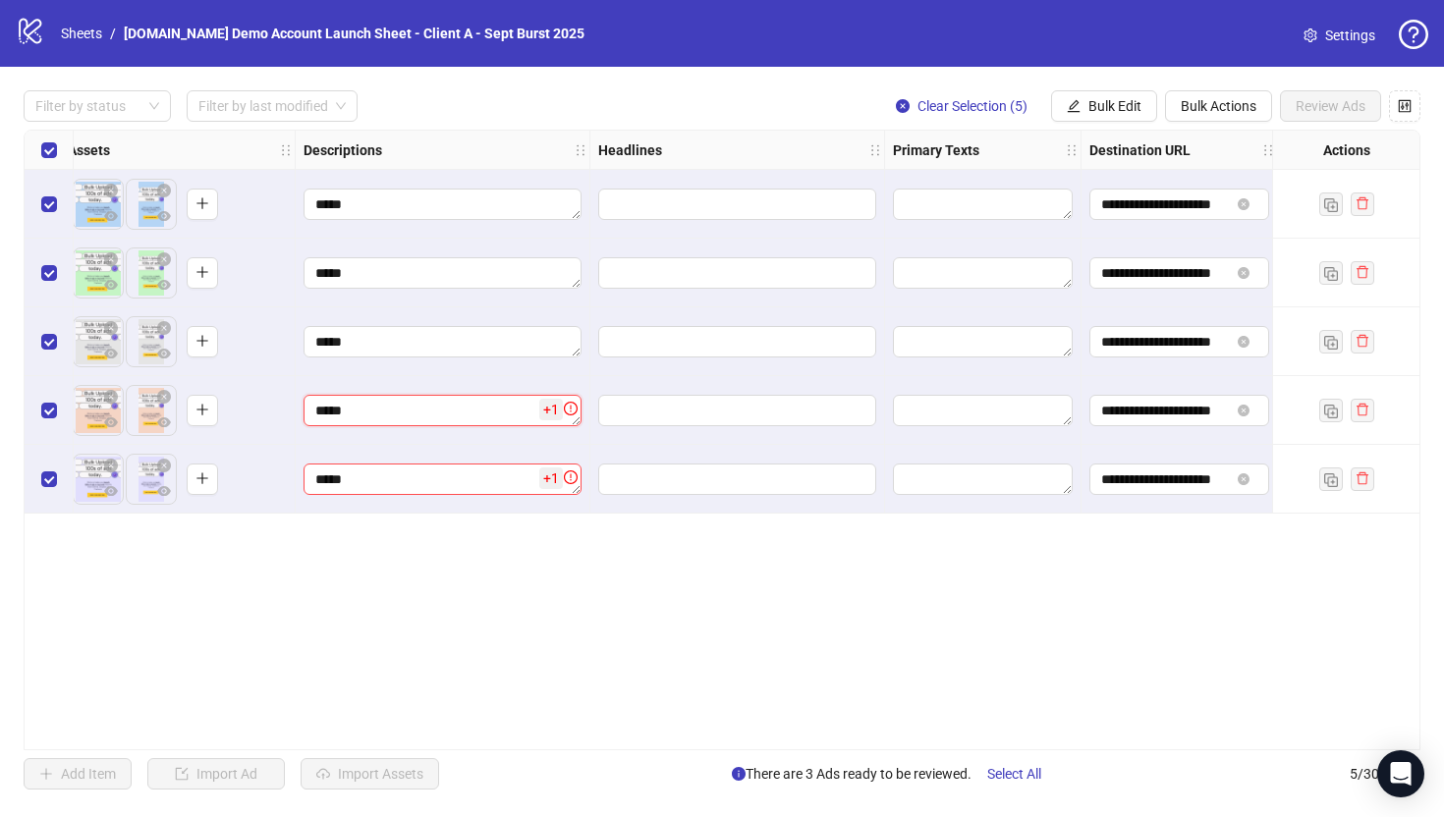
click at [501, 408] on textarea "****" at bounding box center [442, 410] width 278 height 31
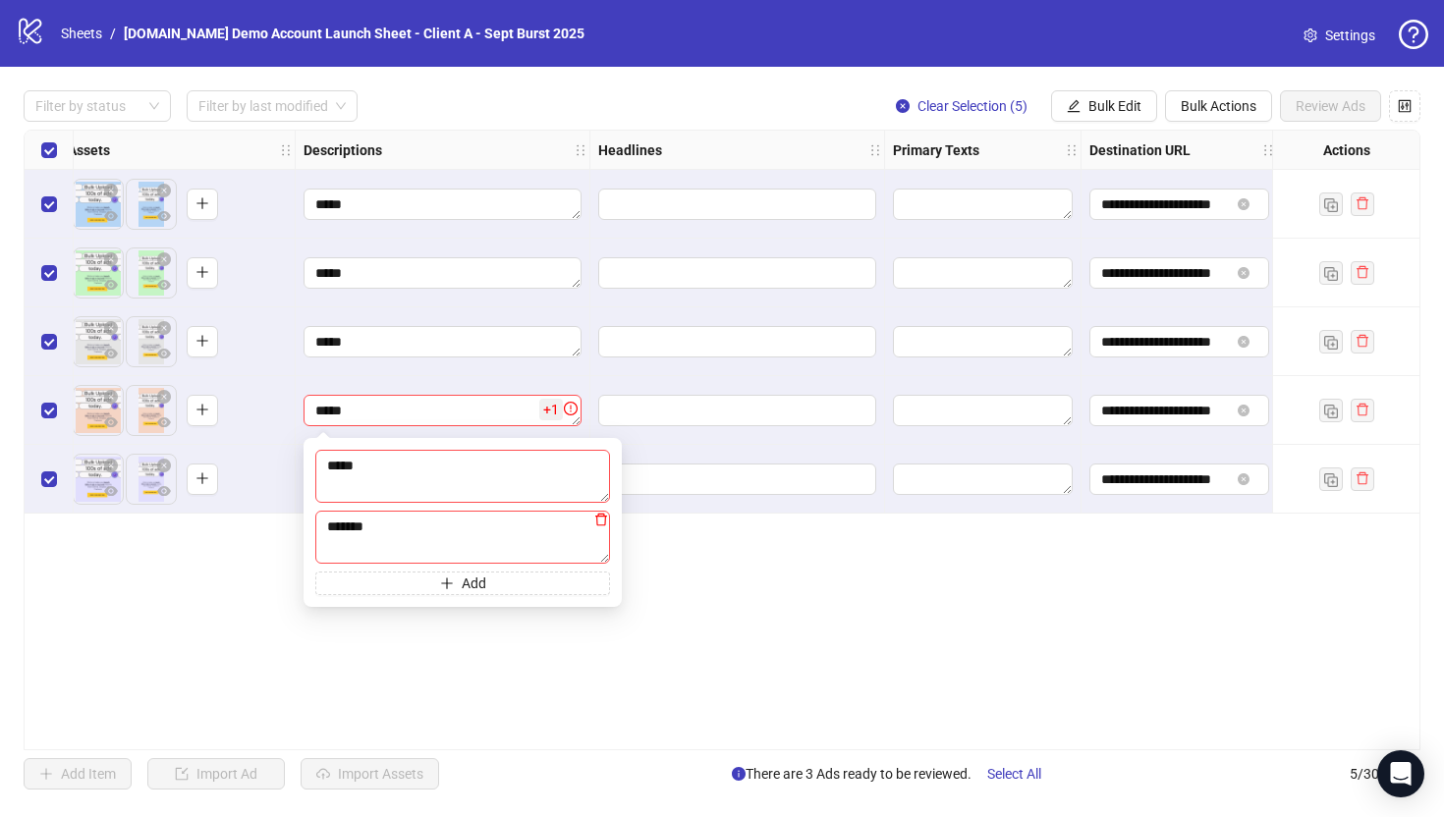
click at [603, 514] on icon "delete" at bounding box center [601, 520] width 12 height 13
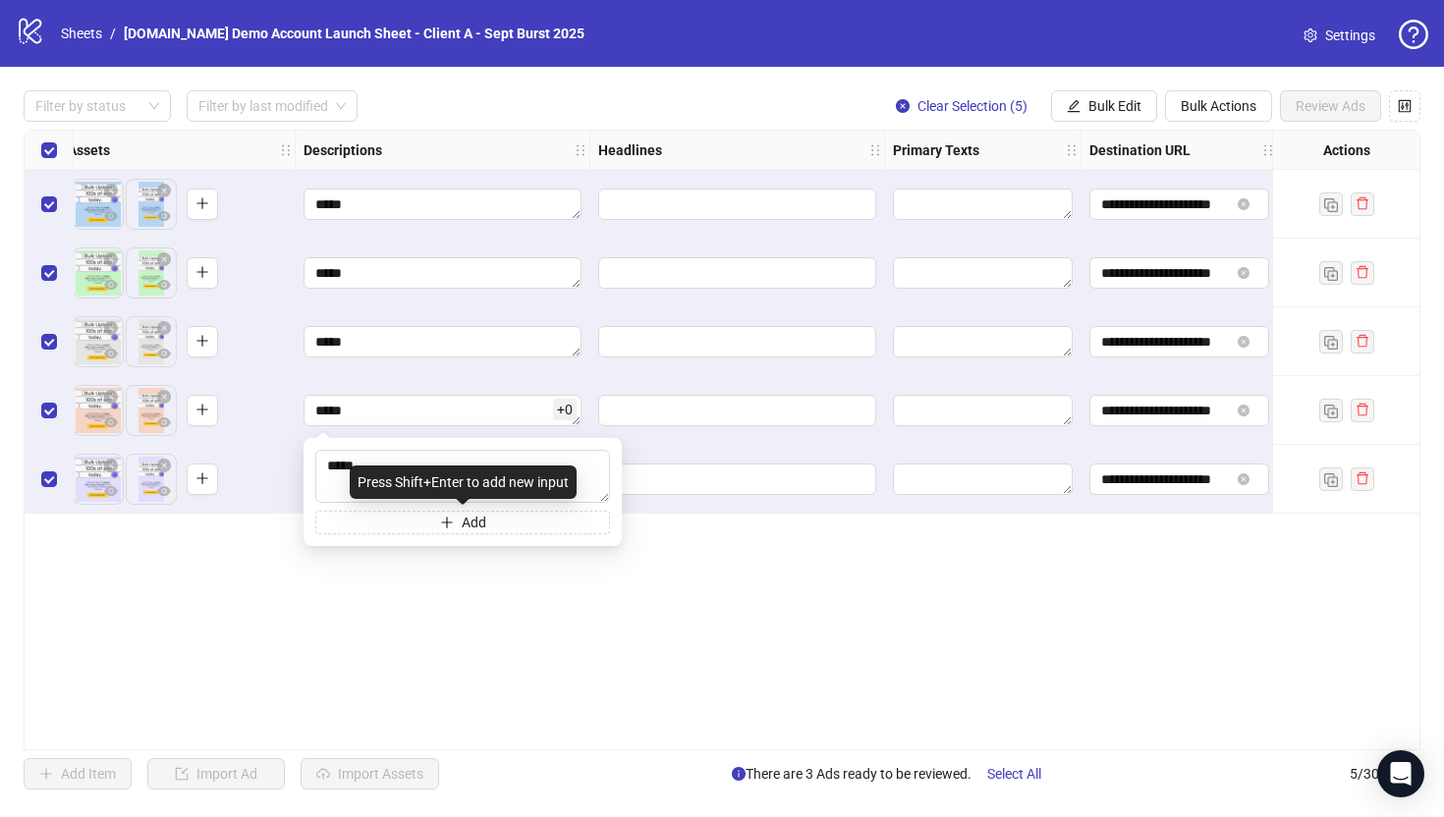
click at [503, 601] on div "**********" at bounding box center [722, 440] width 1397 height 621
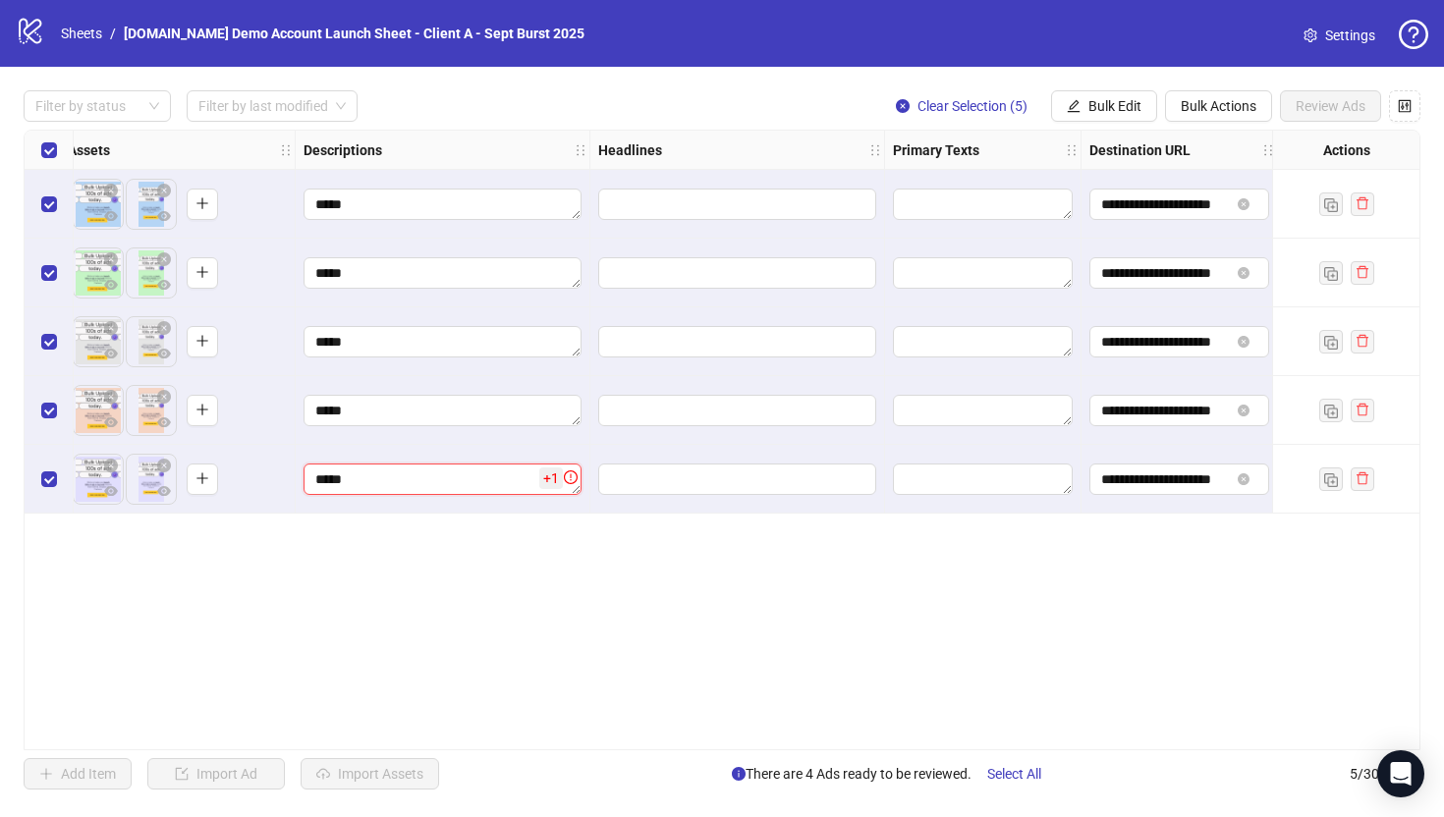
click at [488, 483] on textarea "****" at bounding box center [442, 479] width 278 height 31
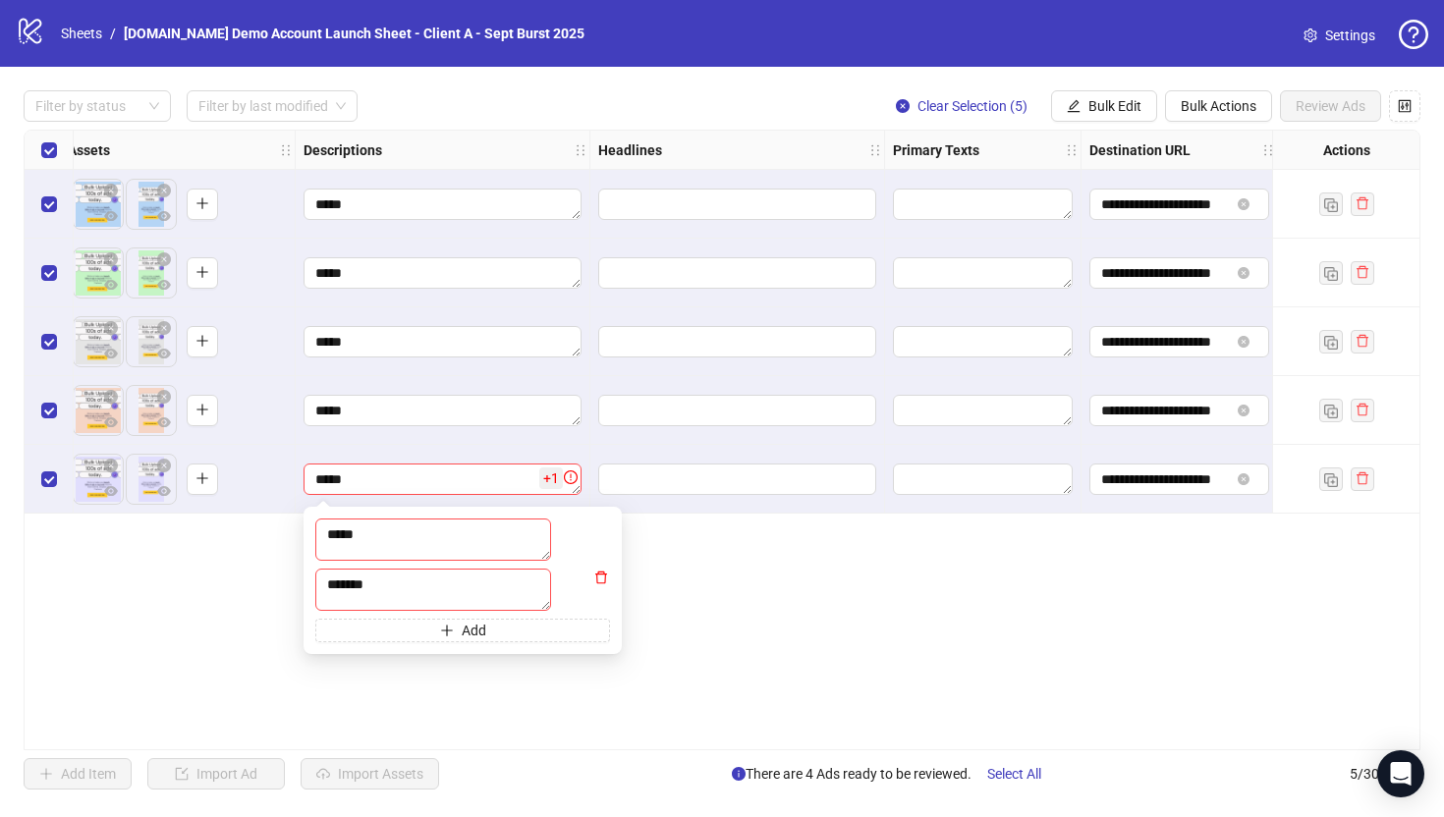
click at [602, 584] on icon "delete" at bounding box center [601, 578] width 14 height 14
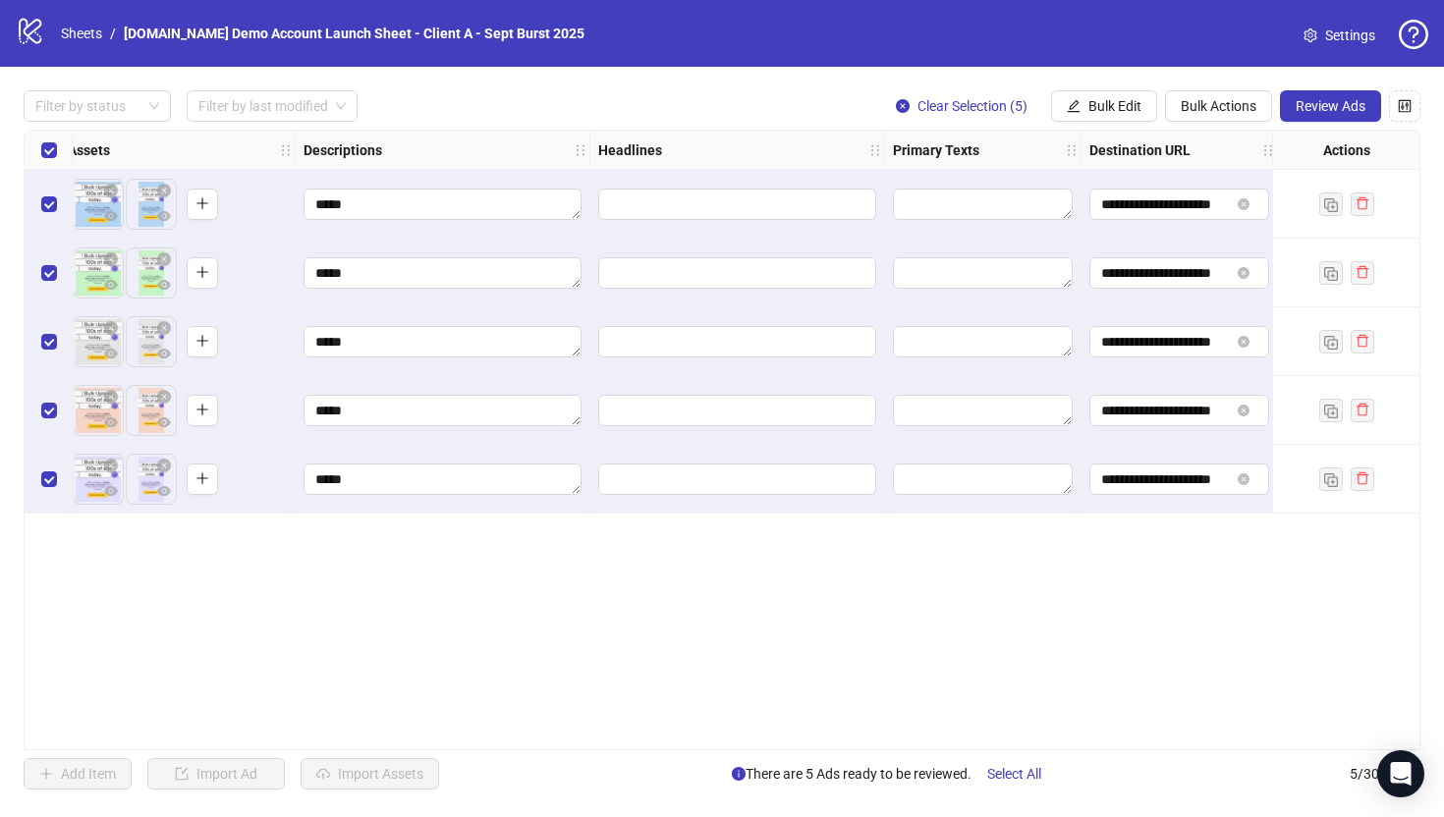
click at [738, 586] on div "**********" at bounding box center [722, 440] width 1397 height 621
click at [1088, 107] on span "Bulk Edit" at bounding box center [1114, 106] width 53 height 16
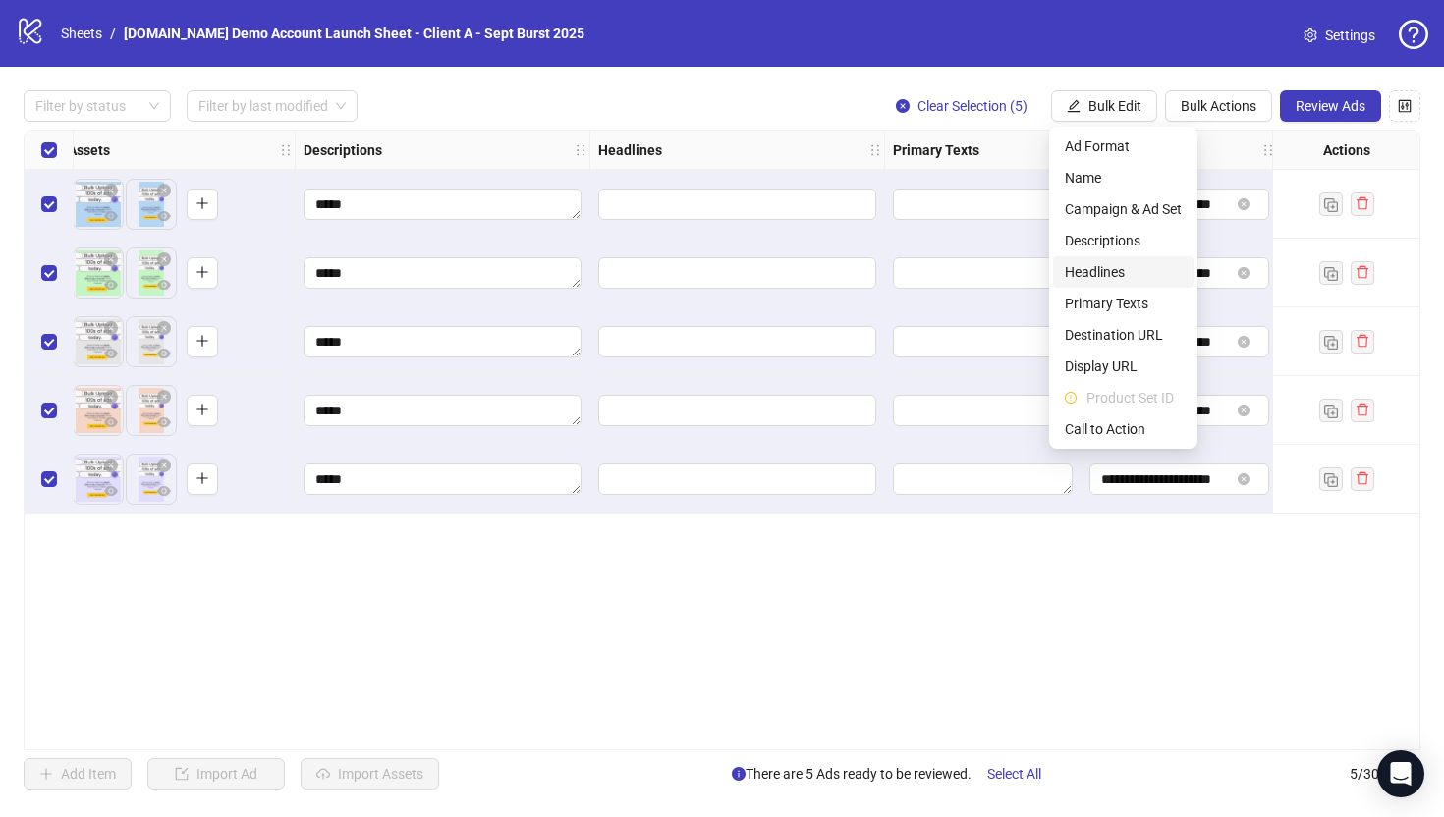
click at [1102, 269] on span "Headlines" at bounding box center [1123, 272] width 117 height 22
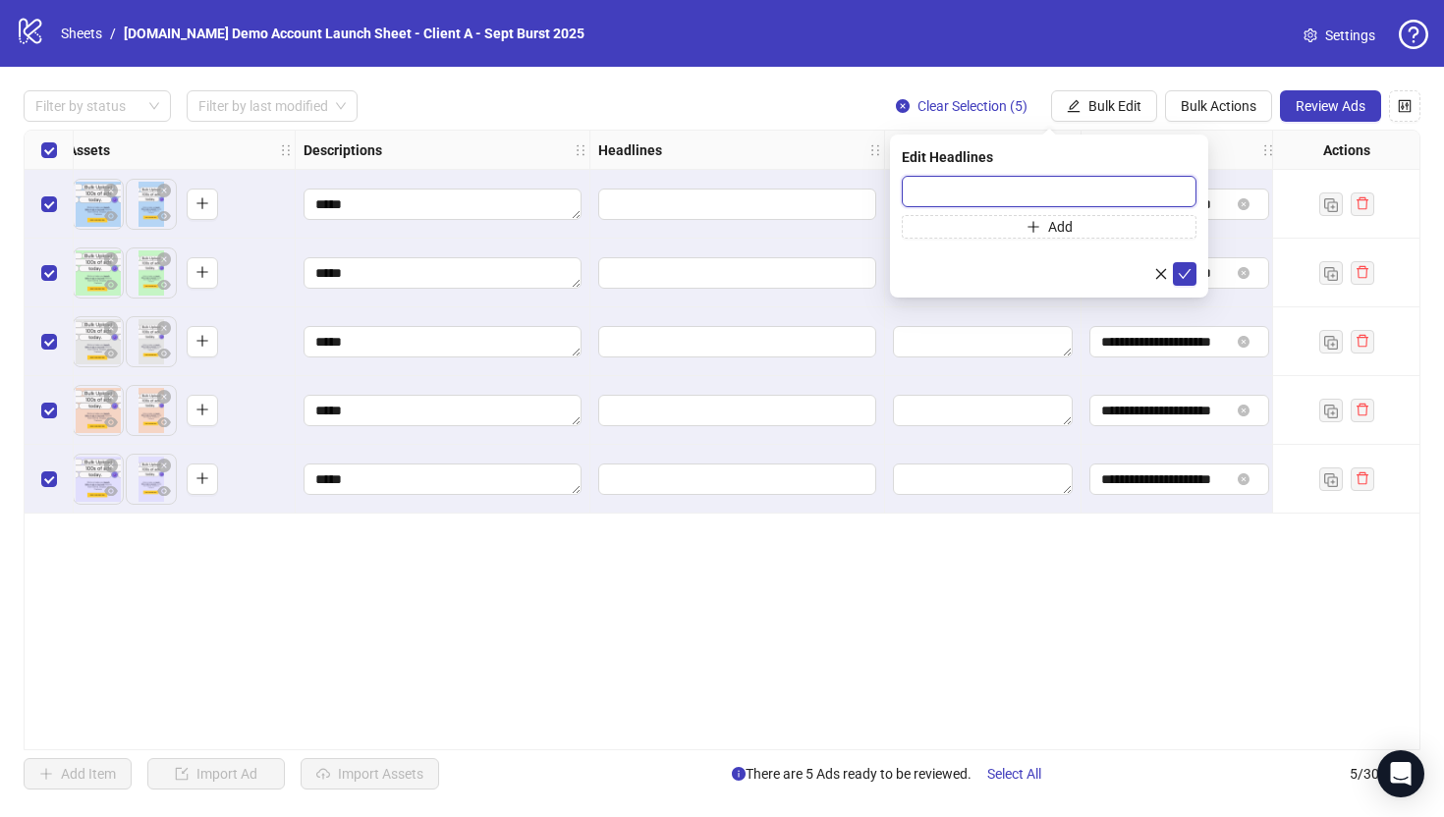
click at [944, 183] on input "text" at bounding box center [1049, 191] width 295 height 31
type input "**********"
click at [1185, 272] on icon "check" at bounding box center [1185, 274] width 13 height 10
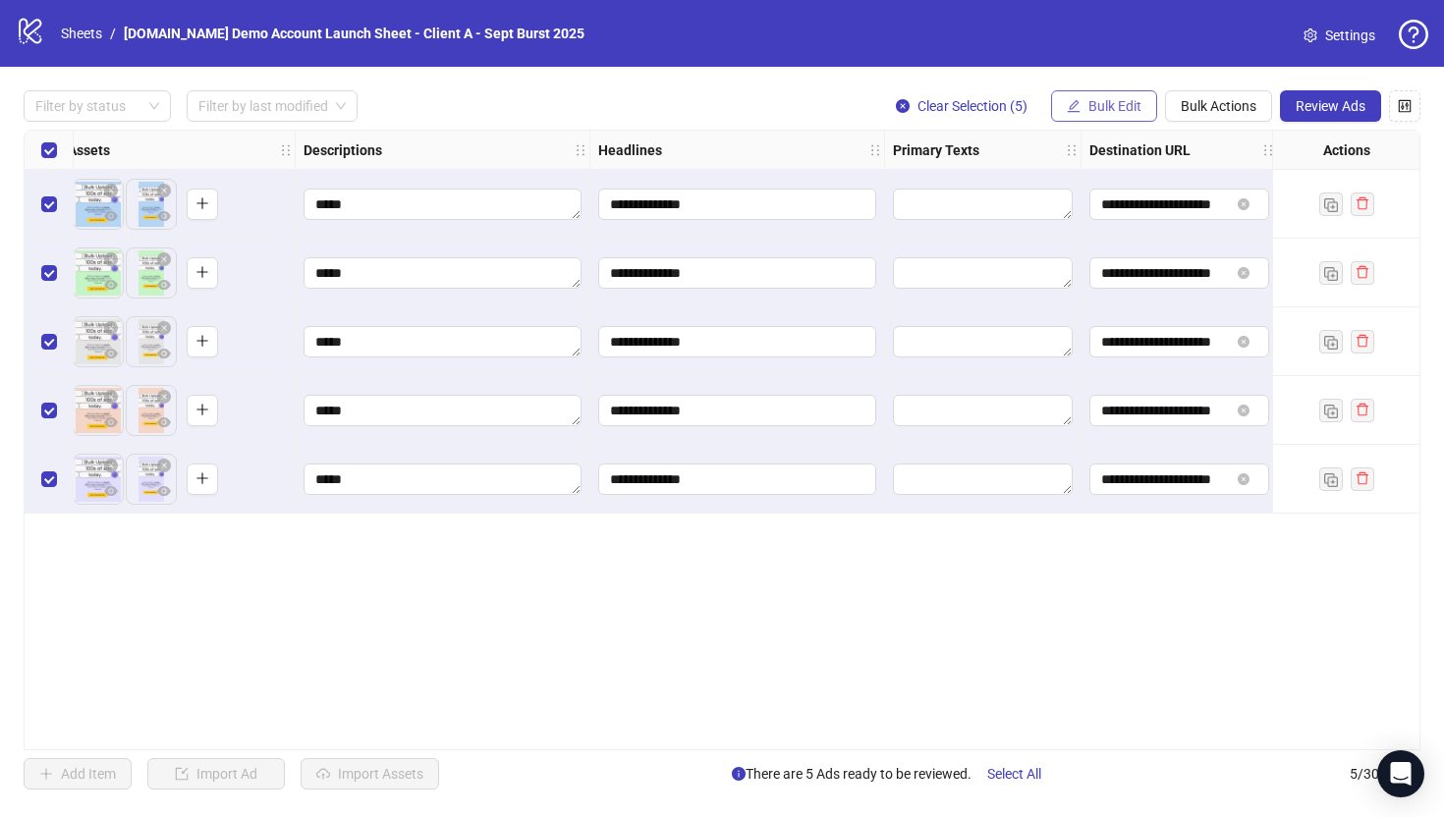
click at [1095, 111] on span "Bulk Edit" at bounding box center [1114, 106] width 53 height 16
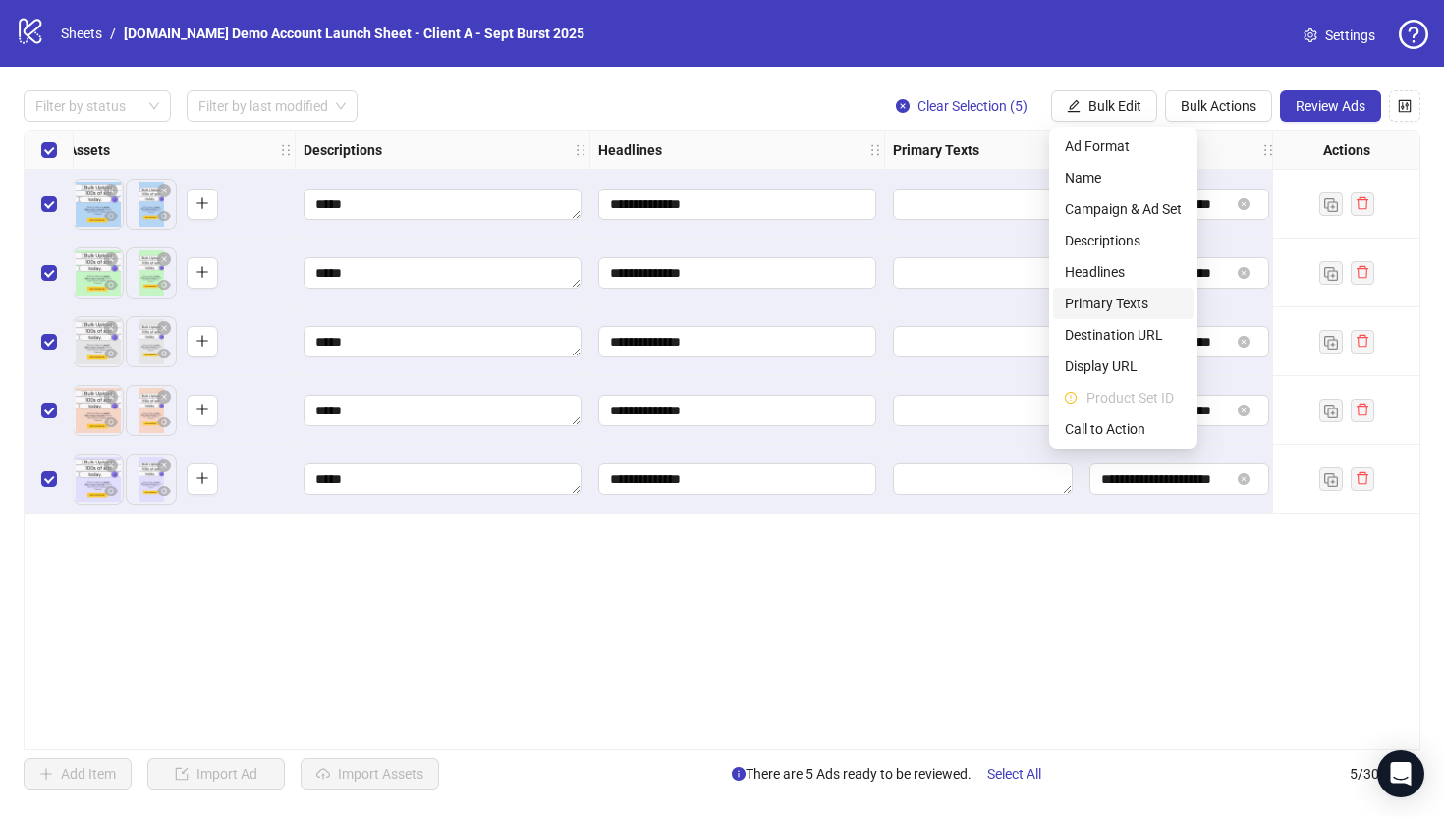
click at [1074, 306] on span "Primary Texts" at bounding box center [1123, 304] width 117 height 22
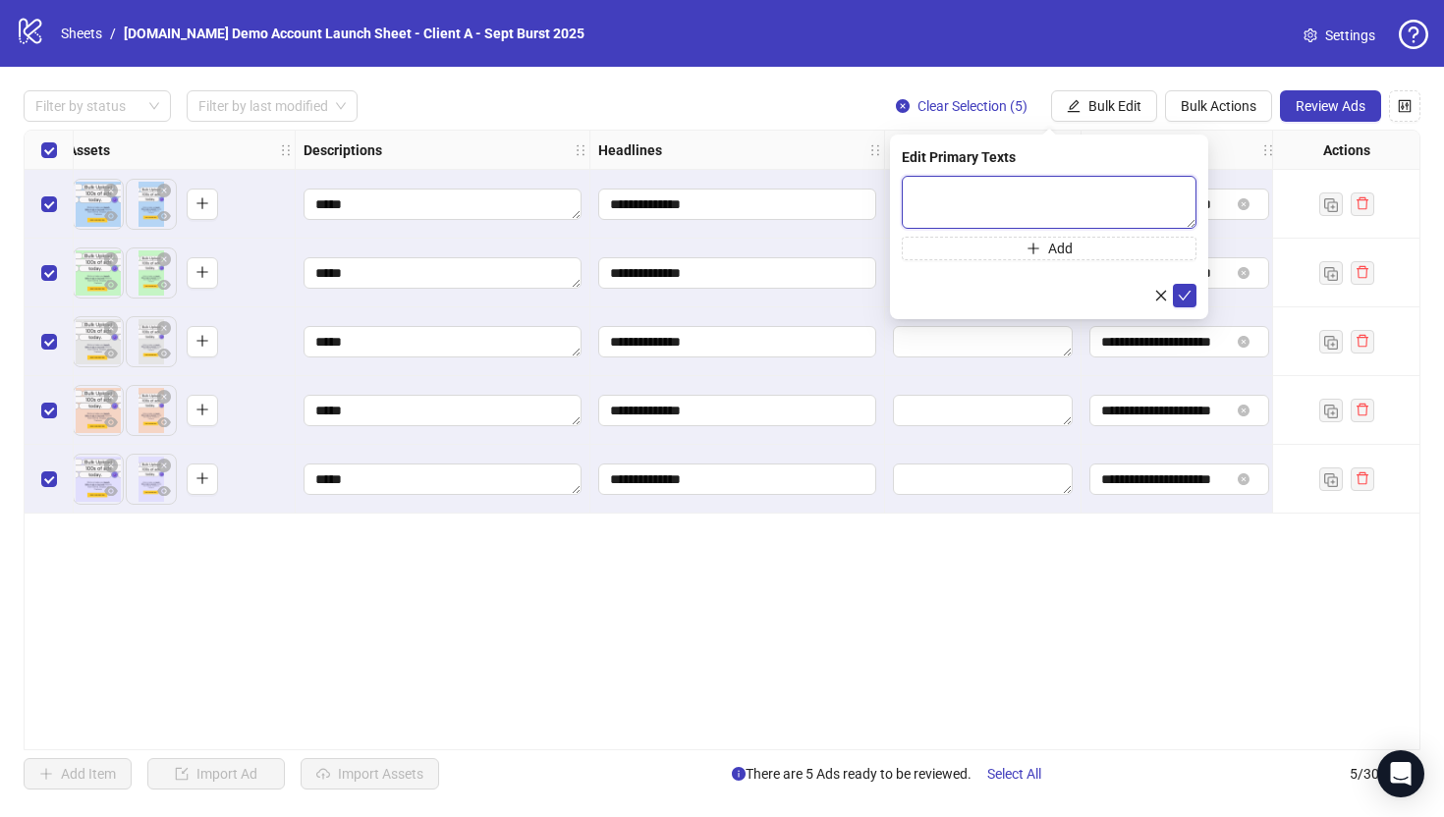
click at [947, 192] on textarea at bounding box center [1049, 202] width 295 height 53
type textarea "*****"
click at [1184, 295] on icon "check" at bounding box center [1185, 296] width 13 height 10
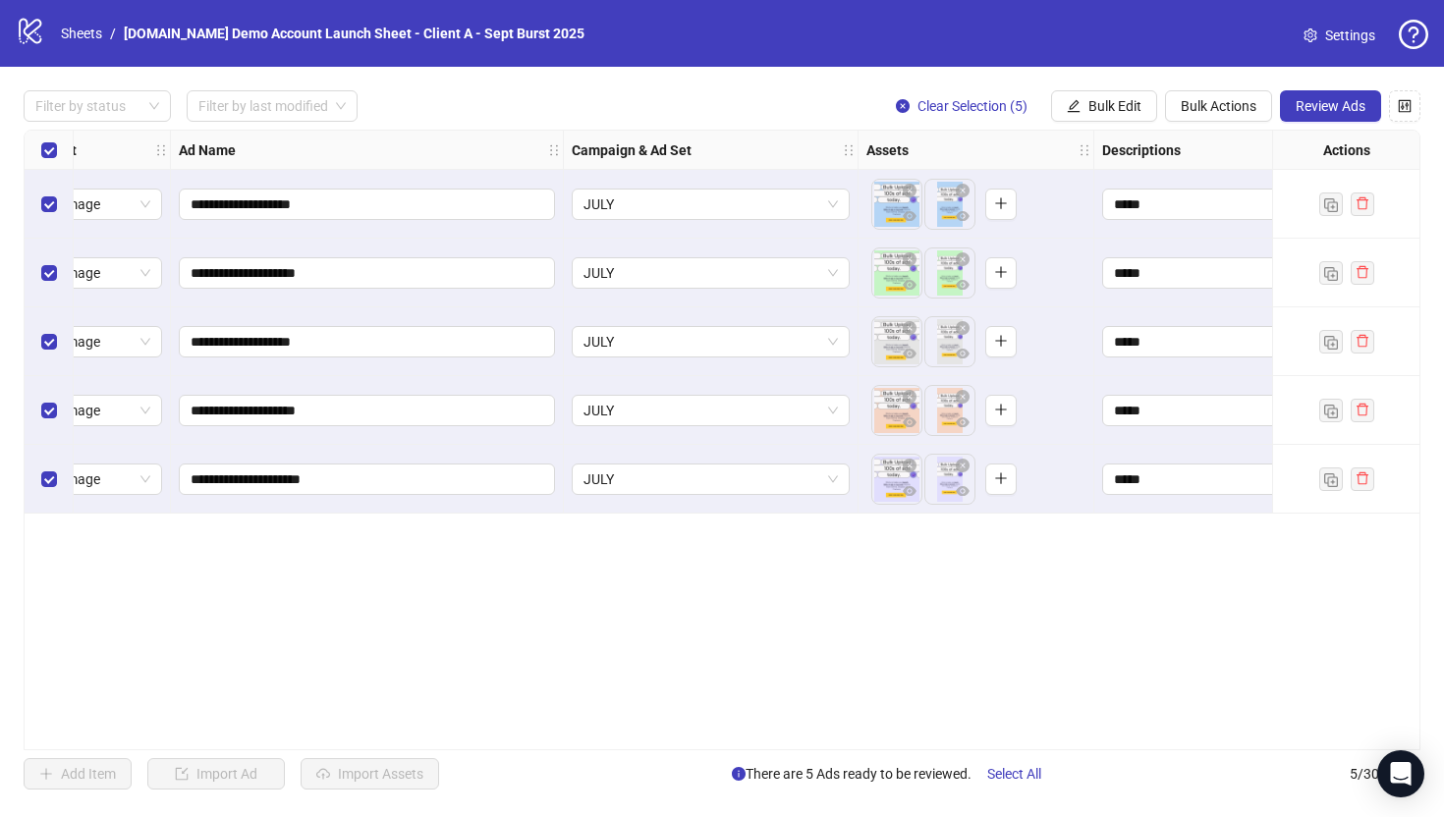
scroll to position [0, 0]
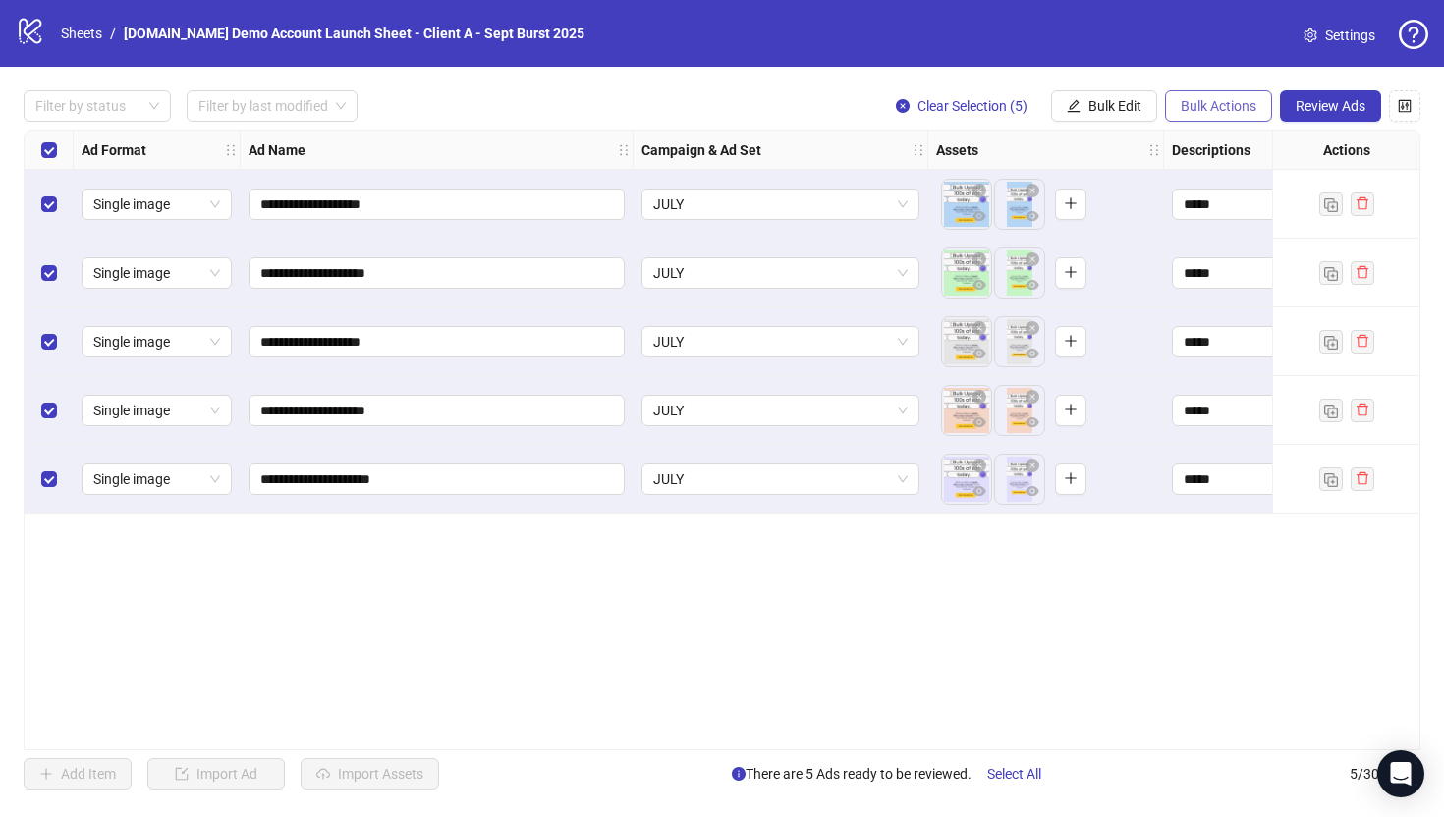
click at [1203, 104] on span "Bulk Actions" at bounding box center [1218, 106] width 76 height 16
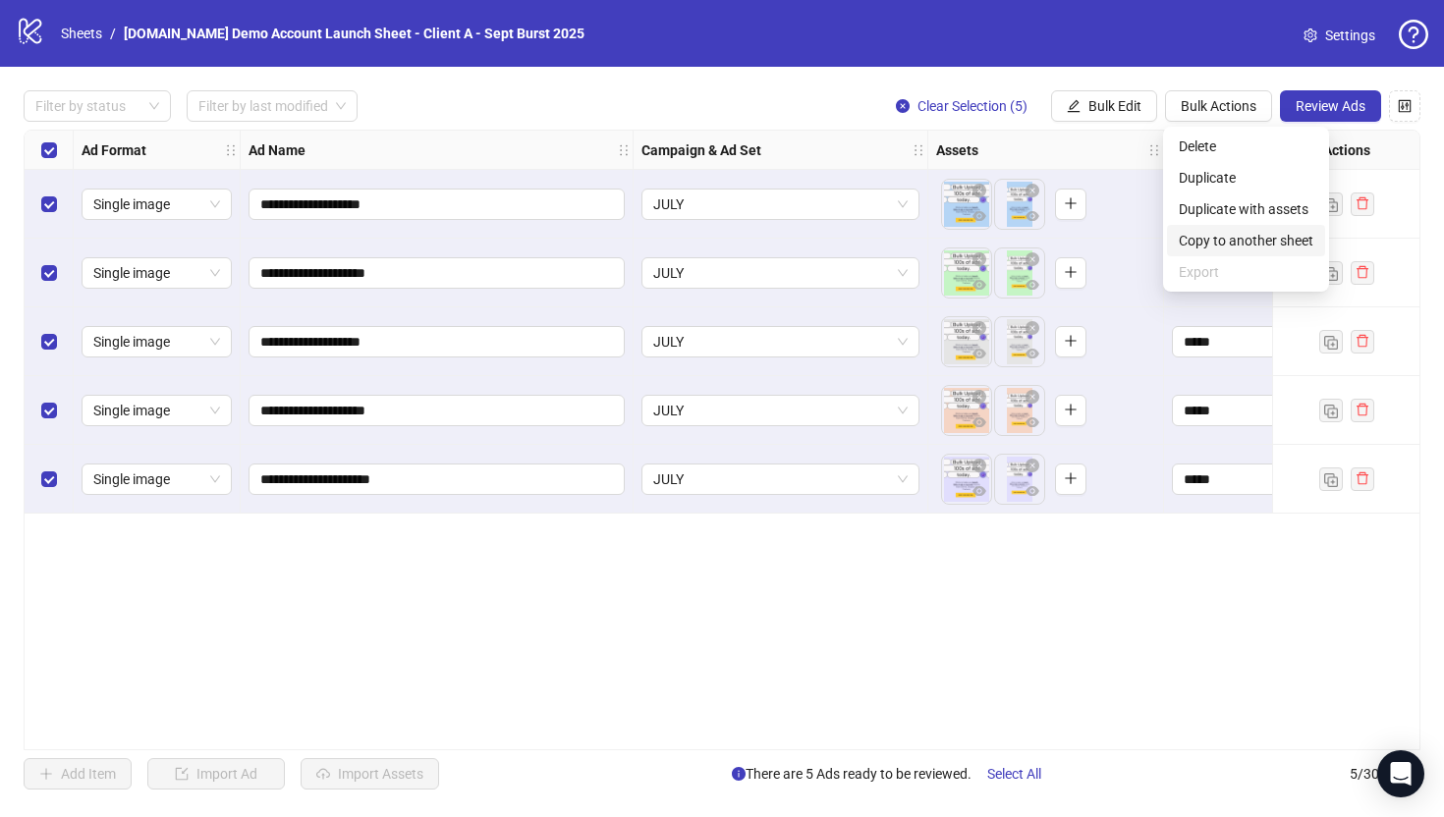
click at [1208, 247] on span "Copy to another sheet" at bounding box center [1246, 241] width 135 height 22
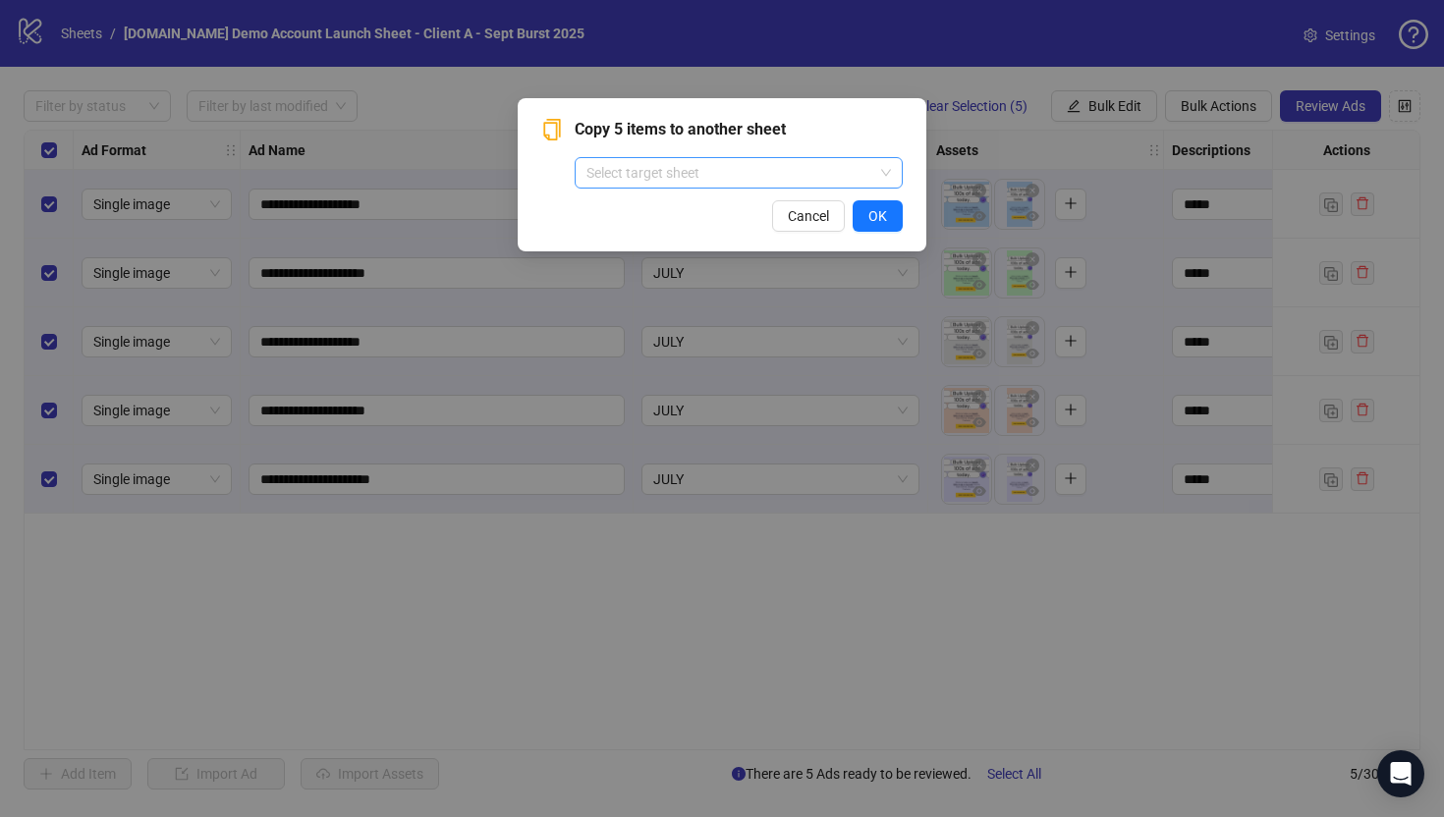
click at [631, 167] on input "search" at bounding box center [729, 172] width 287 height 29
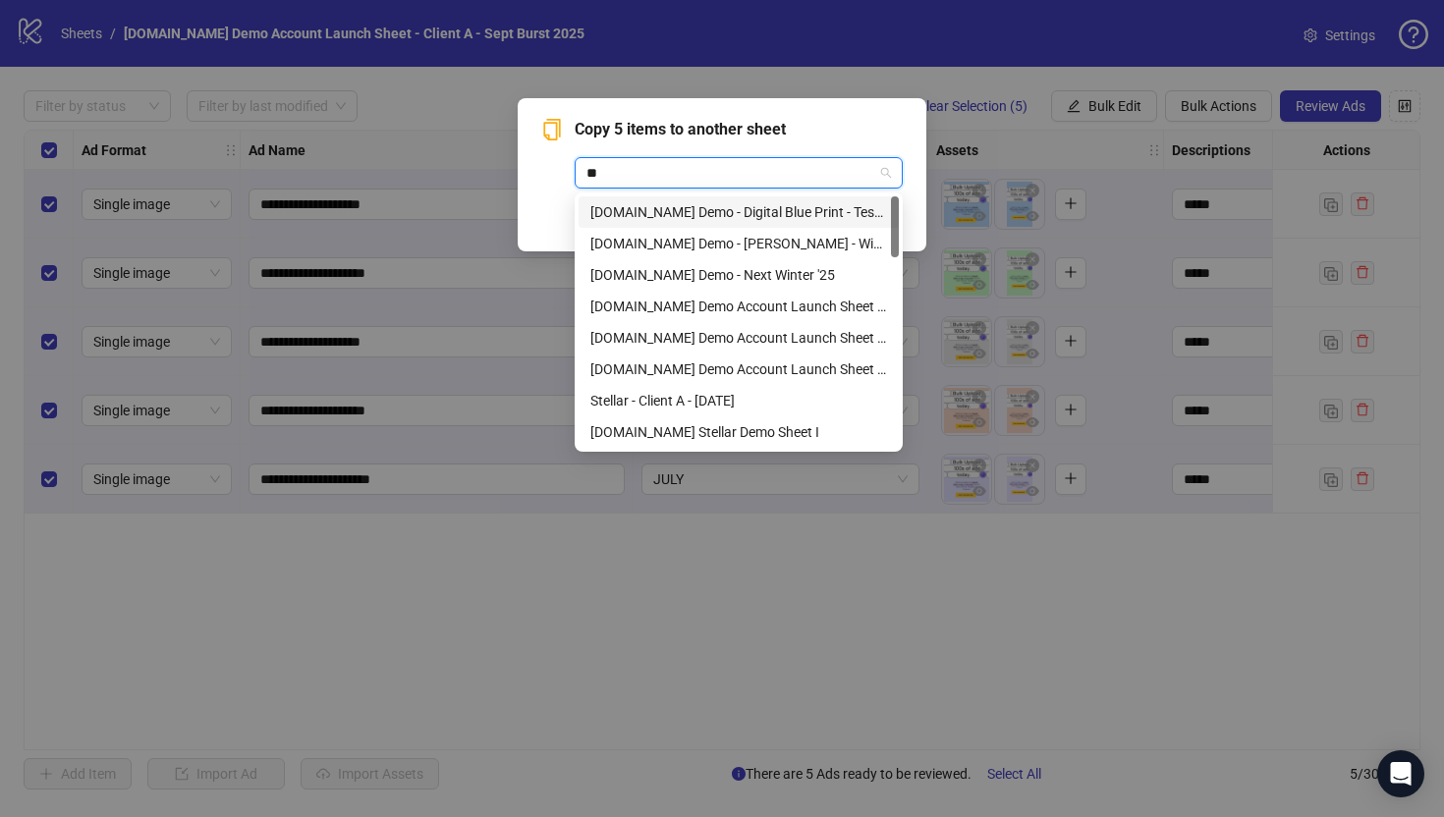
type input "*"
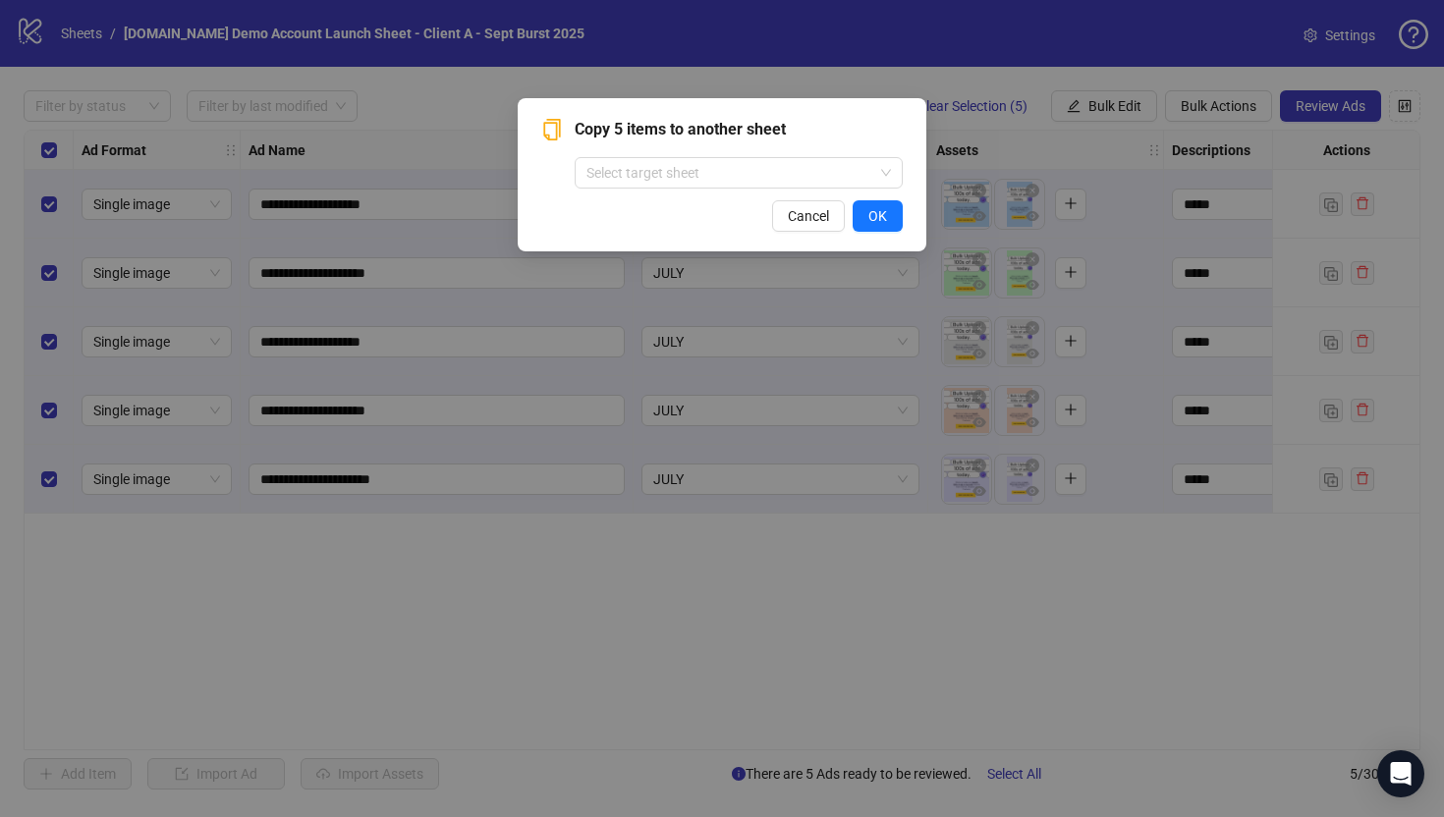
click at [530, 602] on div "Copy 5 items to another sheet Select target sheet Cancel OK" at bounding box center [722, 408] width 1444 height 817
click at [796, 222] on span "Cancel" at bounding box center [808, 216] width 41 height 16
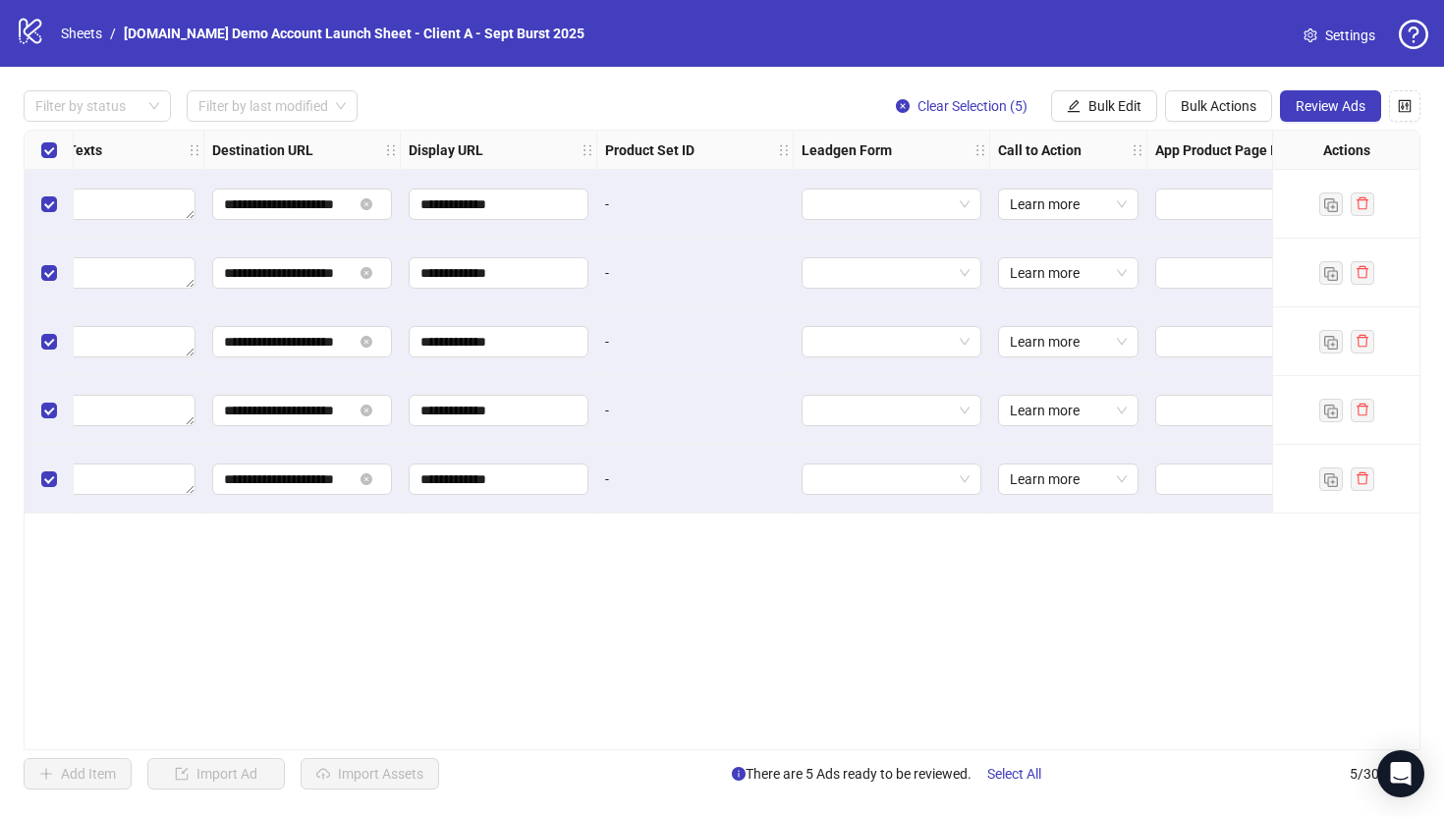
scroll to position [0, 1746]
click at [1127, 115] on button "Bulk Edit" at bounding box center [1104, 105] width 106 height 31
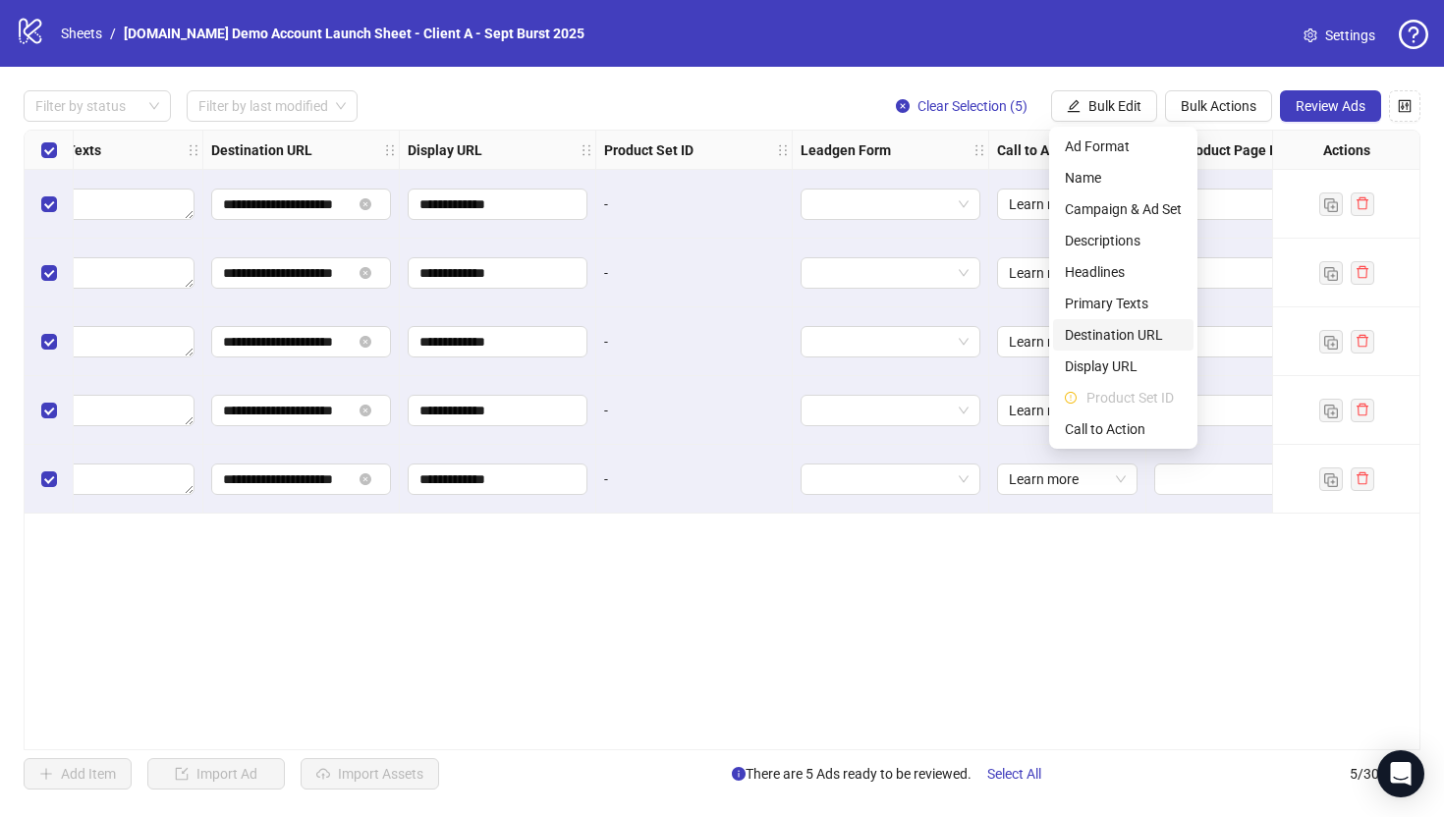
click at [1094, 334] on span "Destination URL" at bounding box center [1123, 335] width 117 height 22
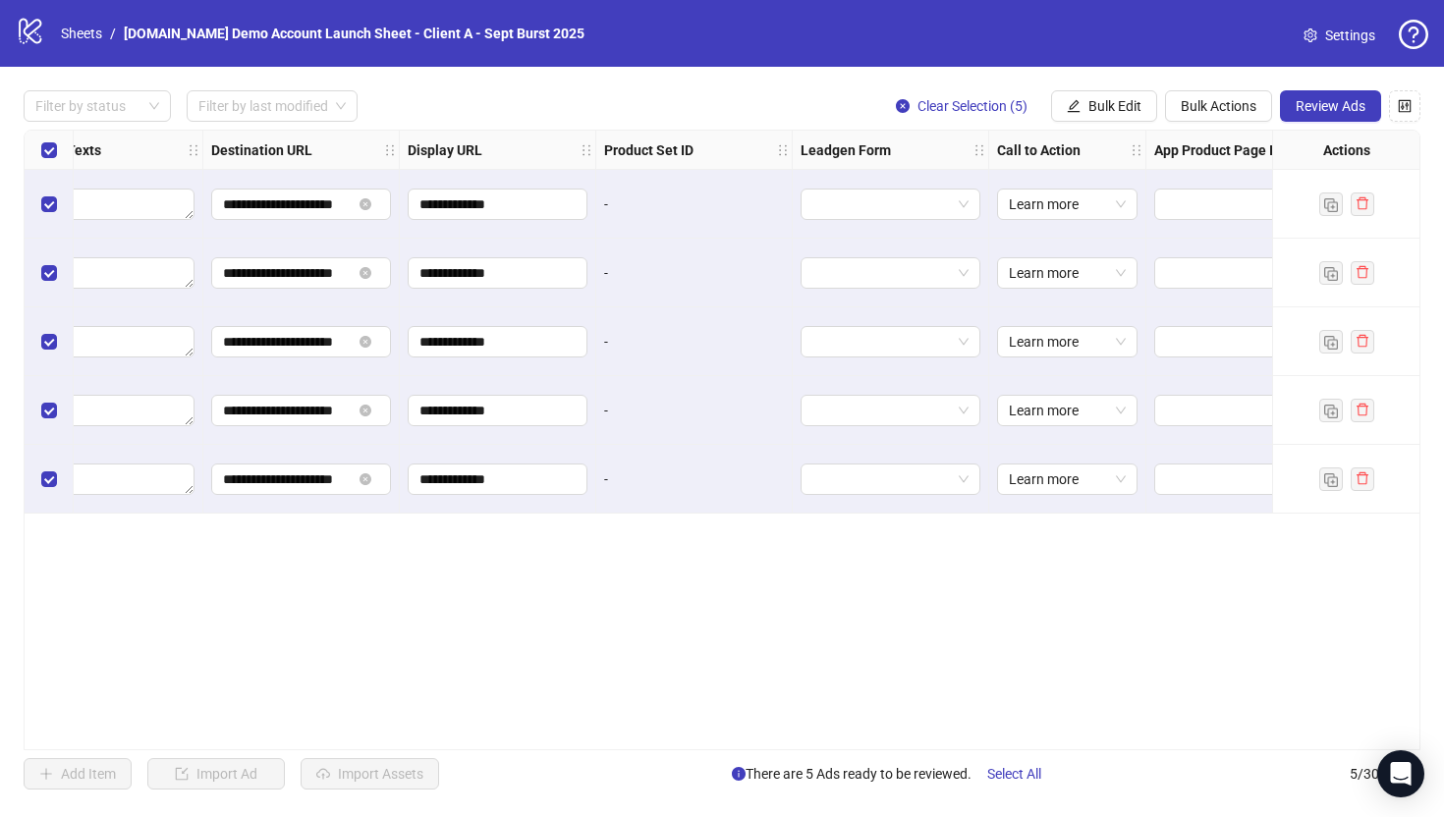
click at [821, 609] on div "**********" at bounding box center [722, 440] width 1397 height 621
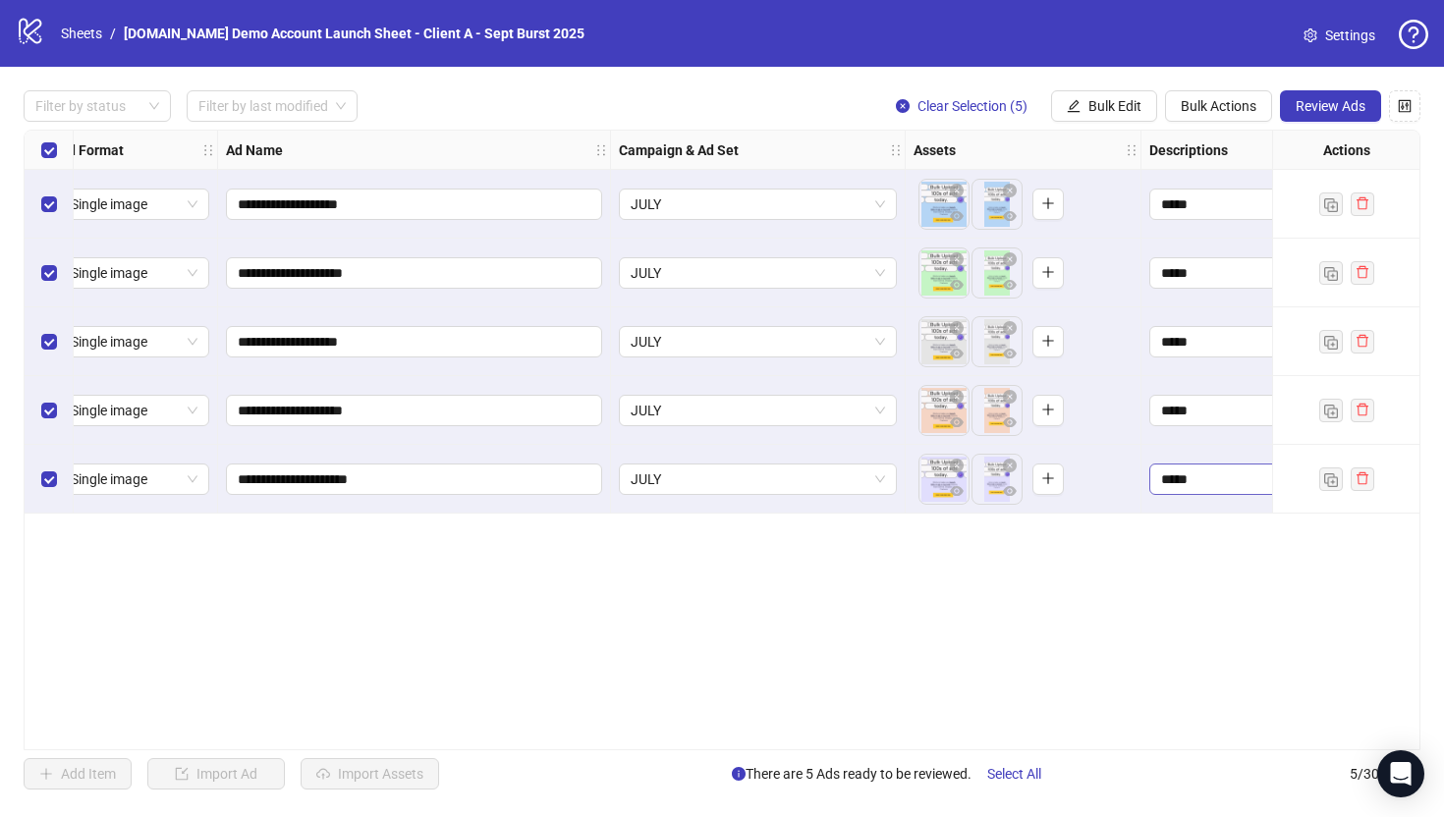
scroll to position [0, 11]
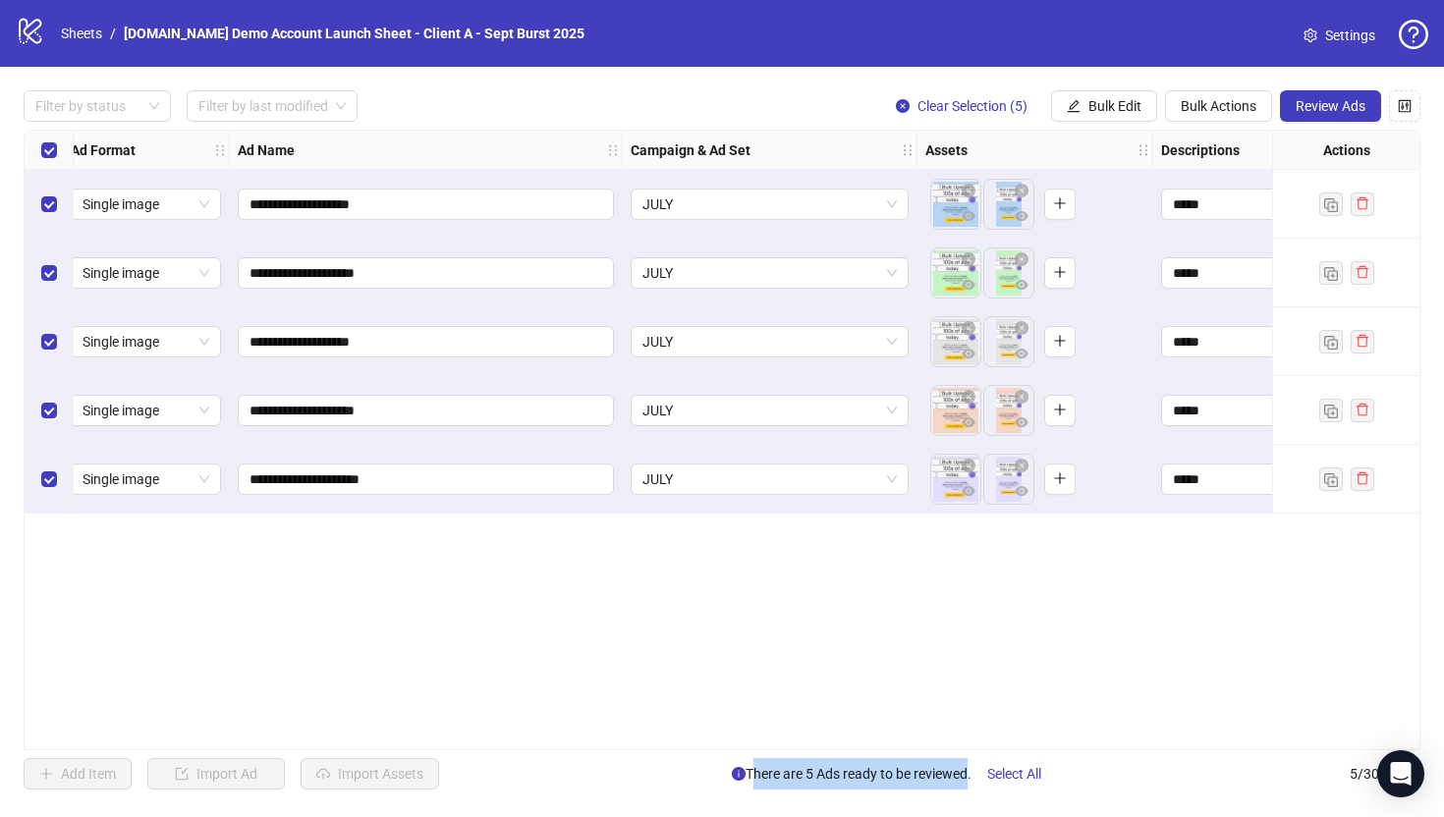
drag, startPoint x: 741, startPoint y: 779, endPoint x: 961, endPoint y: 770, distance: 220.2
click at [961, 770] on span "There are 5 Ads ready to be reviewed. Select All" at bounding box center [894, 773] width 325 height 31
click at [829, 634] on div "**********" at bounding box center [722, 440] width 1397 height 621
click at [1300, 100] on span "Review Ads" at bounding box center [1330, 106] width 70 height 16
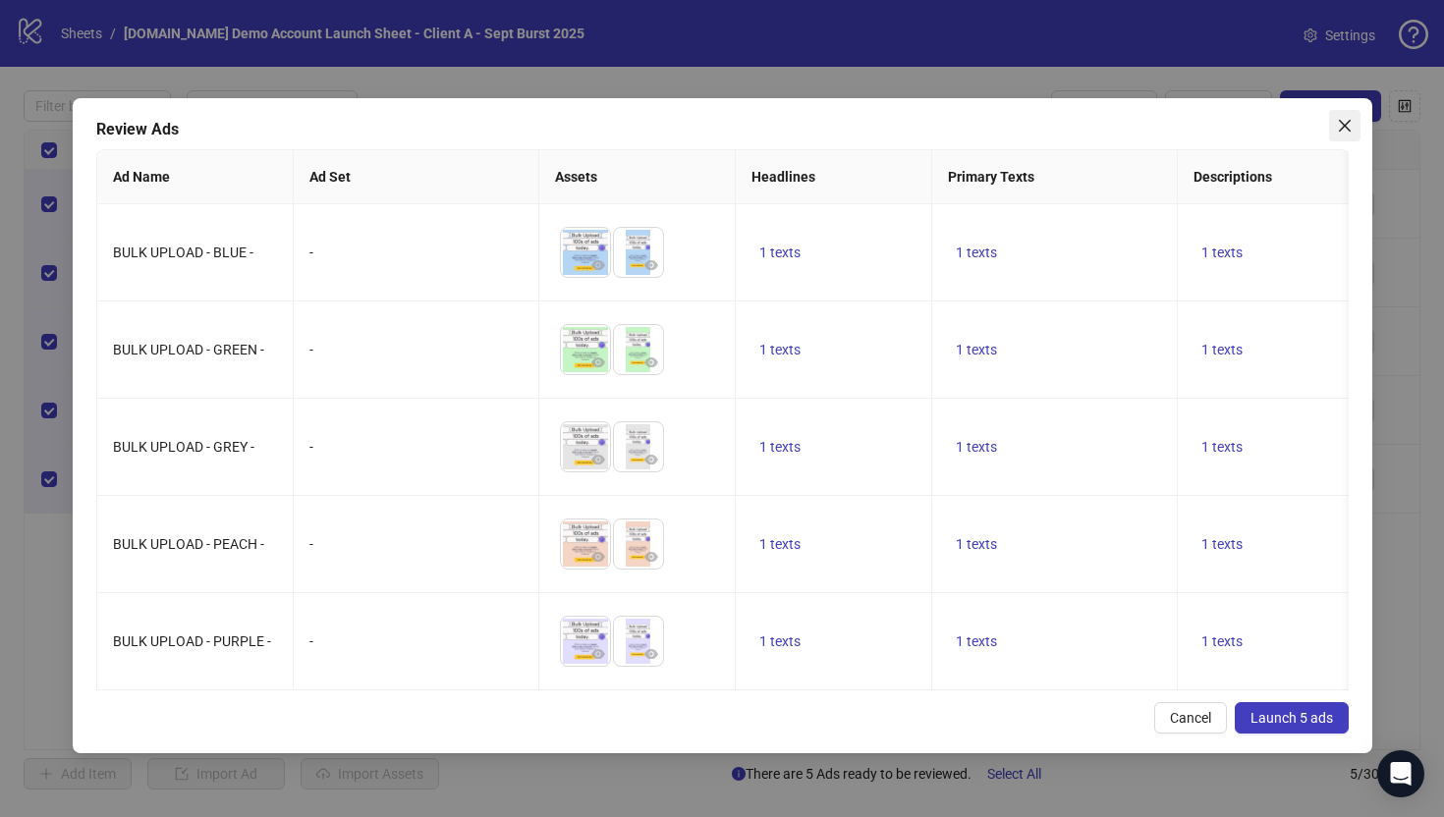
click at [1343, 121] on icon "close" at bounding box center [1345, 126] width 16 height 16
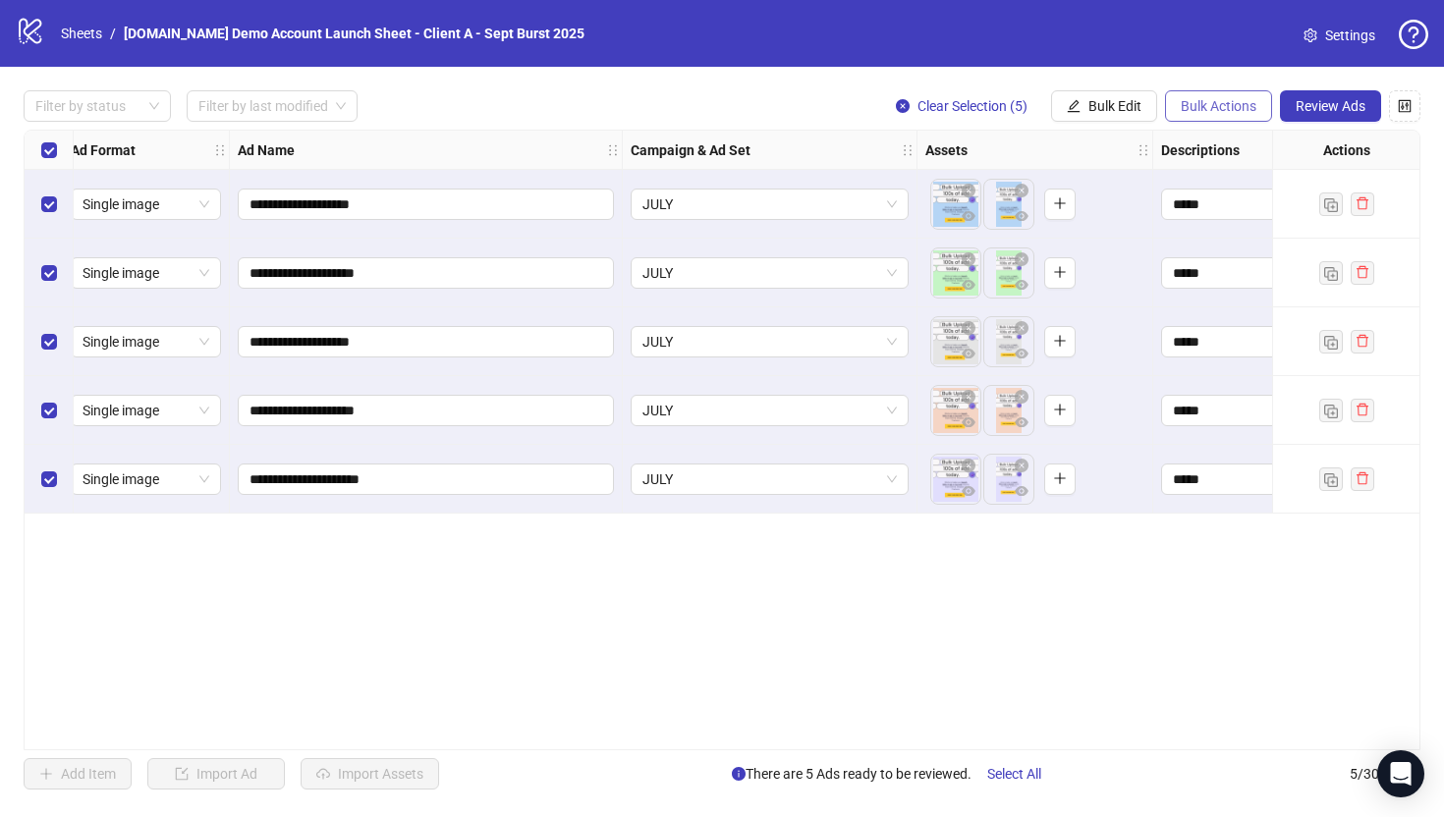
click at [1197, 103] on span "Bulk Actions" at bounding box center [1218, 106] width 76 height 16
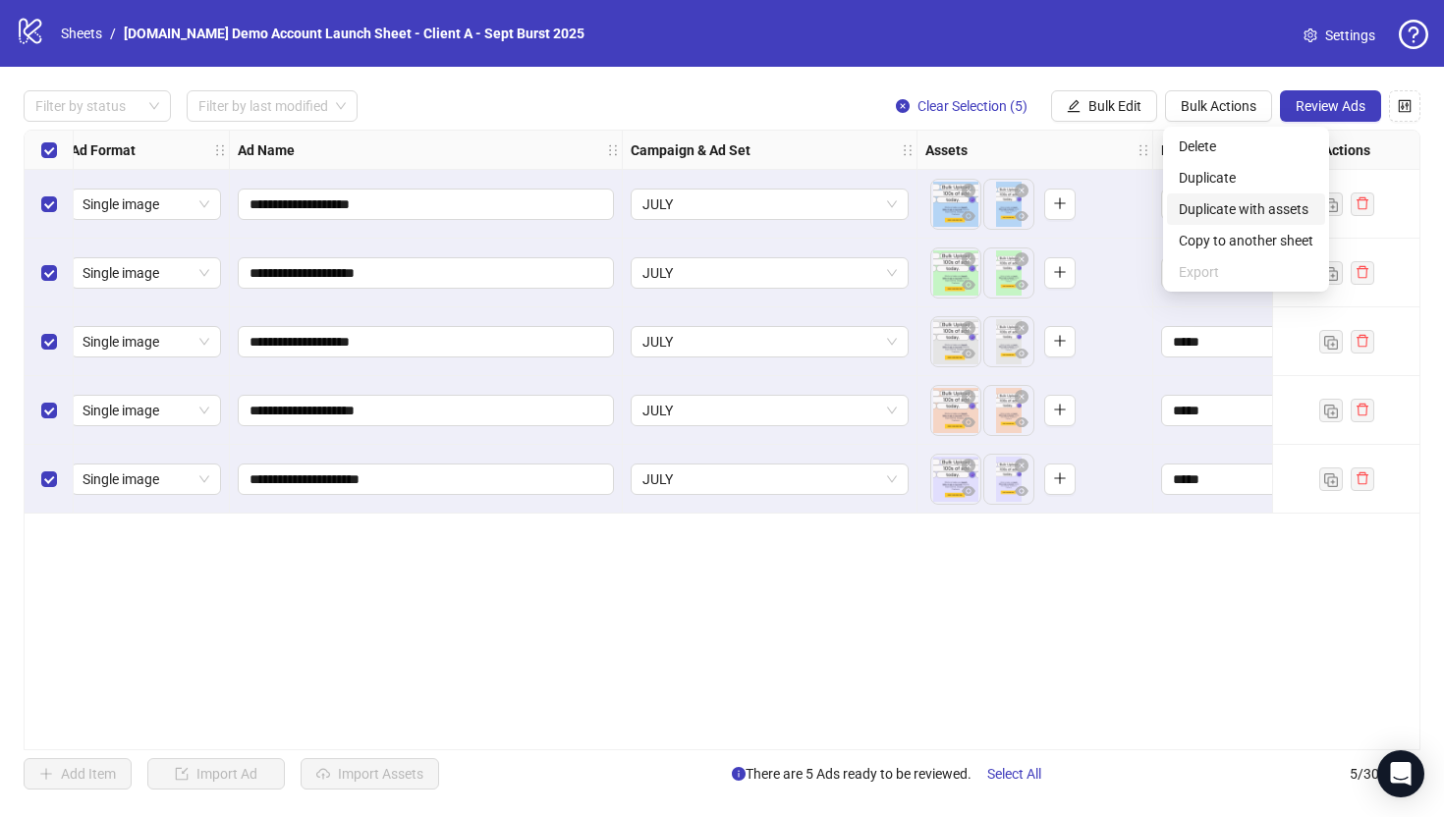
click at [1261, 201] on span "Duplicate with assets" at bounding box center [1246, 209] width 135 height 22
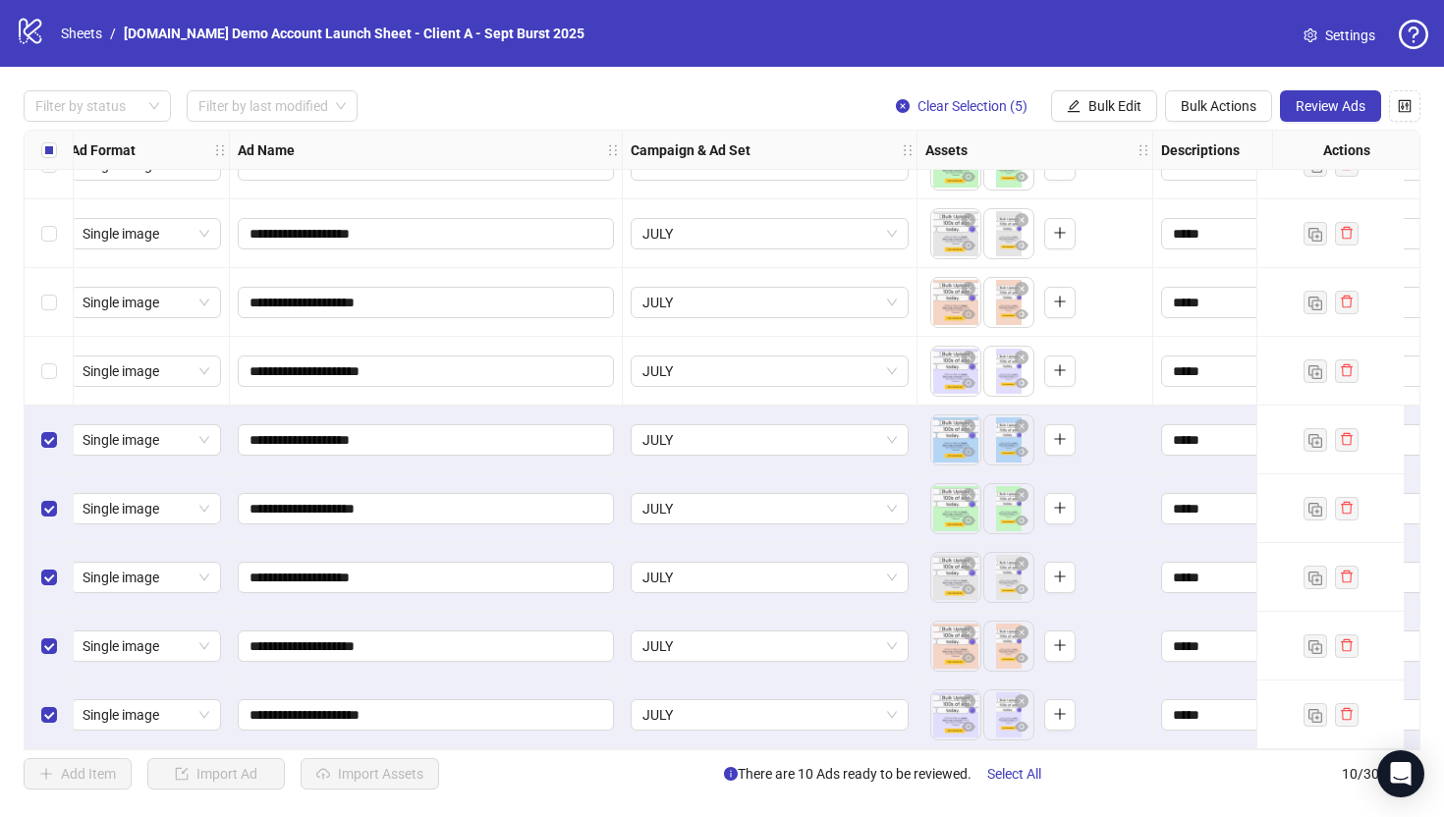
scroll to position [116, 11]
click at [1123, 96] on button "Bulk Edit" at bounding box center [1104, 105] width 106 height 31
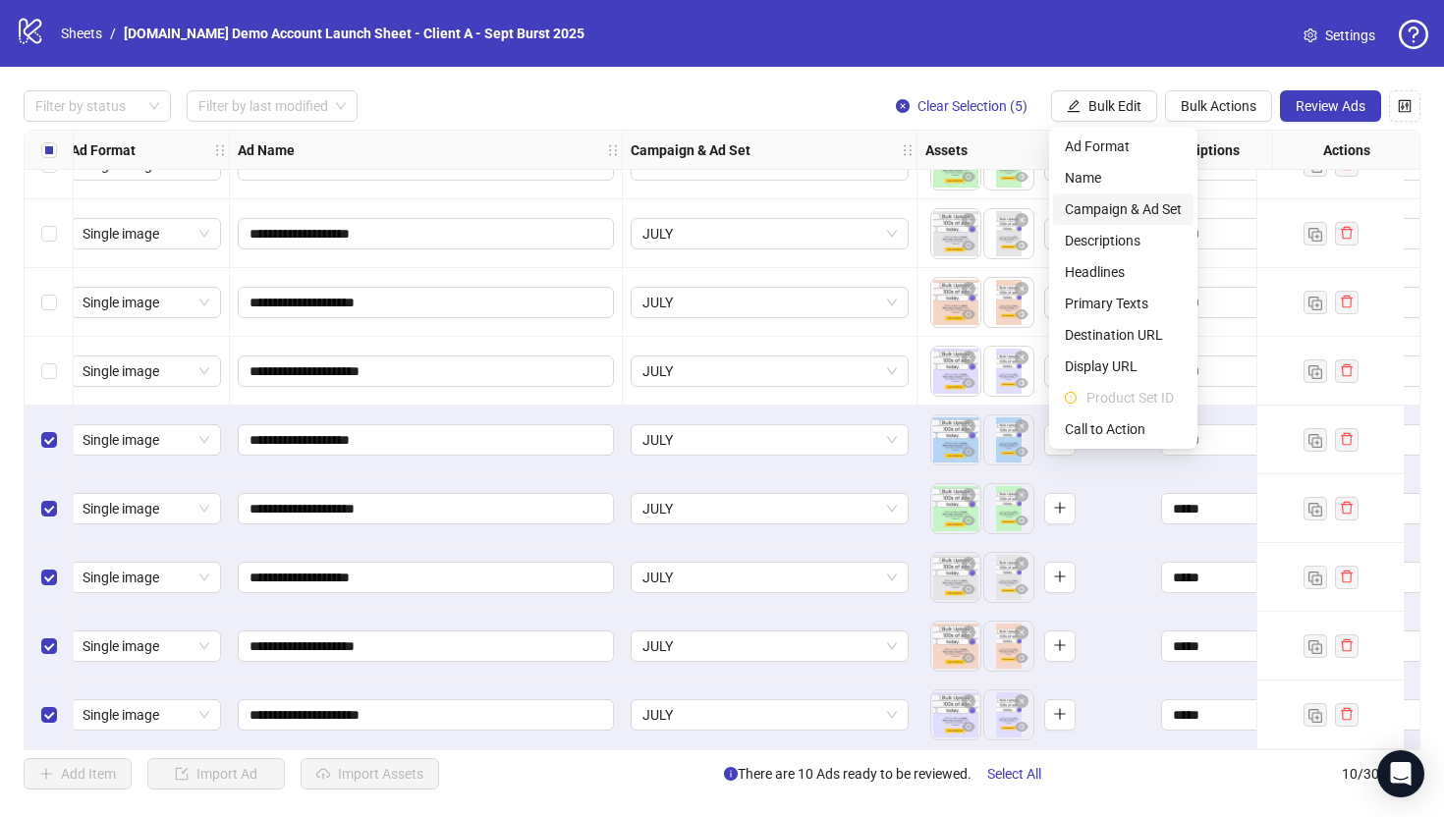
click at [1097, 210] on span "Campaign & Ad Set" at bounding box center [1123, 209] width 117 height 22
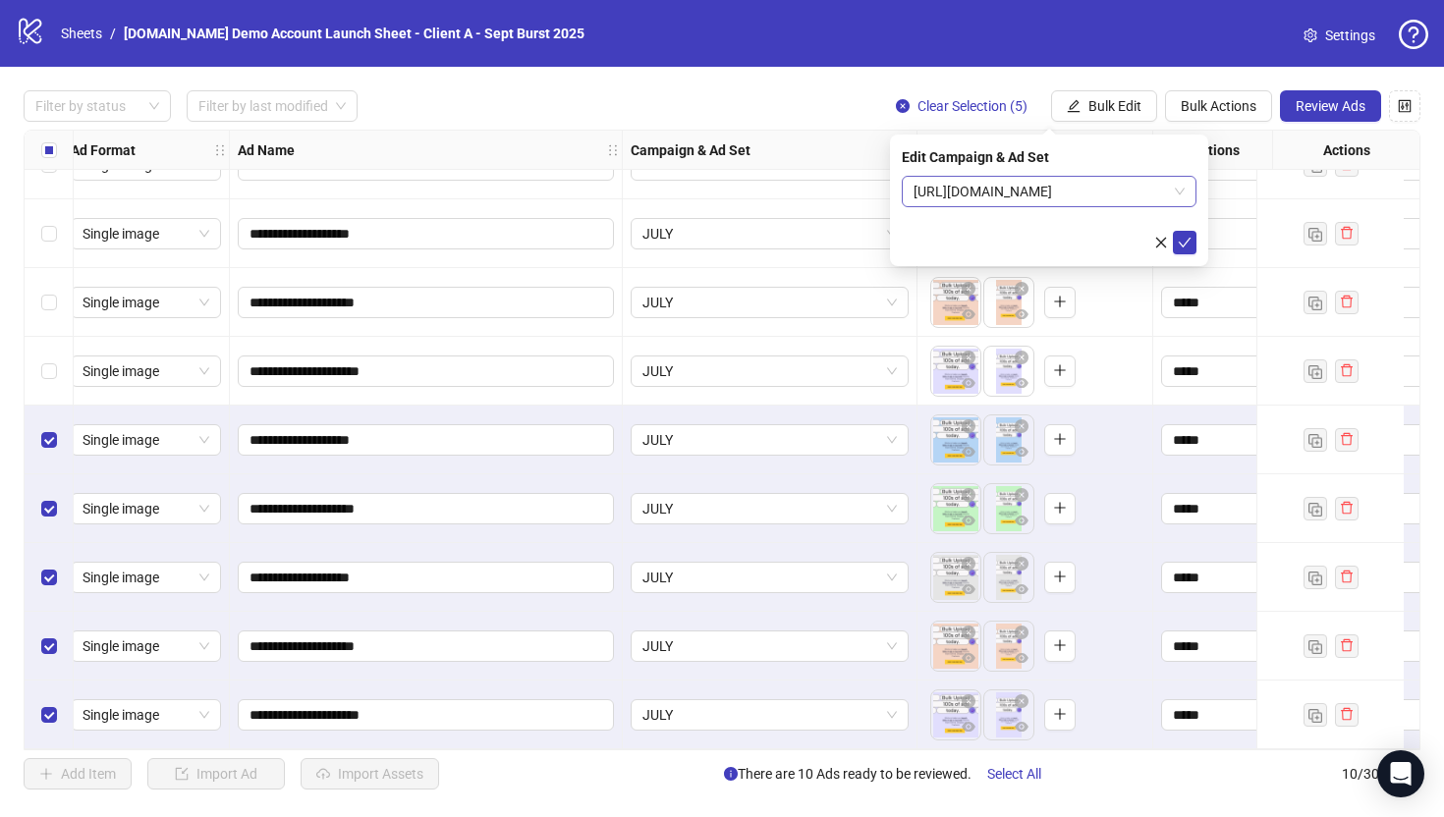
click at [1048, 196] on span "[URL][DOMAIN_NAME]" at bounding box center [1048, 191] width 271 height 29
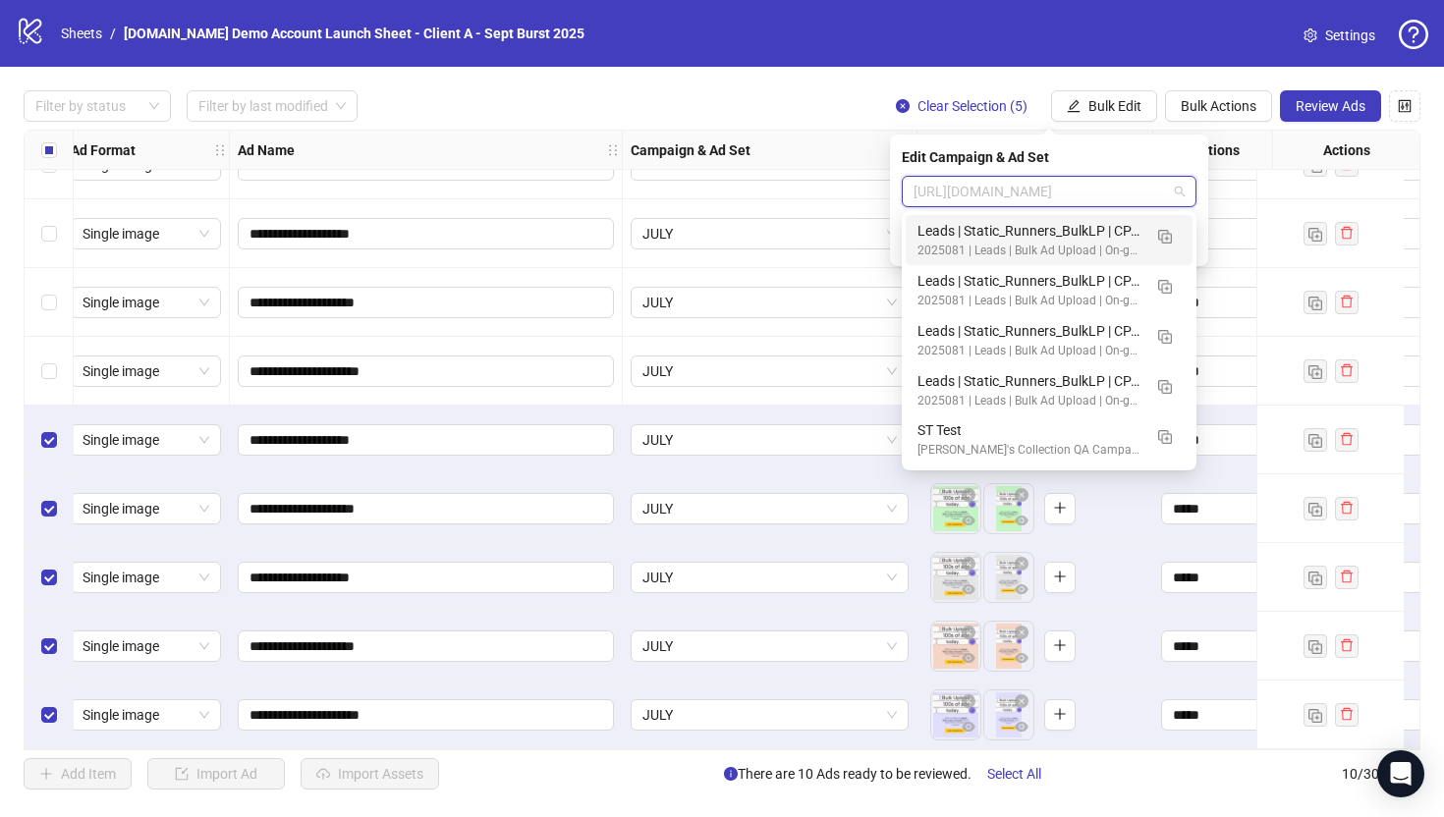
click at [609, 72] on div "**********" at bounding box center [722, 440] width 1444 height 746
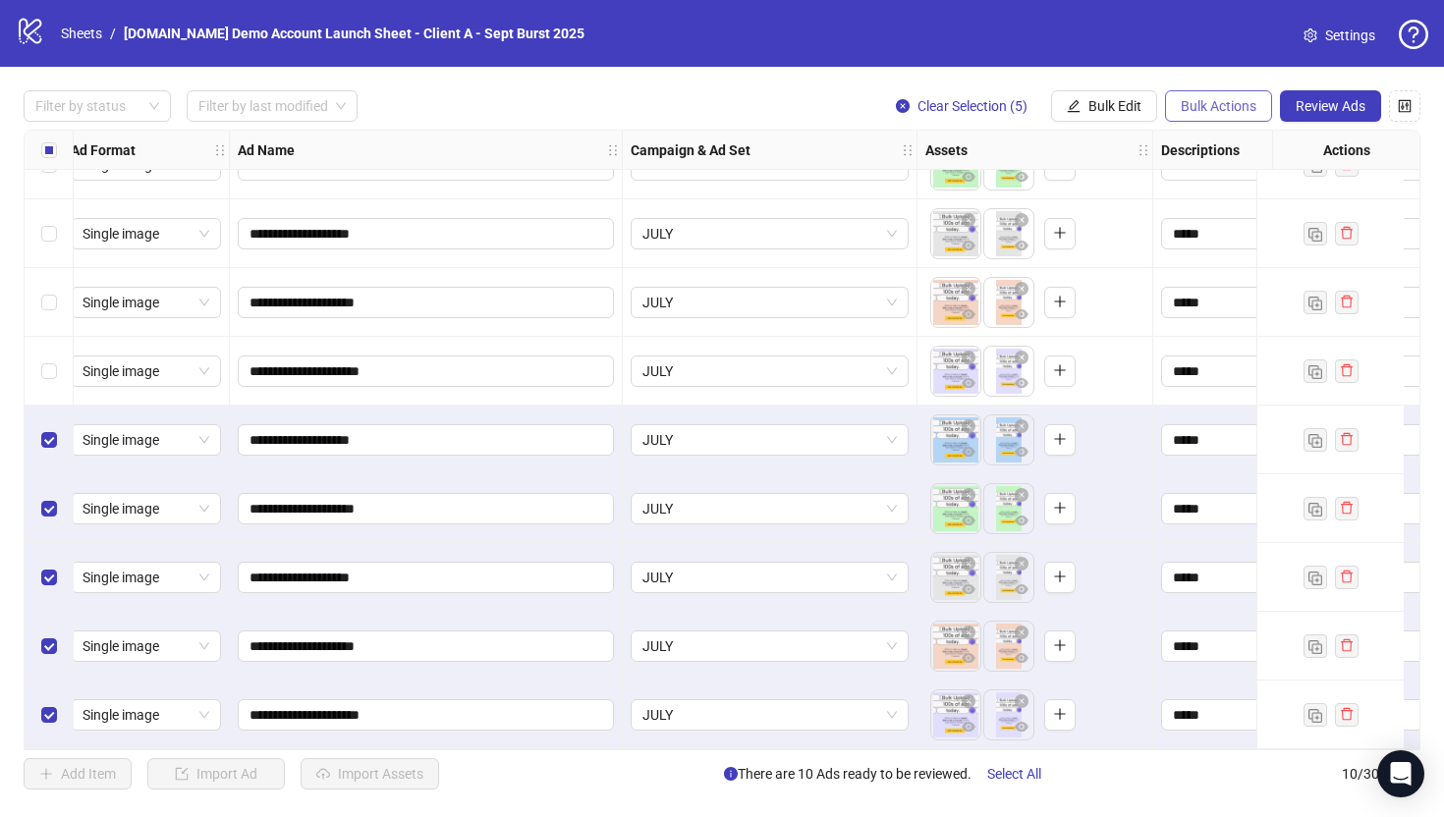
click at [1226, 107] on span "Bulk Actions" at bounding box center [1218, 106] width 76 height 16
click at [1201, 144] on span "Delete" at bounding box center [1246, 147] width 135 height 22
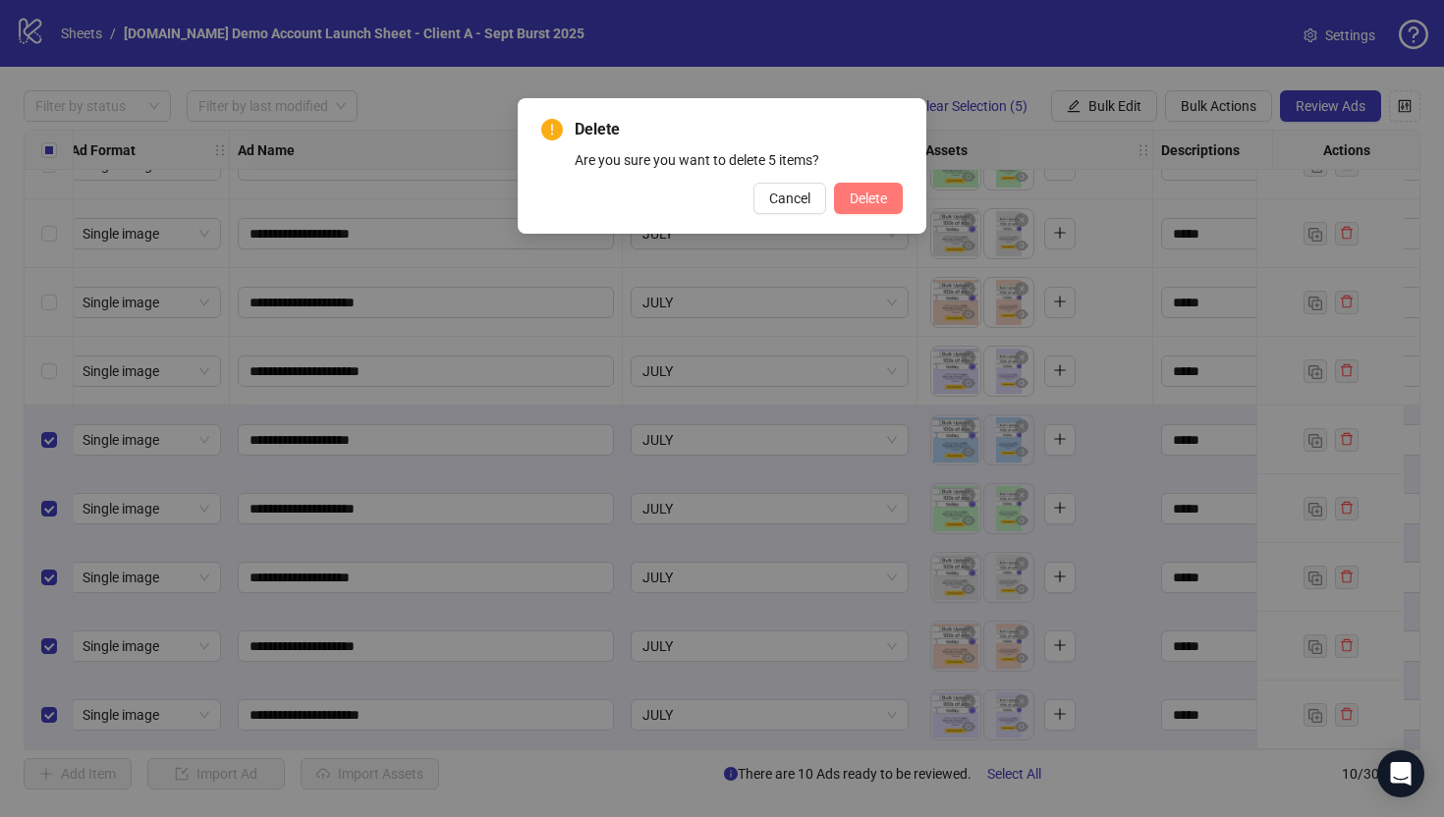
click at [871, 198] on span "Delete" at bounding box center [868, 199] width 37 height 16
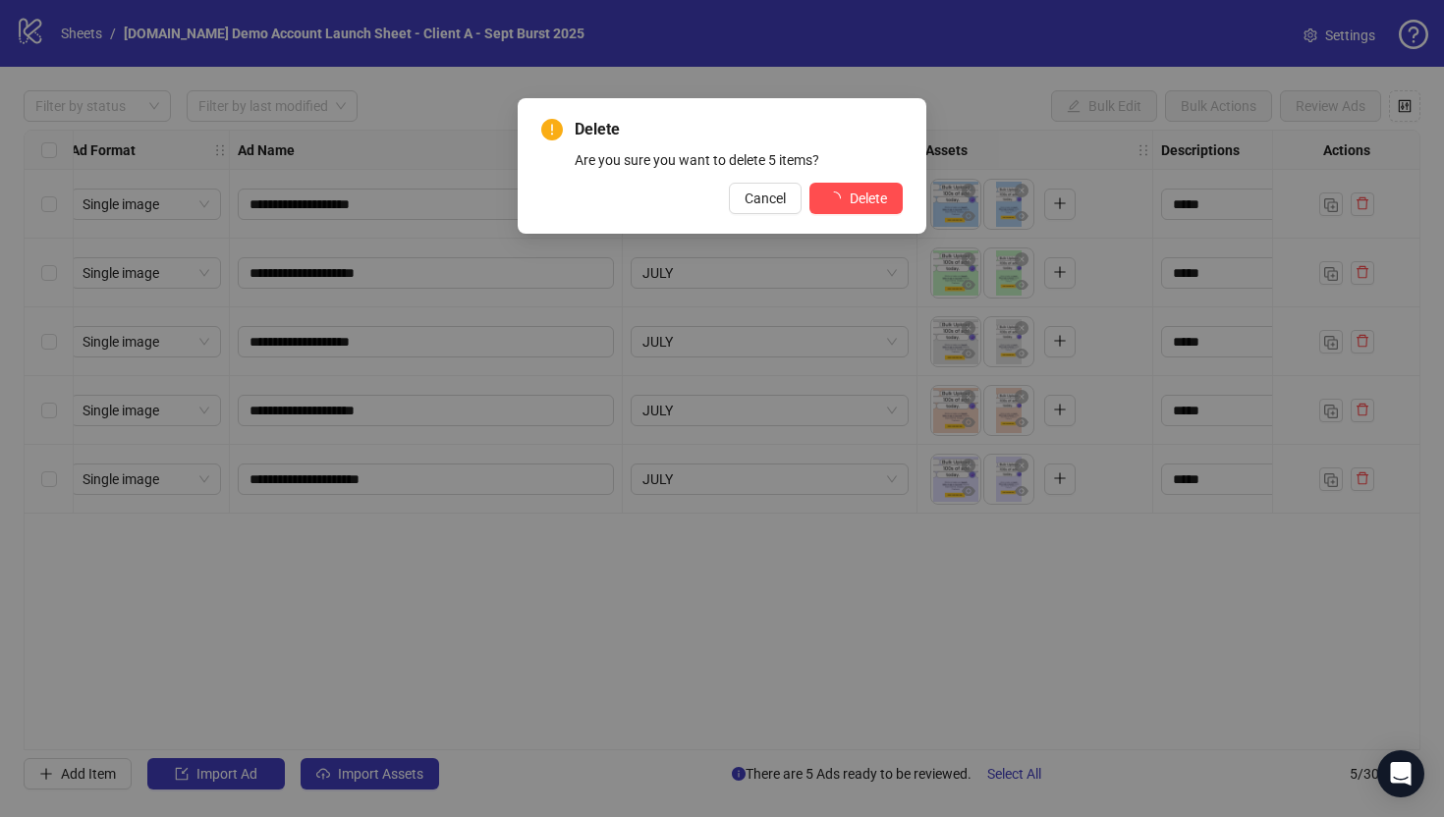
scroll to position [0, 11]
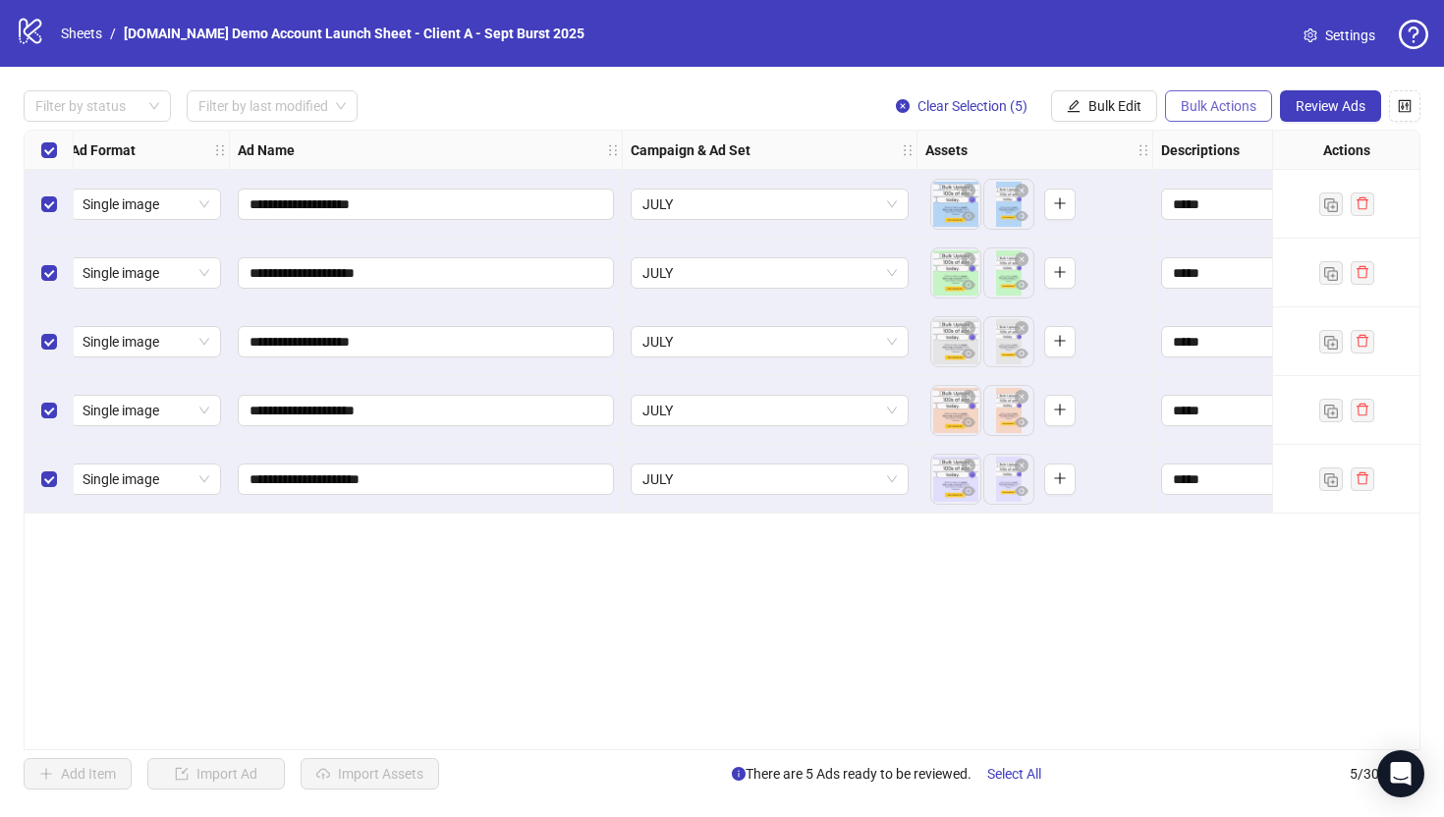
click at [1227, 91] on button "Bulk Actions" at bounding box center [1218, 105] width 107 height 31
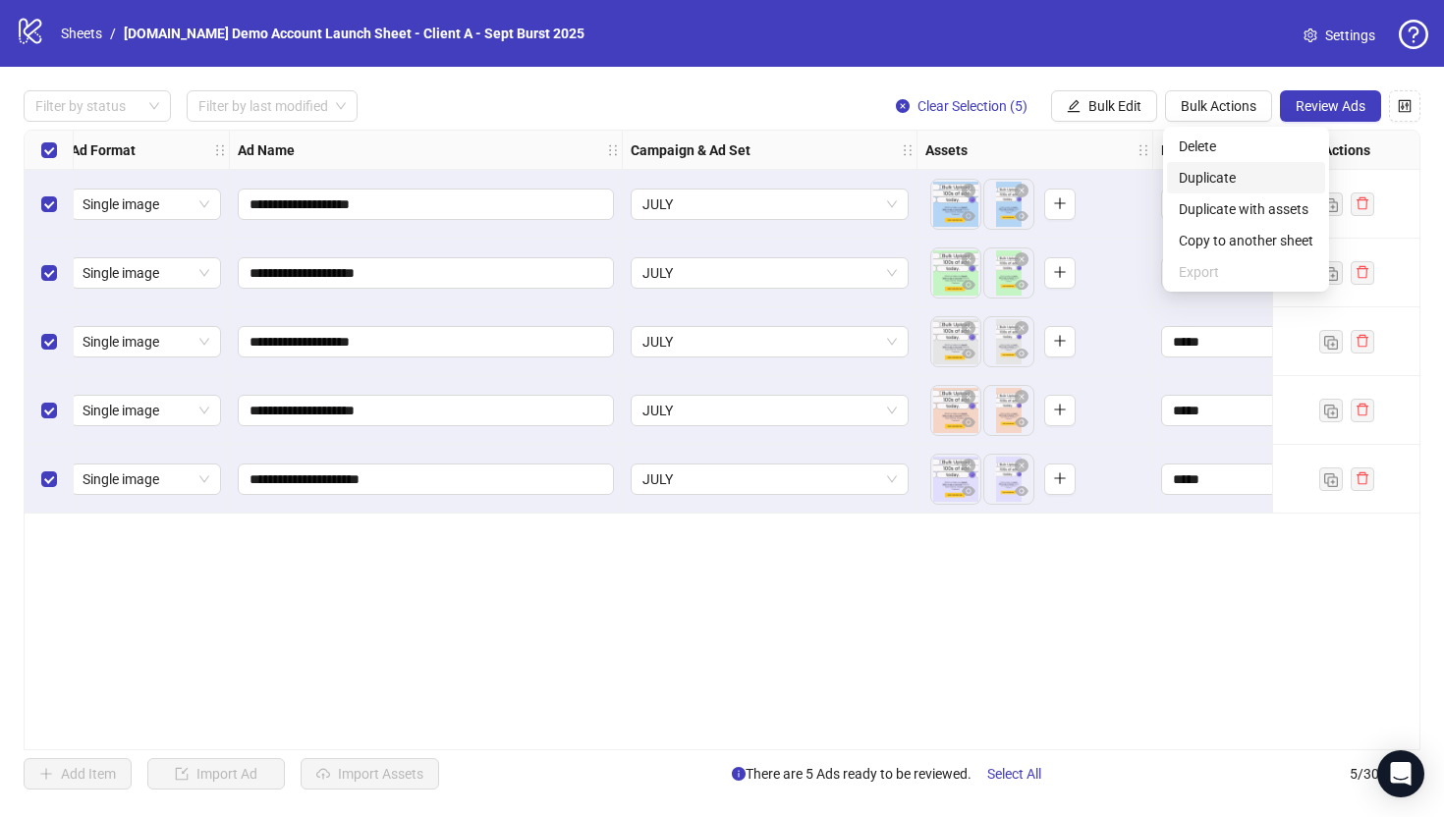
click at [1201, 178] on span "Duplicate" at bounding box center [1246, 178] width 135 height 22
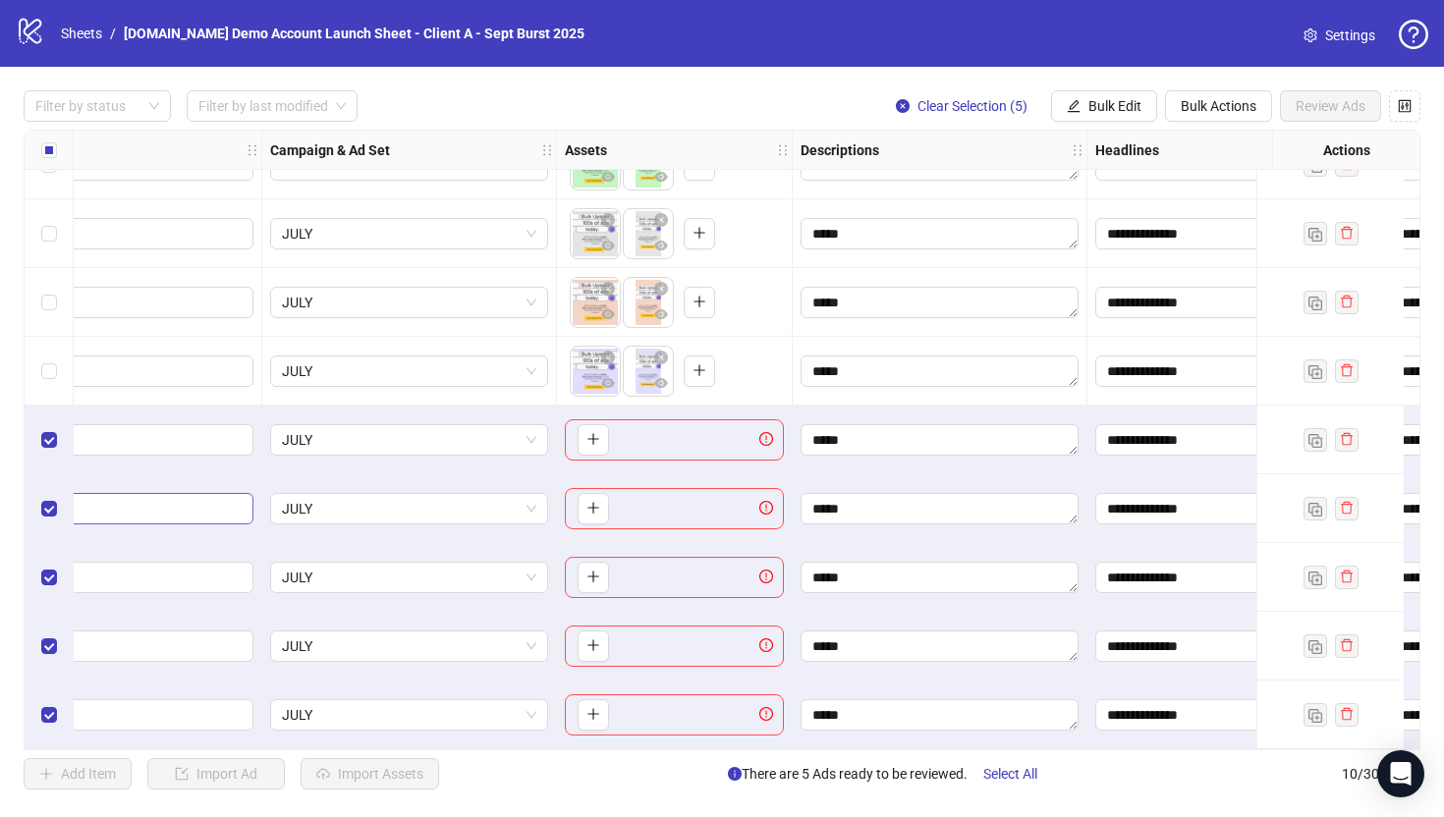
scroll to position [116, 394]
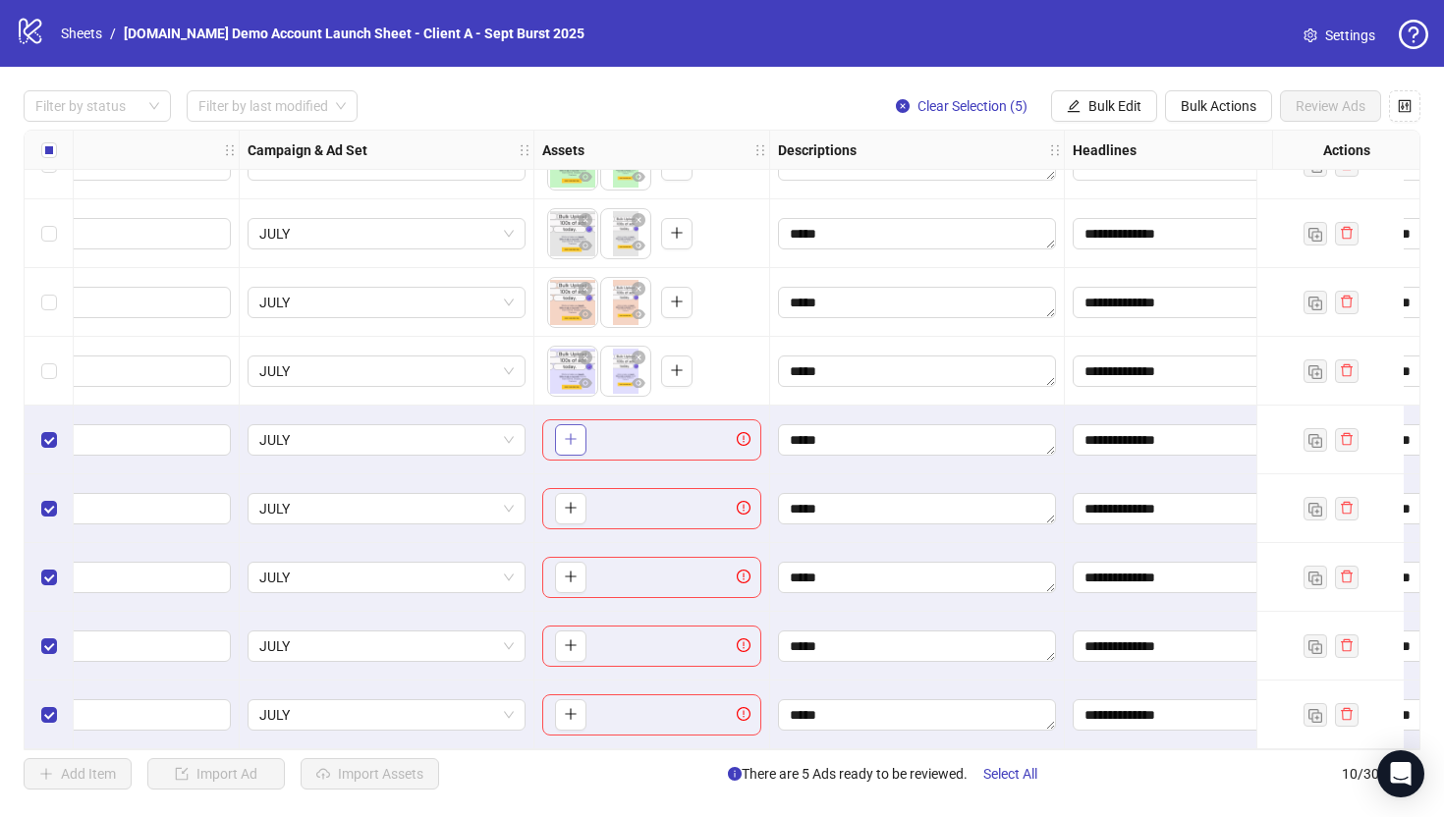
click at [565, 439] on icon "plus" at bounding box center [570, 439] width 11 height 1
click at [1229, 109] on span "Bulk Actions" at bounding box center [1218, 106] width 76 height 16
click at [1195, 150] on span "Delete" at bounding box center [1246, 147] width 135 height 22
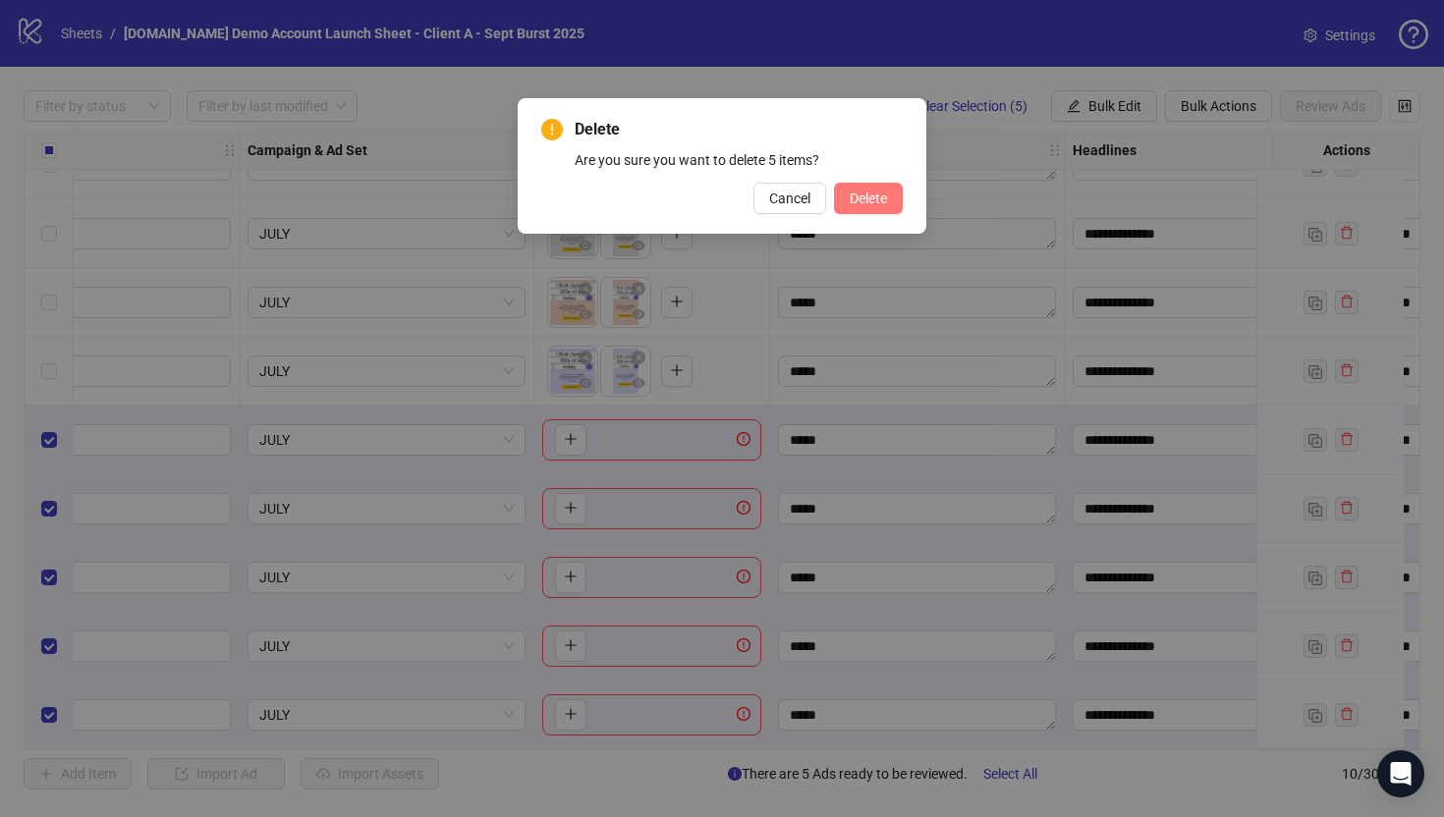
click at [861, 195] on span "Delete" at bounding box center [868, 199] width 37 height 16
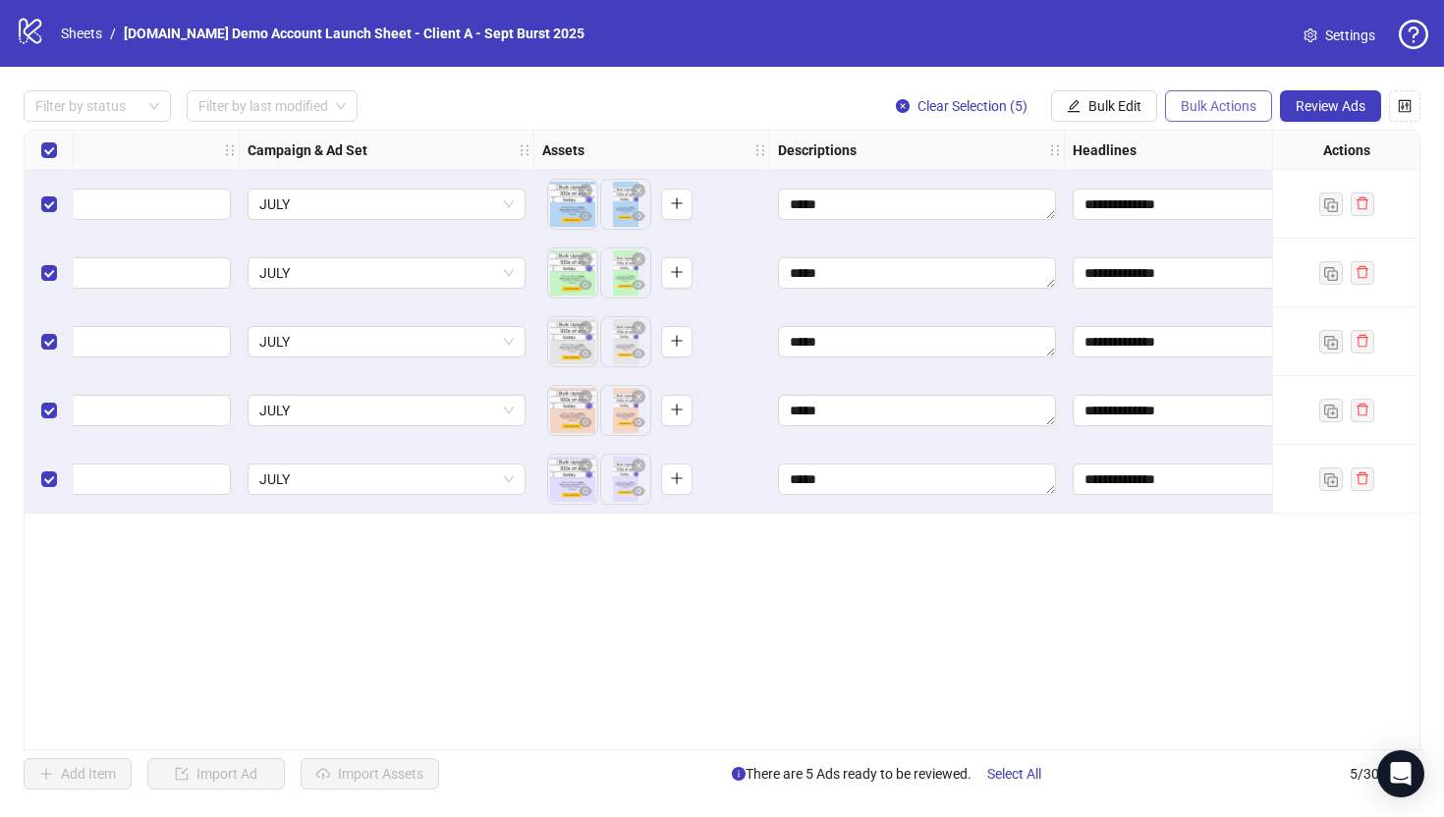
click at [1229, 98] on span "Bulk Actions" at bounding box center [1218, 106] width 76 height 16
click at [912, 613] on div "**********" at bounding box center [722, 440] width 1397 height 621
click at [1100, 113] on span "Bulk Edit" at bounding box center [1114, 106] width 53 height 16
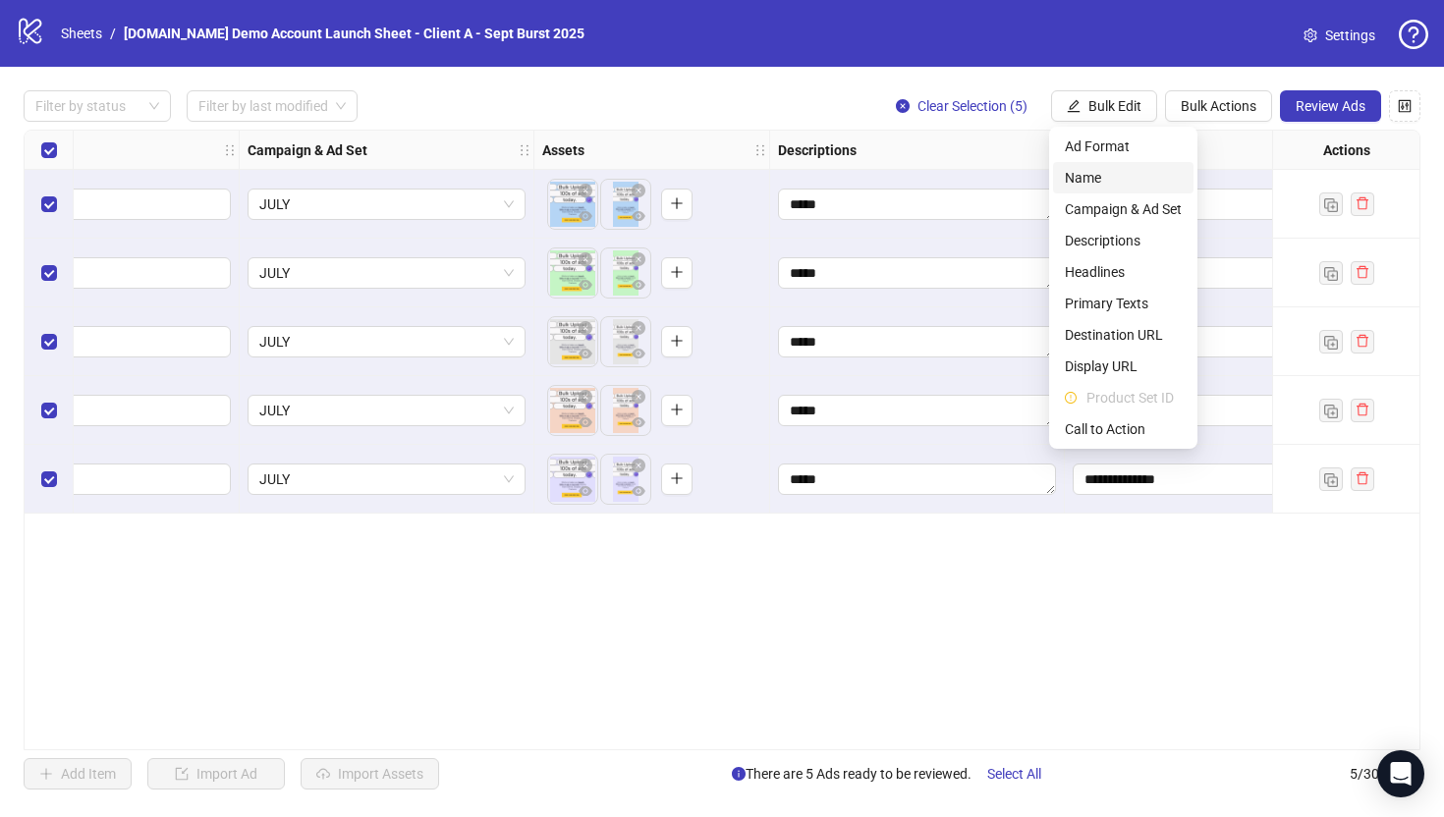
click at [1088, 182] on span "Name" at bounding box center [1123, 178] width 117 height 22
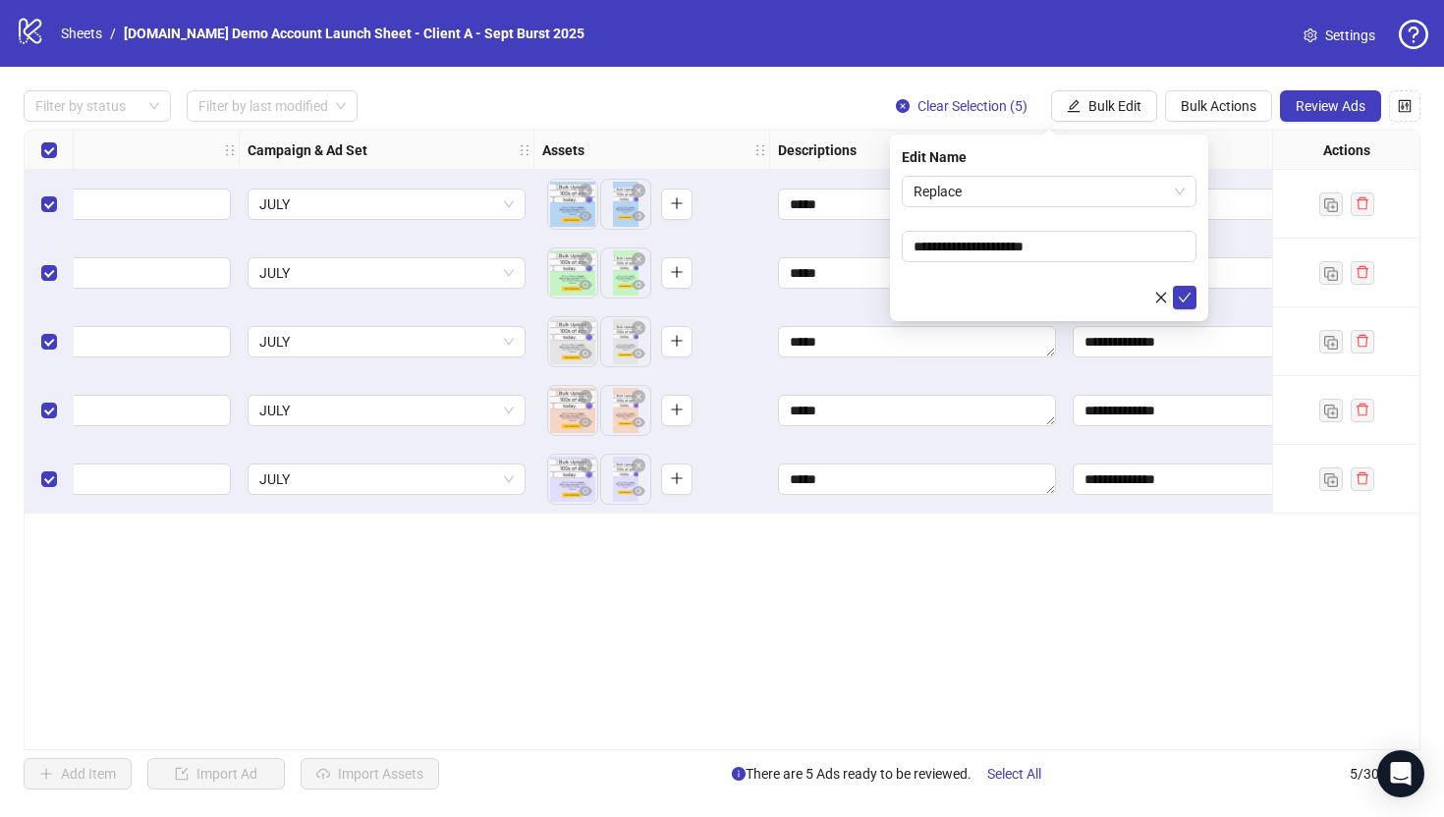
click at [990, 637] on div "**********" at bounding box center [722, 440] width 1397 height 621
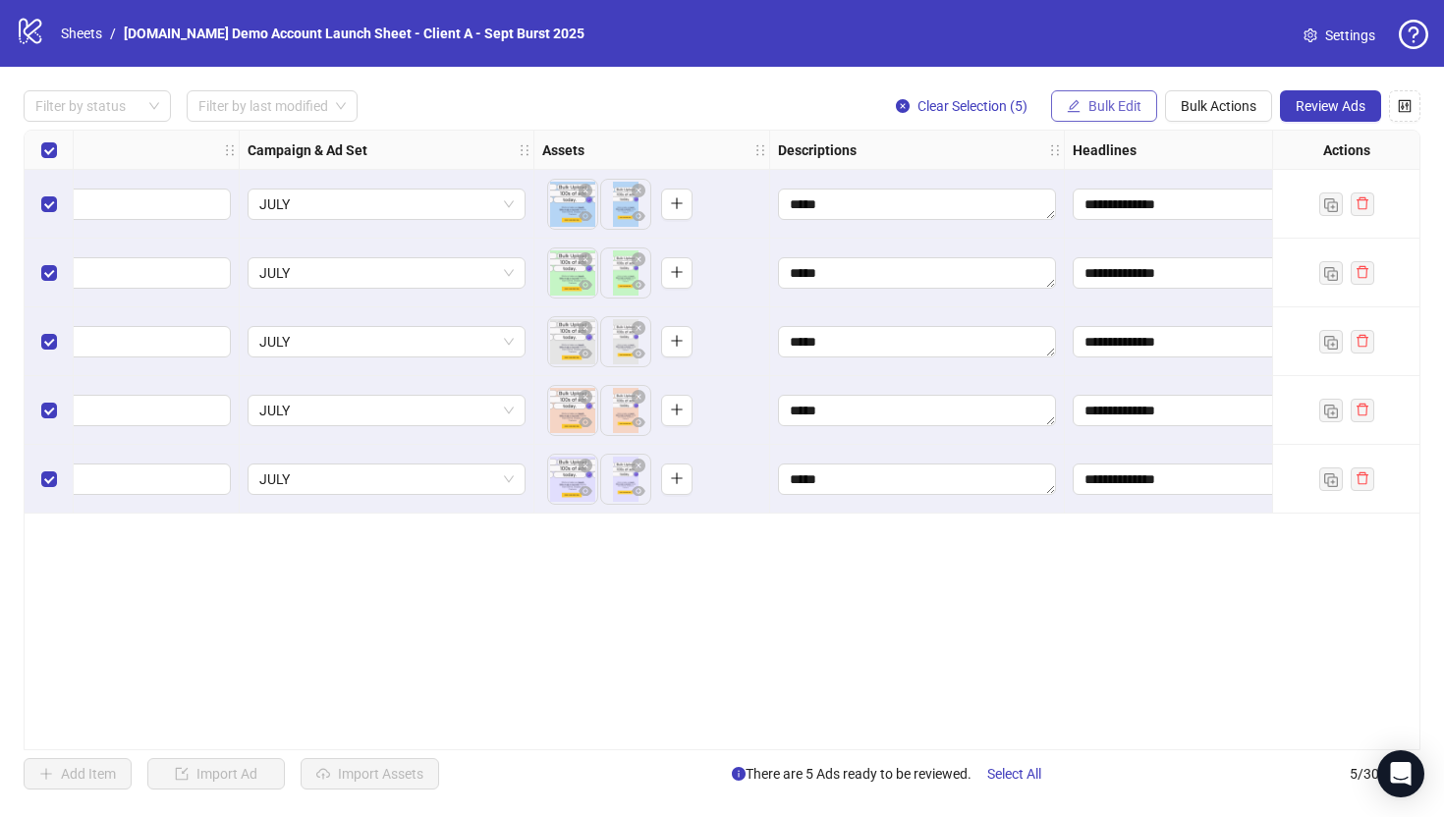
click at [1109, 106] on span "Bulk Edit" at bounding box center [1114, 106] width 53 height 16
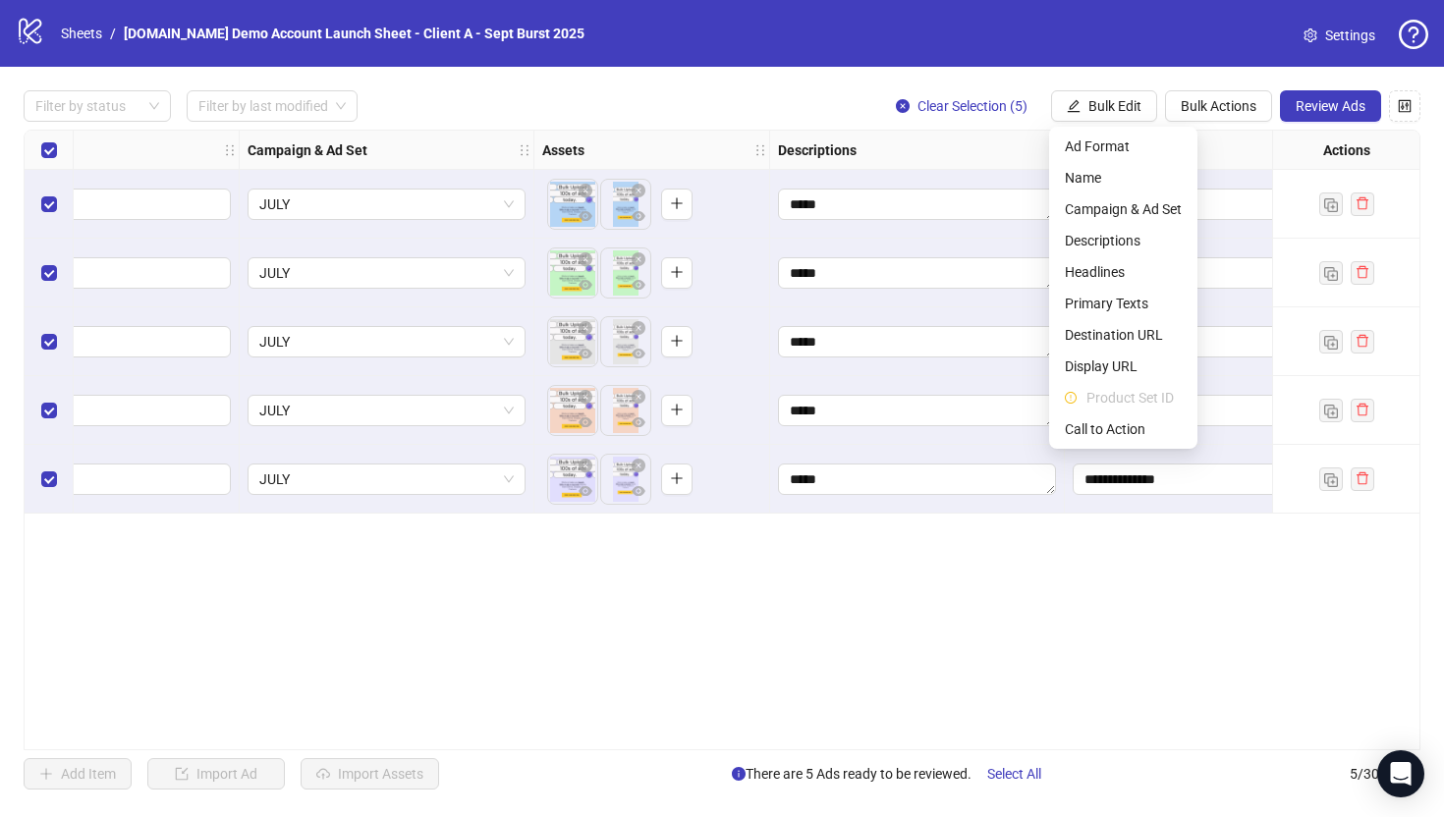
click at [756, 600] on div "**********" at bounding box center [722, 440] width 1397 height 621
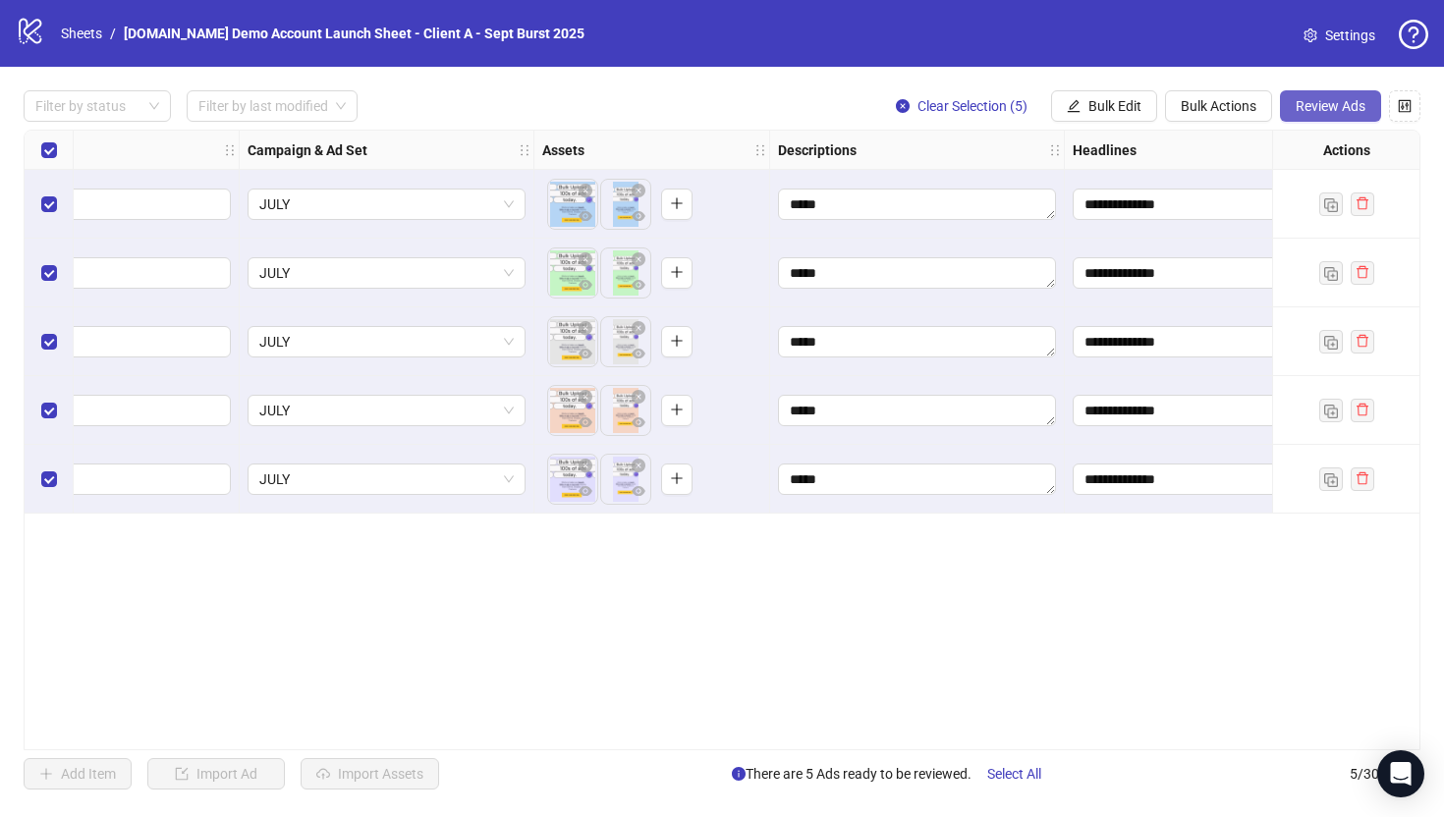
click at [1325, 108] on span "Review Ads" at bounding box center [1330, 106] width 70 height 16
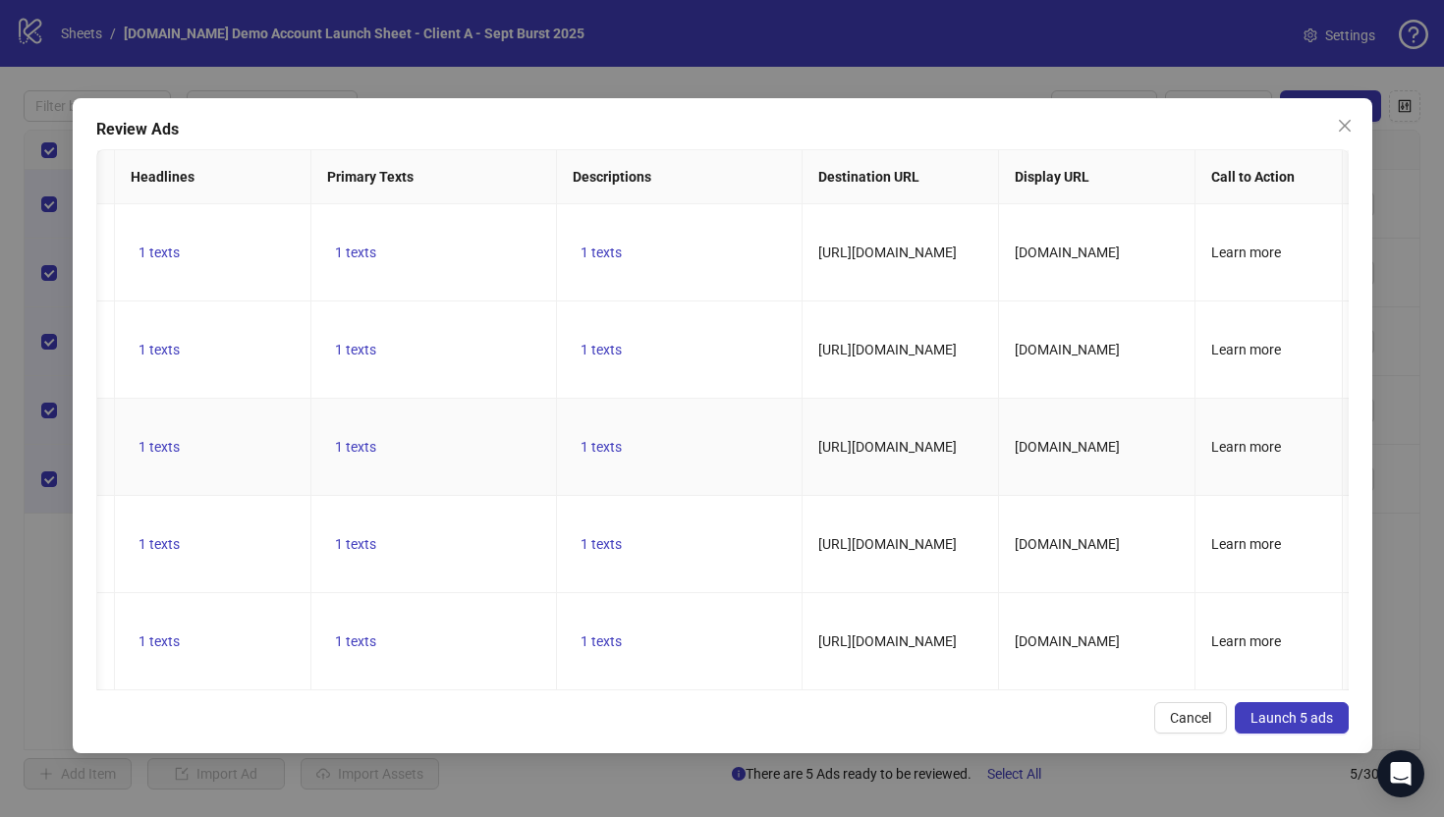
scroll to position [0, 0]
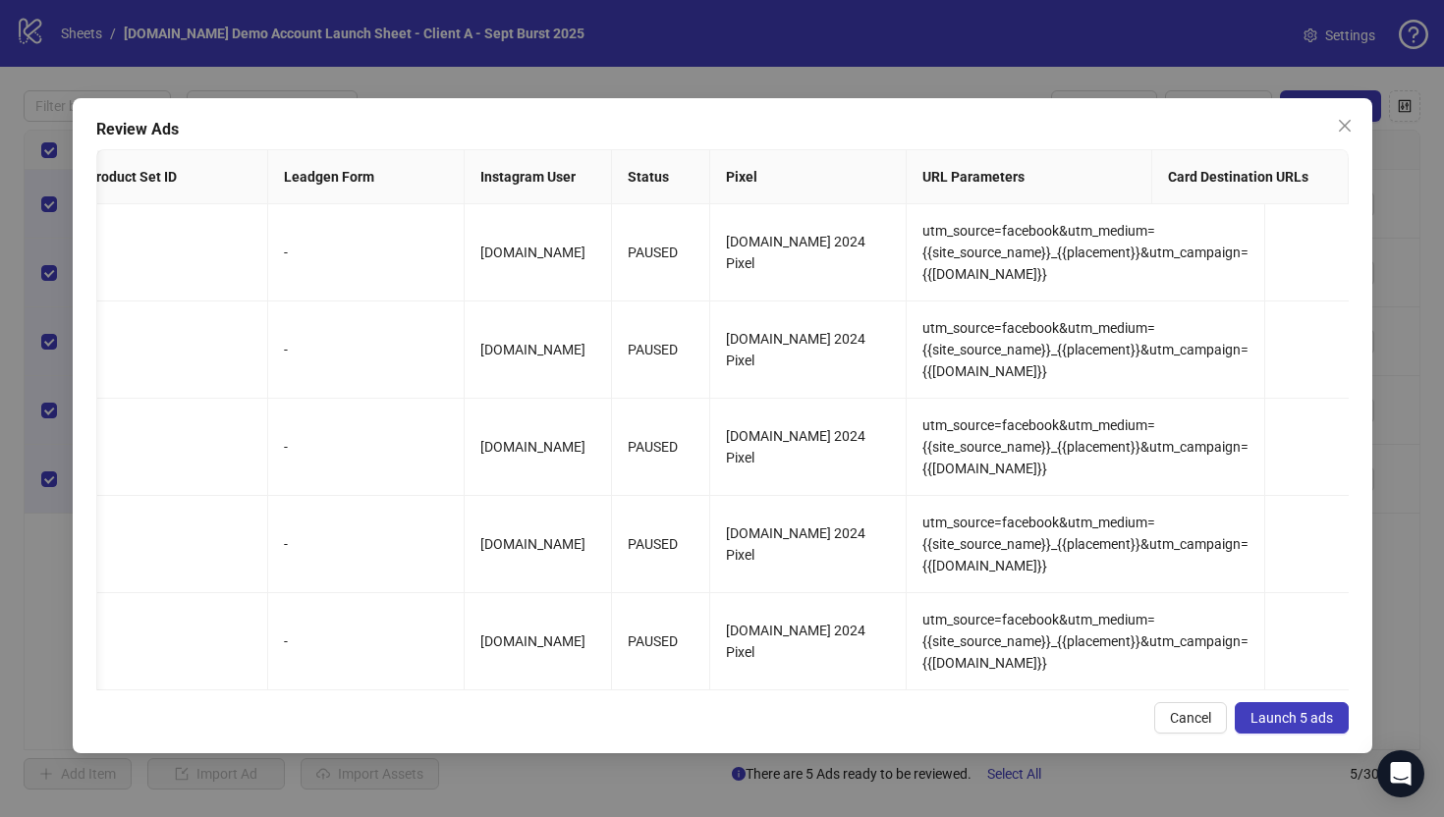
click at [1279, 721] on span "Launch 5 ads" at bounding box center [1291, 718] width 82 height 16
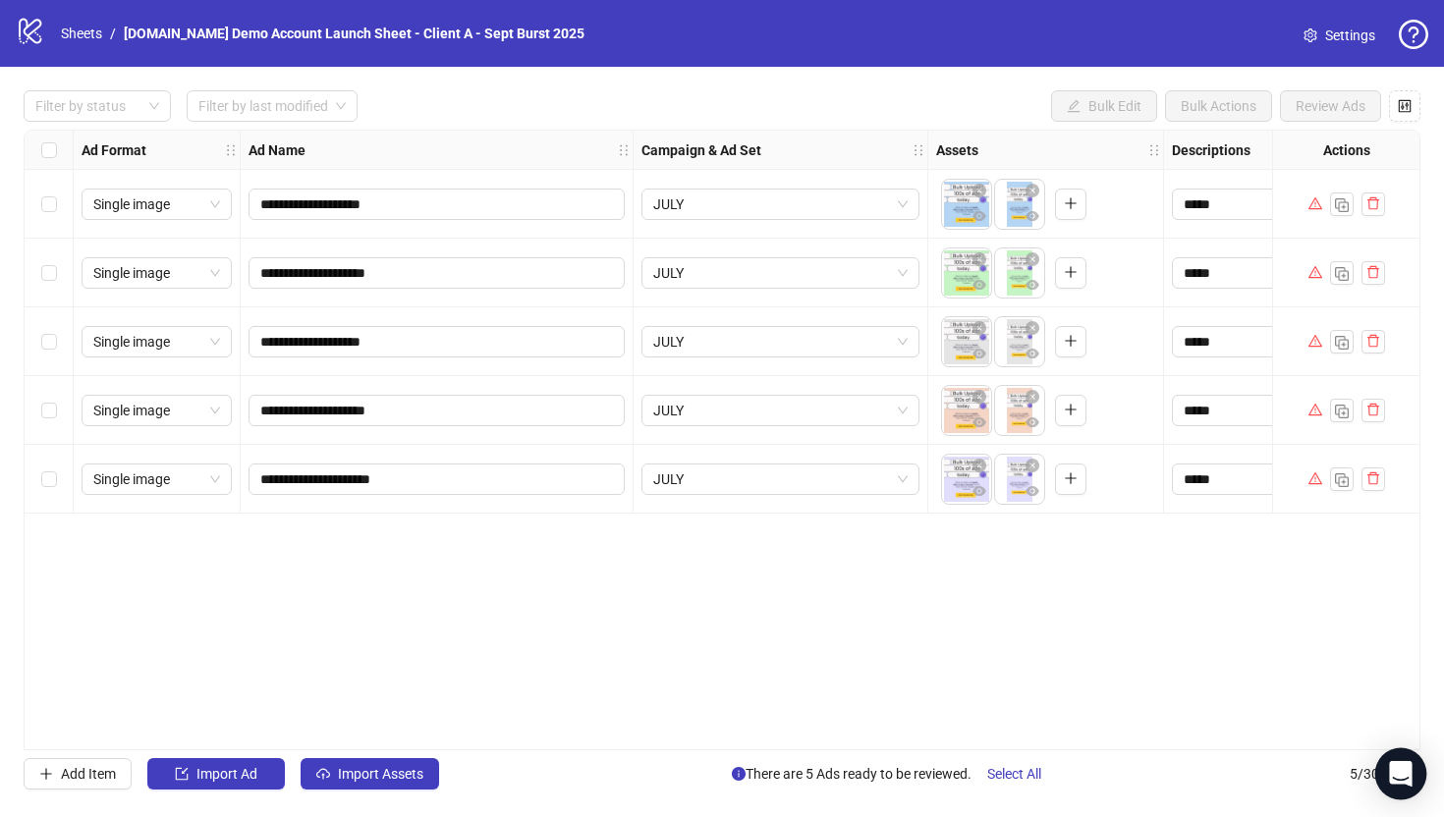
click at [1394, 785] on div "Open Intercom Messenger" at bounding box center [1401, 774] width 52 height 52
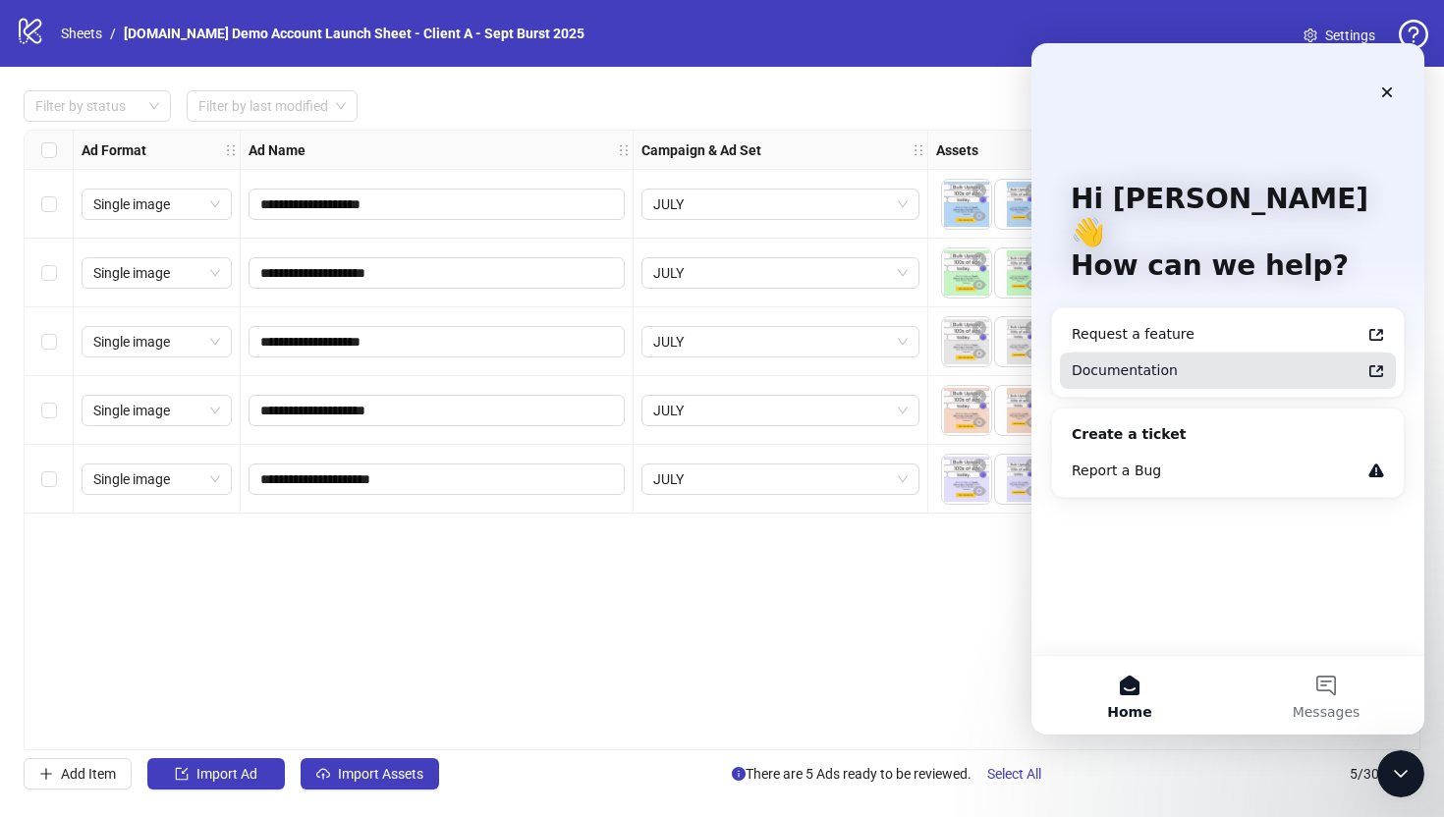
click at [1105, 360] on div "Documentation" at bounding box center [1215, 370] width 289 height 21
click at [1390, 87] on icon "Close" at bounding box center [1387, 92] width 11 height 11
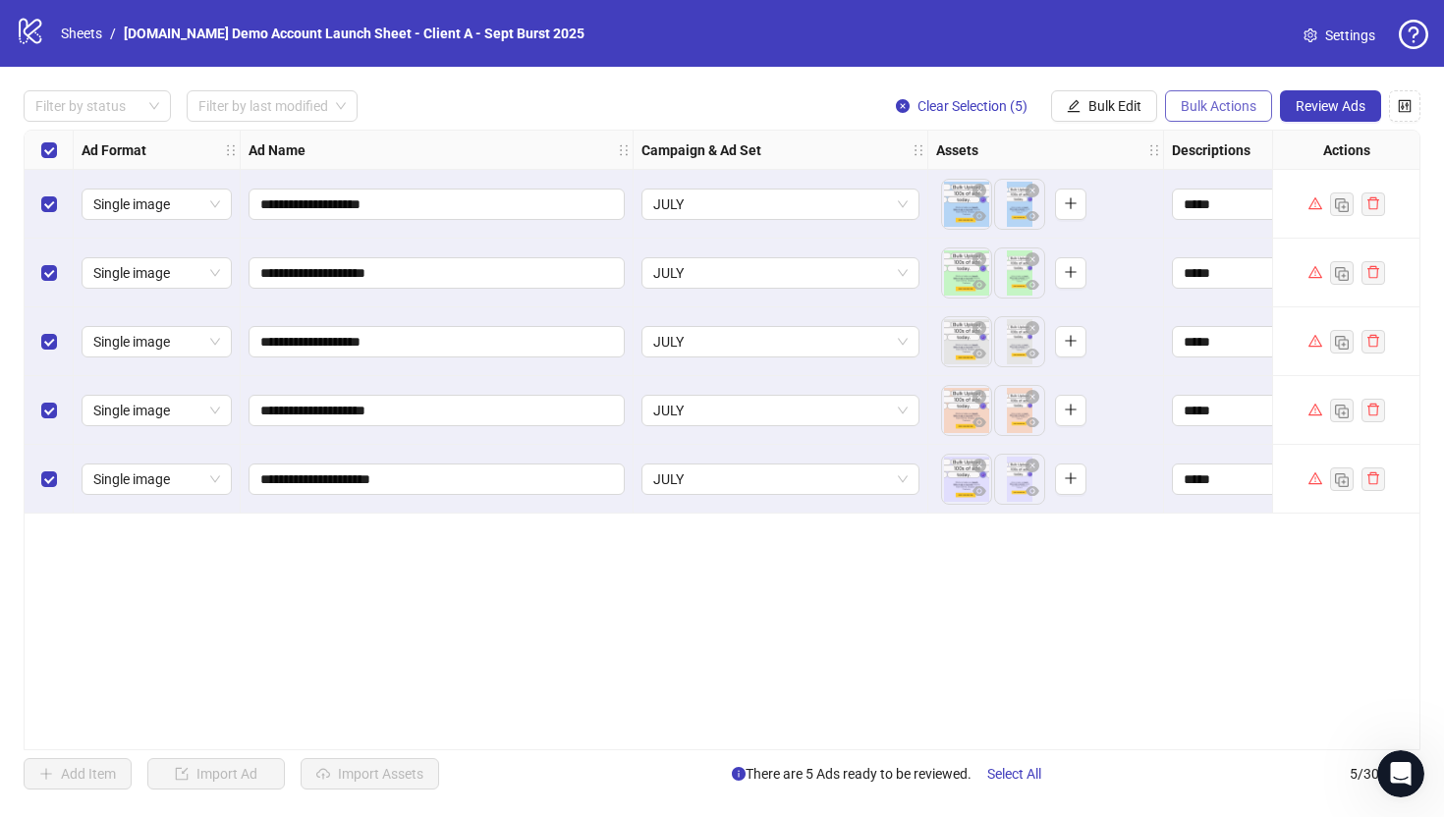
click at [1206, 108] on span "Bulk Actions" at bounding box center [1218, 106] width 76 height 16
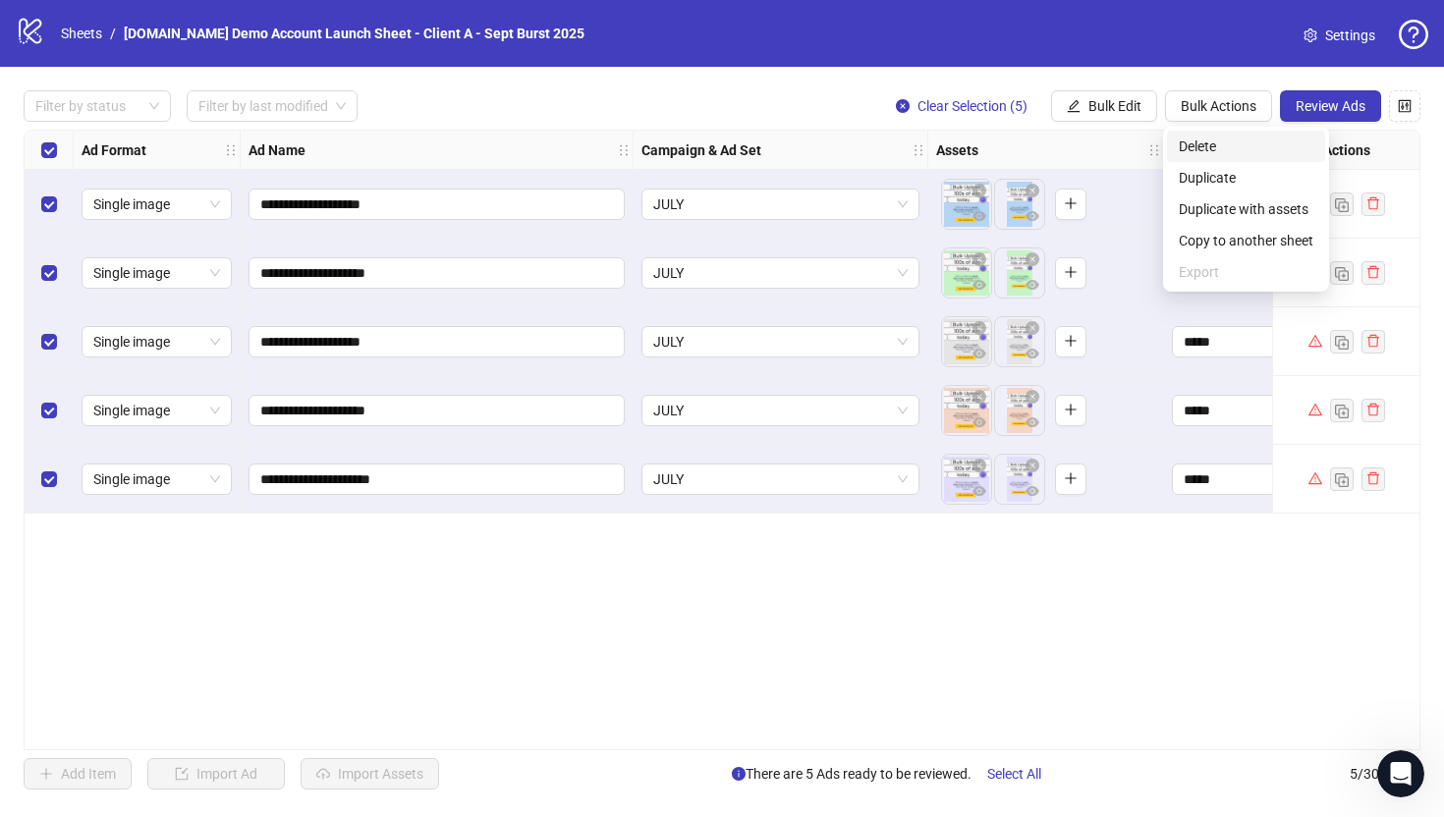
click at [1185, 146] on span "Delete" at bounding box center [1246, 147] width 135 height 22
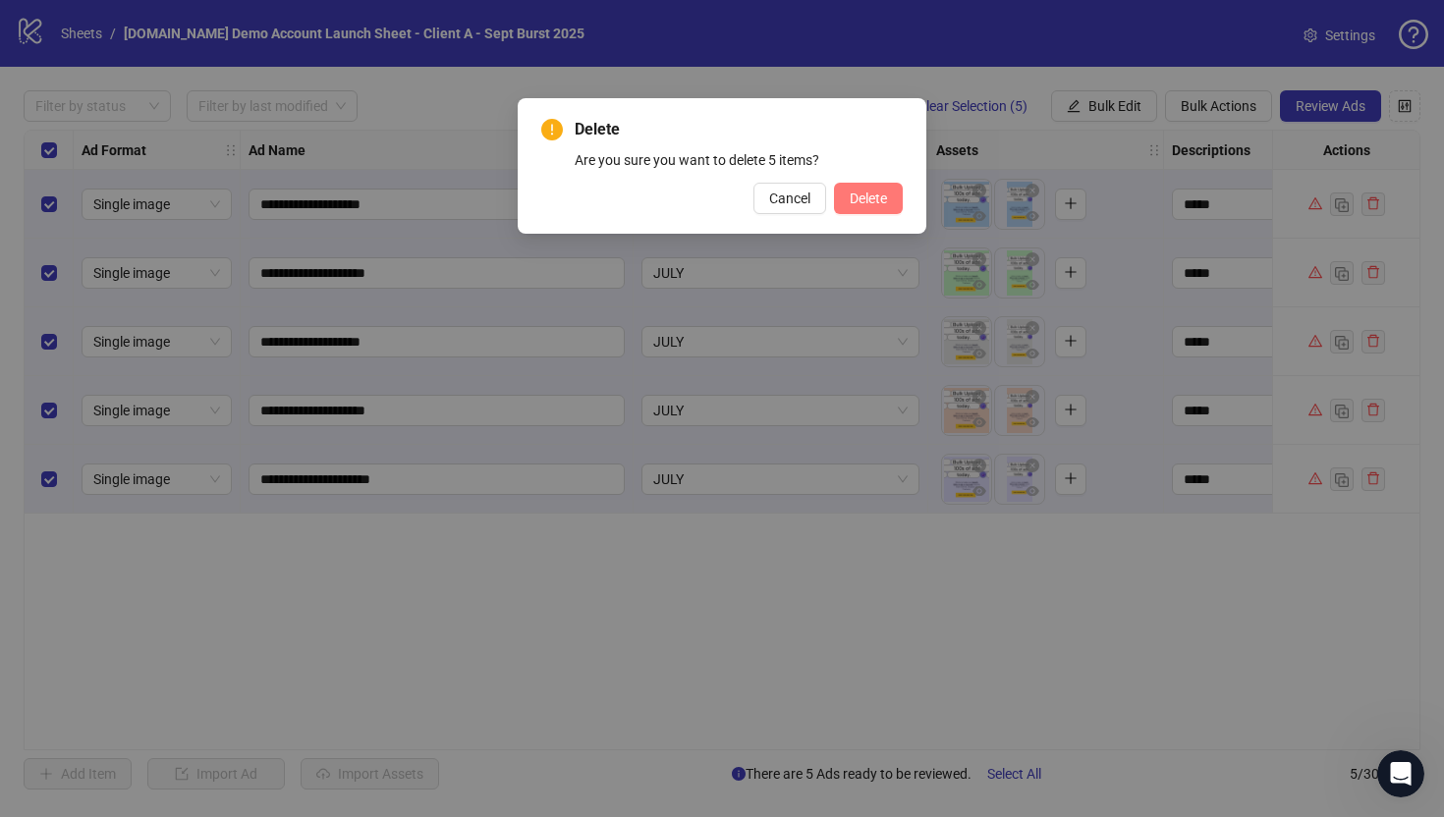
click at [861, 193] on span "Delete" at bounding box center [868, 199] width 37 height 16
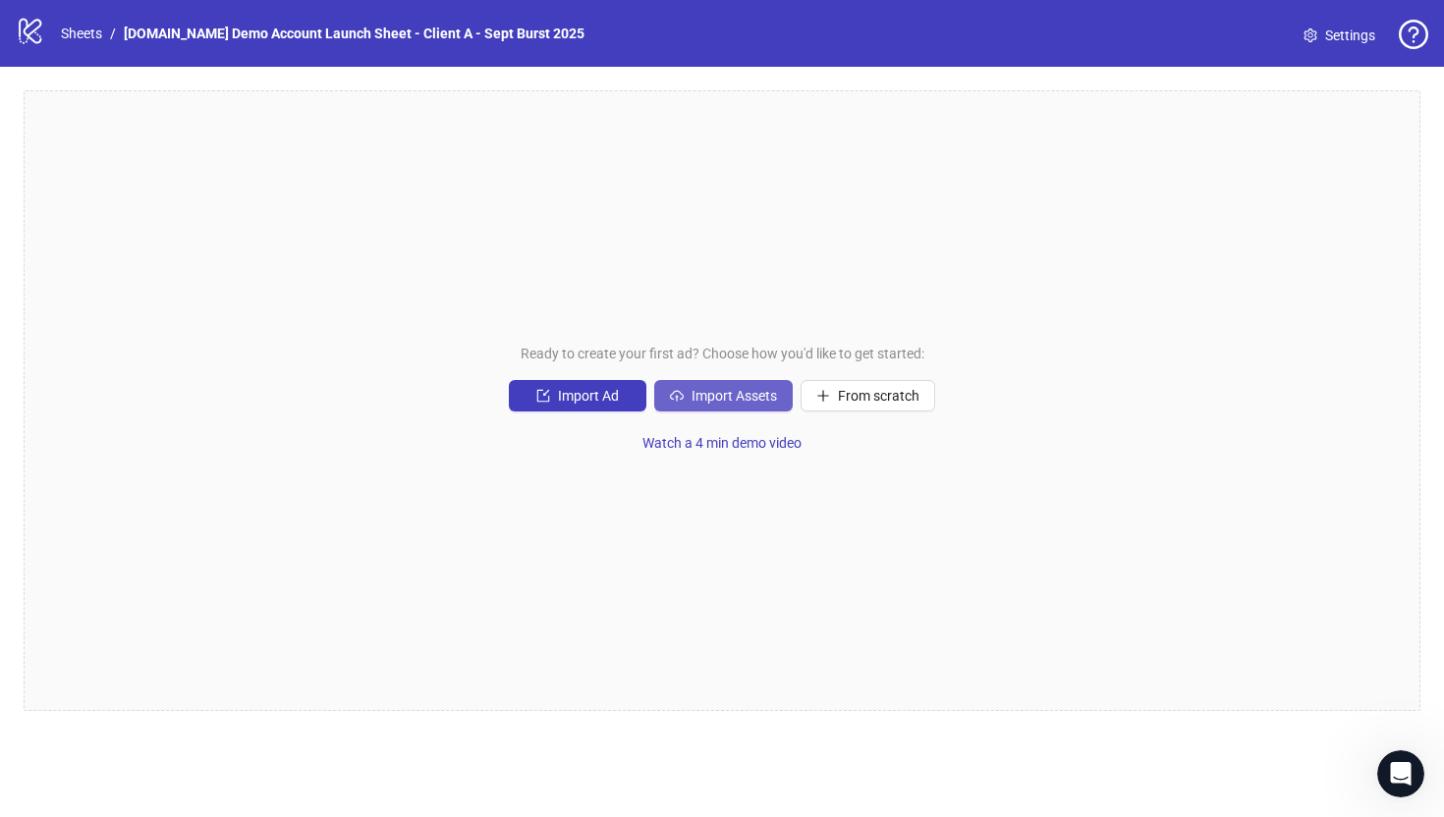
click at [718, 390] on span "Import Assets" at bounding box center [733, 396] width 85 height 16
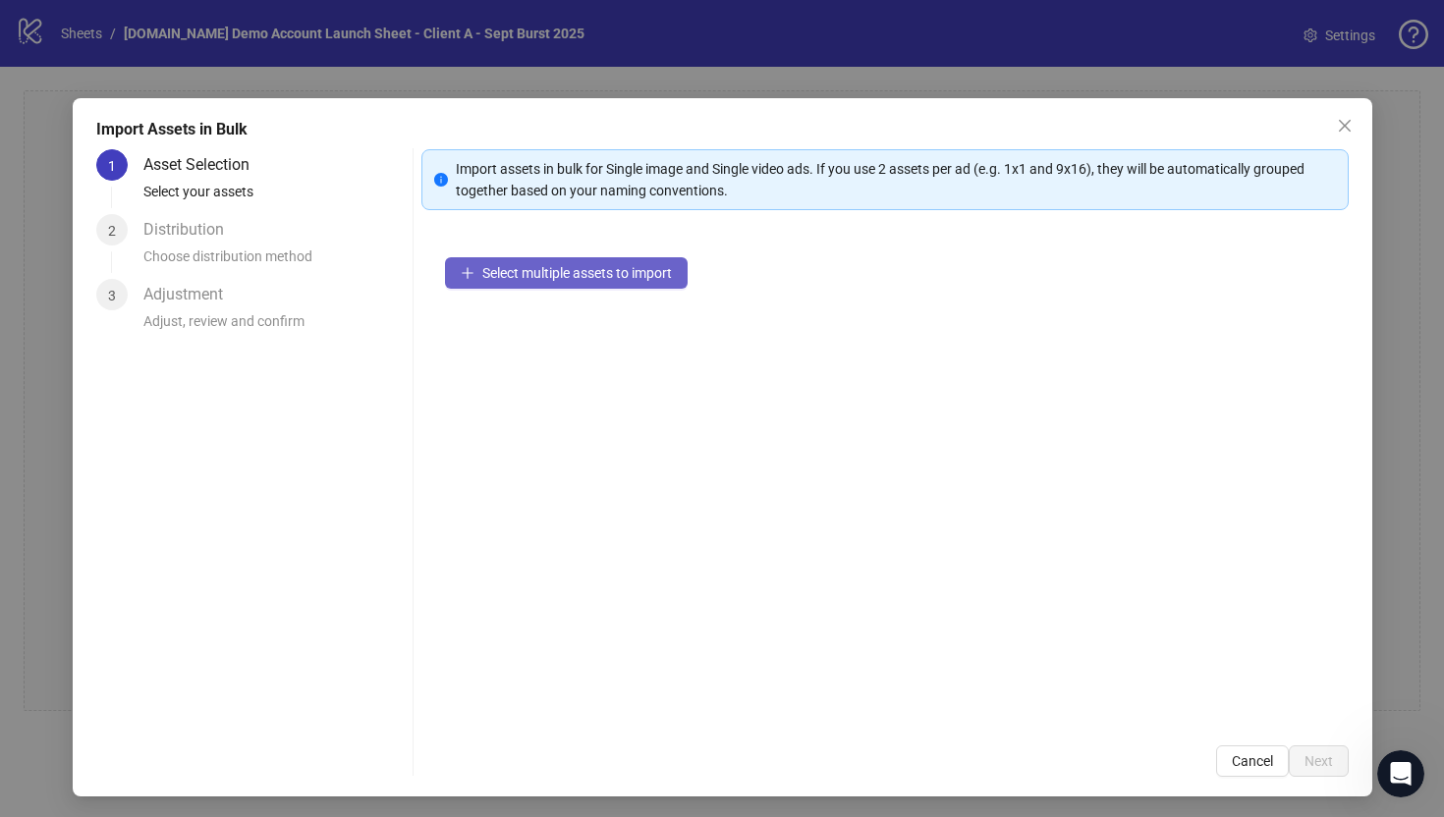
click at [556, 279] on span "Select multiple assets to import" at bounding box center [577, 273] width 190 height 16
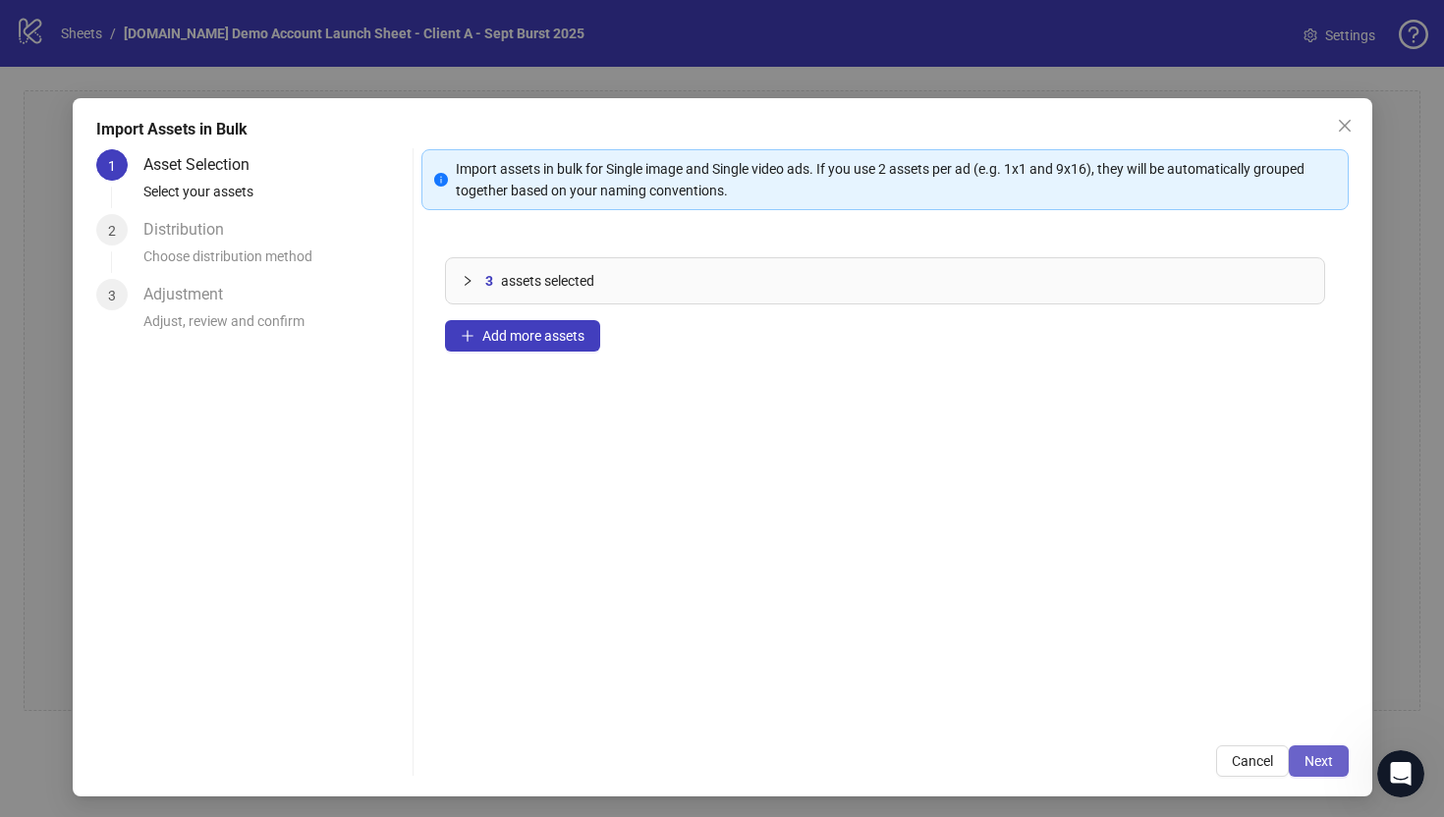
click at [1334, 771] on button "Next" at bounding box center [1319, 760] width 60 height 31
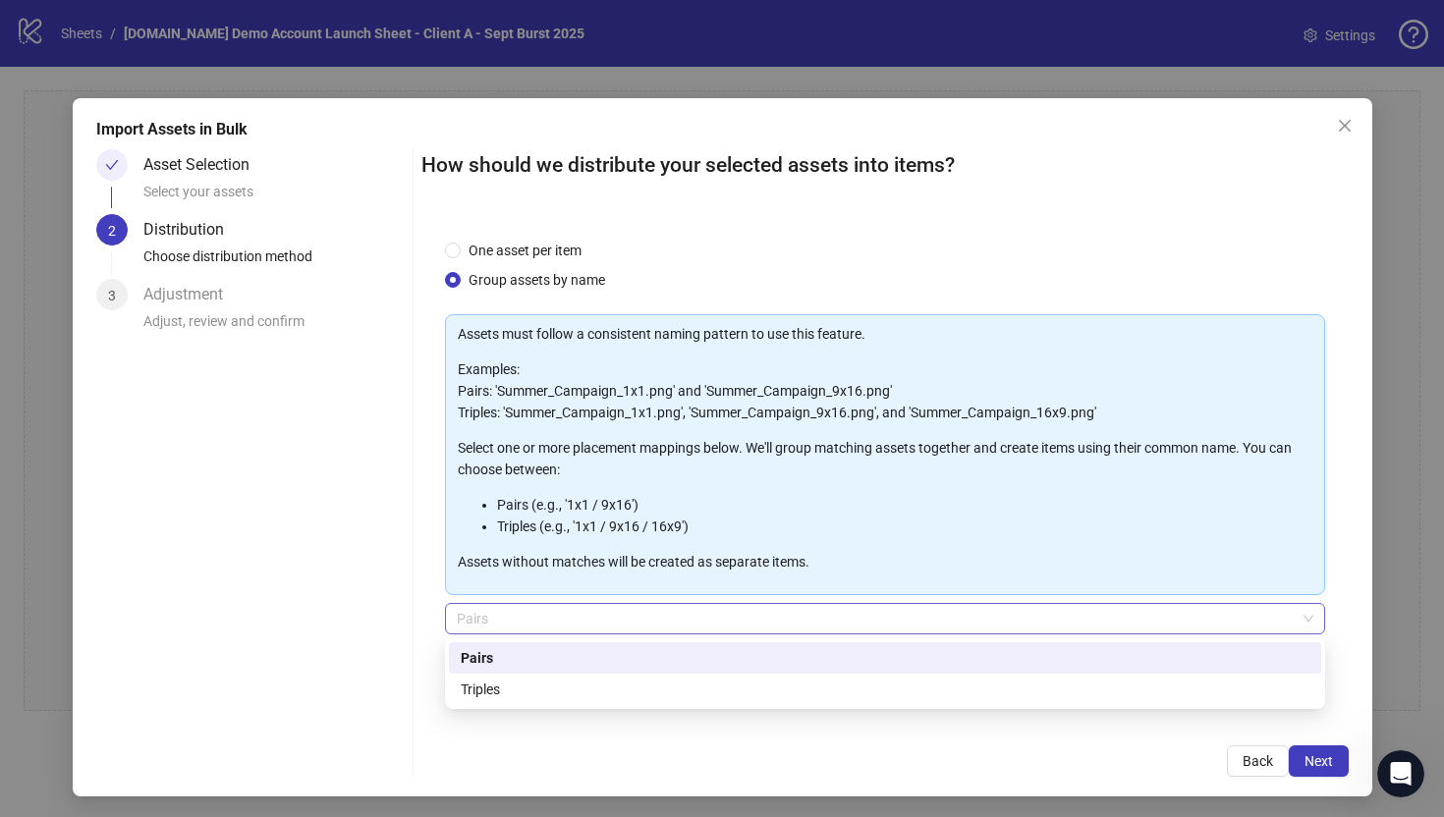
click at [496, 611] on span "Pairs" at bounding box center [885, 618] width 856 height 29
click at [492, 686] on div "Triples" at bounding box center [885, 690] width 849 height 22
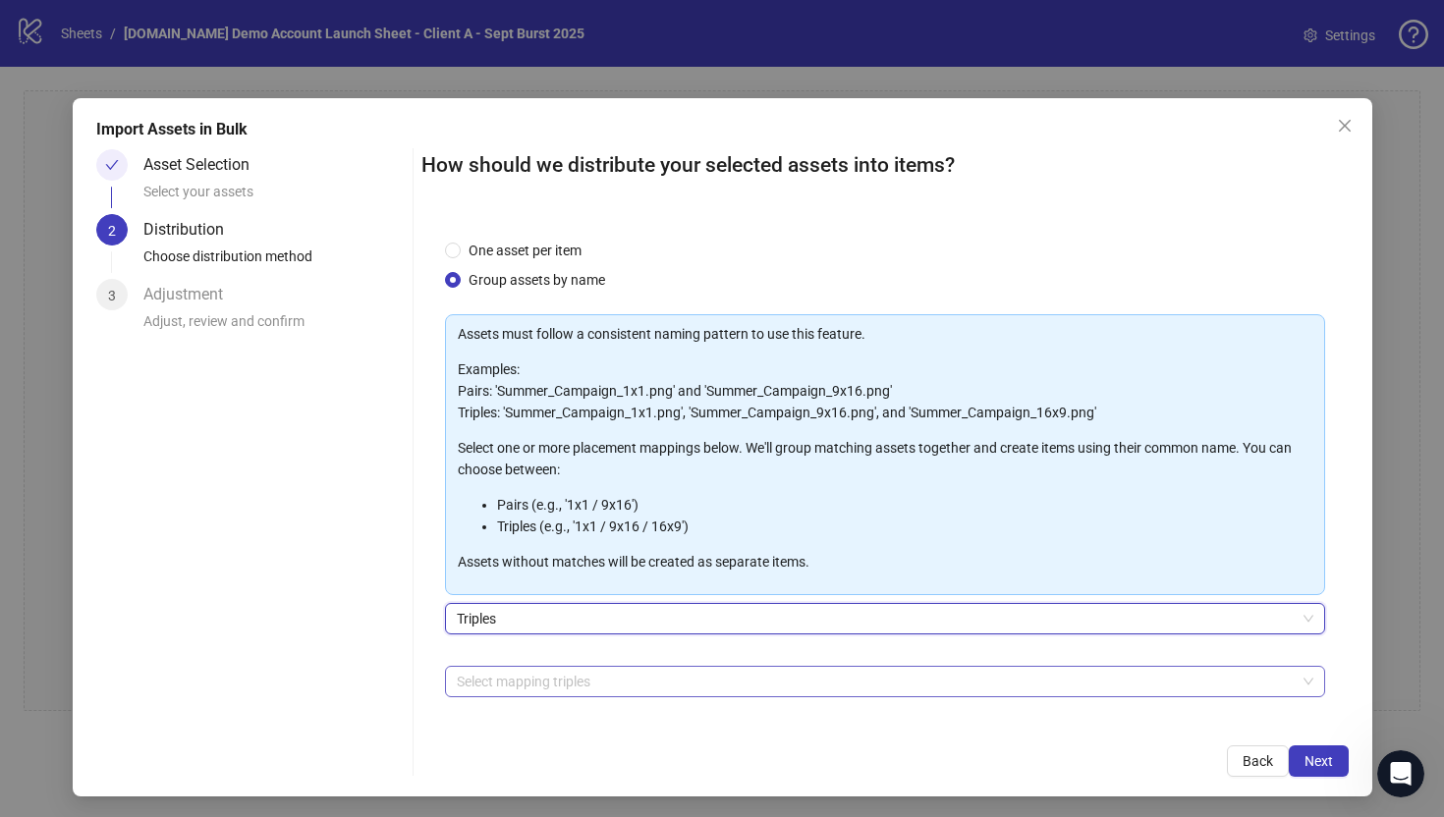
click at [479, 685] on div at bounding box center [874, 681] width 851 height 27
click at [461, 737] on div "How should we distribute your selected assets into items? One asset per item Gr…" at bounding box center [884, 463] width 927 height 628
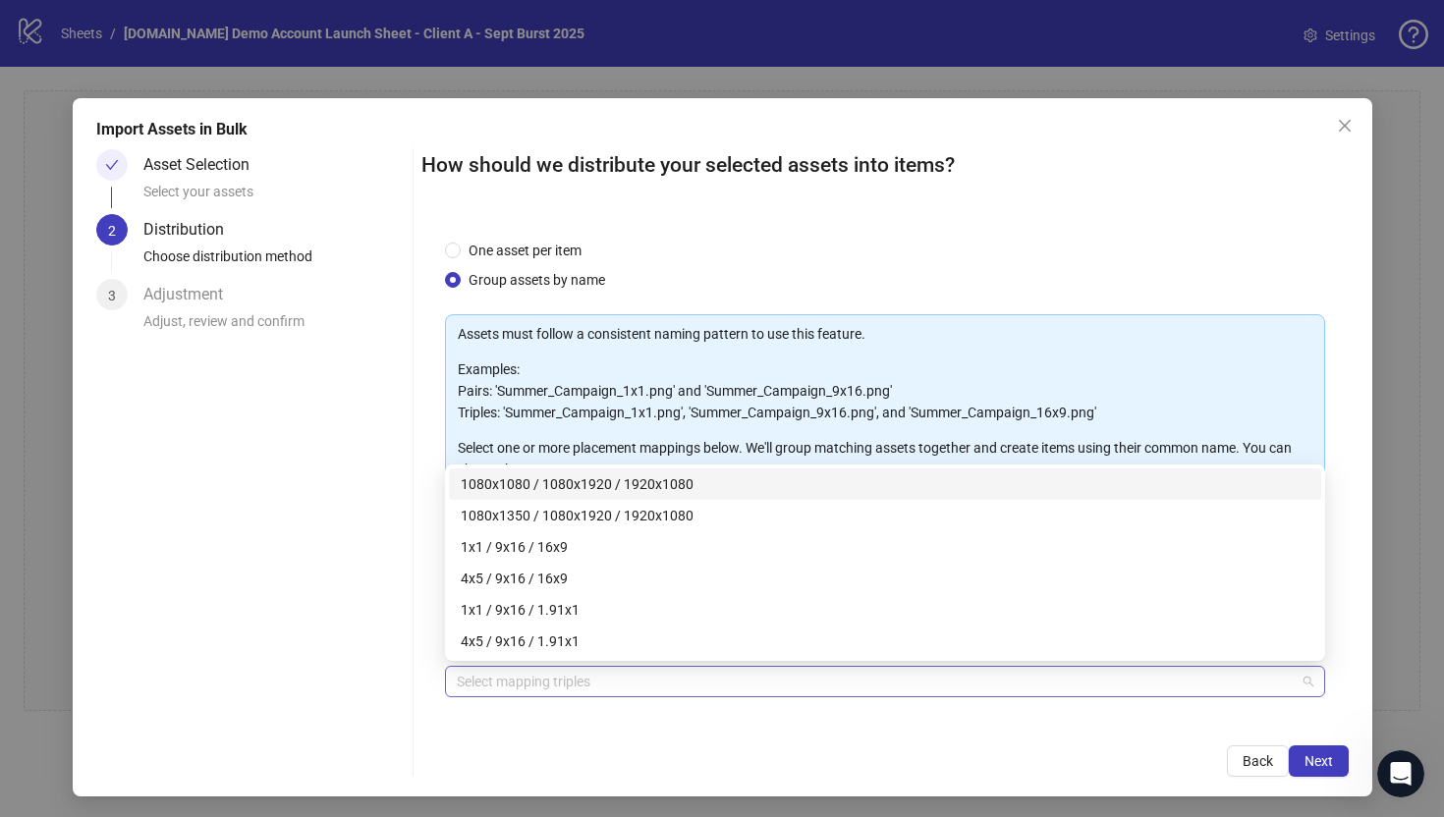
click at [499, 679] on div at bounding box center [874, 681] width 851 height 27
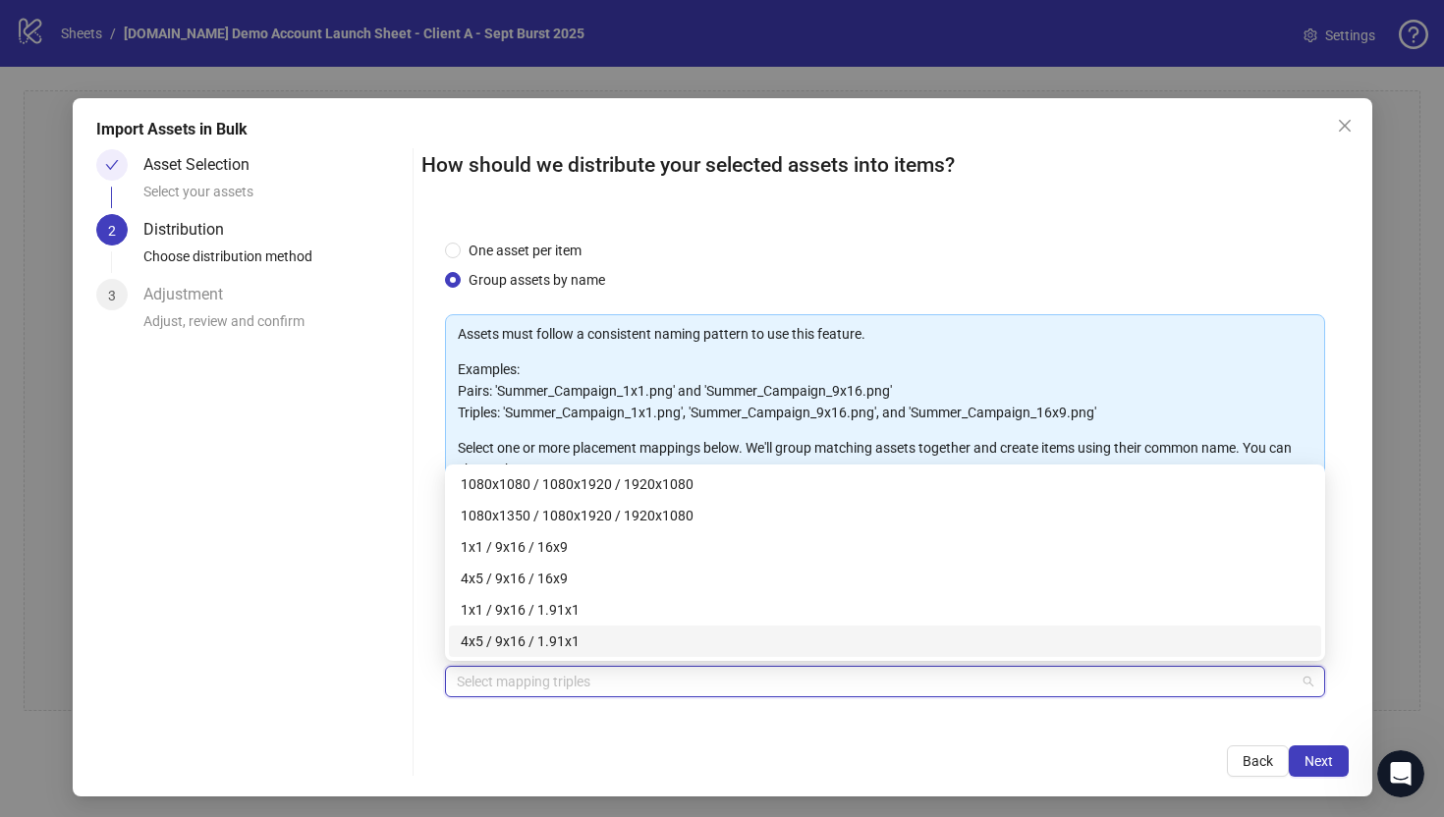
click at [477, 739] on div "How should we distribute your selected assets into items? One asset per item Gr…" at bounding box center [884, 463] width 927 height 628
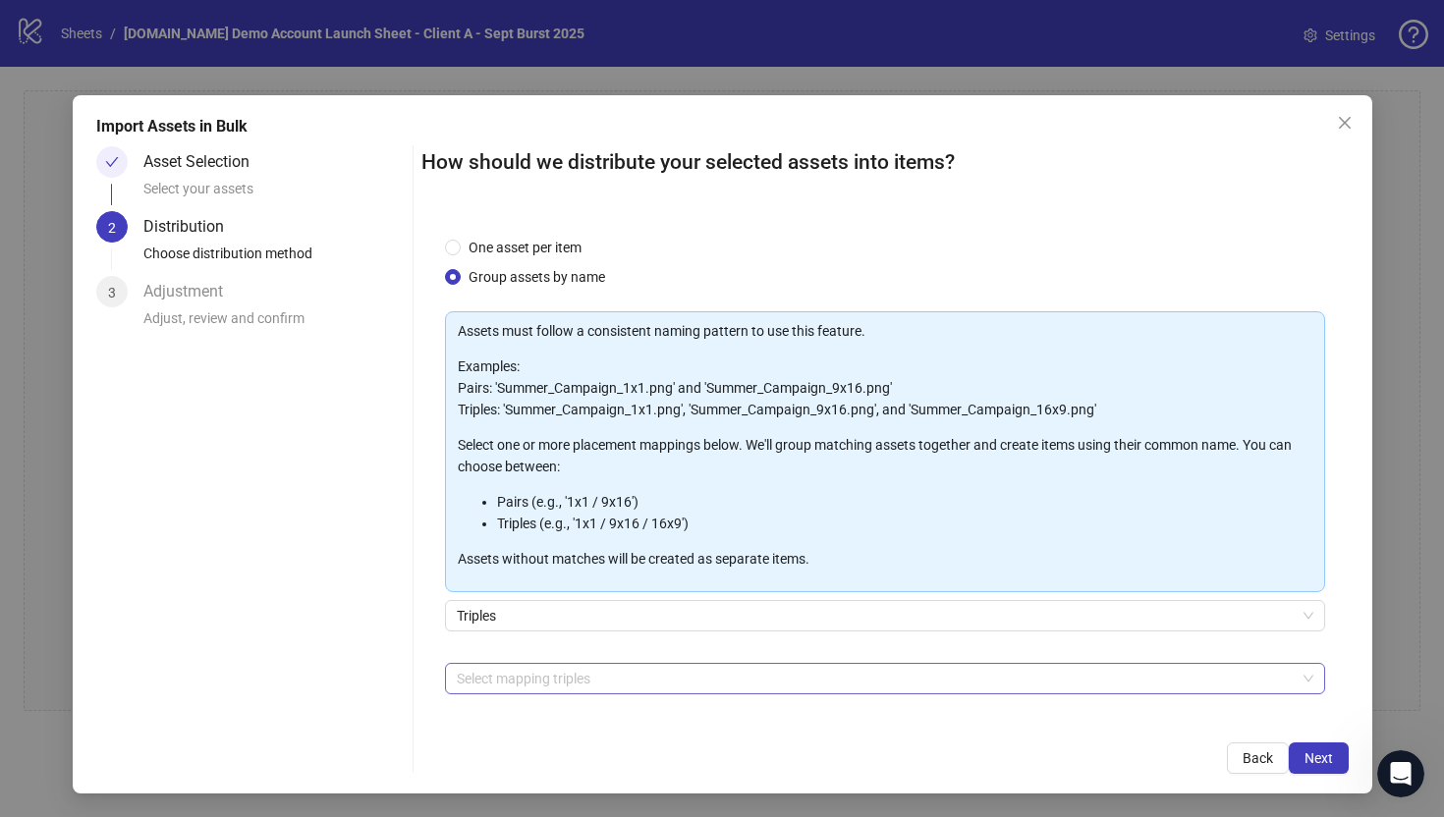
scroll to position [69, 0]
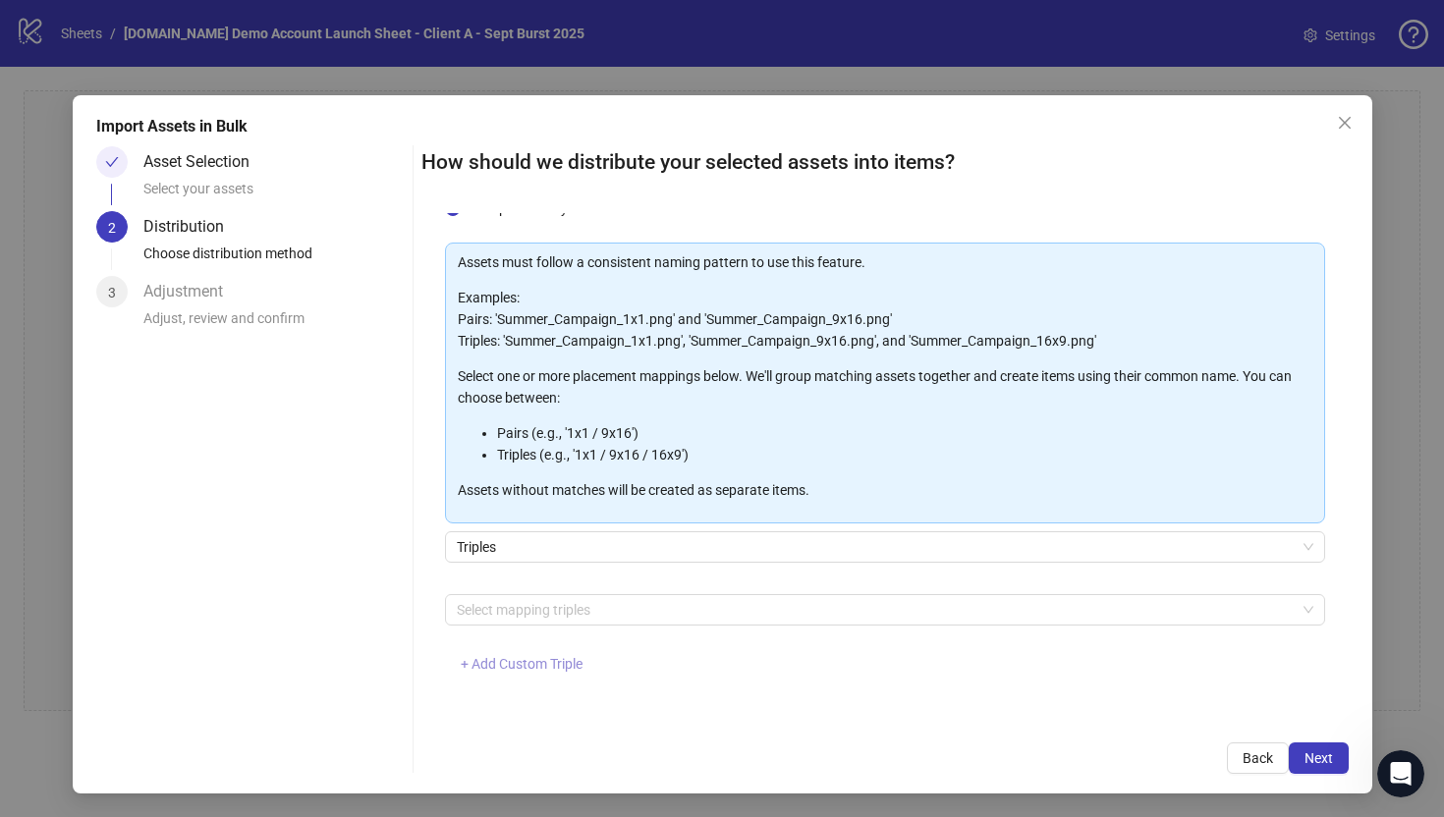
click at [485, 660] on span "+ Add Custom Triple" at bounding box center [522, 664] width 122 height 16
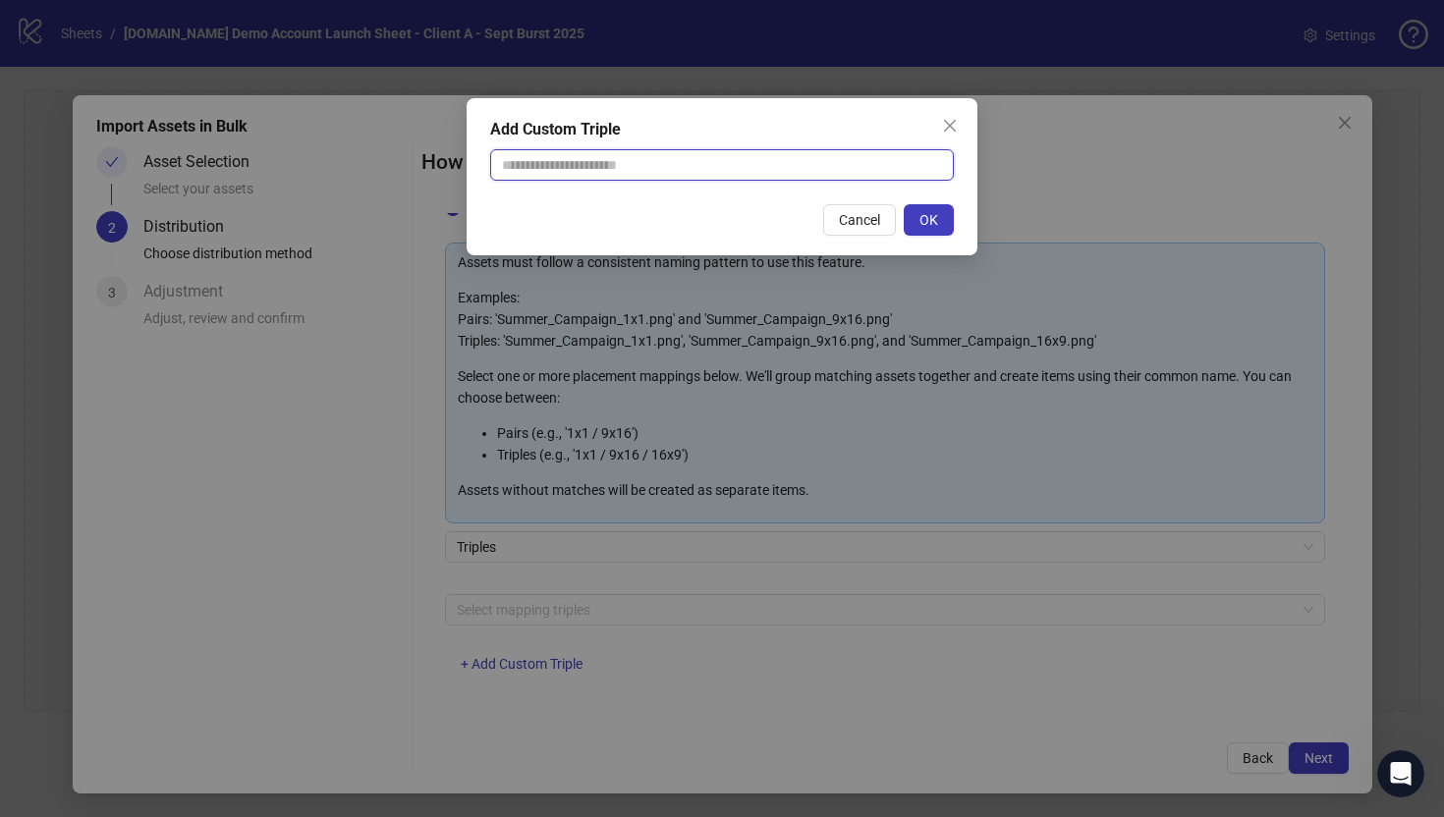
click at [569, 167] on input "text" at bounding box center [722, 164] width 464 height 31
type input "**********"
click at [919, 223] on span "OK" at bounding box center [928, 220] width 19 height 16
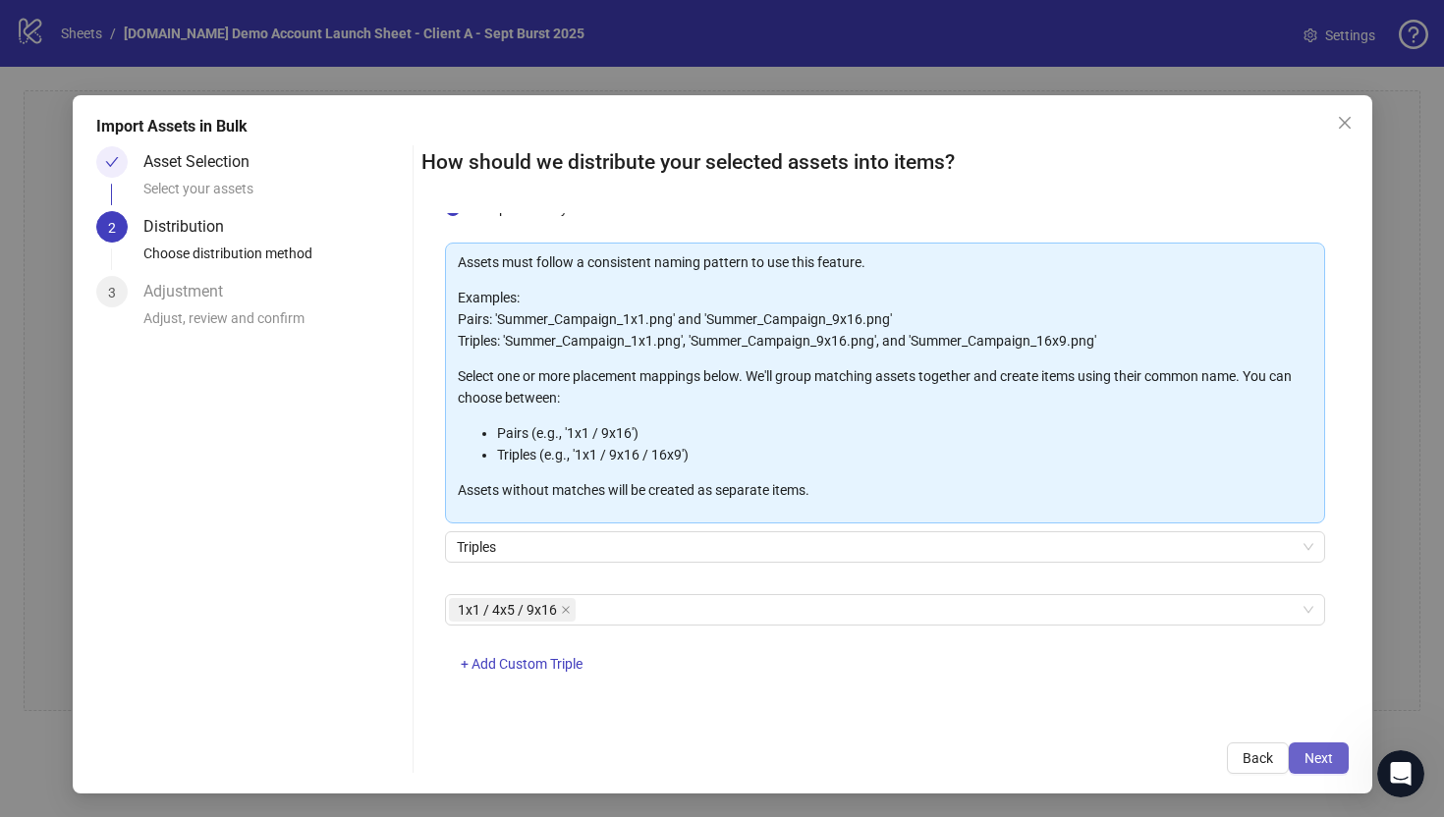
click at [1309, 755] on span "Next" at bounding box center [1318, 758] width 28 height 16
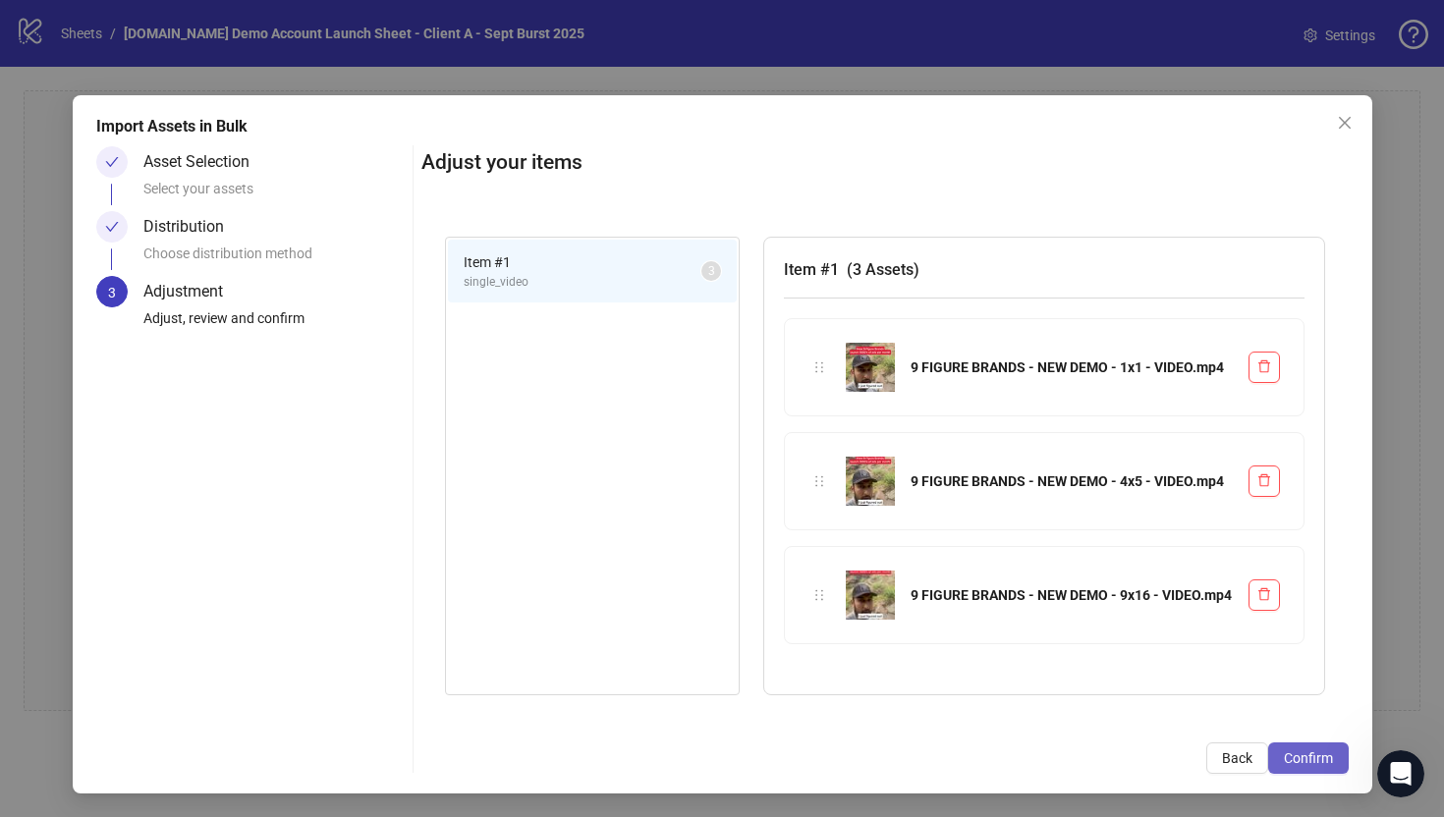
click at [1311, 763] on span "Confirm" at bounding box center [1308, 758] width 49 height 16
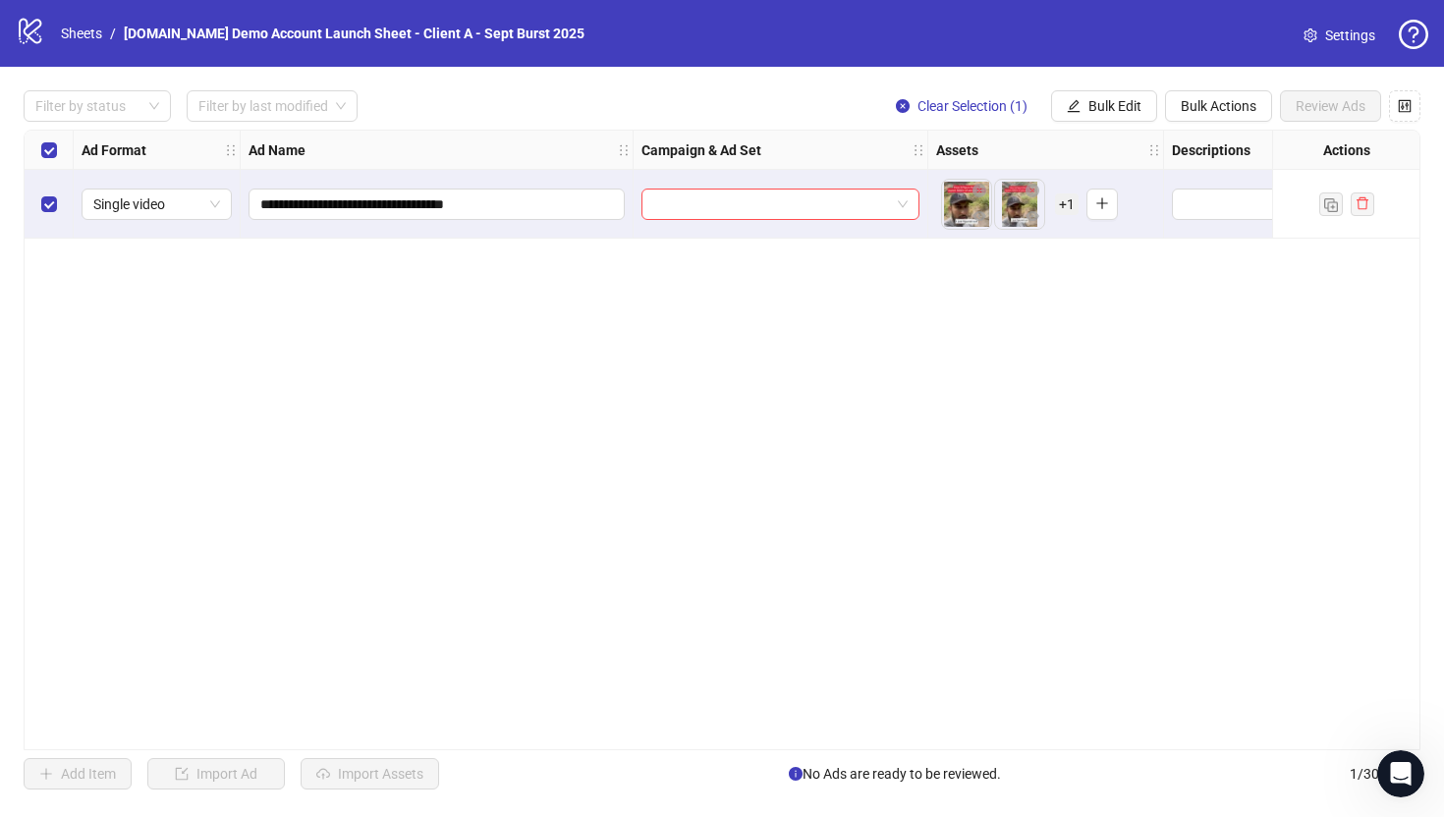
click at [1066, 200] on span "+ 1" at bounding box center [1067, 204] width 24 height 22
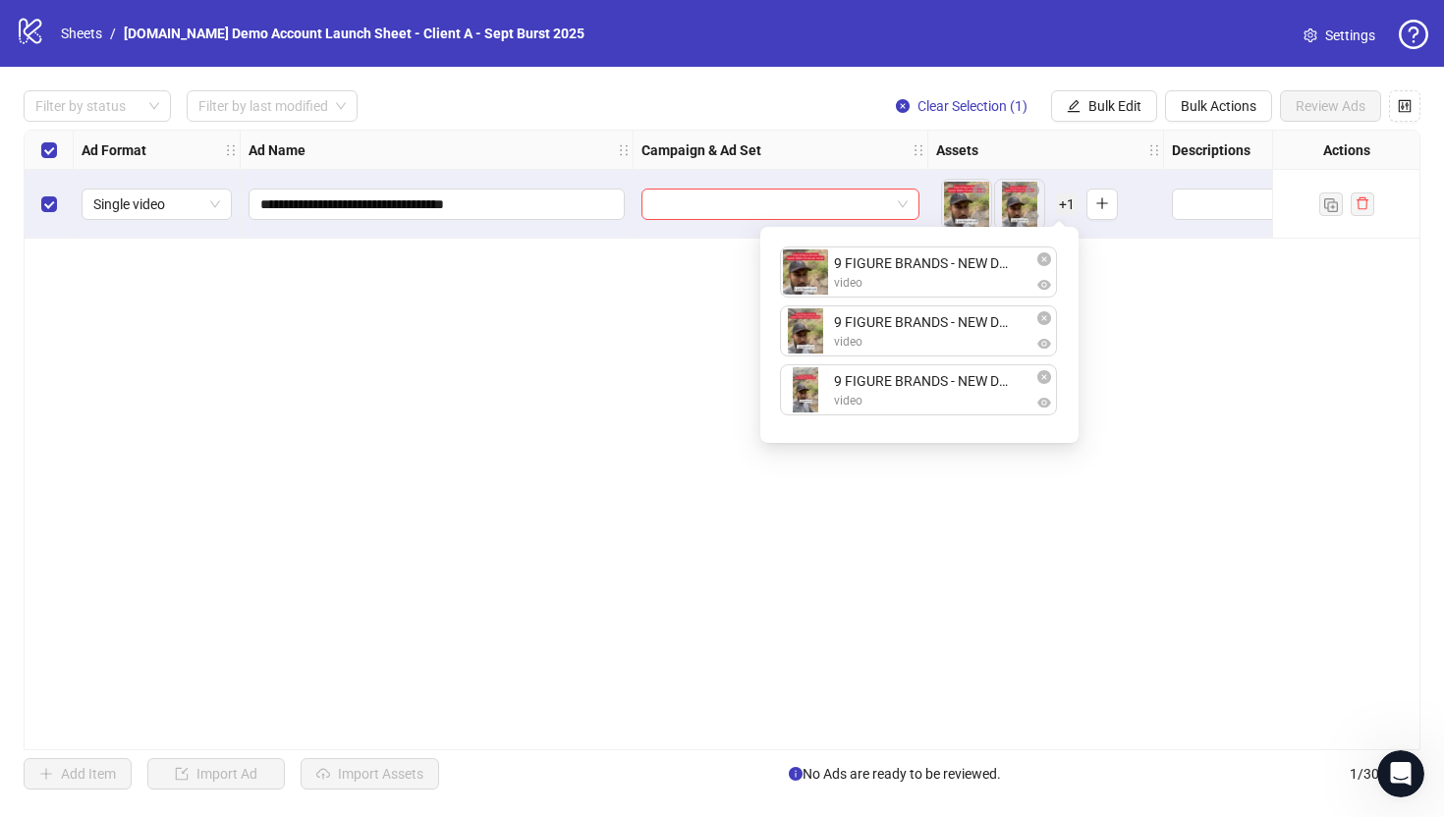
click at [985, 574] on div "**********" at bounding box center [722, 440] width 1397 height 621
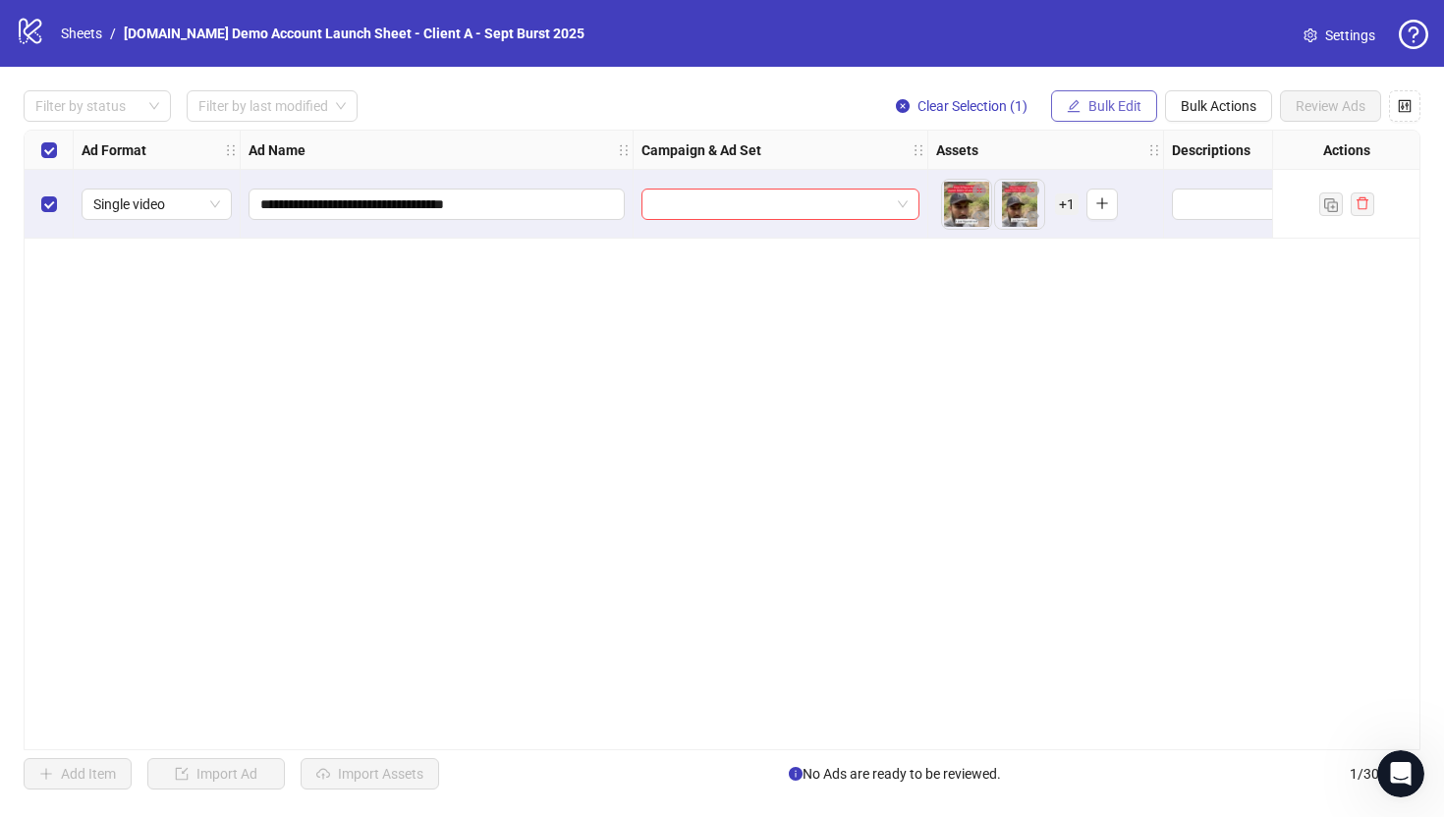
click at [1085, 105] on button "Bulk Edit" at bounding box center [1104, 105] width 106 height 31
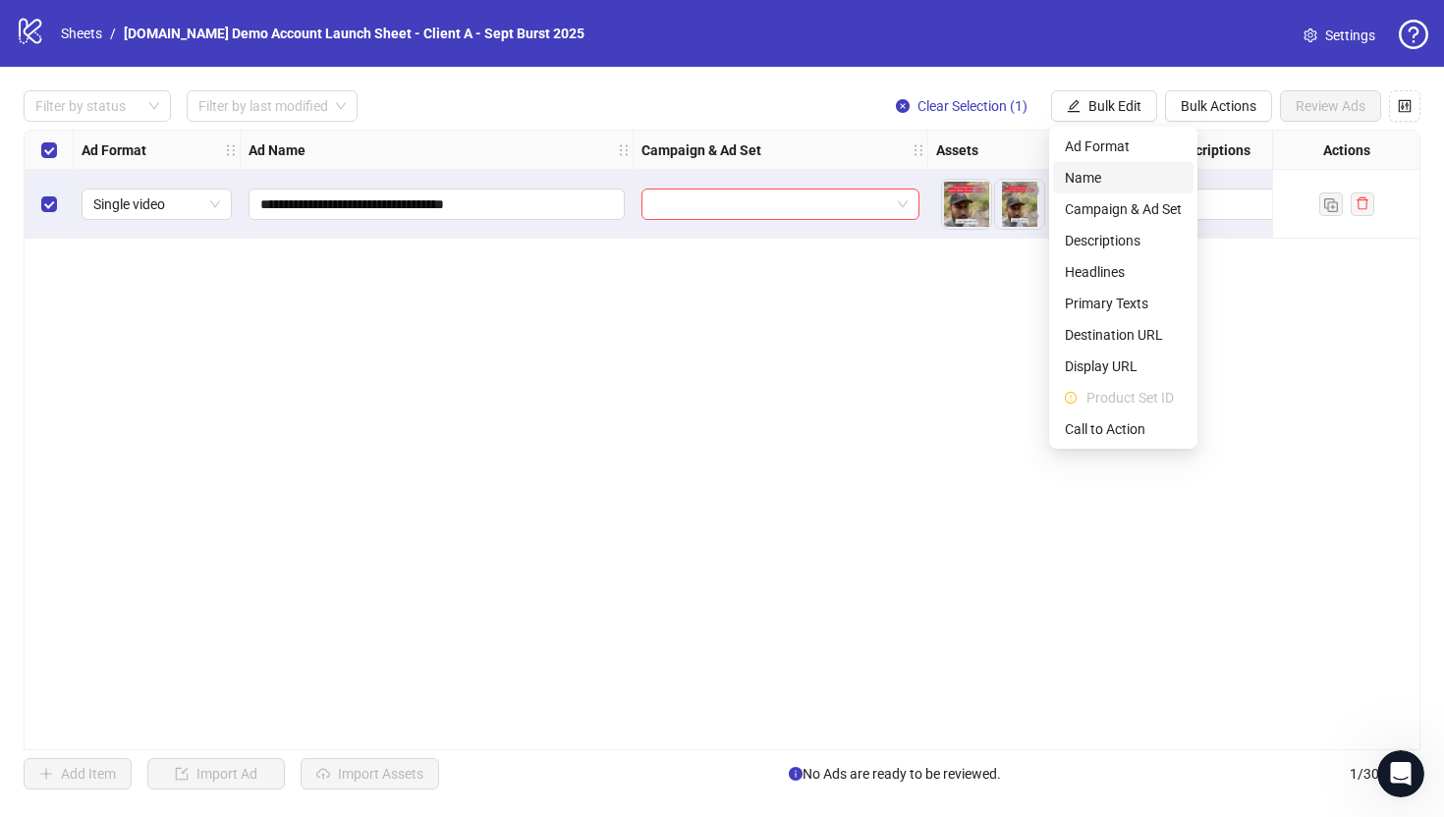
click at [1087, 177] on span "Name" at bounding box center [1123, 178] width 117 height 22
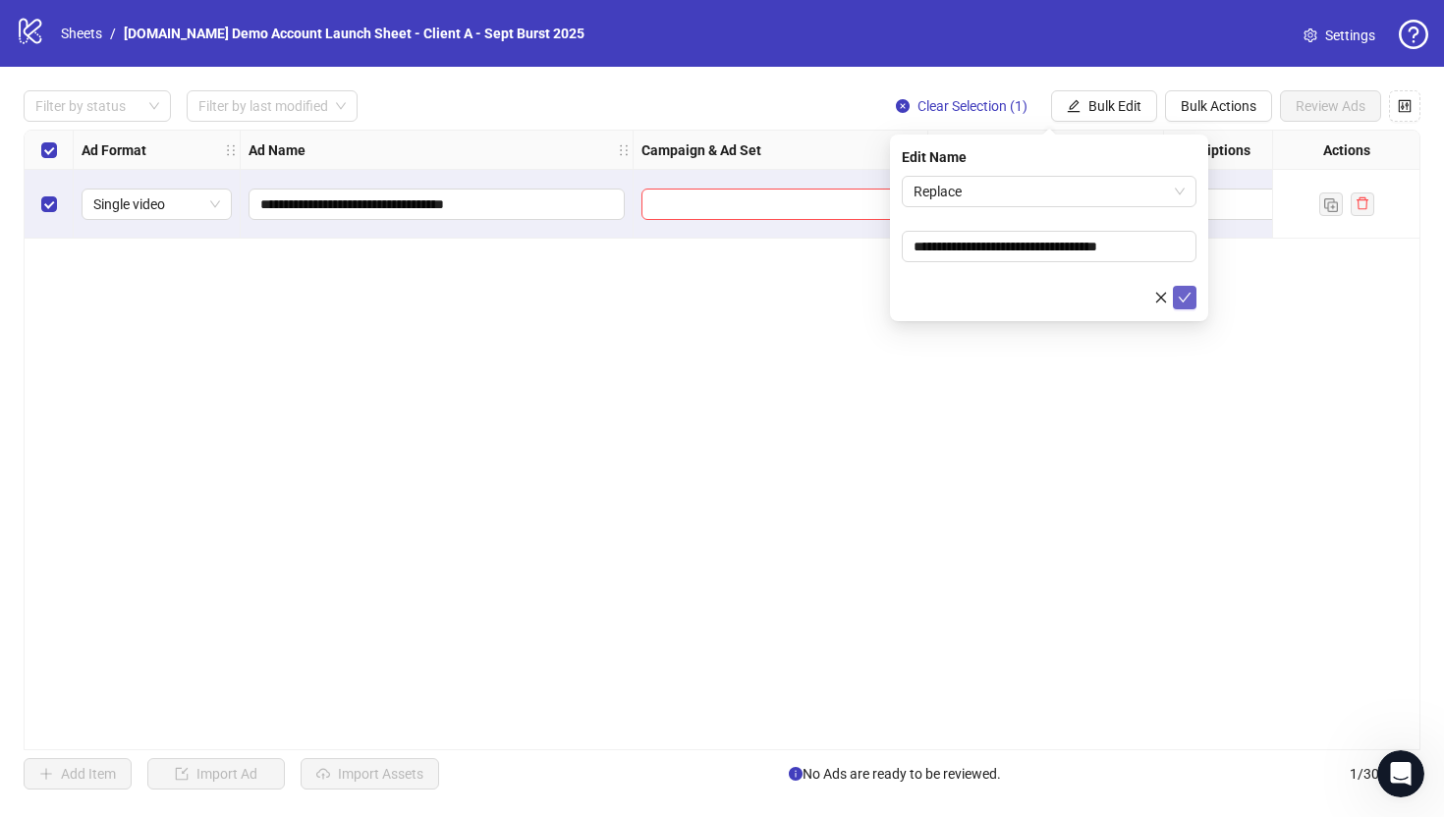
click at [1186, 301] on icon "check" at bounding box center [1185, 298] width 14 height 14
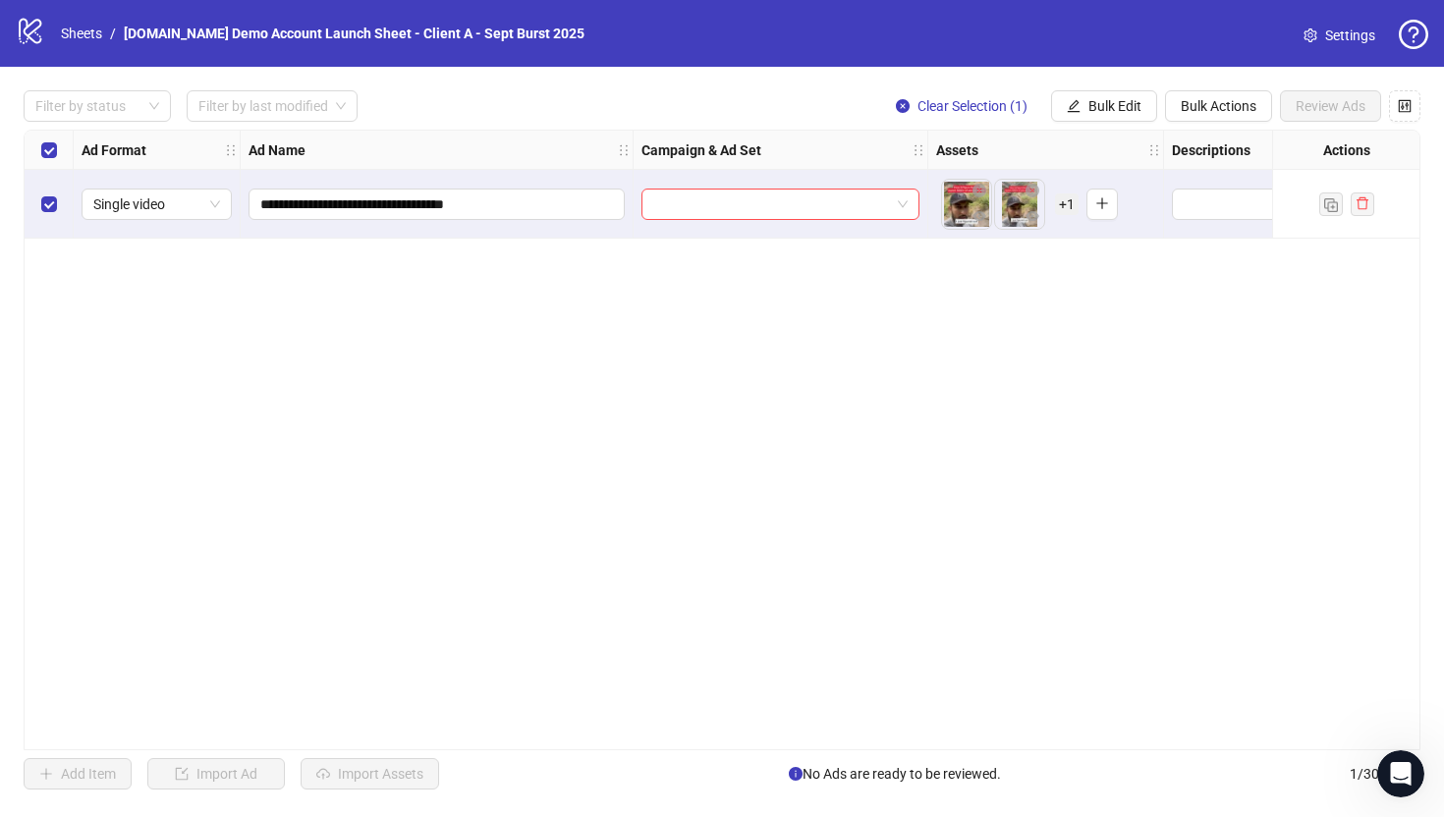
click at [730, 397] on div "**********" at bounding box center [722, 440] width 1397 height 621
click at [728, 184] on div at bounding box center [780, 204] width 295 height 69
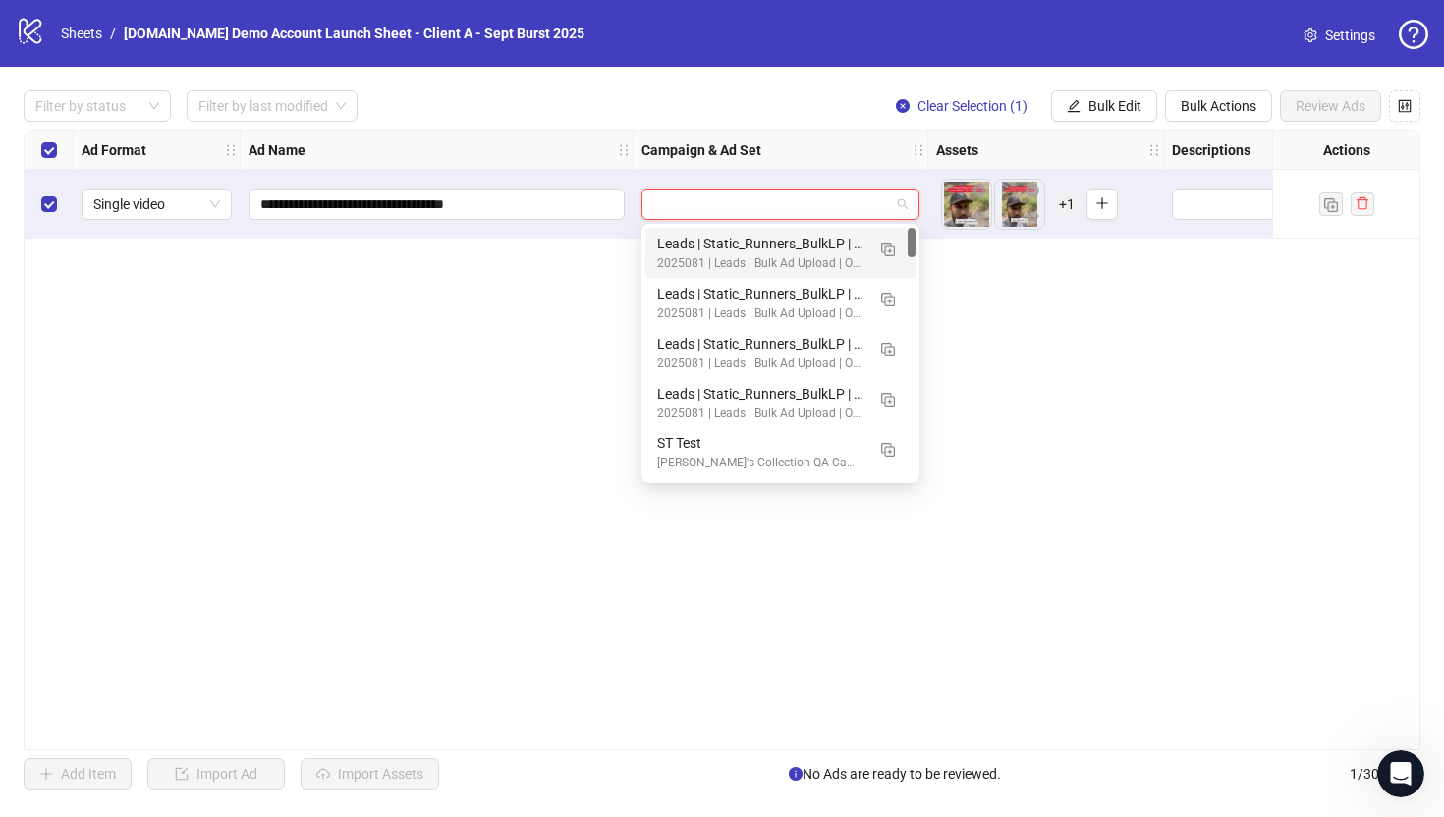
click at [734, 200] on input "search" at bounding box center [771, 204] width 237 height 29
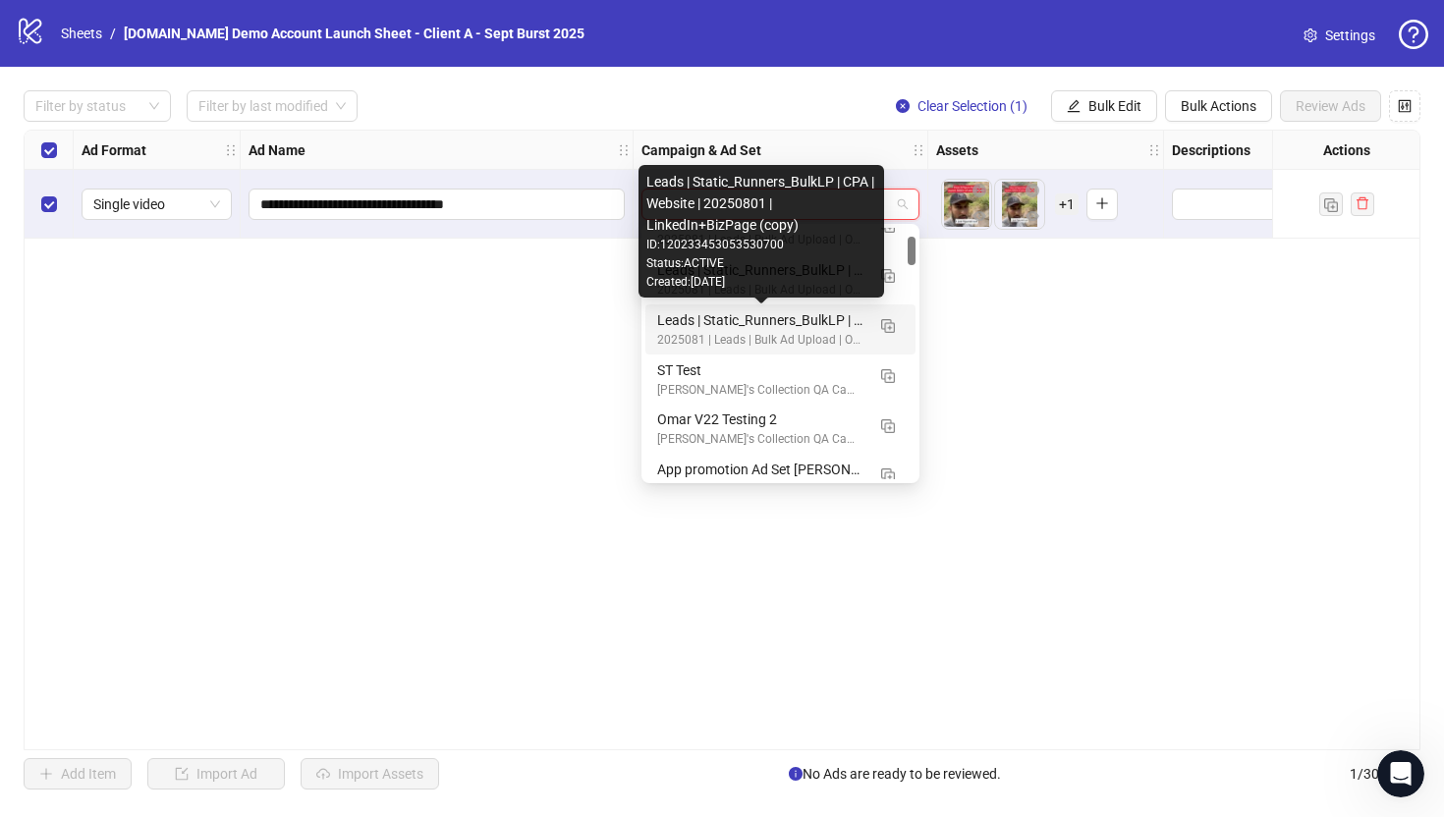
scroll to position [21, 0]
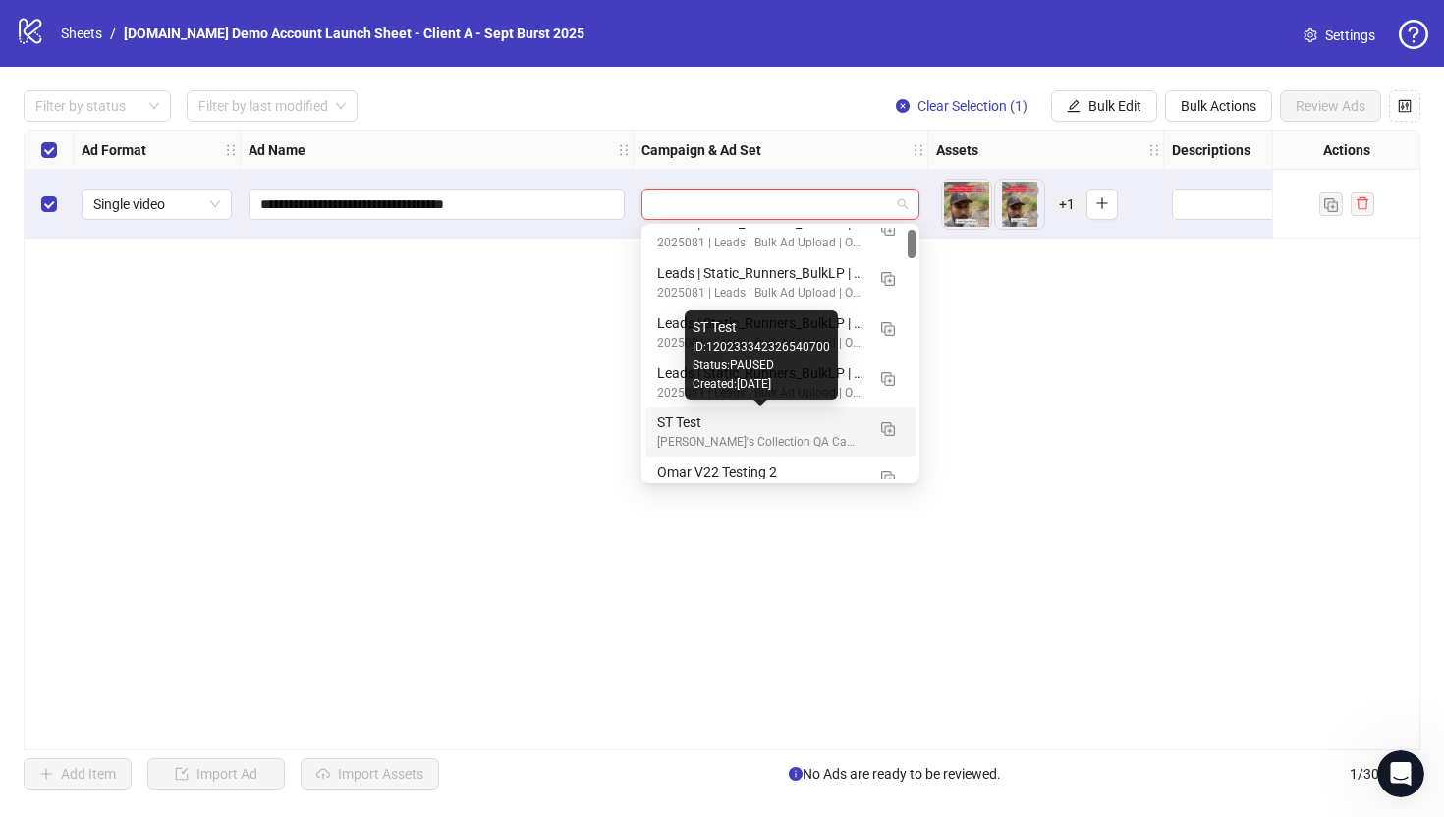
click at [703, 425] on div "ST Test" at bounding box center [760, 423] width 207 height 22
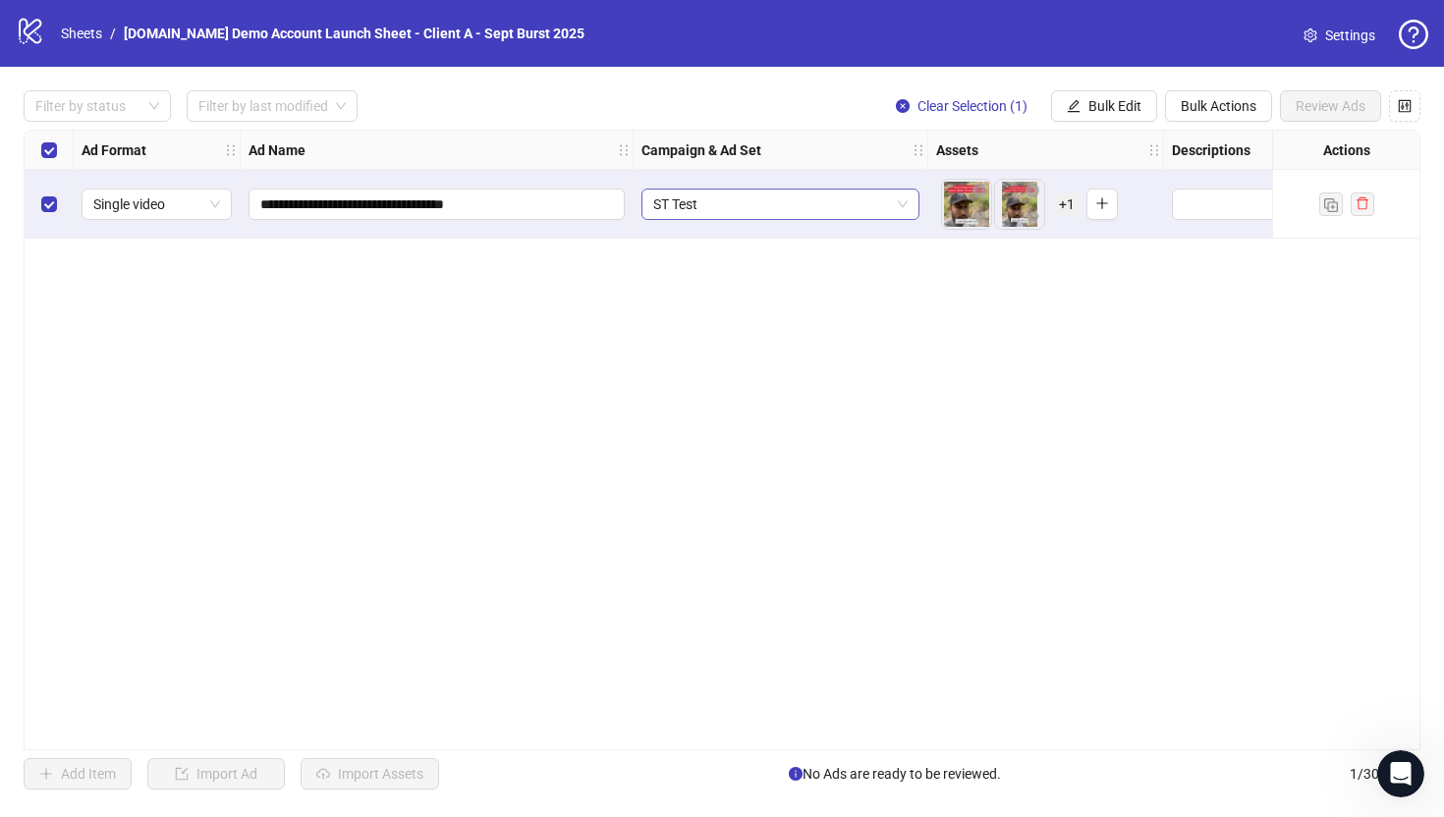
click at [793, 207] on span "ST Test" at bounding box center [780, 204] width 254 height 29
click at [784, 205] on span "ST Test" at bounding box center [780, 204] width 254 height 29
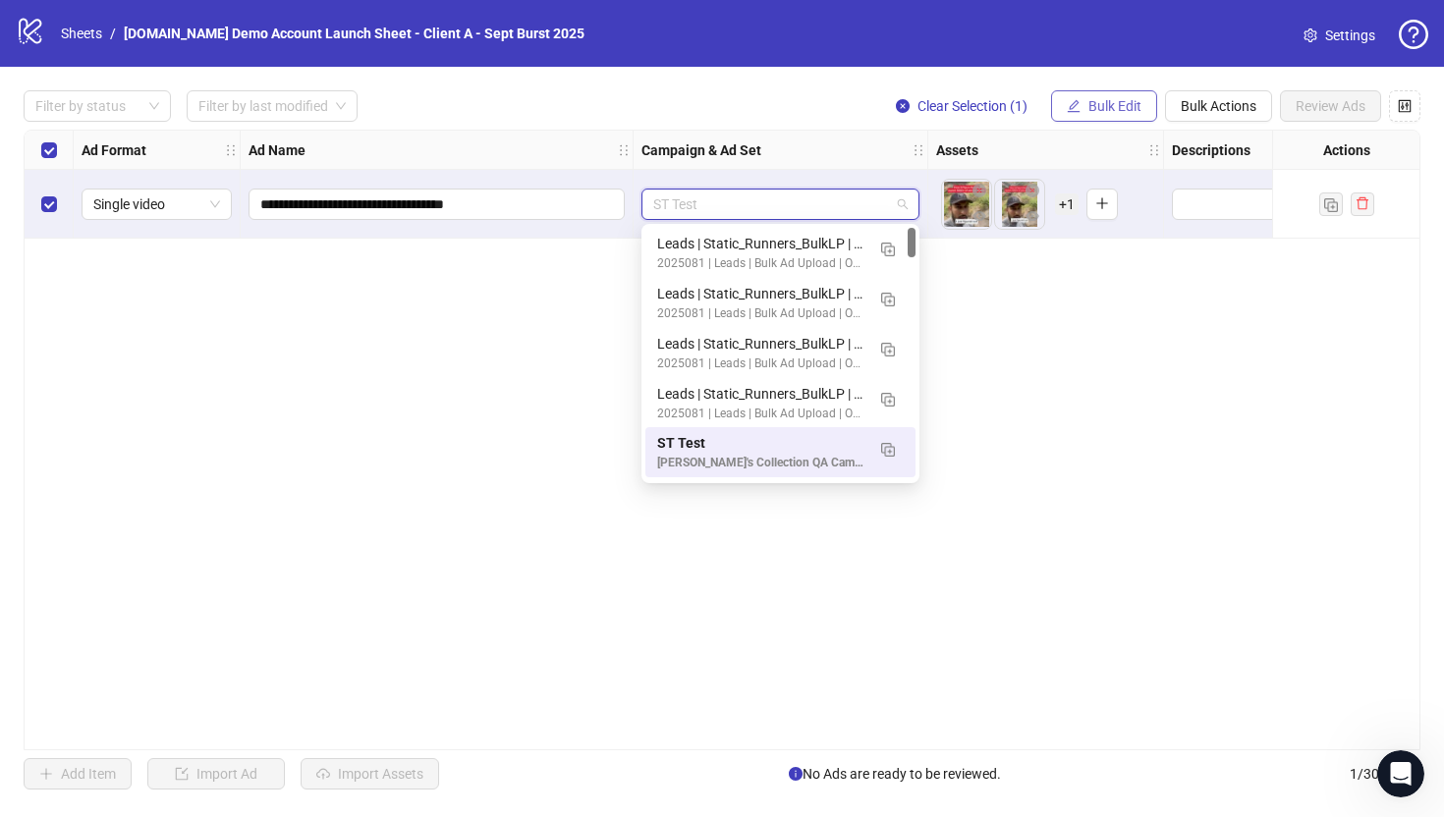
click at [1080, 119] on button "Bulk Edit" at bounding box center [1104, 105] width 106 height 31
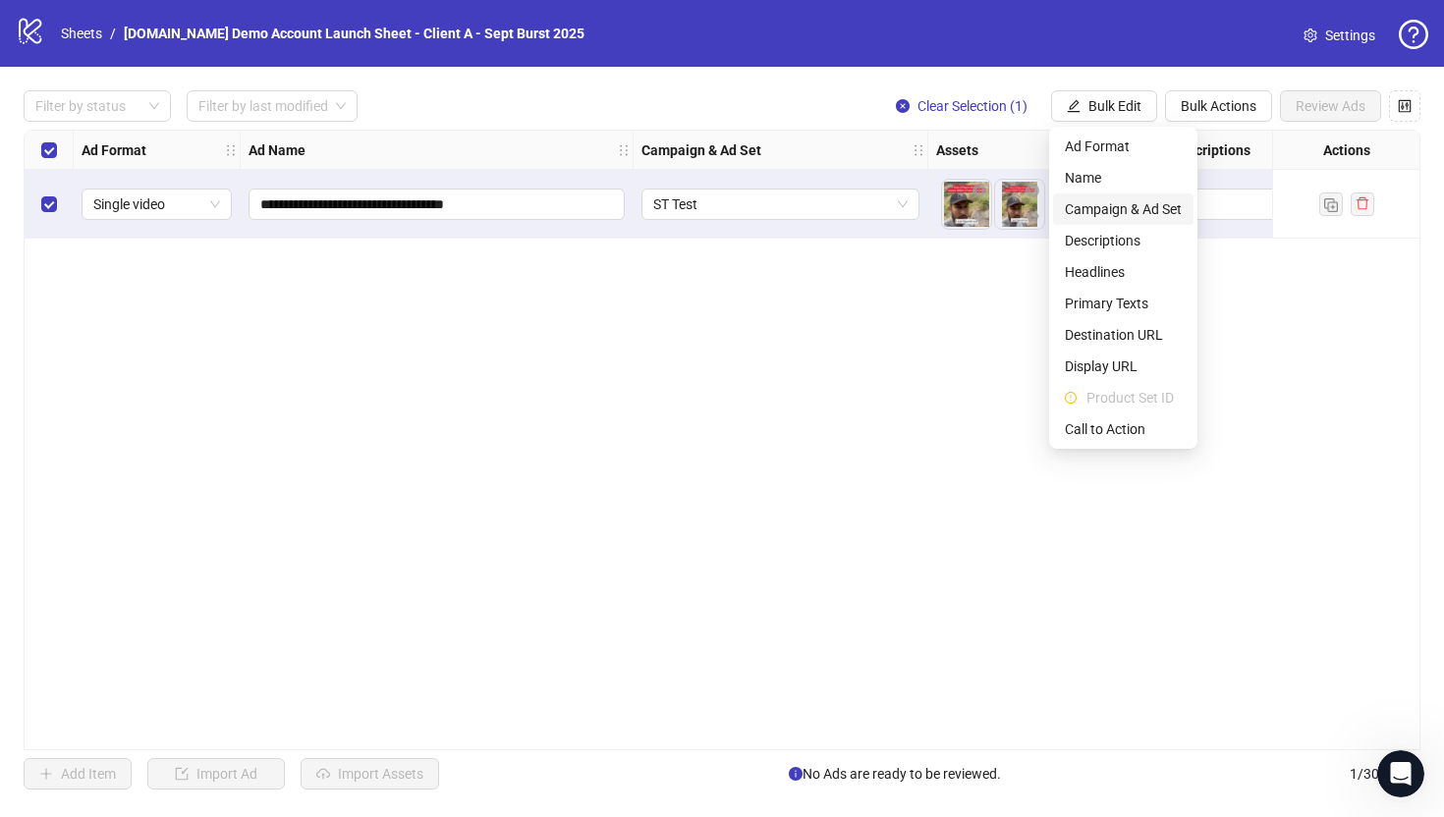
click at [1085, 207] on span "Campaign & Ad Set" at bounding box center [1123, 209] width 117 height 22
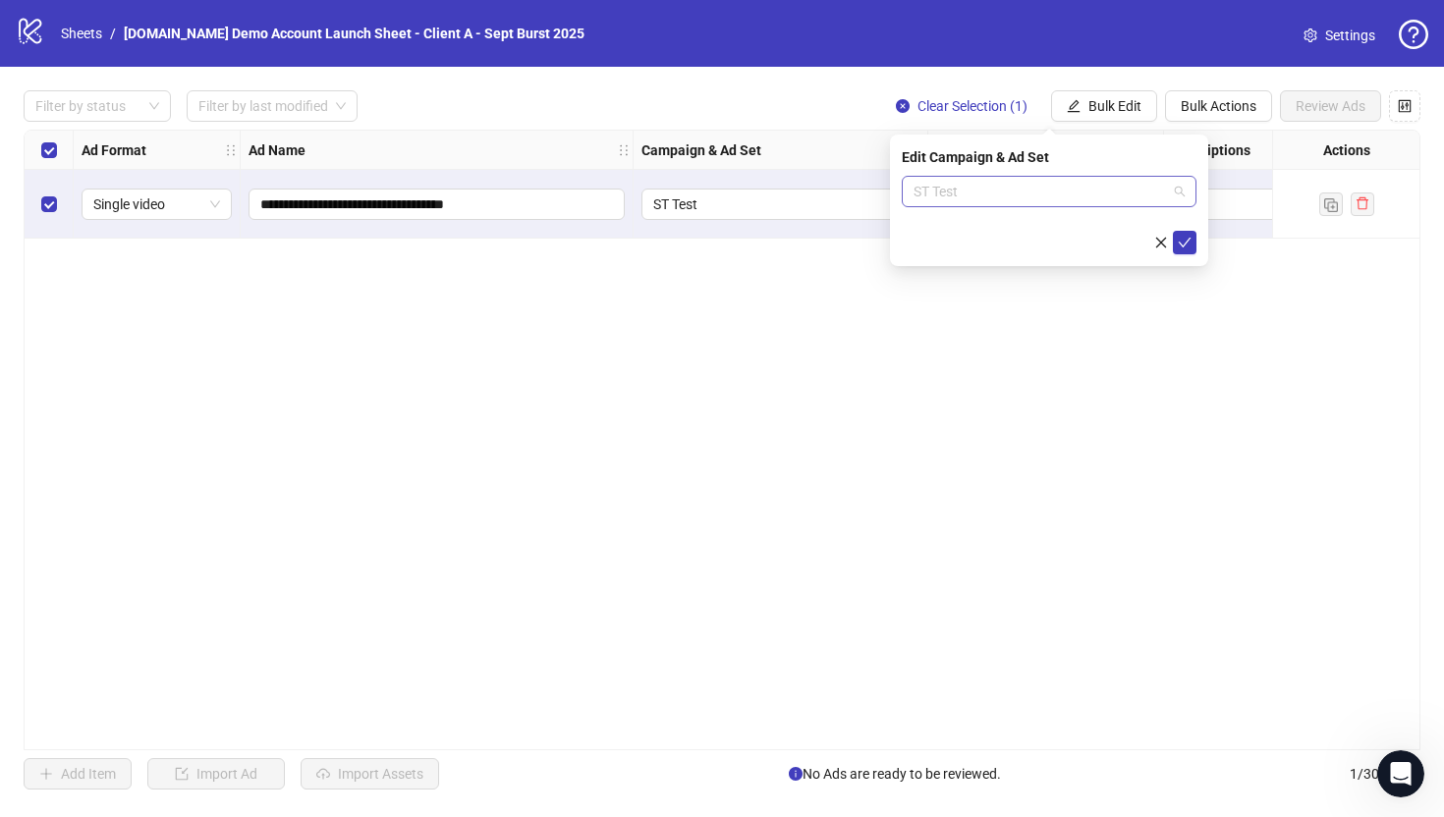
click at [1026, 196] on span "ST Test" at bounding box center [1048, 191] width 271 height 29
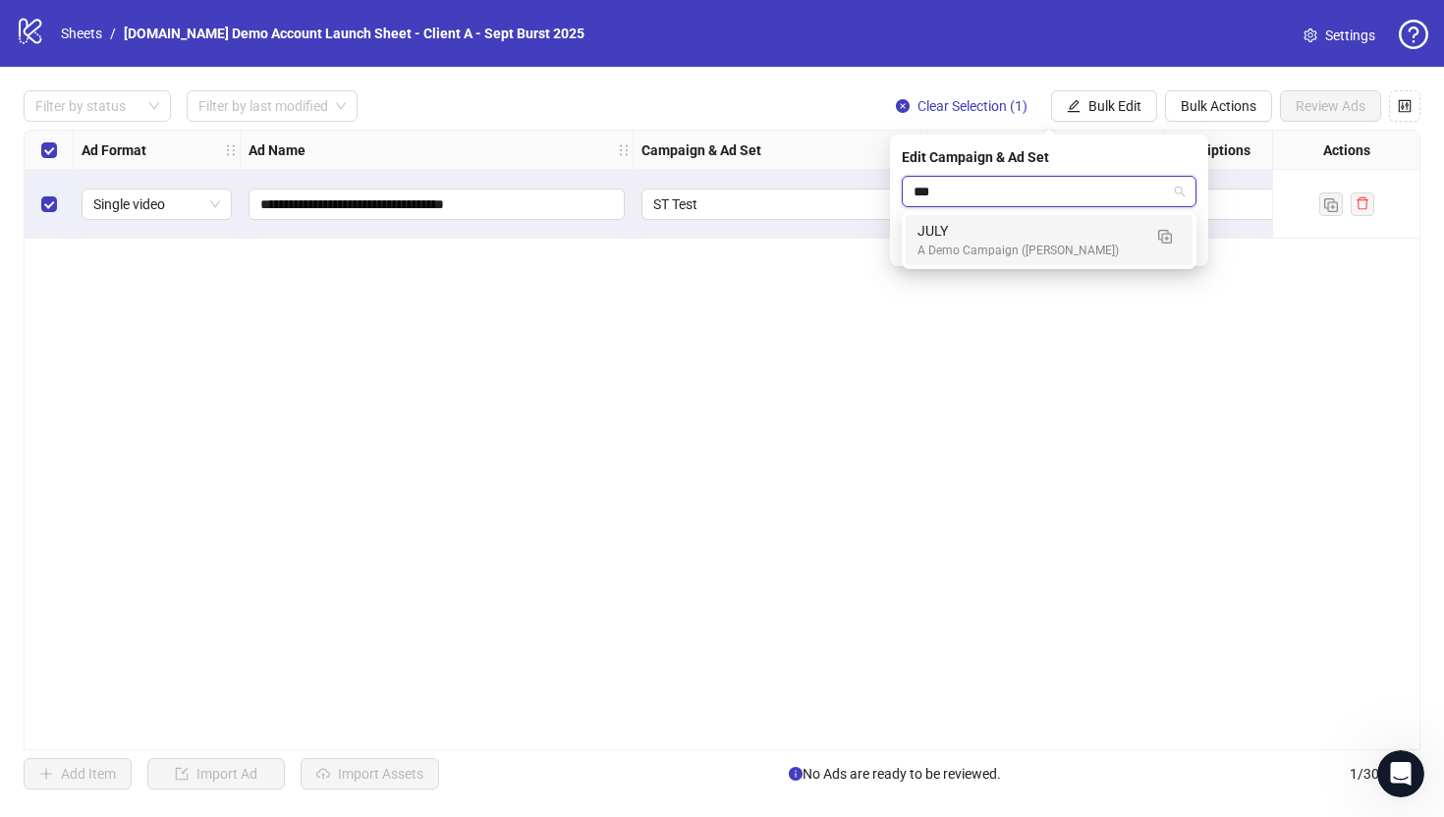
type input "****"
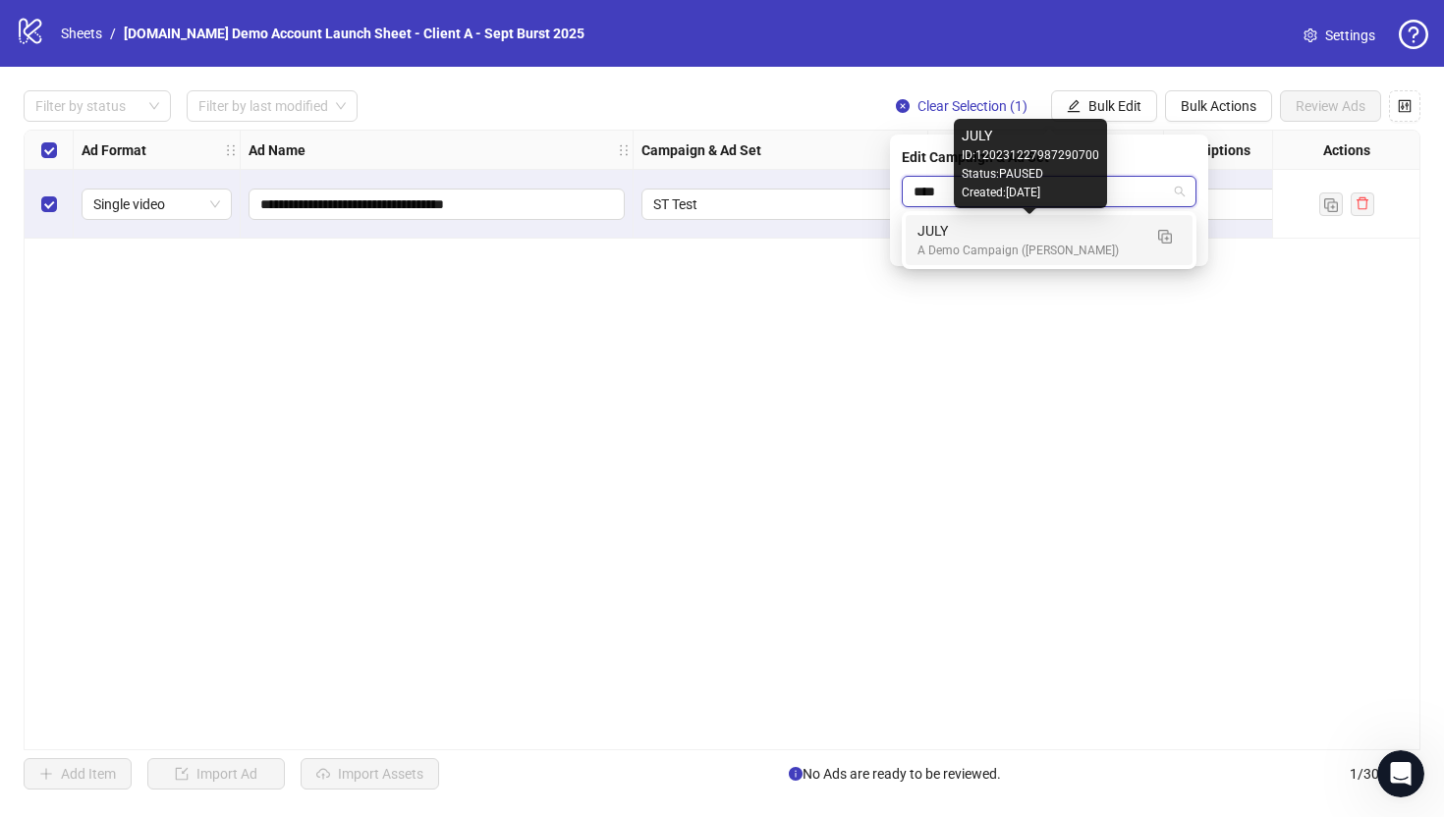
click at [1042, 243] on div "A Demo Campaign ([PERSON_NAME])" at bounding box center [1029, 251] width 224 height 19
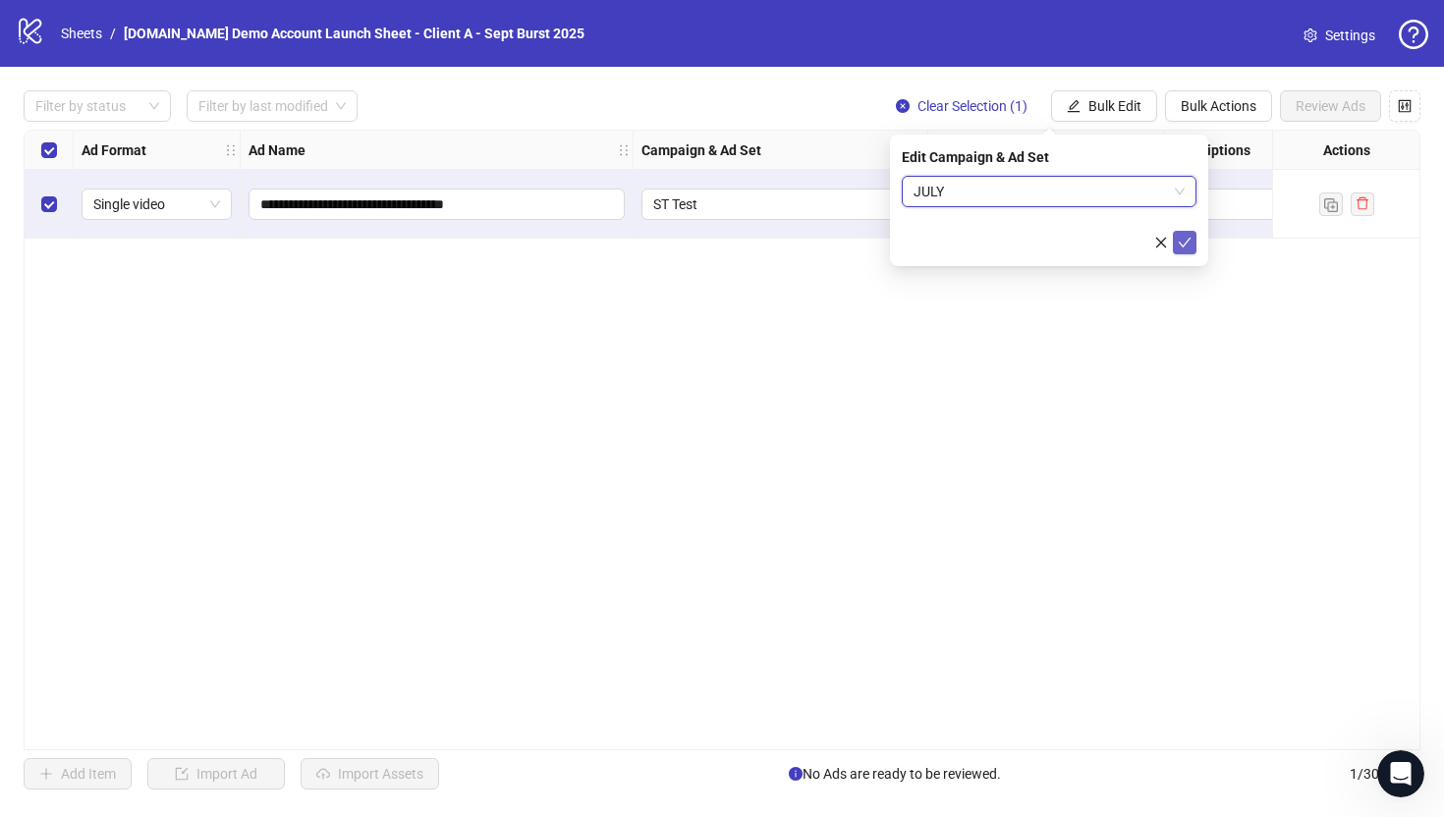
click at [1185, 246] on icon "check" at bounding box center [1185, 243] width 14 height 14
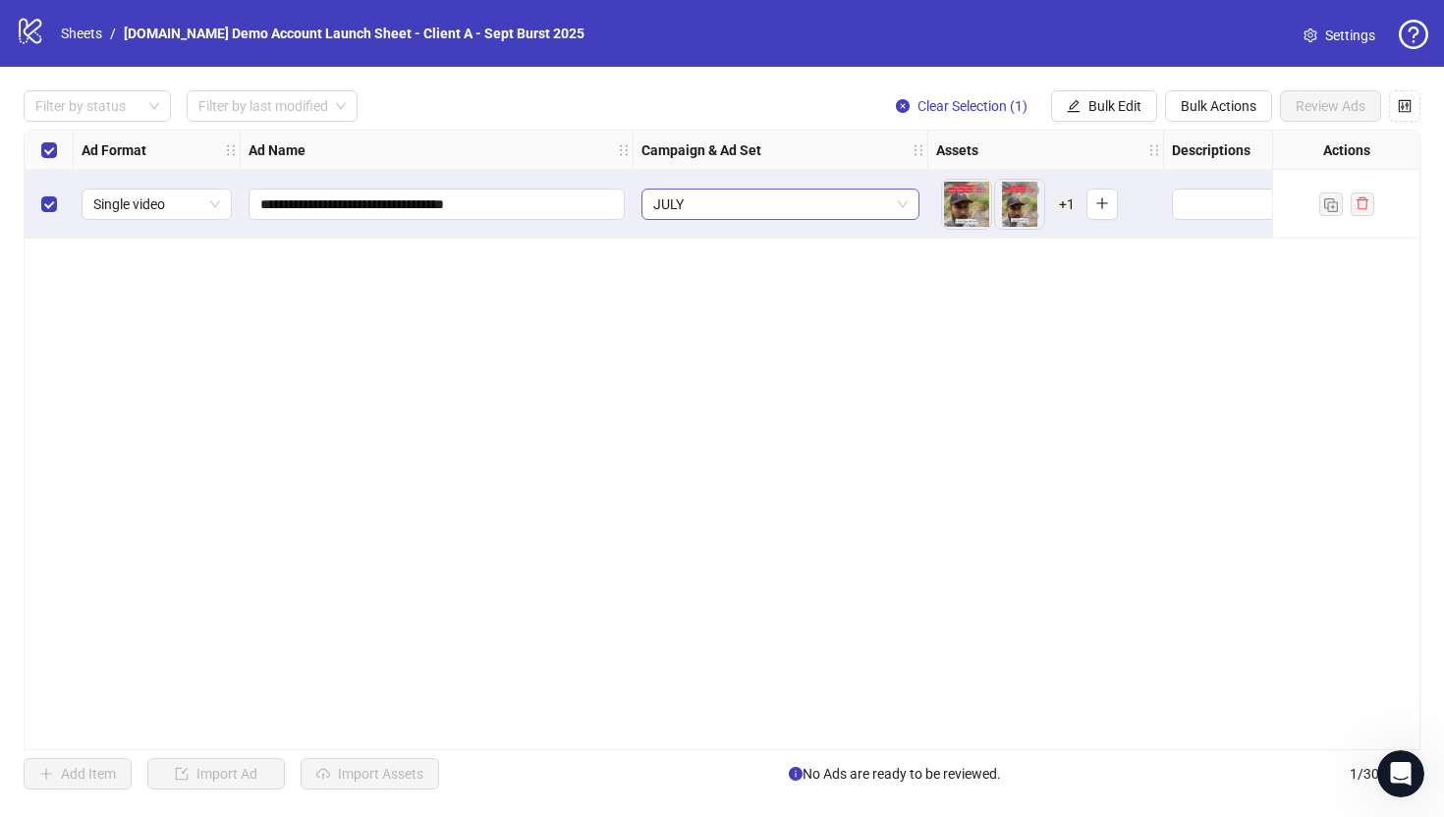
click at [812, 212] on span "JULY" at bounding box center [780, 204] width 254 height 29
click at [1076, 513] on div "**********" at bounding box center [722, 440] width 1397 height 621
click at [755, 192] on span "JULY" at bounding box center [780, 204] width 254 height 29
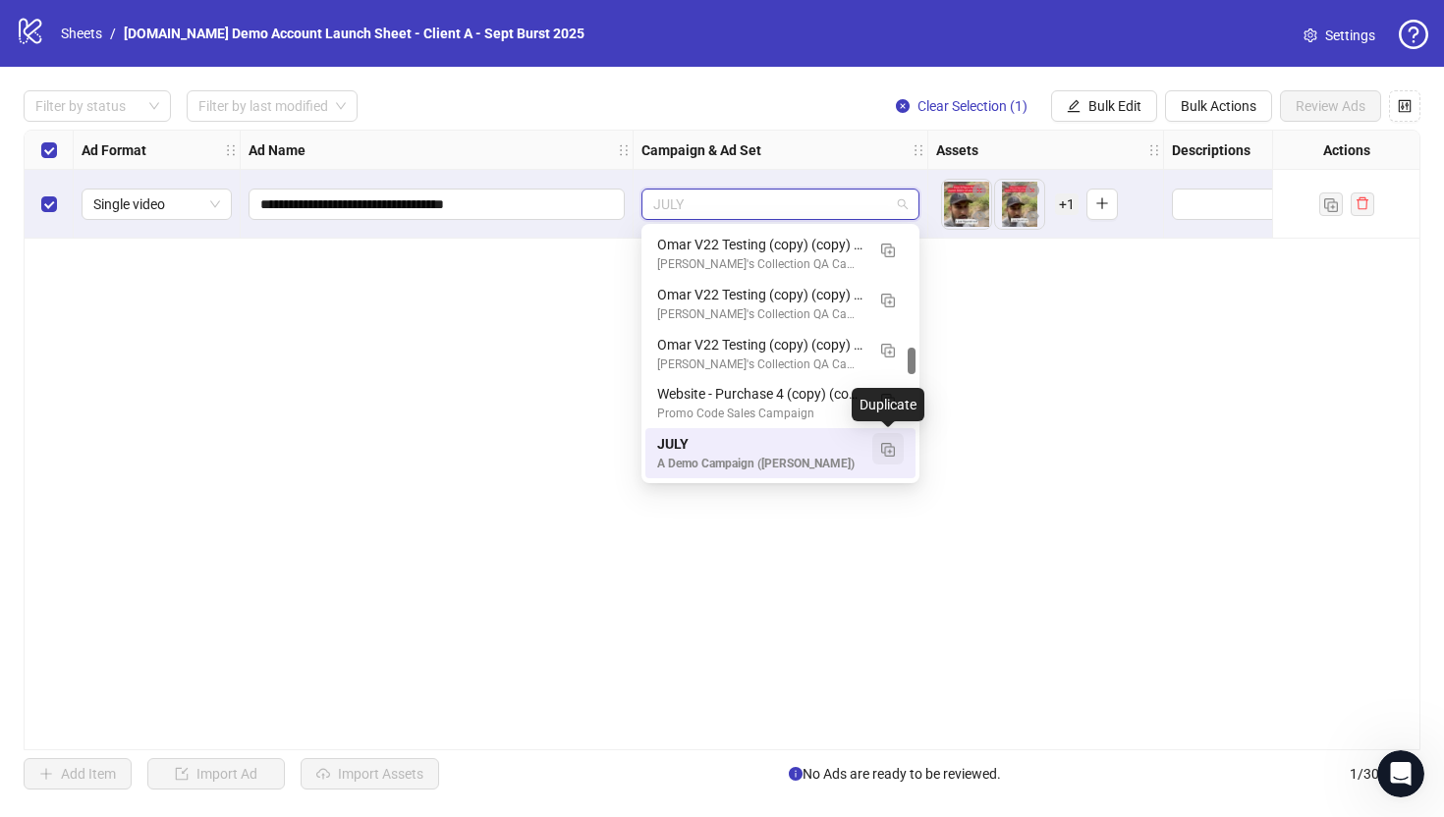
click at [887, 448] on img "button" at bounding box center [888, 450] width 14 height 14
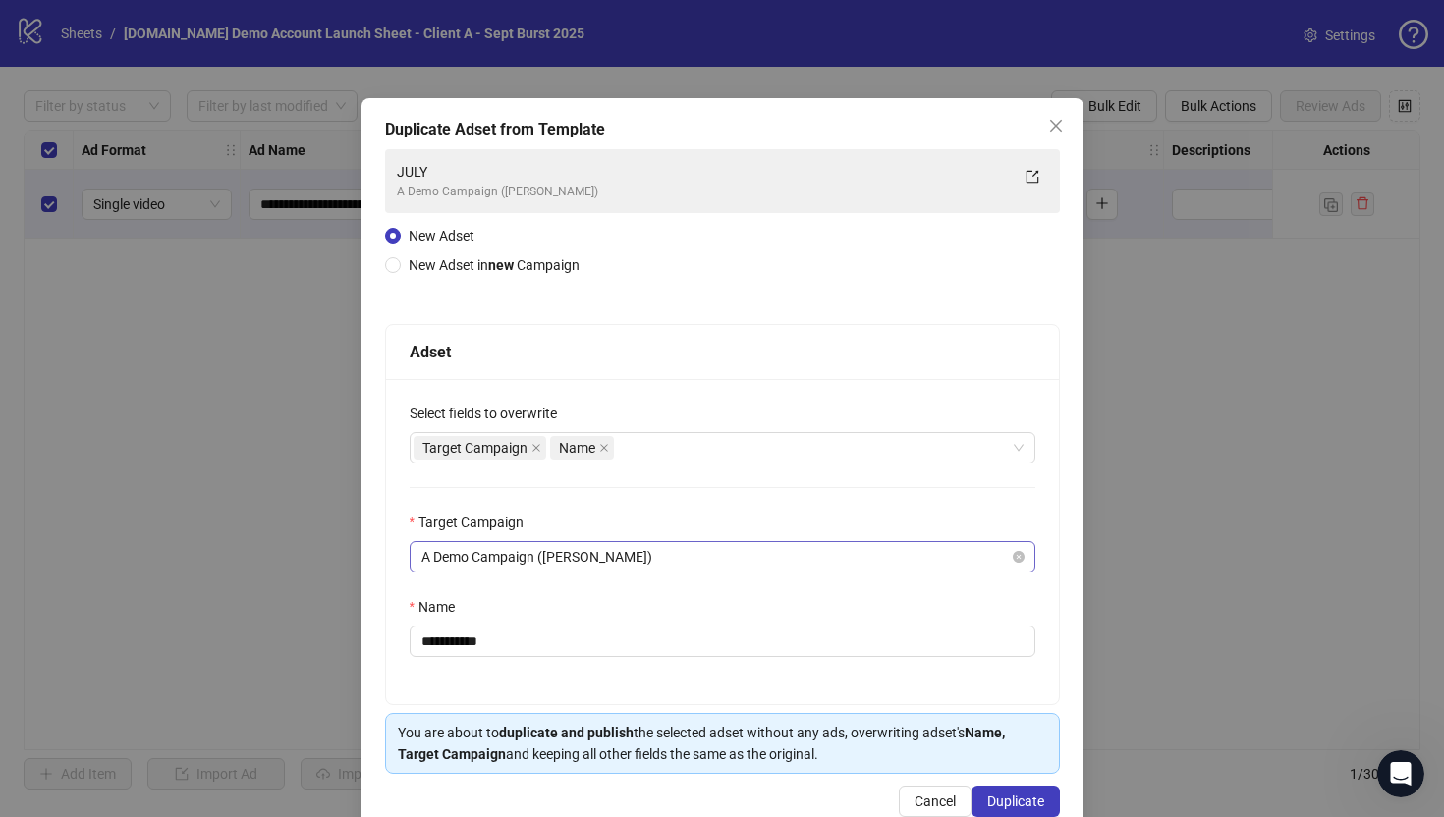
click at [488, 560] on span "A Demo Campaign ([PERSON_NAME])" at bounding box center [722, 556] width 602 height 29
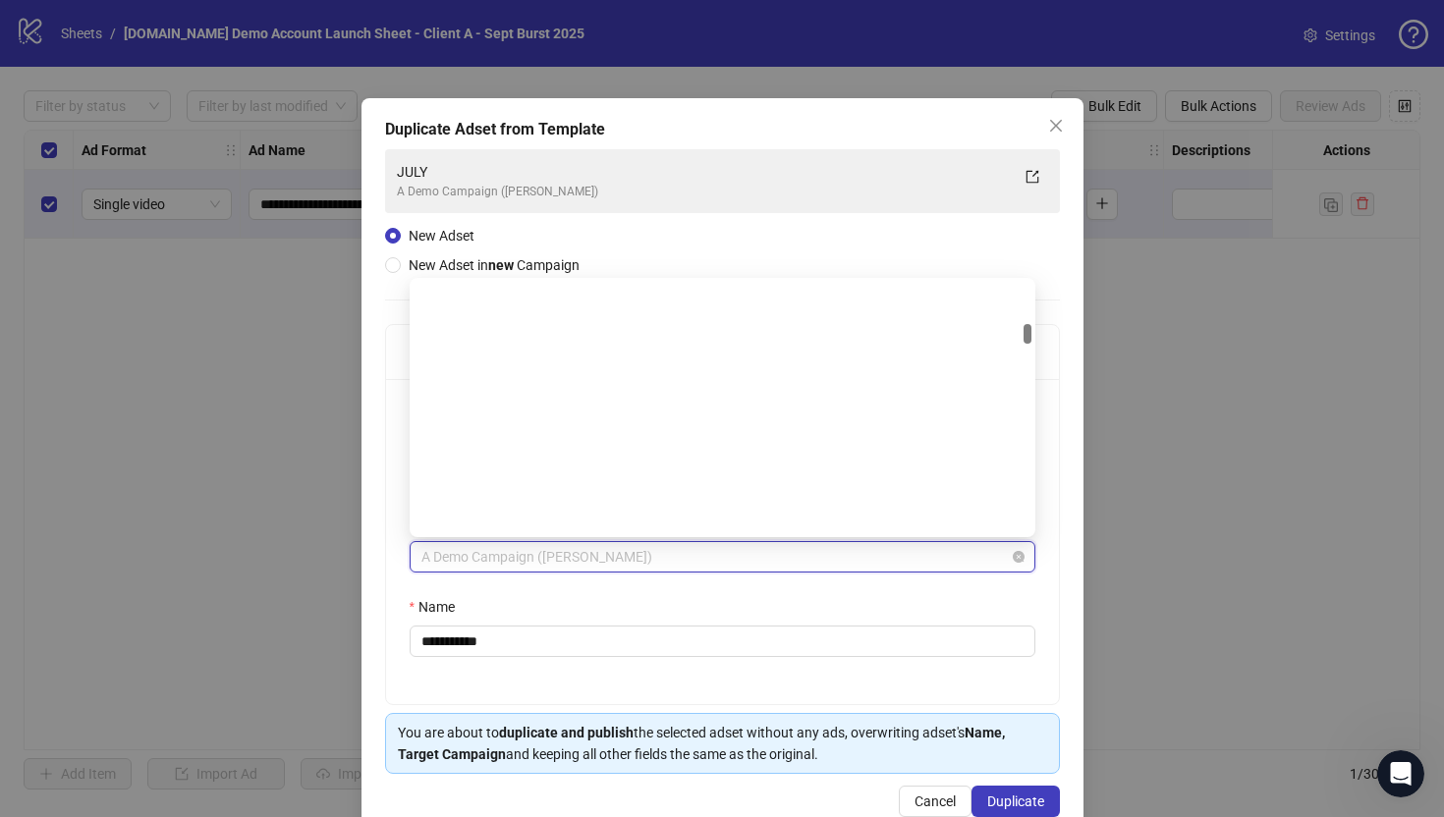
scroll to position [882, 0]
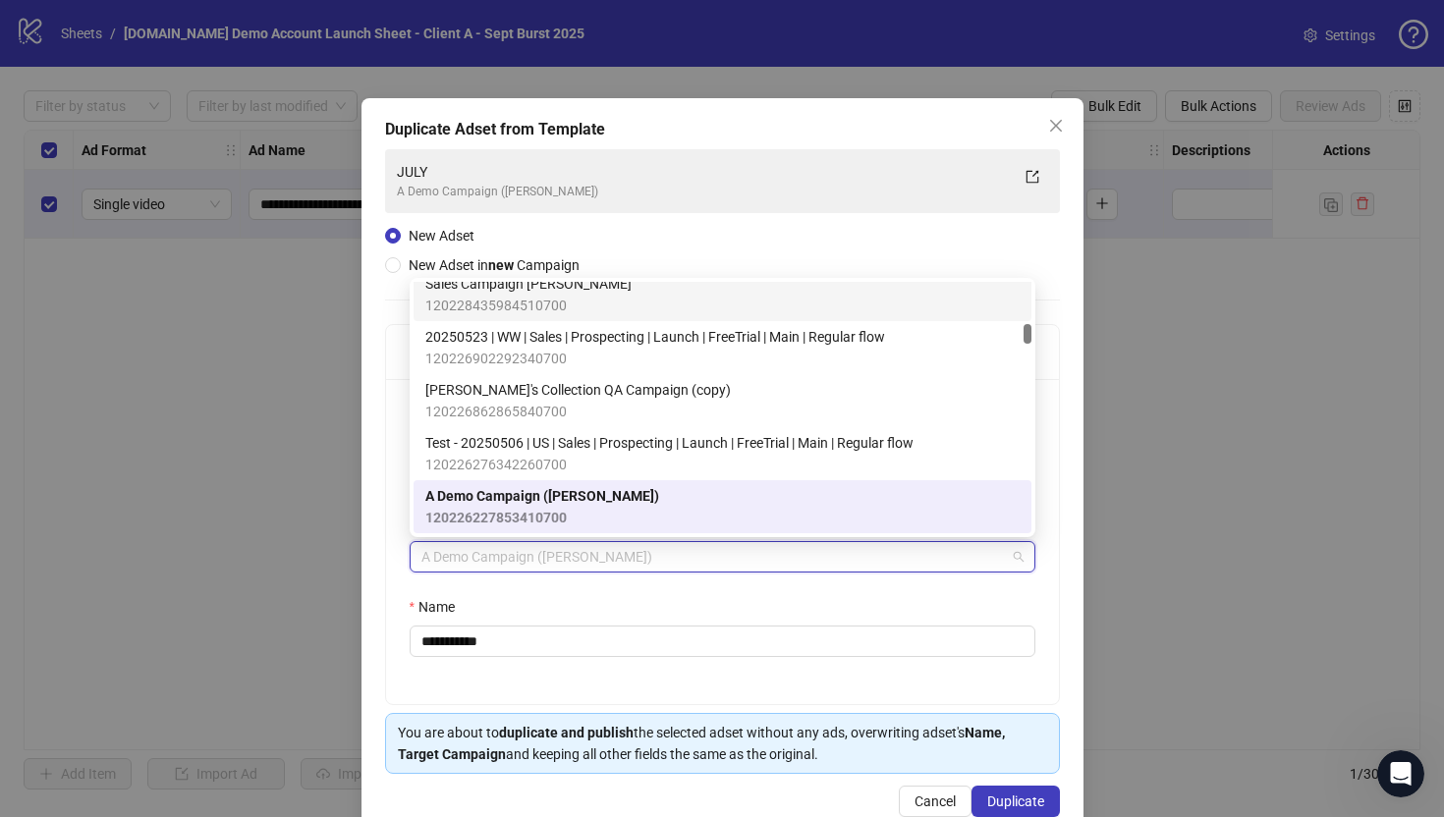
click at [371, 459] on div "**********" at bounding box center [722, 467] width 722 height 739
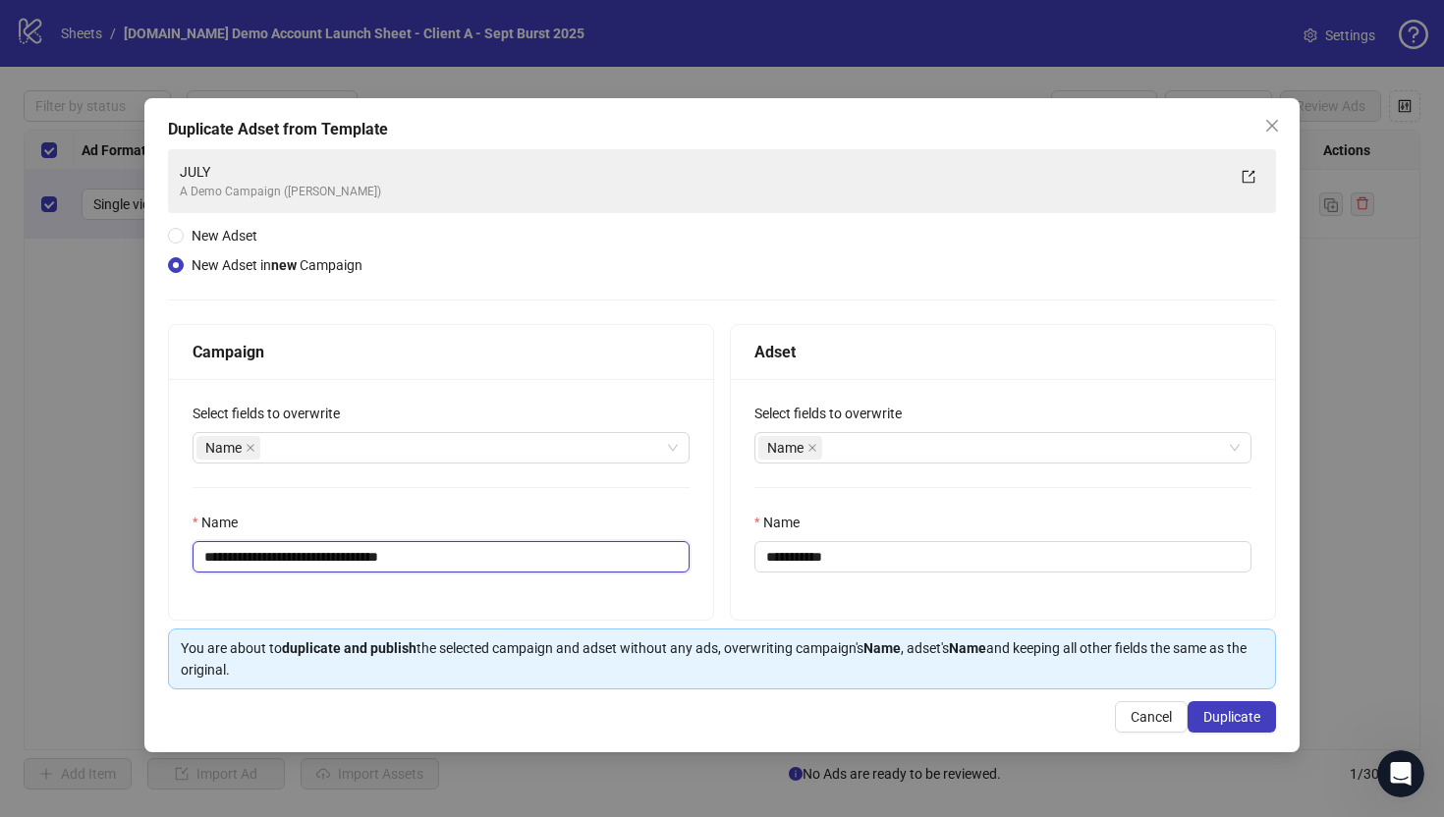
click at [464, 555] on input "**********" at bounding box center [440, 556] width 497 height 31
type input "**********"
click at [871, 557] on input "**********" at bounding box center [1002, 556] width 497 height 31
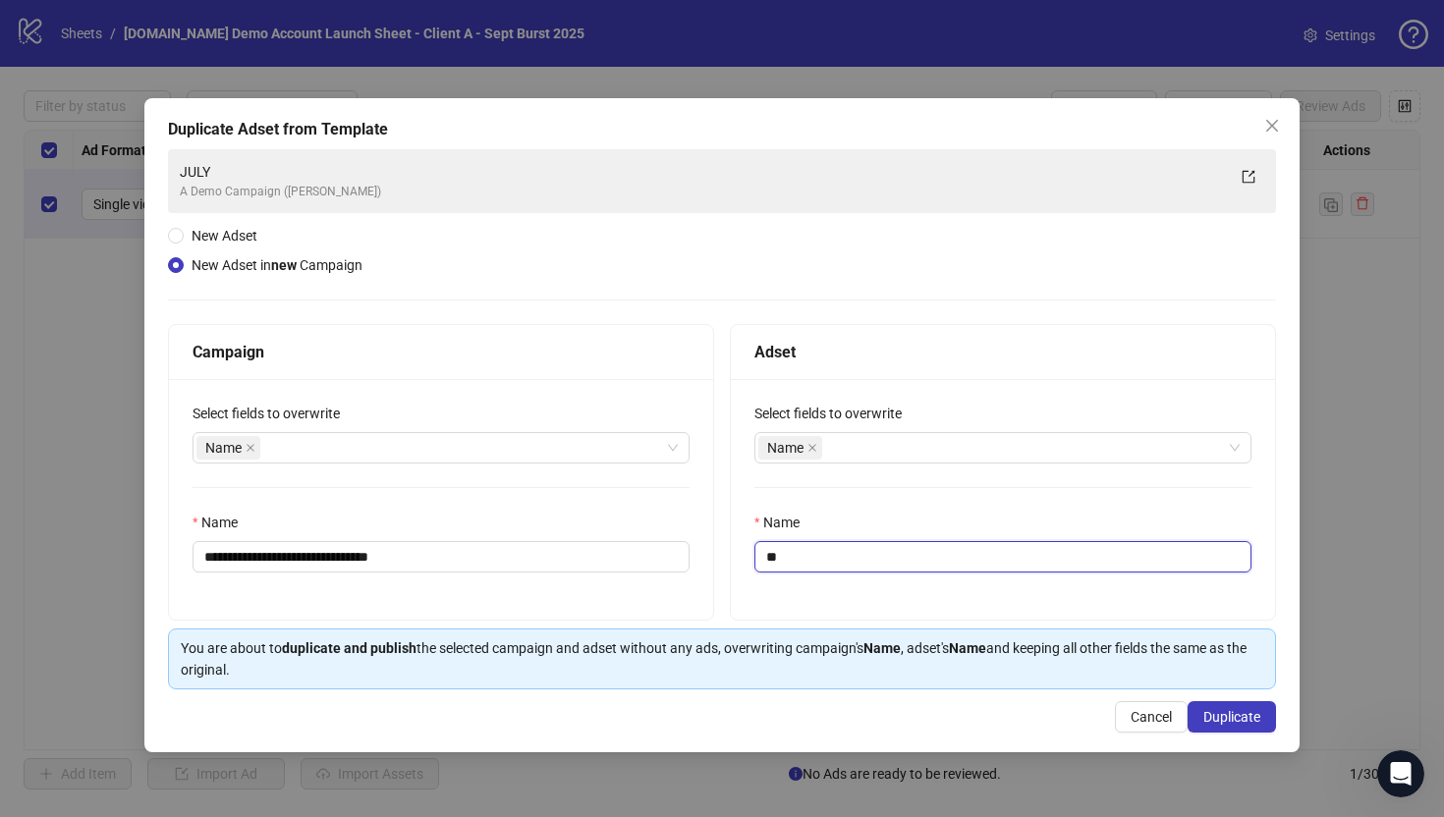
type input "*"
click at [857, 443] on div "Name" at bounding box center [992, 447] width 468 height 27
type input "*********"
click at [873, 349] on div "Adset" at bounding box center [1002, 352] width 497 height 25
click at [1237, 711] on span "Duplicate" at bounding box center [1231, 717] width 57 height 16
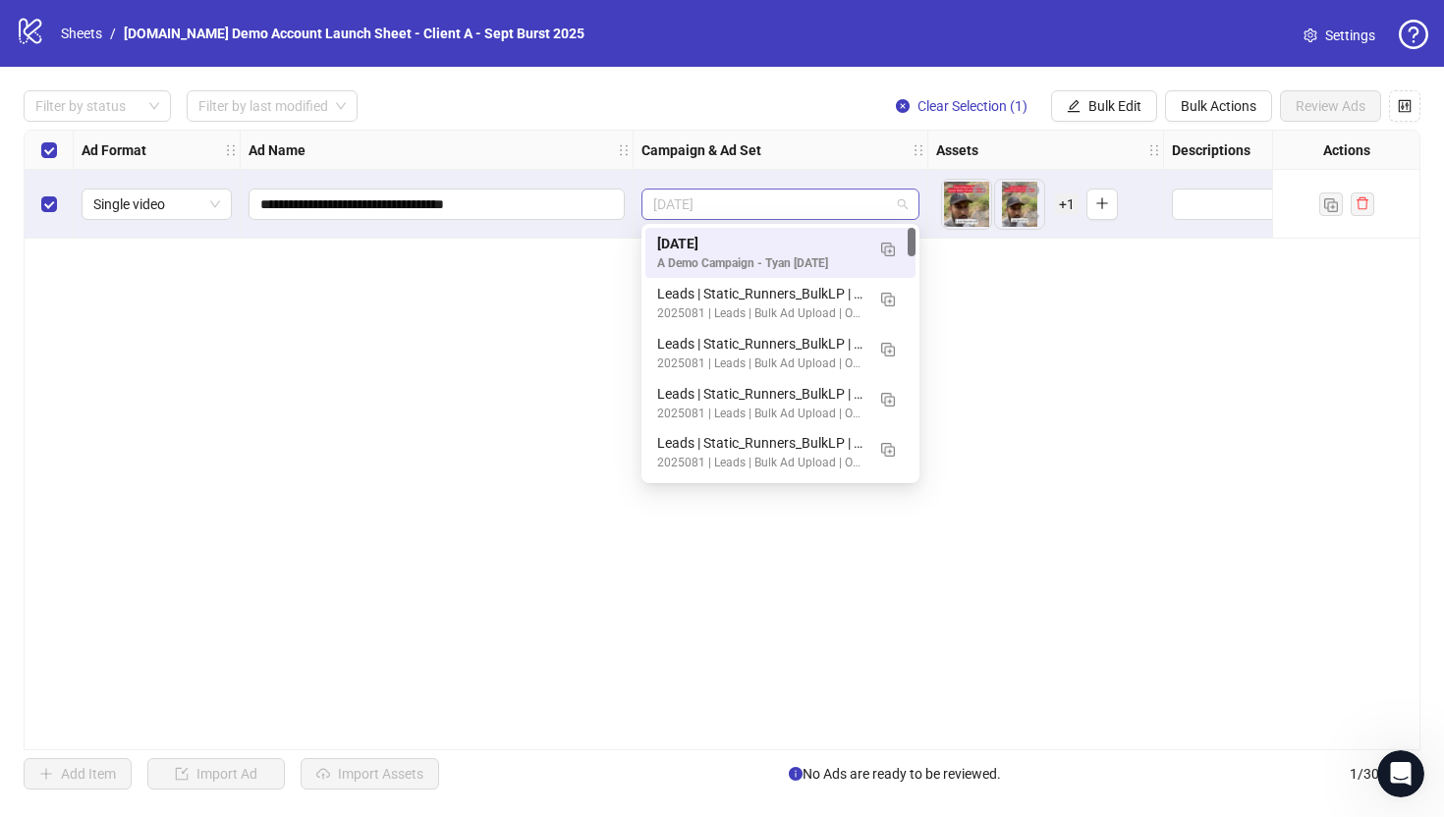
click at [706, 201] on span "Sept 2025" at bounding box center [780, 204] width 254 height 29
click at [487, 326] on div "**********" at bounding box center [722, 440] width 1397 height 621
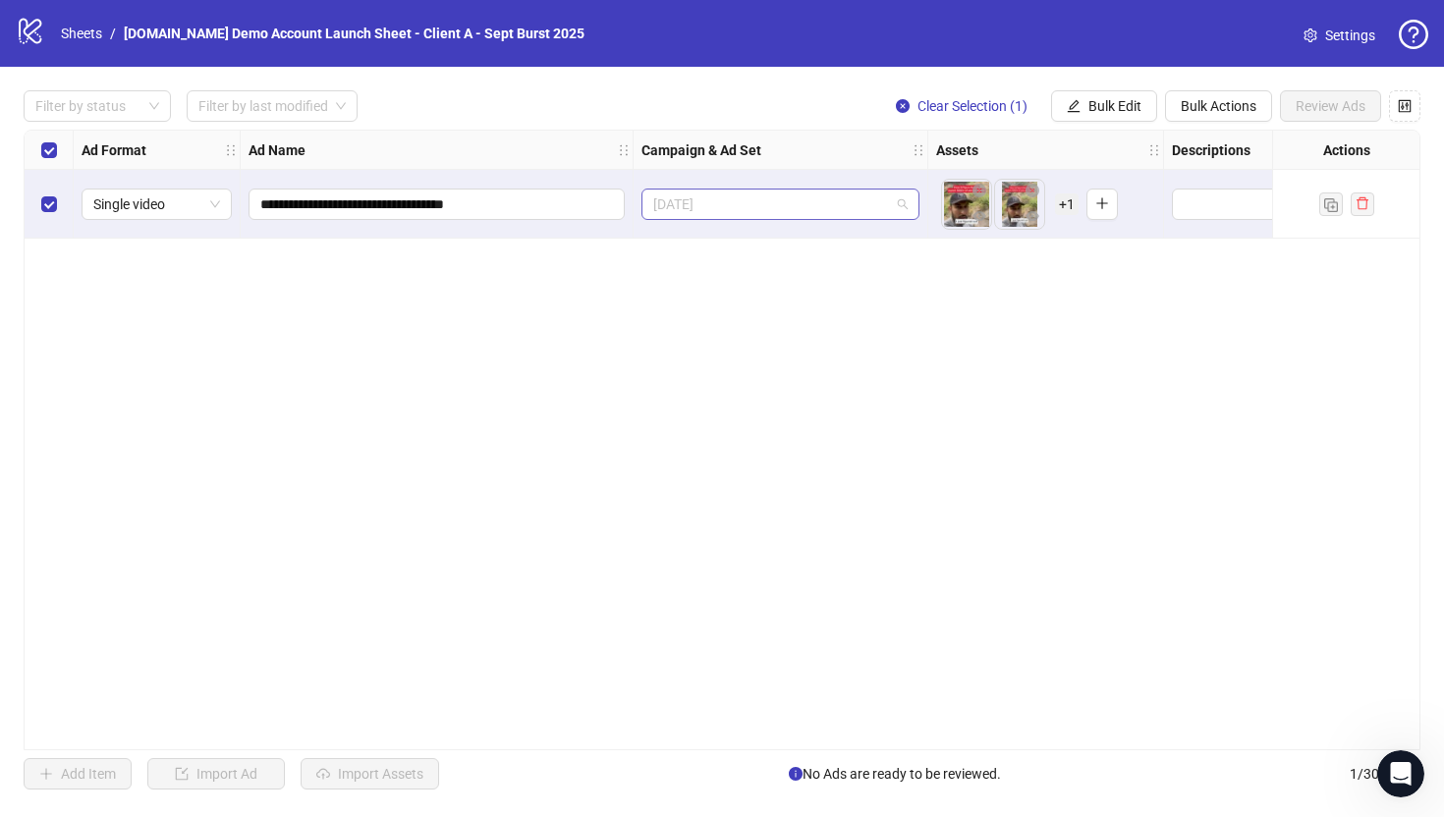
click at [670, 211] on span "Sept 2025" at bounding box center [780, 204] width 254 height 29
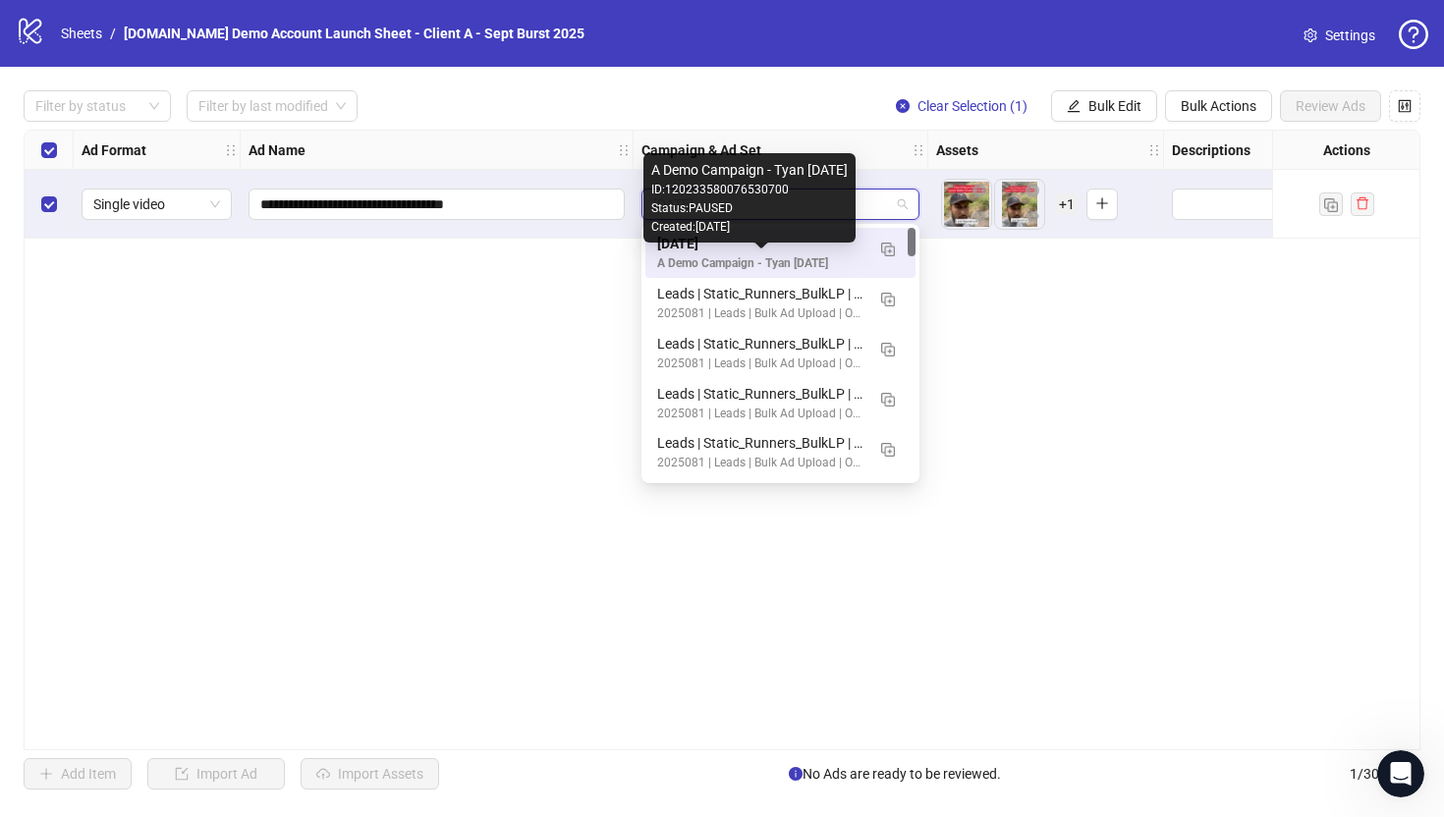
click at [527, 288] on div "**********" at bounding box center [722, 440] width 1397 height 621
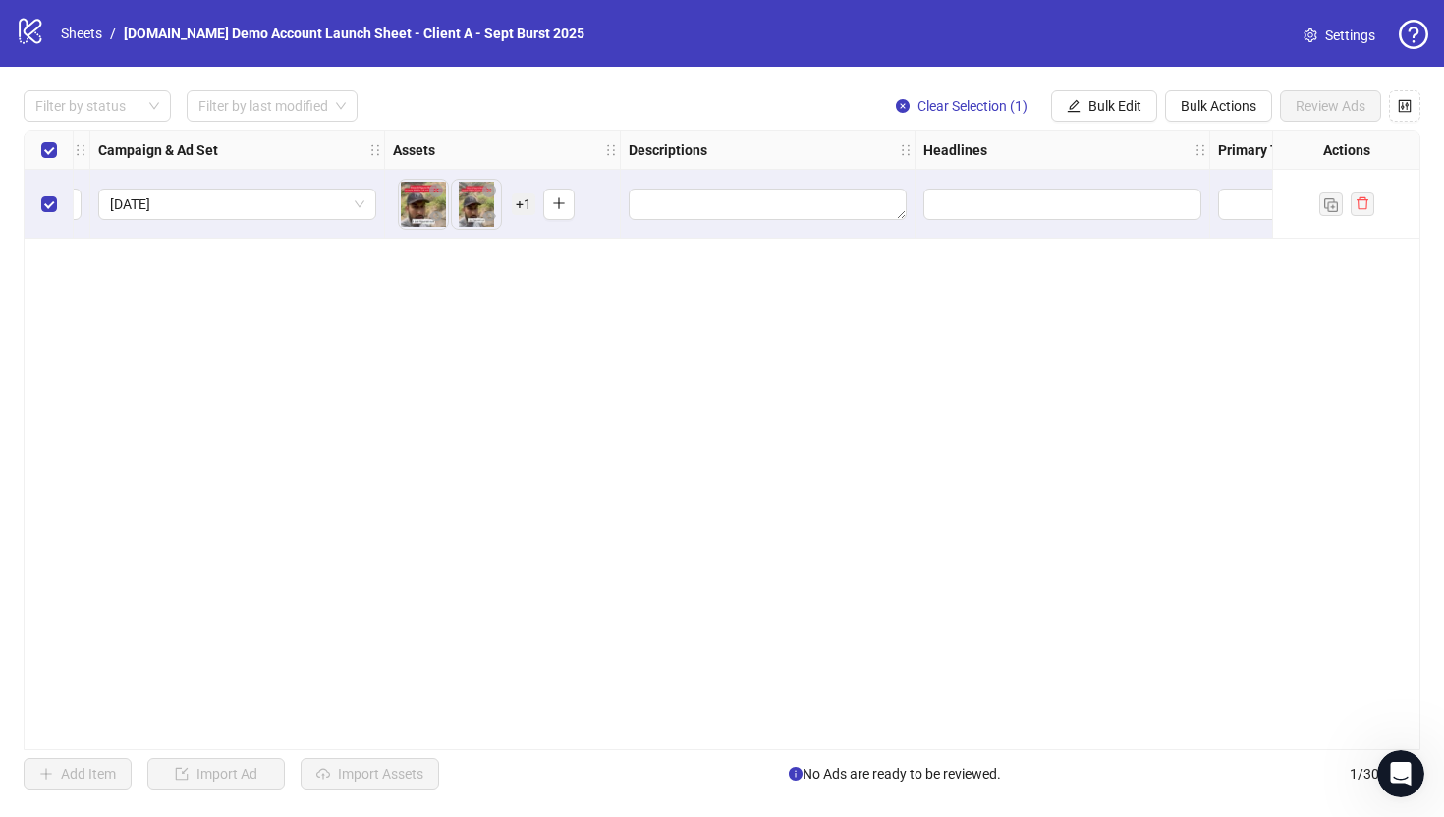
scroll to position [0, 505]
